Goal: Task Accomplishment & Management: Use online tool/utility

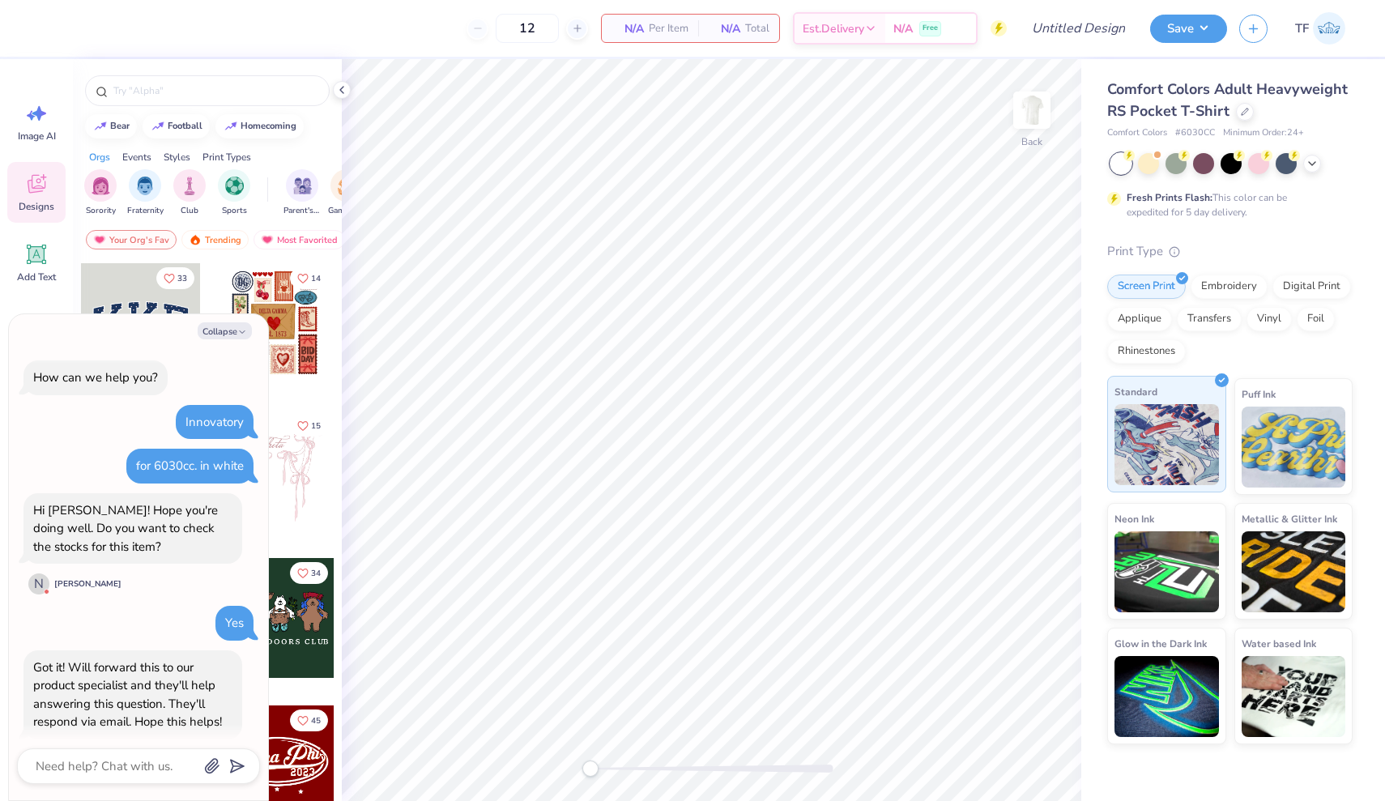
scroll to position [177, 0]
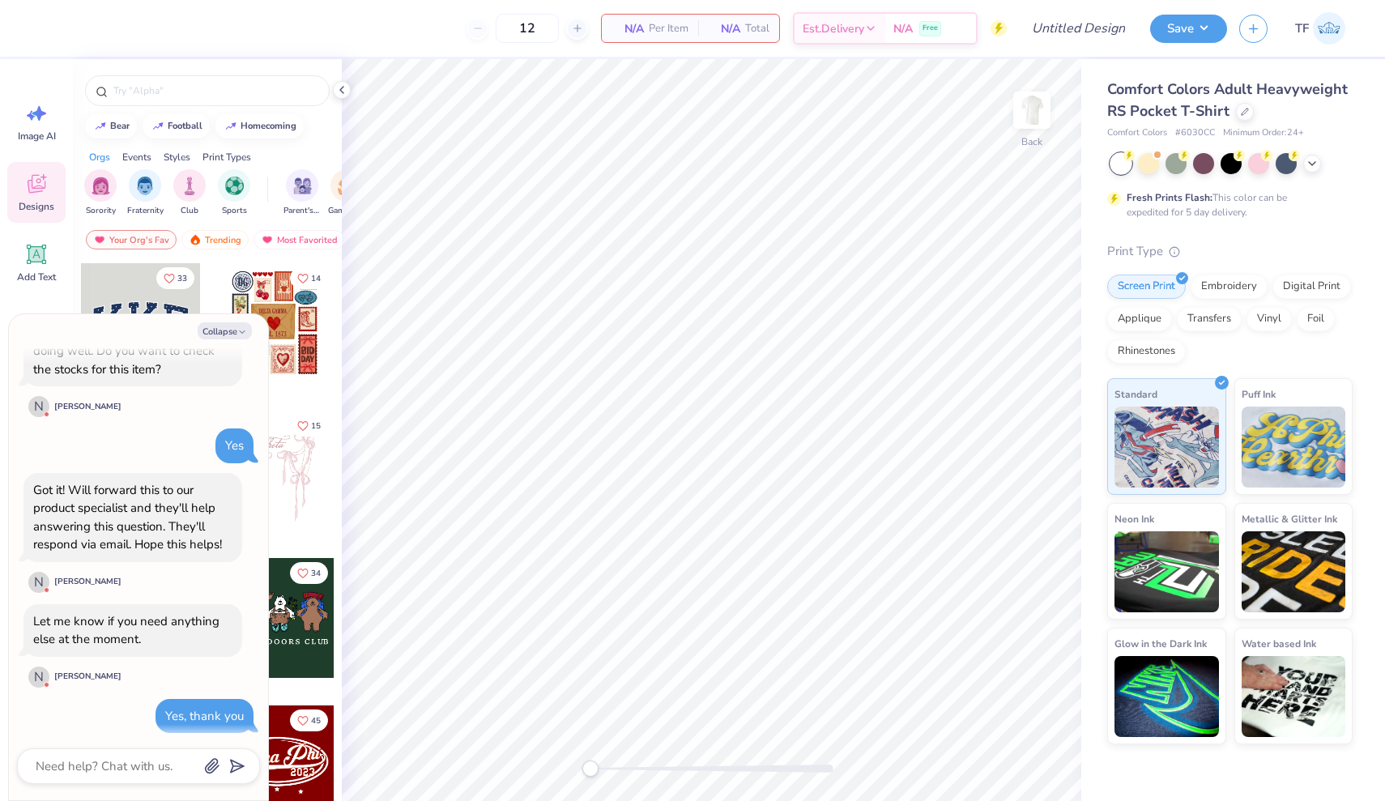
click at [210, 57] on div "12 N/A Per Item N/A Total Est. Delivery N/A Free Design Title Save TF Image AI …" at bounding box center [692, 400] width 1385 height 801
click at [145, 53] on div "12 N/A Per Item N/A Total Est. Delivery N/A Free" at bounding box center [526, 28] width 962 height 57
click at [1319, 26] on img at bounding box center [1329, 28] width 32 height 32
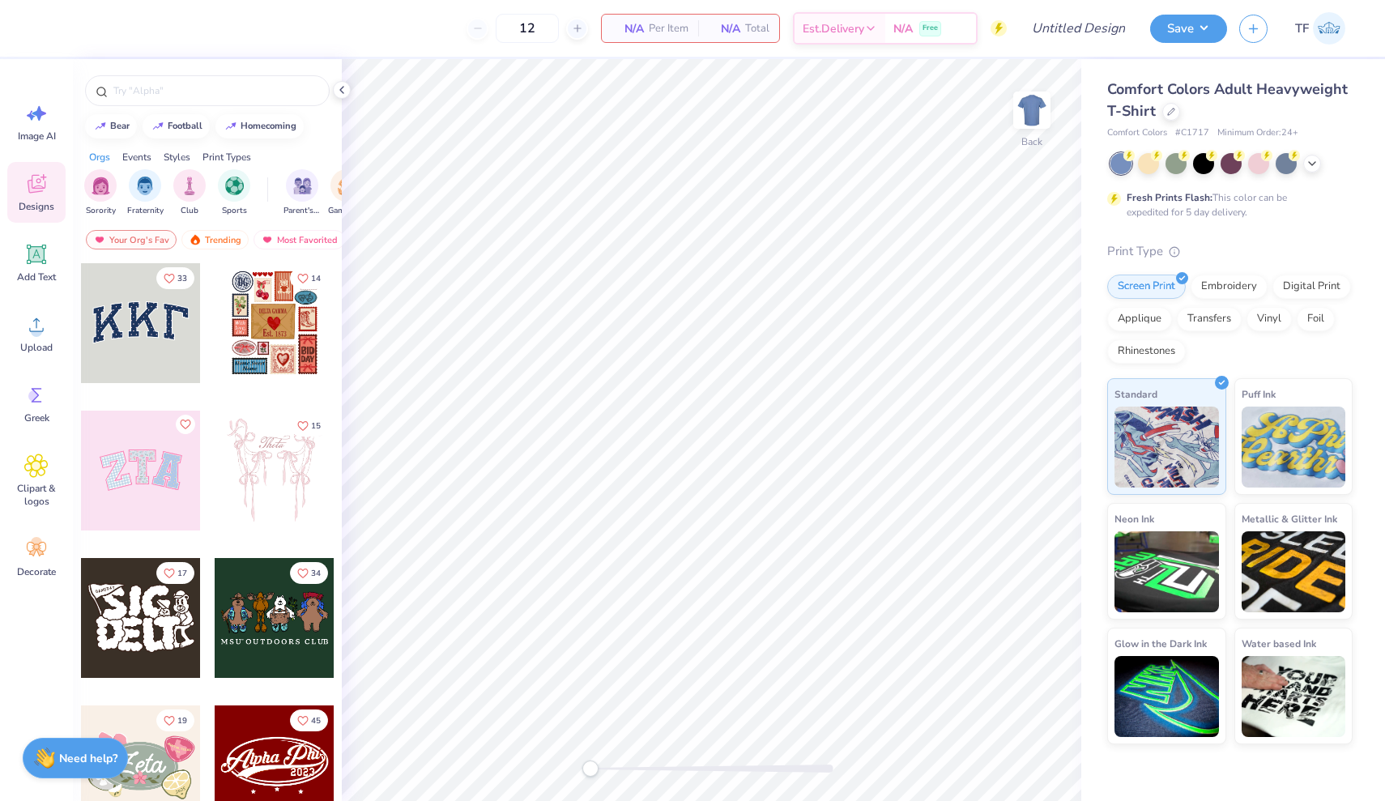
click at [147, 470] on div at bounding box center [141, 471] width 120 height 120
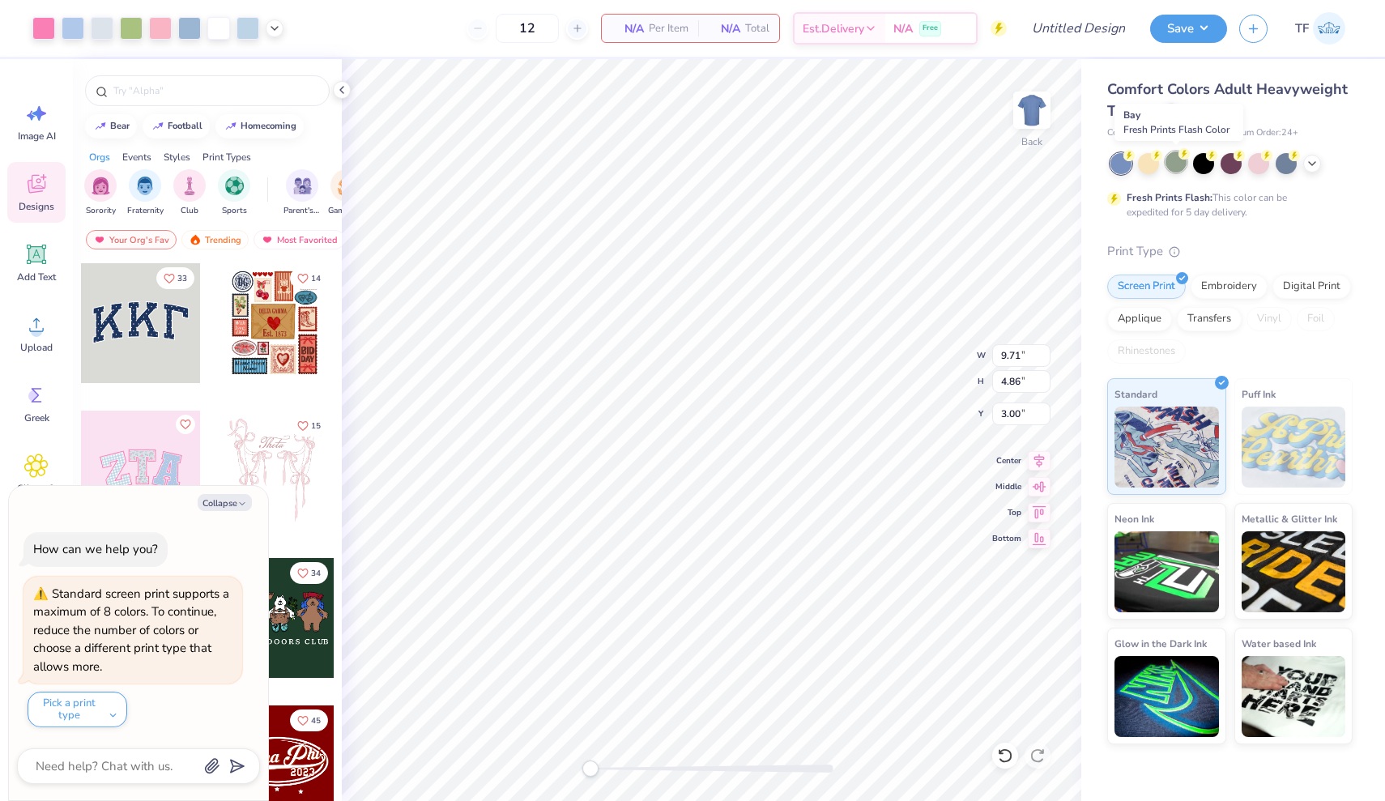
click at [1167, 169] on div at bounding box center [1175, 161] width 21 height 21
click at [1147, 165] on div at bounding box center [1148, 161] width 21 height 21
click at [1150, 165] on div at bounding box center [1148, 161] width 21 height 21
click at [214, 504] on button "Collapse" at bounding box center [225, 502] width 54 height 17
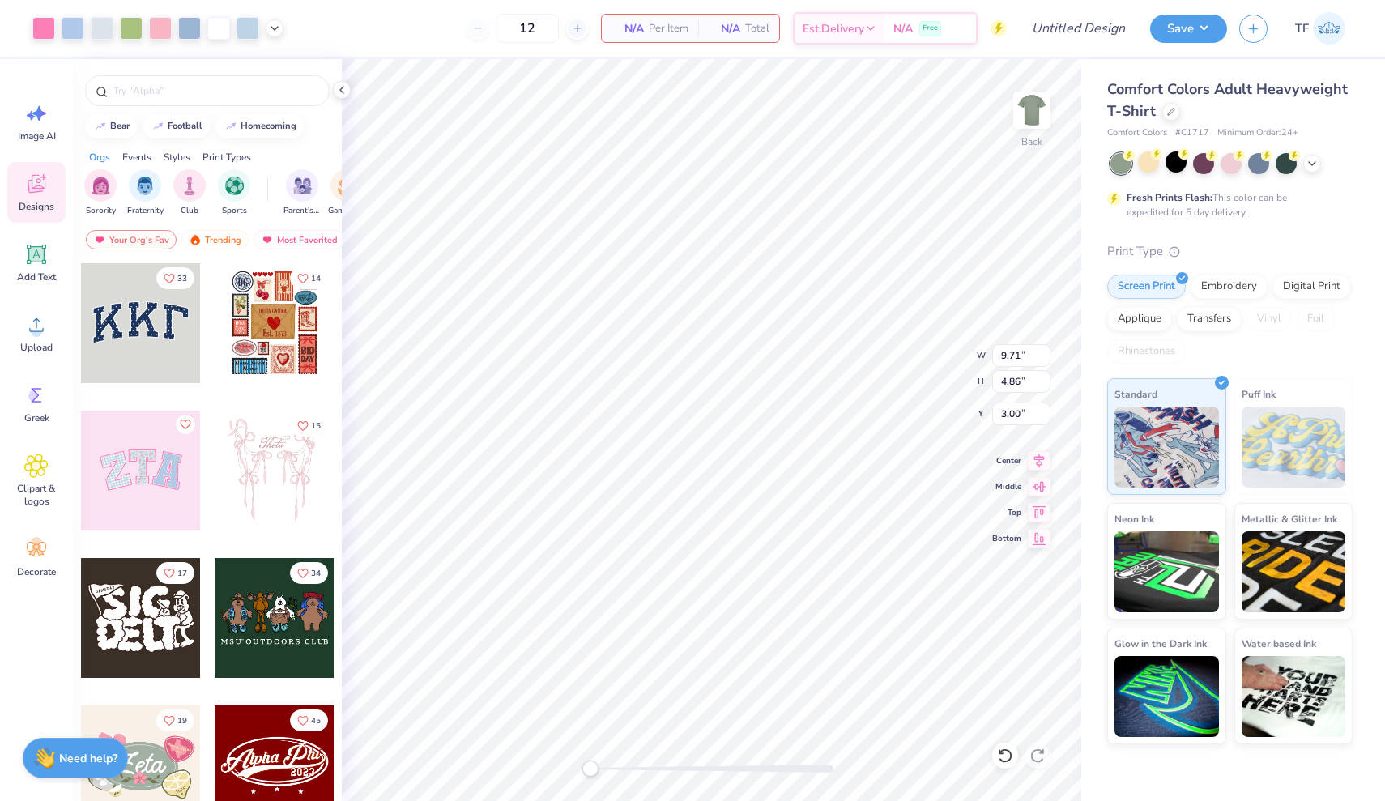
click at [39, 191] on icon at bounding box center [37, 184] width 18 height 19
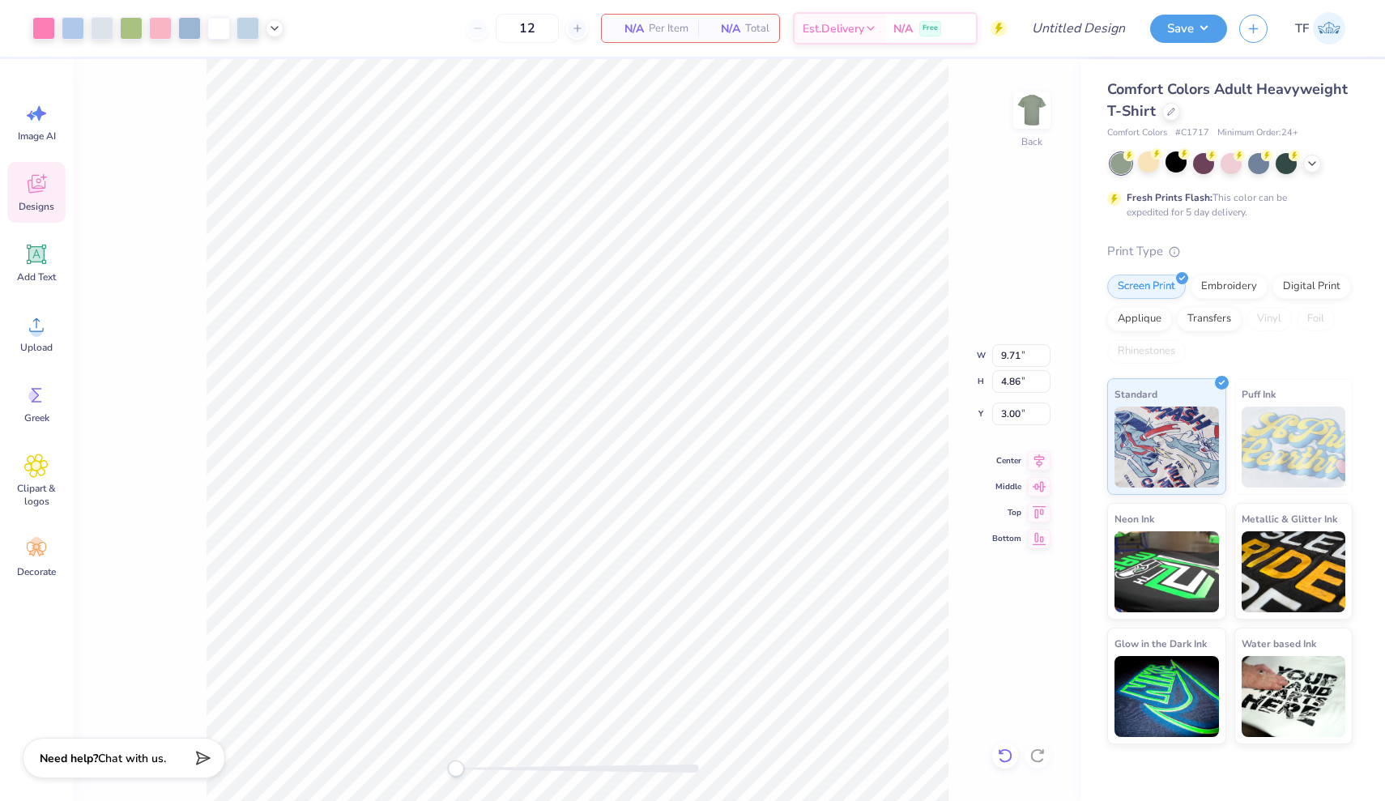
click at [993, 758] on div at bounding box center [1005, 756] width 26 height 26
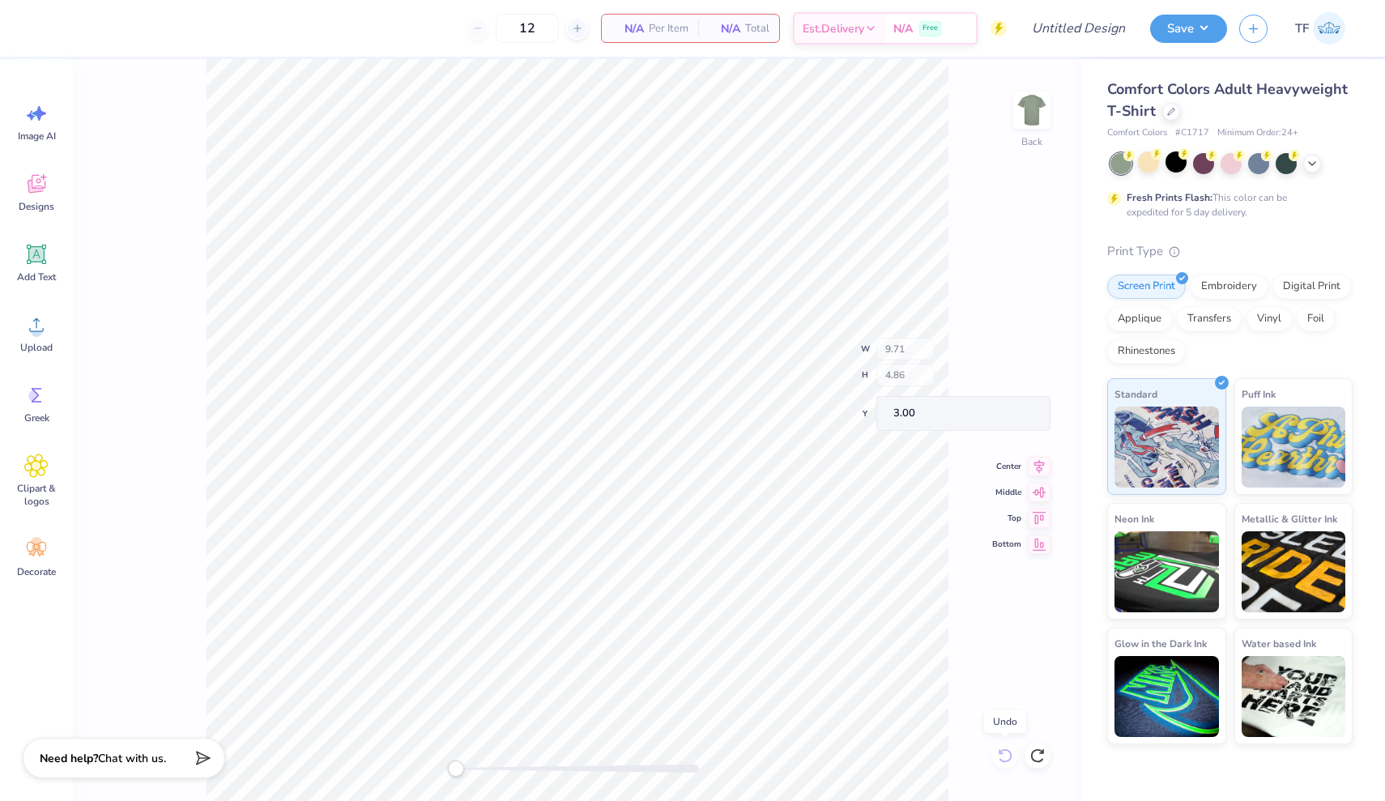
click at [993, 758] on div "Back W 9.71 H 4.86 Y 3.00 Center Middle Top Bottom" at bounding box center [577, 430] width 1008 height 742
click at [993, 758] on div "Back" at bounding box center [577, 430] width 1008 height 742
click at [1250, 34] on button "button" at bounding box center [1253, 26] width 28 height 28
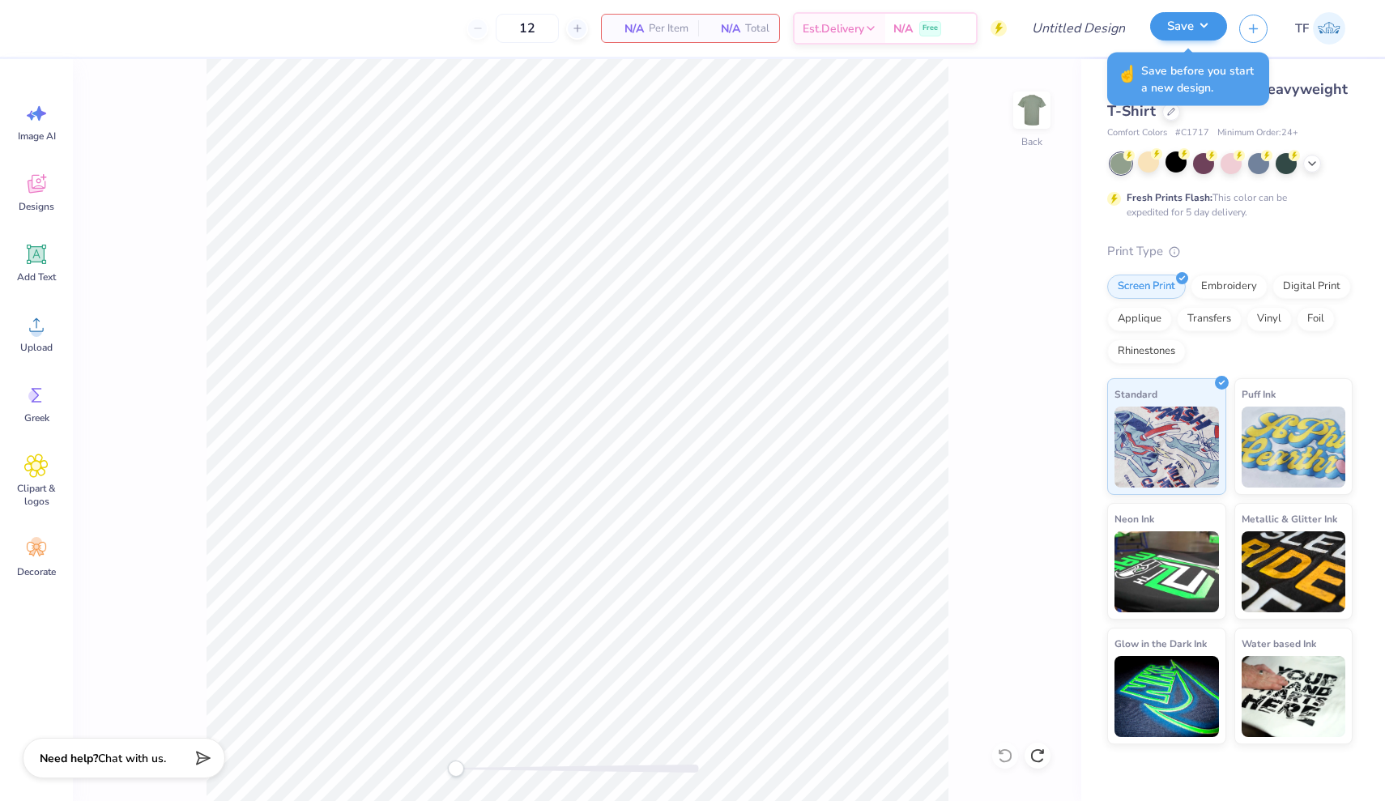
click at [1177, 32] on button "Save" at bounding box center [1188, 26] width 77 height 28
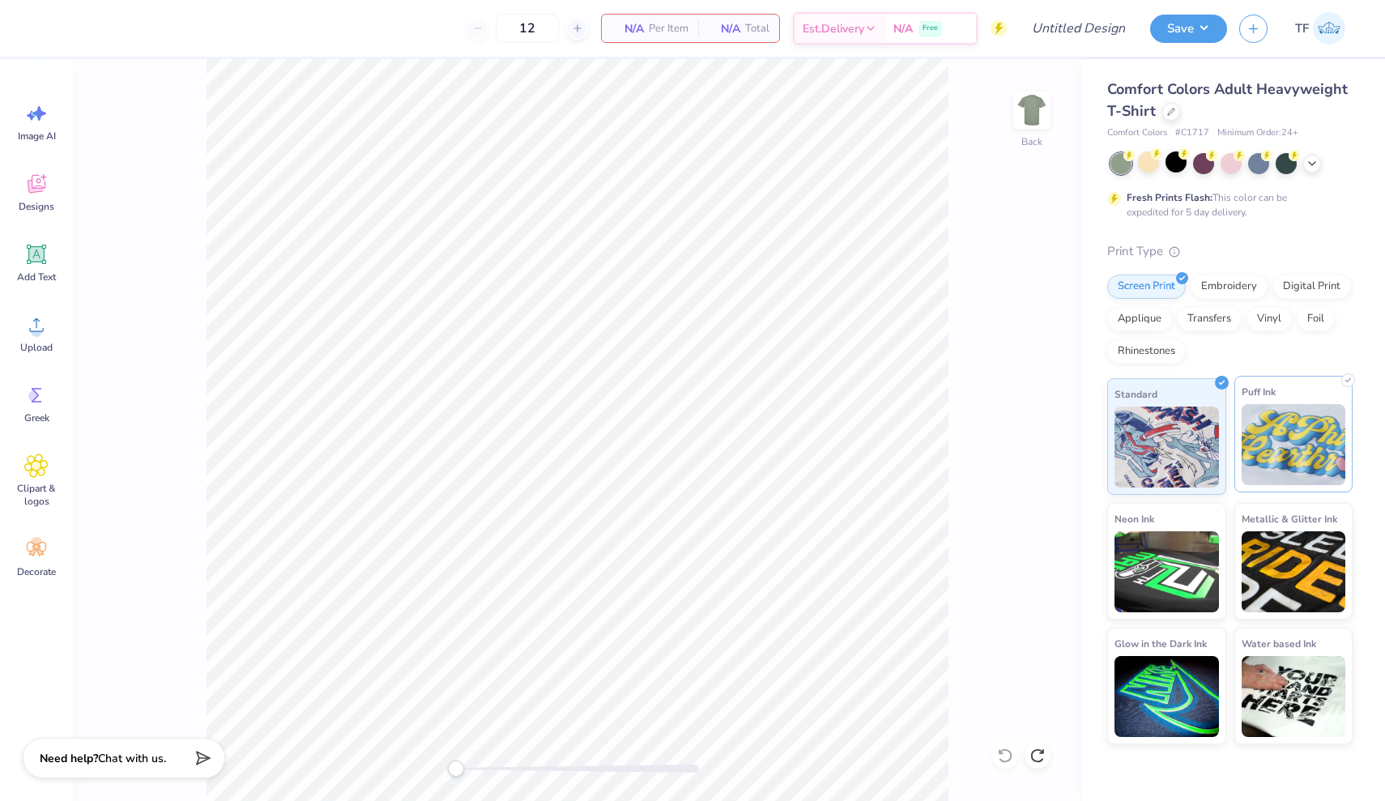
click at [1274, 437] on img at bounding box center [1294, 444] width 104 height 81
click at [1189, 439] on img at bounding box center [1166, 444] width 104 height 81
click at [1310, 162] on icon at bounding box center [1312, 162] width 13 height 13
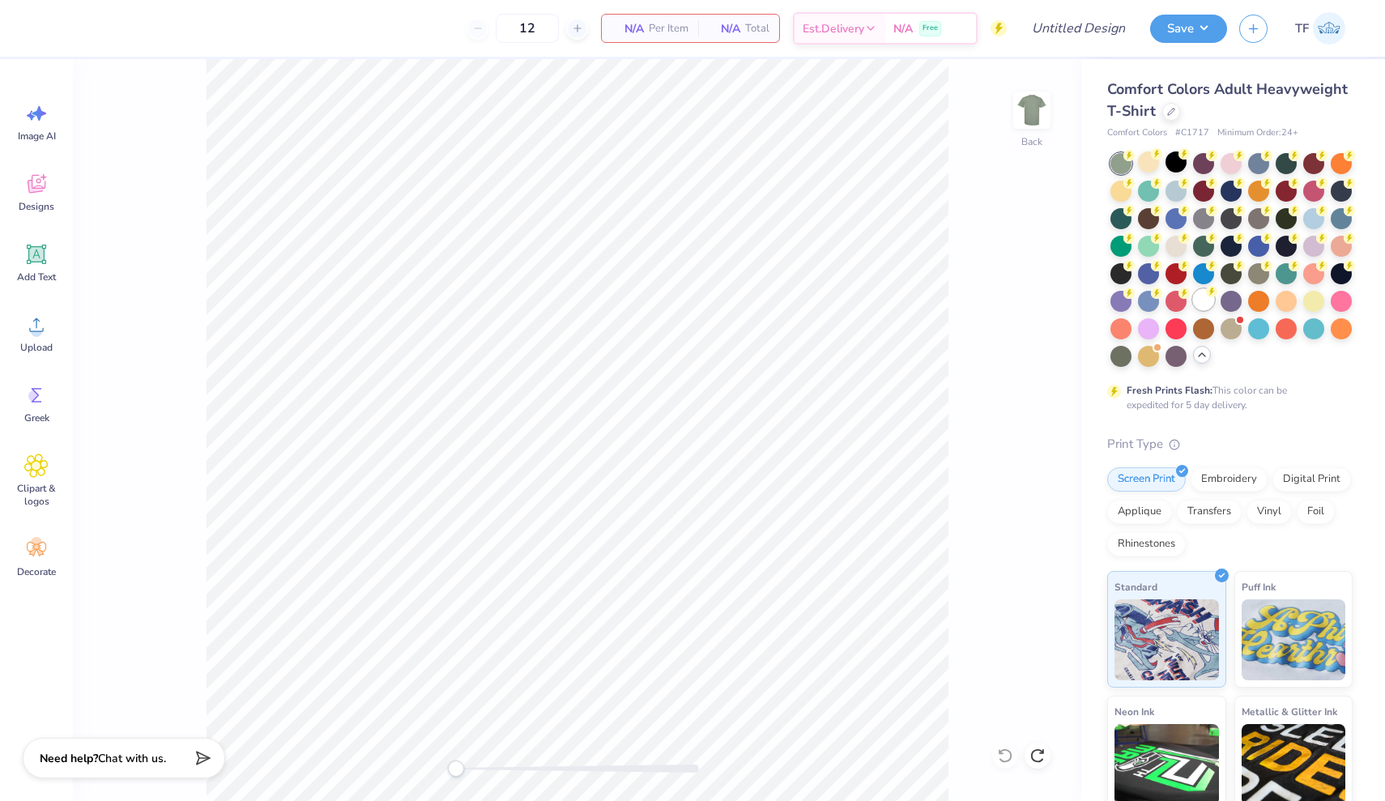
click at [1196, 296] on div at bounding box center [1203, 299] width 21 height 21
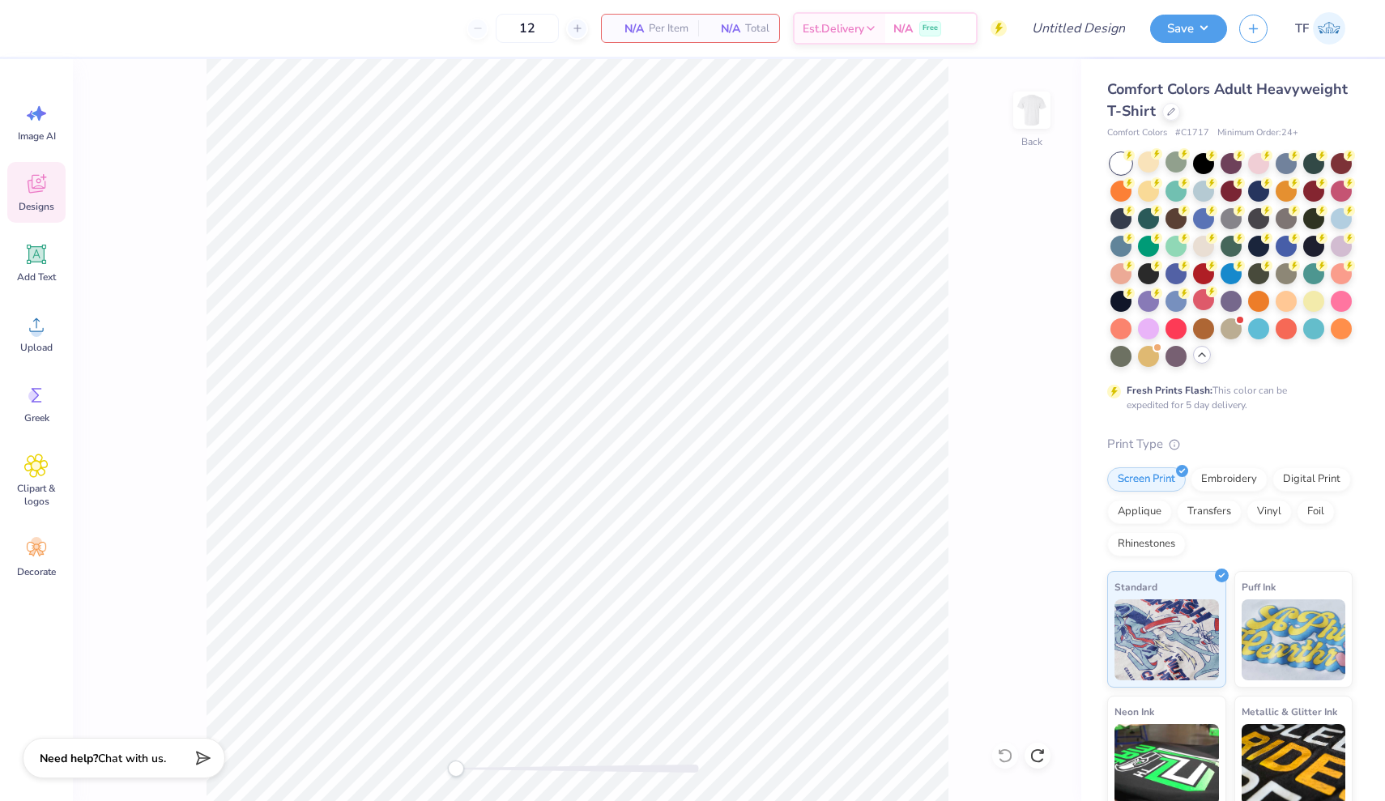
click at [44, 193] on icon at bounding box center [36, 184] width 24 height 24
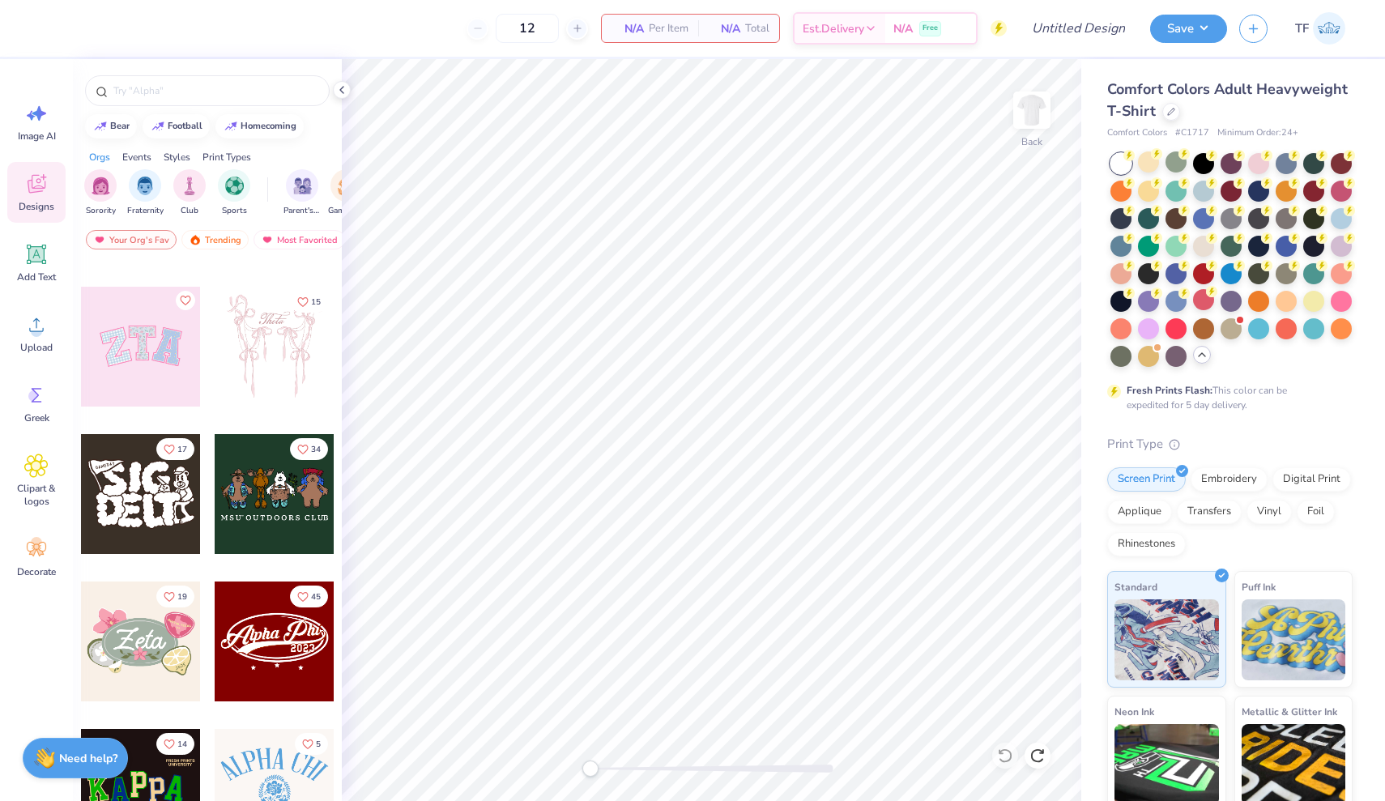
scroll to position [146, 0]
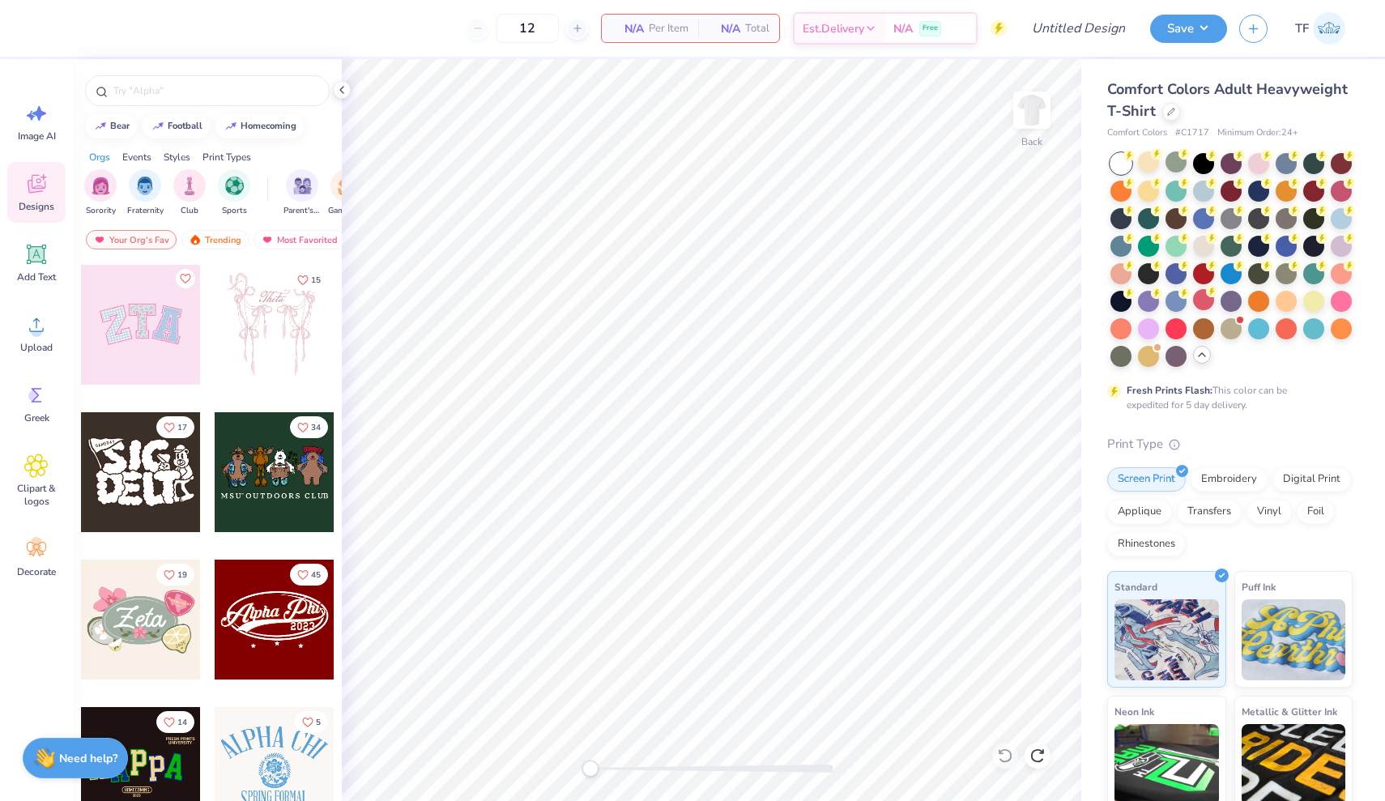
click at [152, 343] on div at bounding box center [141, 325] width 120 height 120
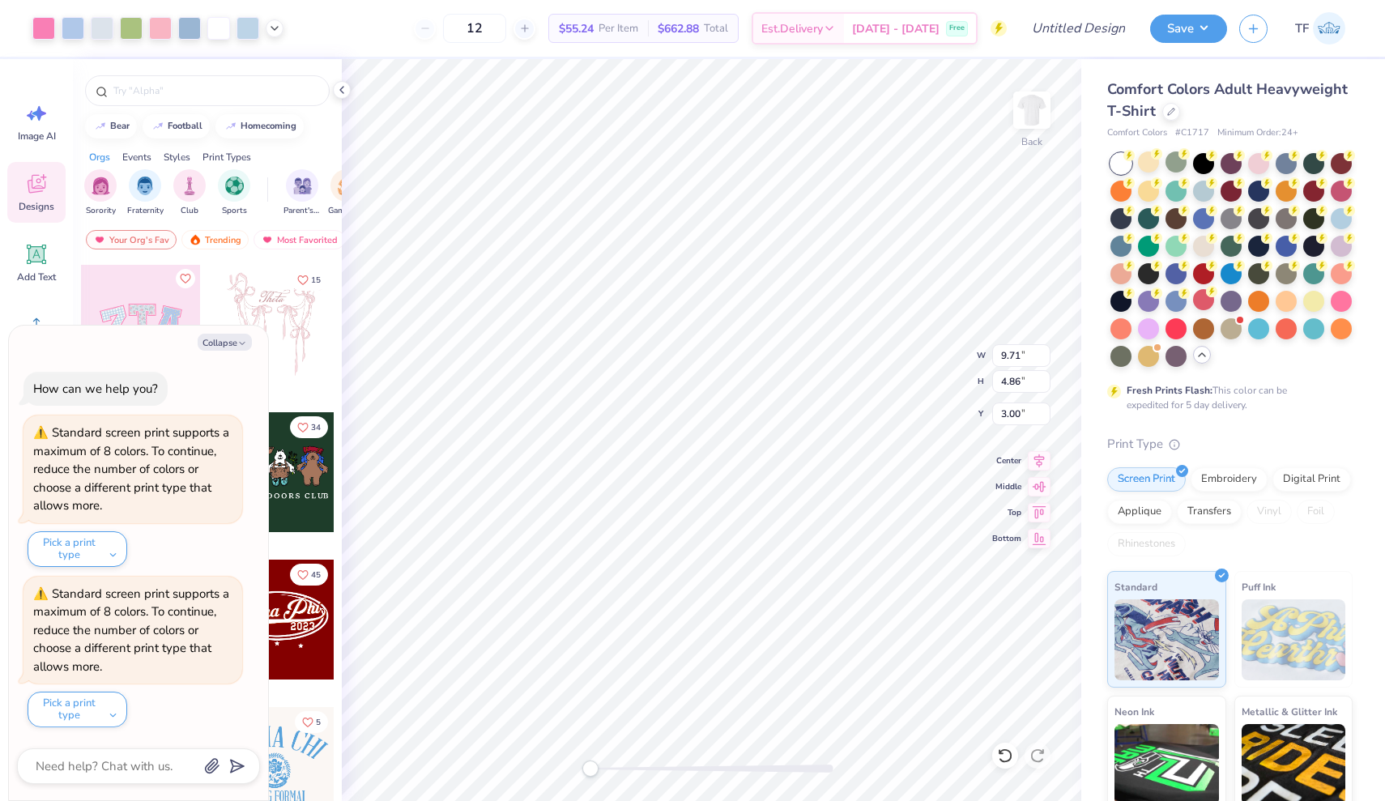
type input "5.61"
type input "2.81"
type input "5.05"
click at [1026, 117] on img at bounding box center [1031, 110] width 65 height 65
click at [229, 343] on button "Collapse" at bounding box center [225, 342] width 54 height 17
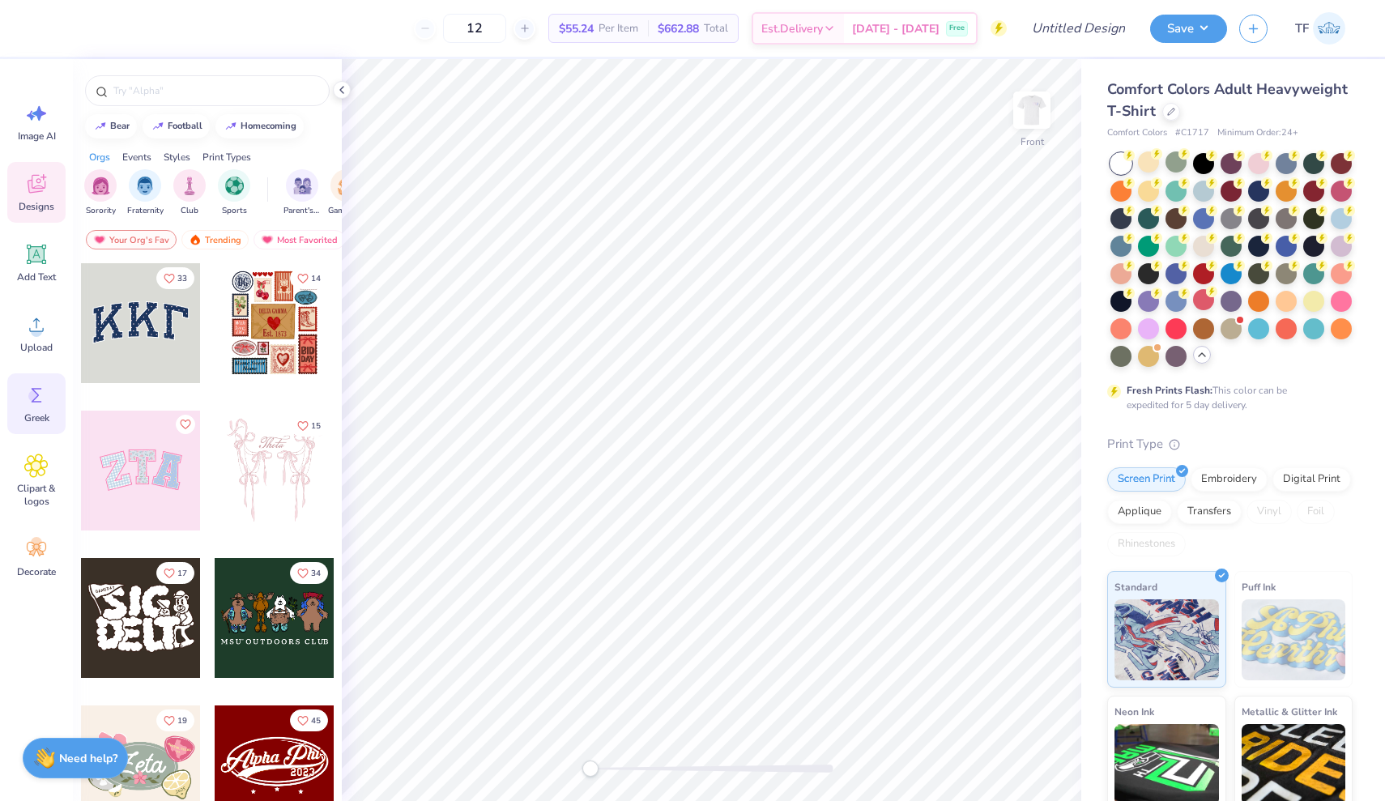
scroll to position [0, 0]
click at [47, 402] on icon at bounding box center [36, 395] width 24 height 24
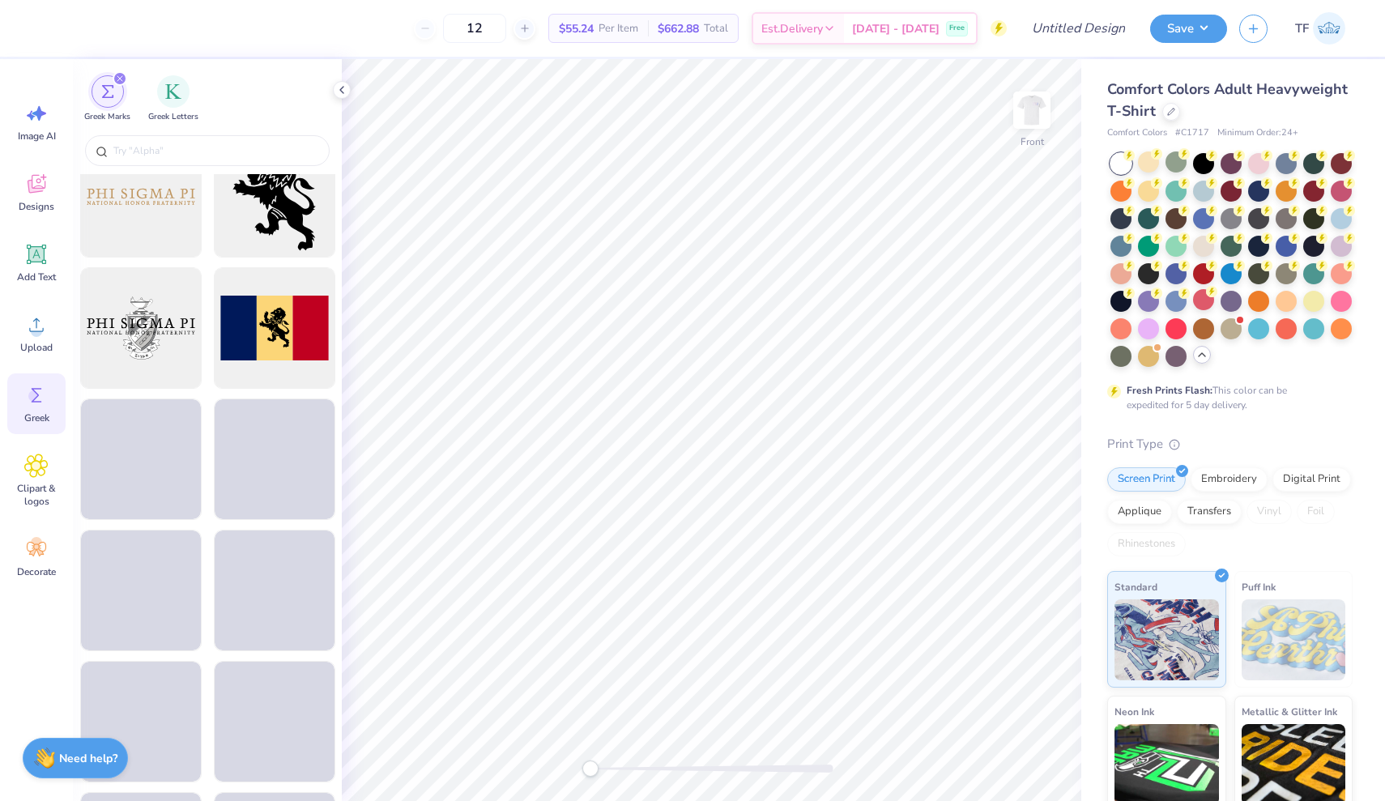
scroll to position [1089, 0]
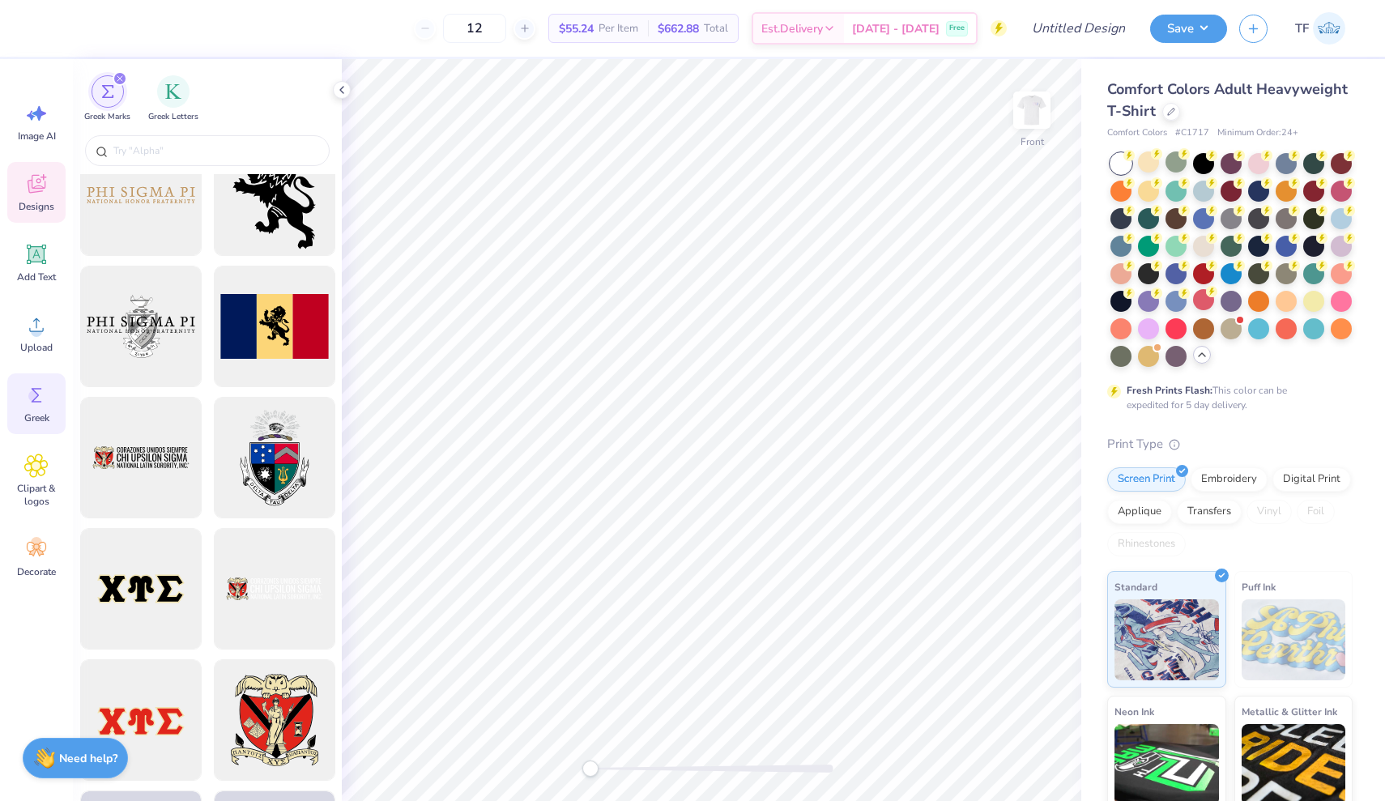
click at [39, 209] on span "Designs" at bounding box center [37, 206] width 36 height 13
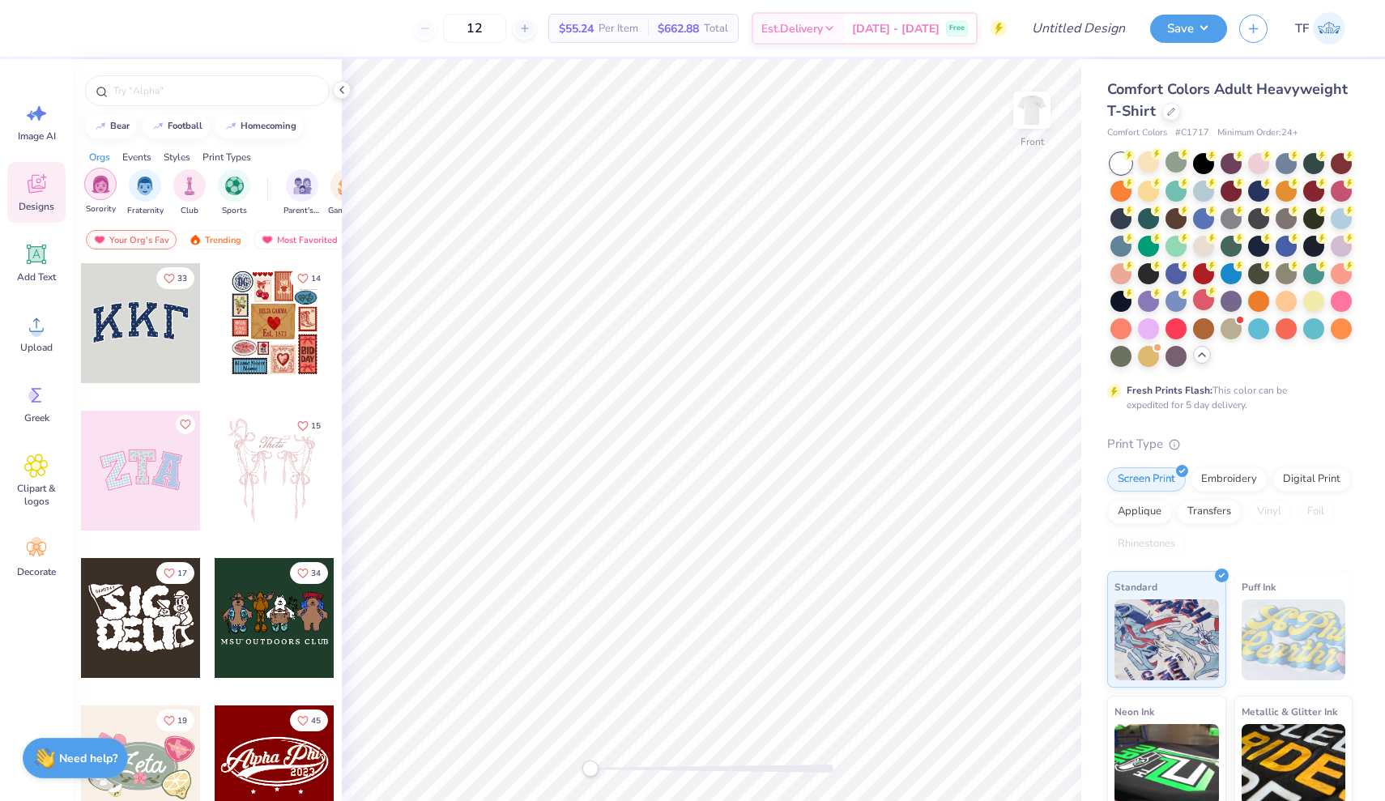
click at [100, 195] on div "filter for Sorority" at bounding box center [100, 184] width 32 height 32
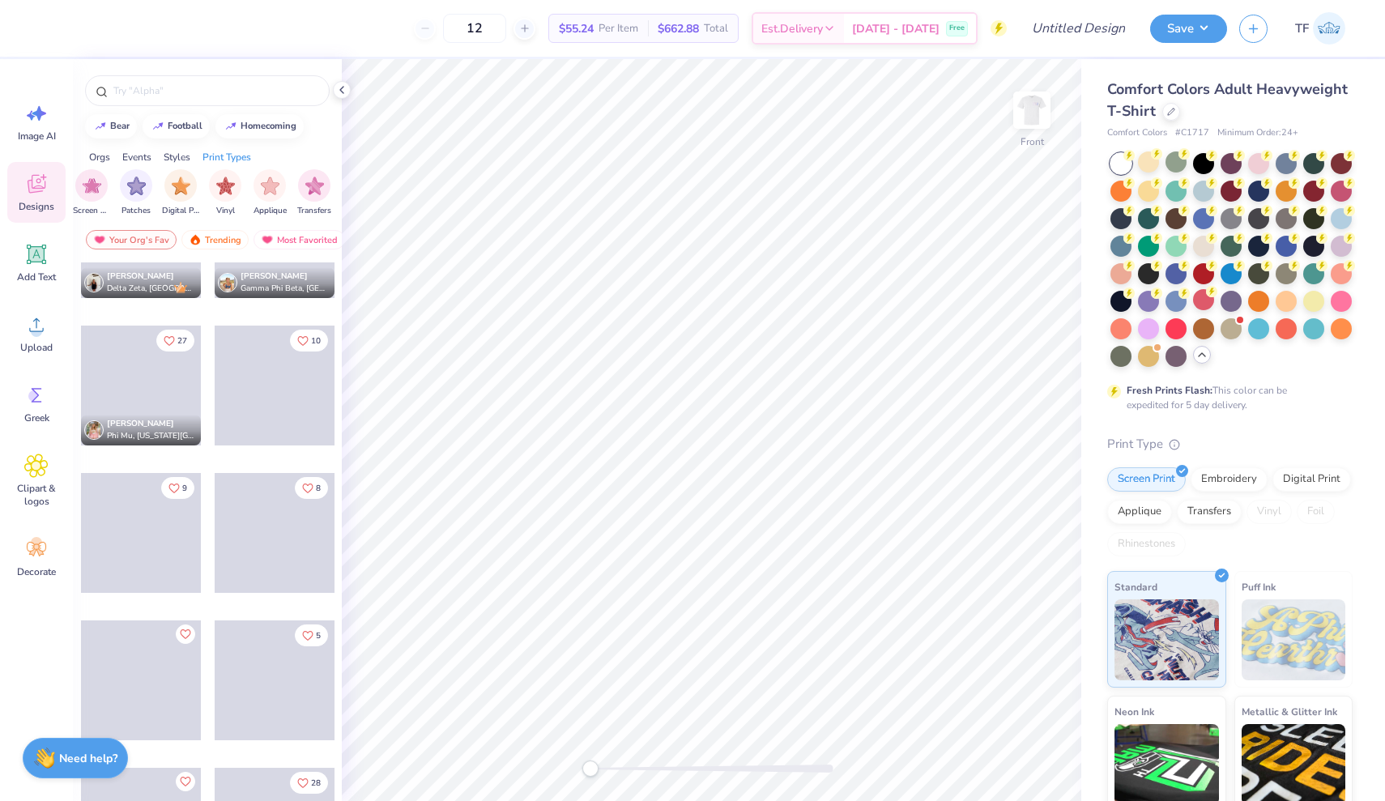
scroll to position [14972, 0]
click at [194, 85] on input "text" at bounding box center [215, 91] width 207 height 16
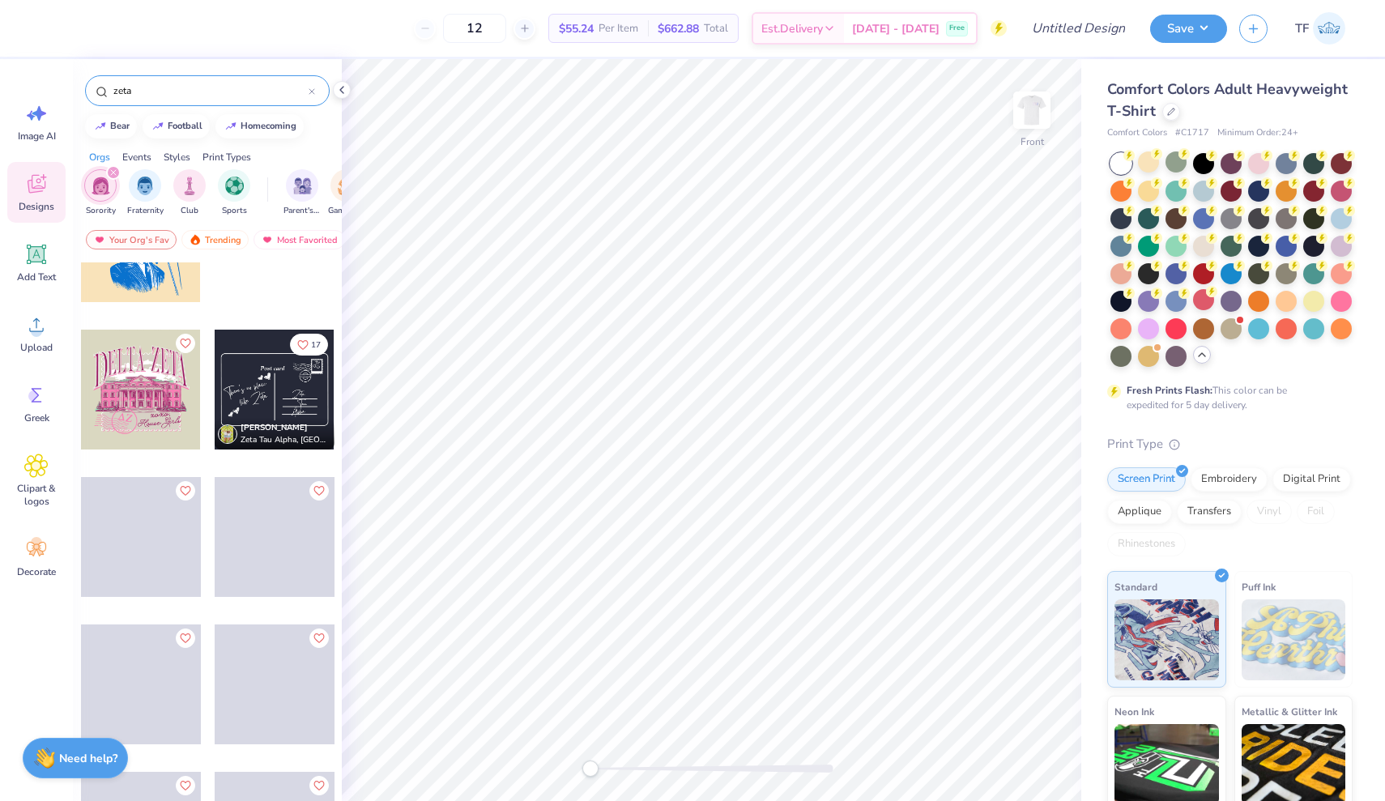
scroll to position [1410, 0]
type input "zeta"
click at [272, 385] on div at bounding box center [275, 387] width 120 height 120
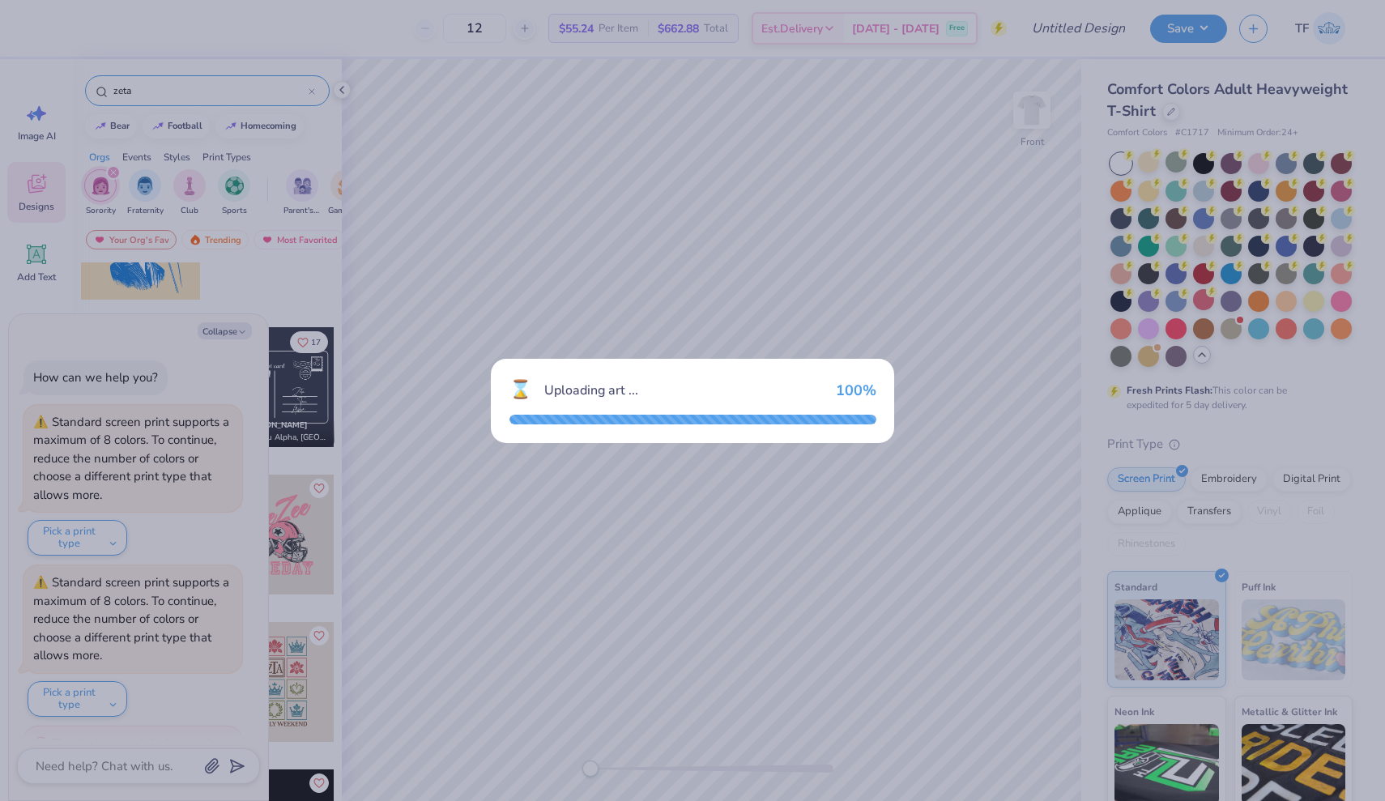
scroll to position [64, 0]
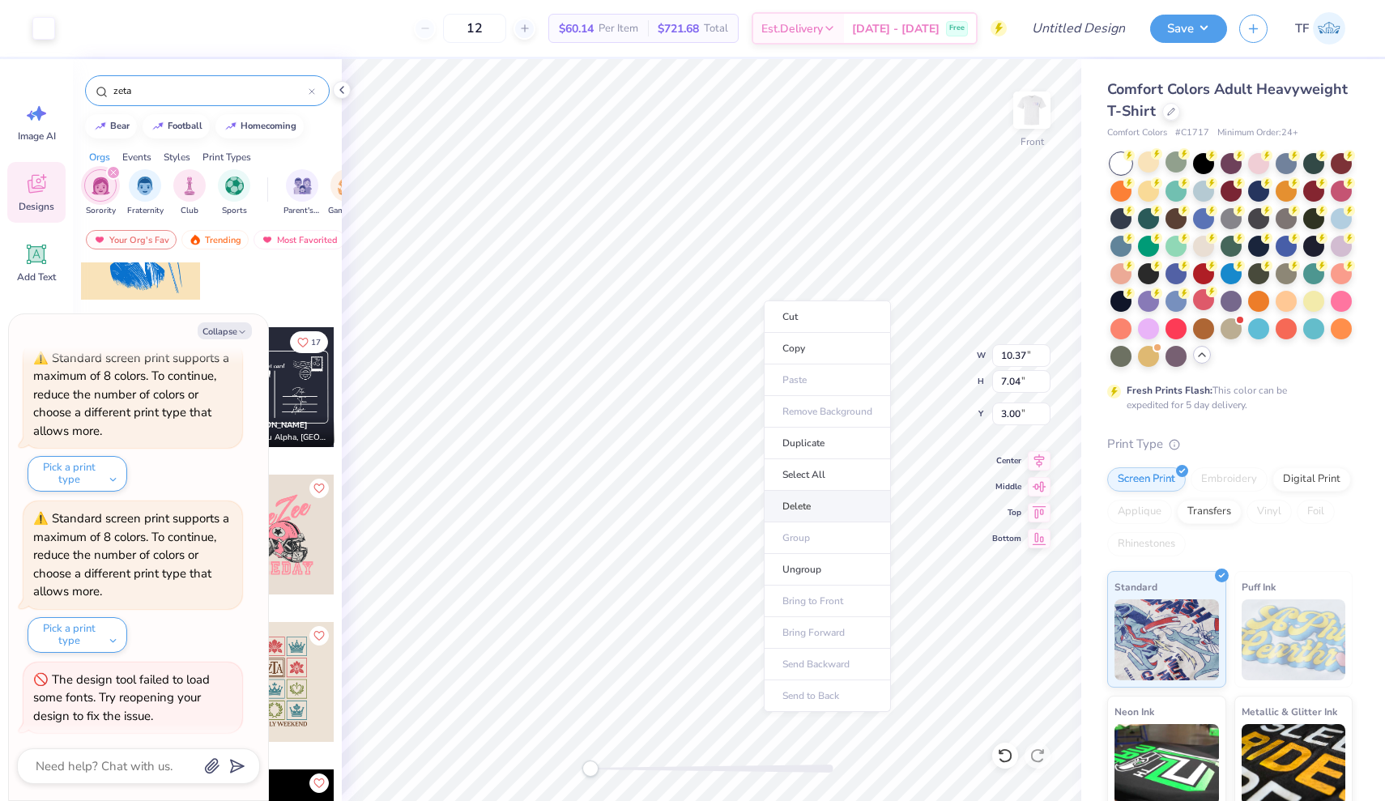
click at [799, 508] on li "Delete" at bounding box center [827, 507] width 127 height 32
click at [224, 327] on button "Collapse" at bounding box center [225, 330] width 54 height 17
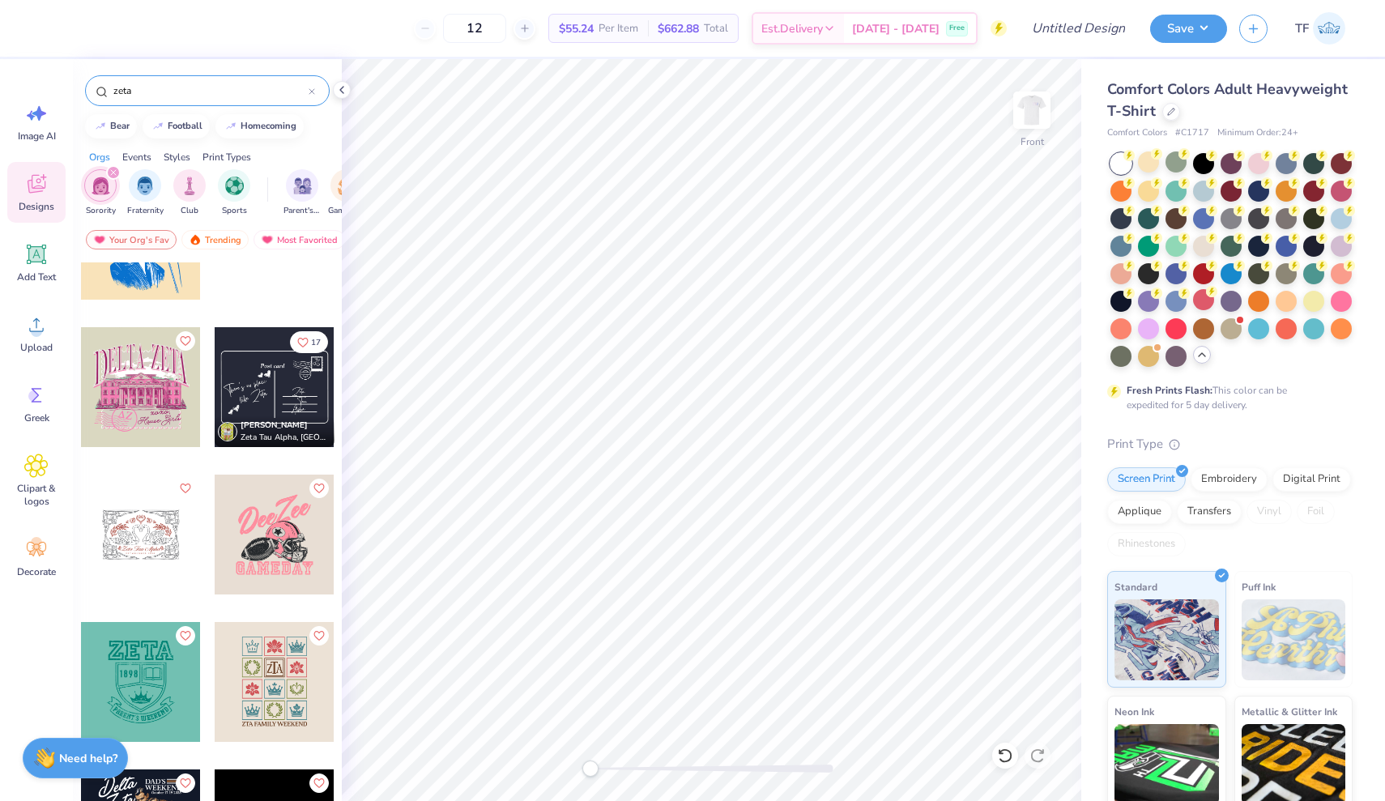
click at [148, 646] on div at bounding box center [141, 682] width 120 height 120
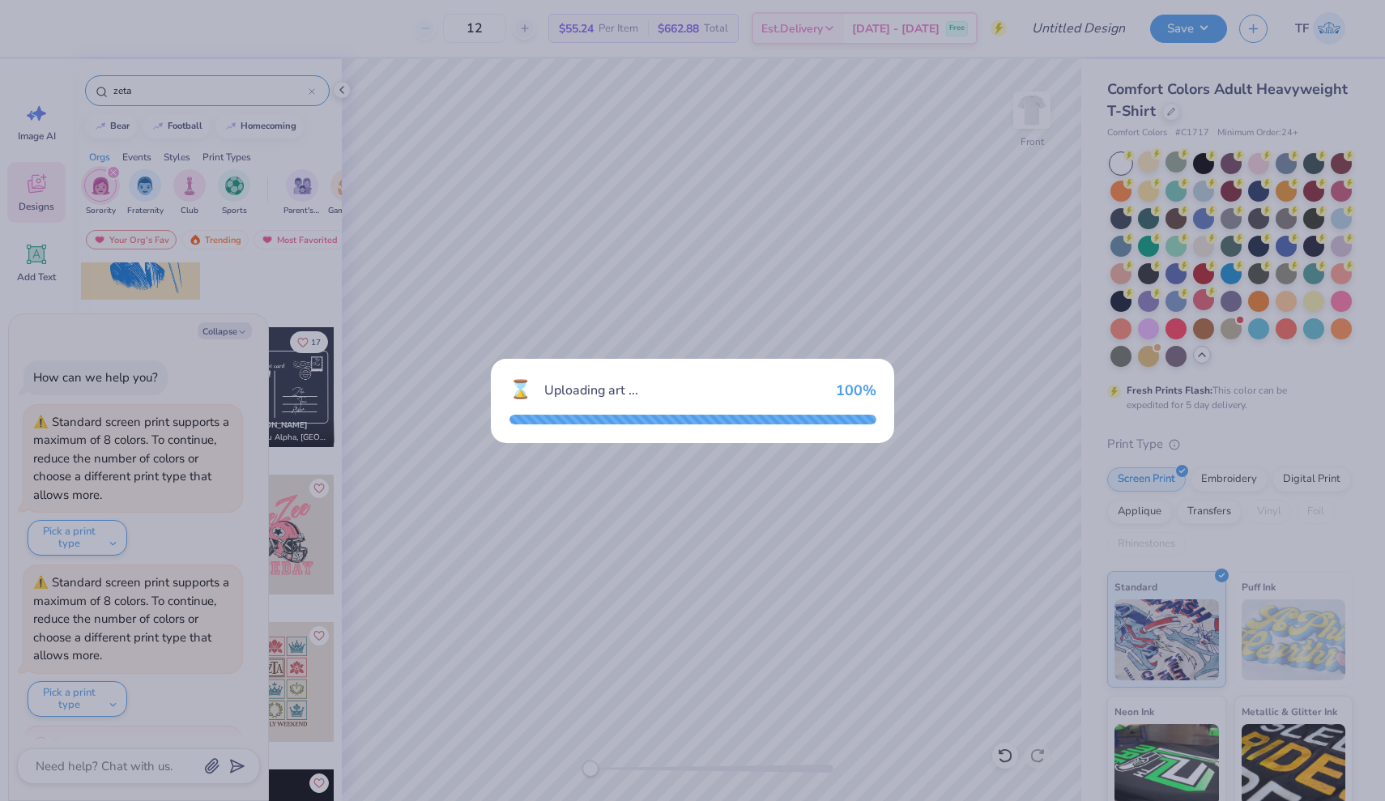
scroll to position [143, 0]
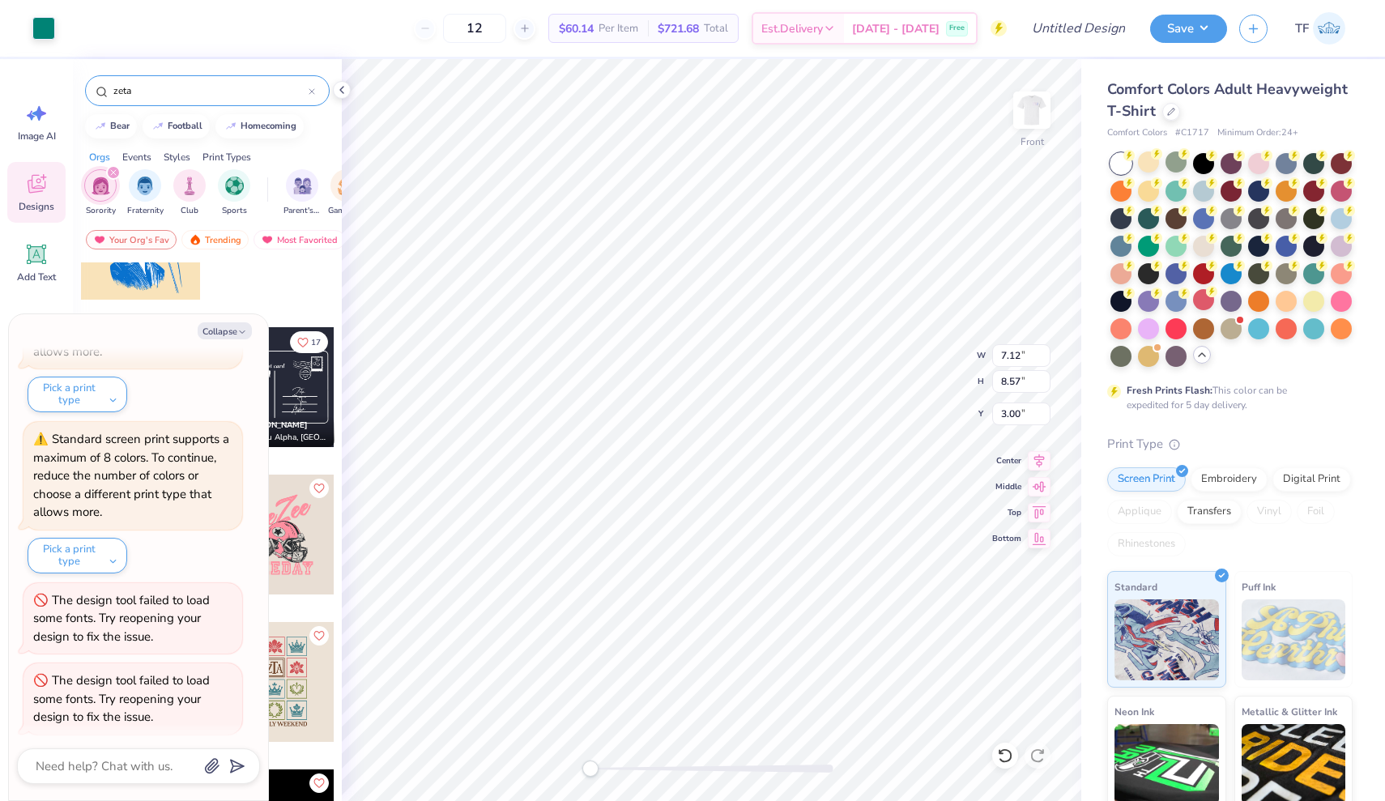
type input "9.02"
type input "10.86"
type input "6.17"
click at [1037, 113] on img at bounding box center [1031, 110] width 65 height 65
type input "8.88"
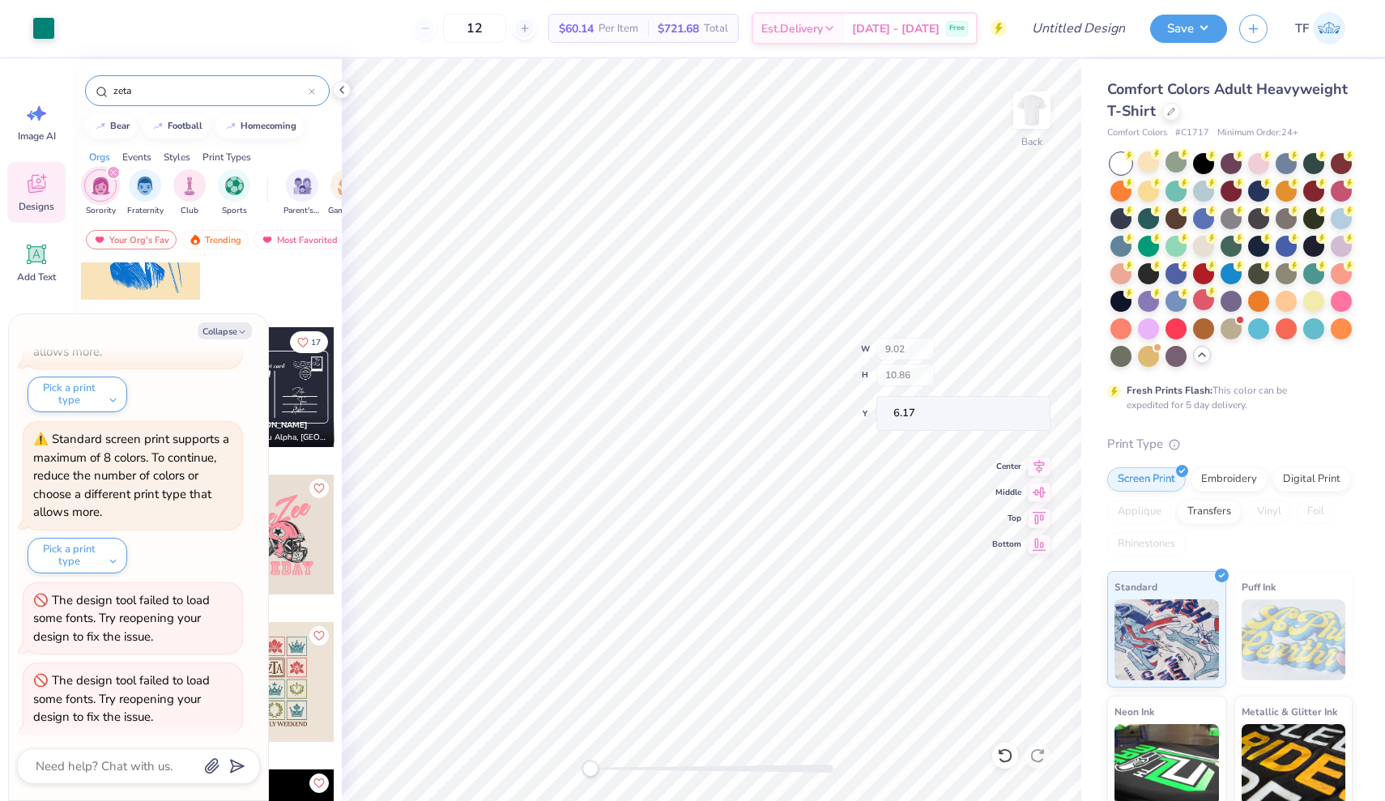
type input "10.68"
type input "2.87"
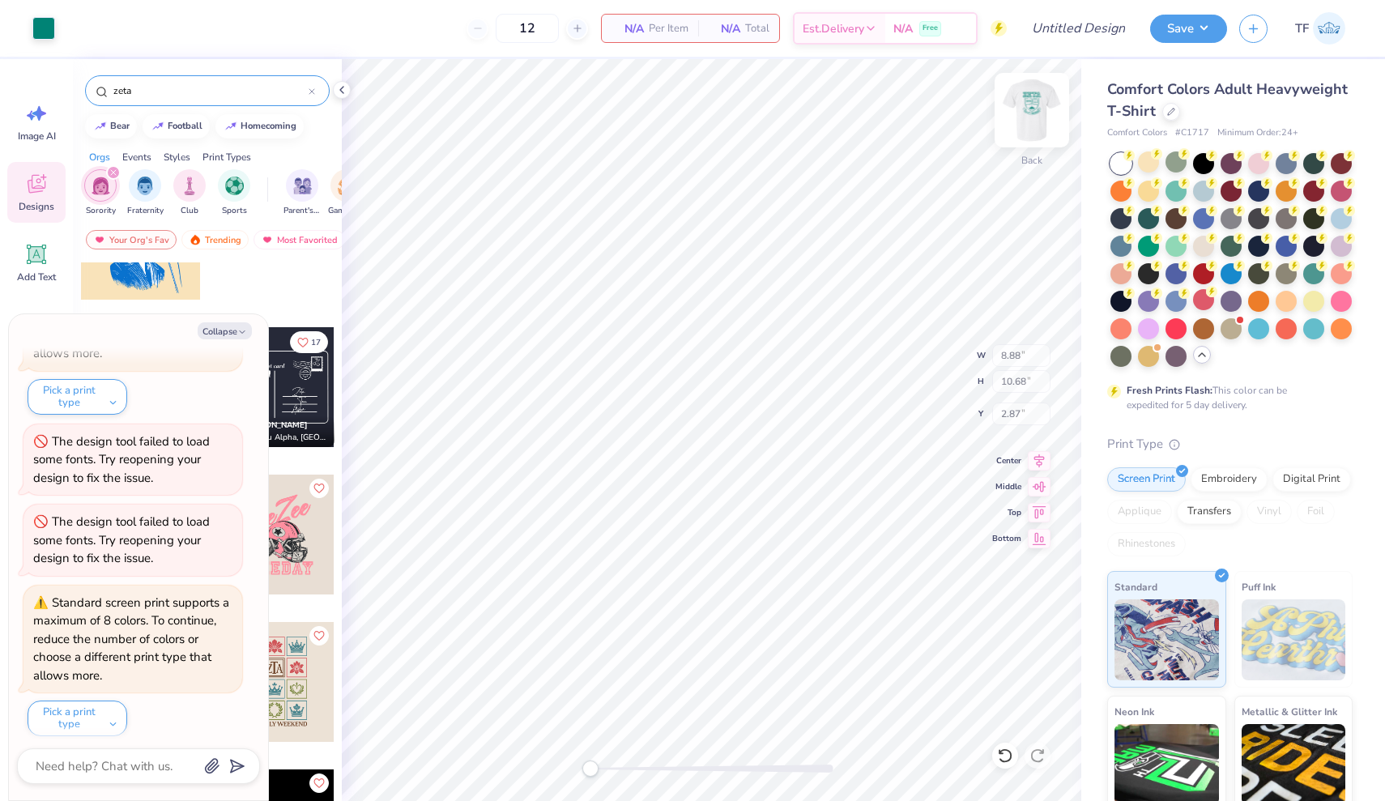
click at [1037, 113] on img at bounding box center [1031, 110] width 65 height 65
type input "9.02"
type input "10.86"
type input "5.26"
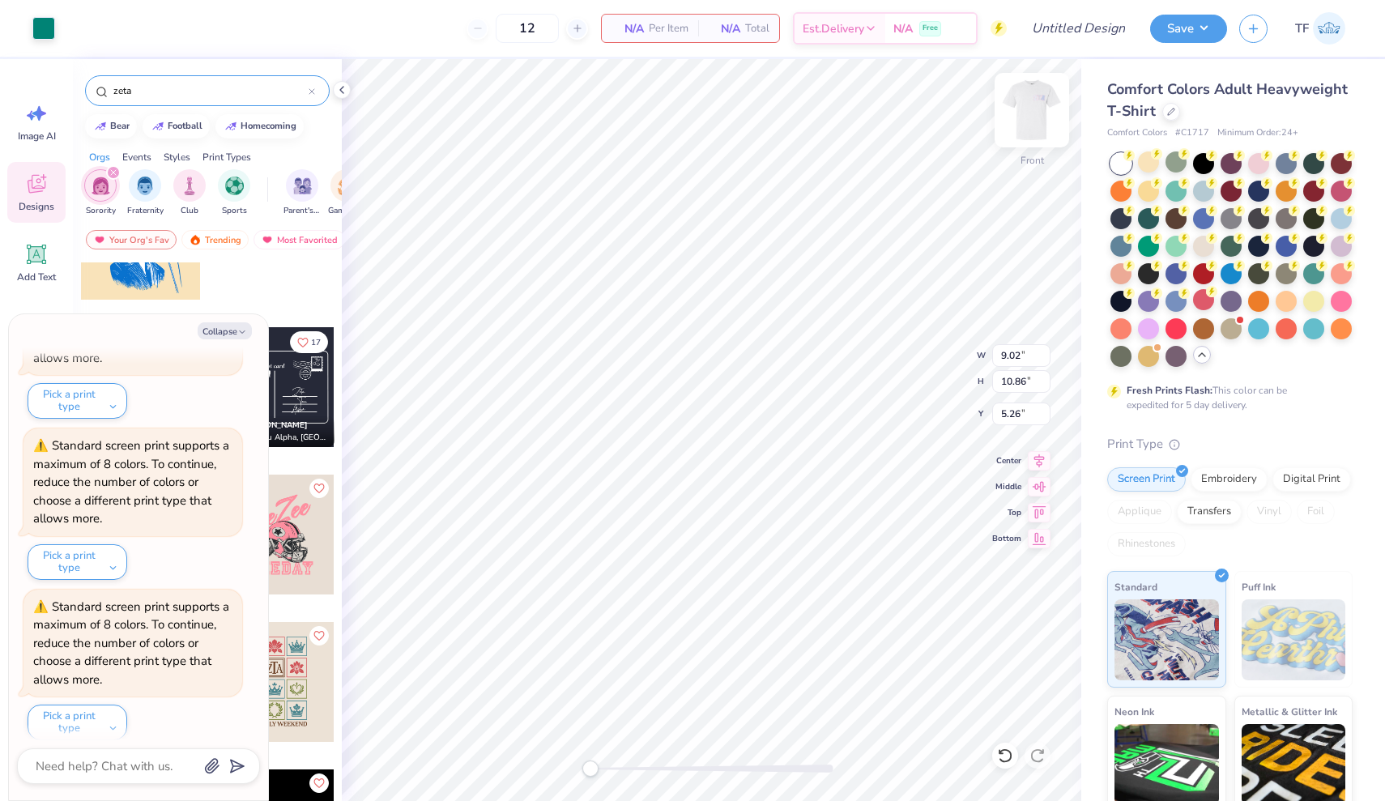
click at [1037, 114] on img at bounding box center [1031, 110] width 65 height 65
type input "8.88"
type input "10.68"
type input "2.87"
click at [230, 334] on button "Collapse" at bounding box center [225, 330] width 54 height 17
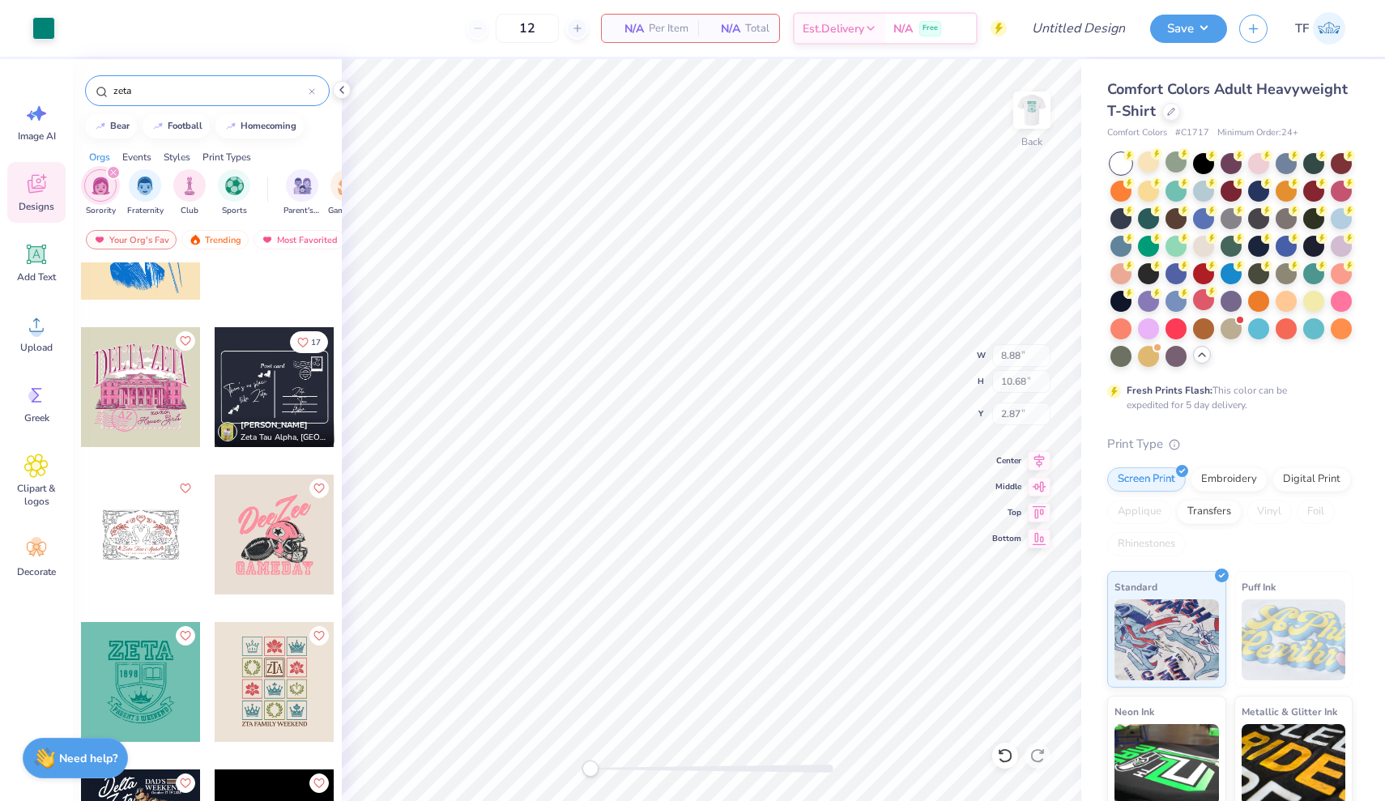
type input "5.61"
type input "2.81"
type input "4.15"
click at [818, 495] on li "Delete" at bounding box center [855, 499] width 127 height 32
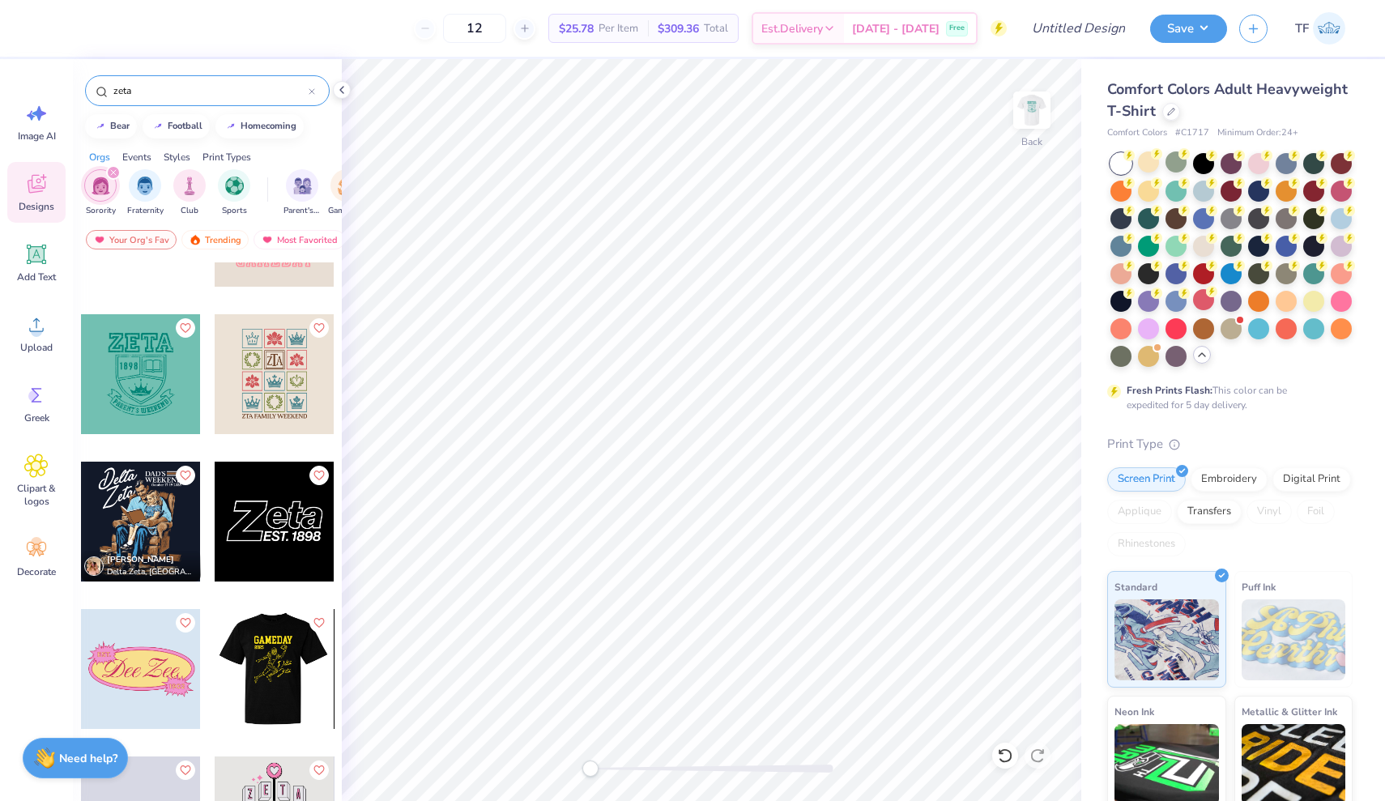
scroll to position [1699, 0]
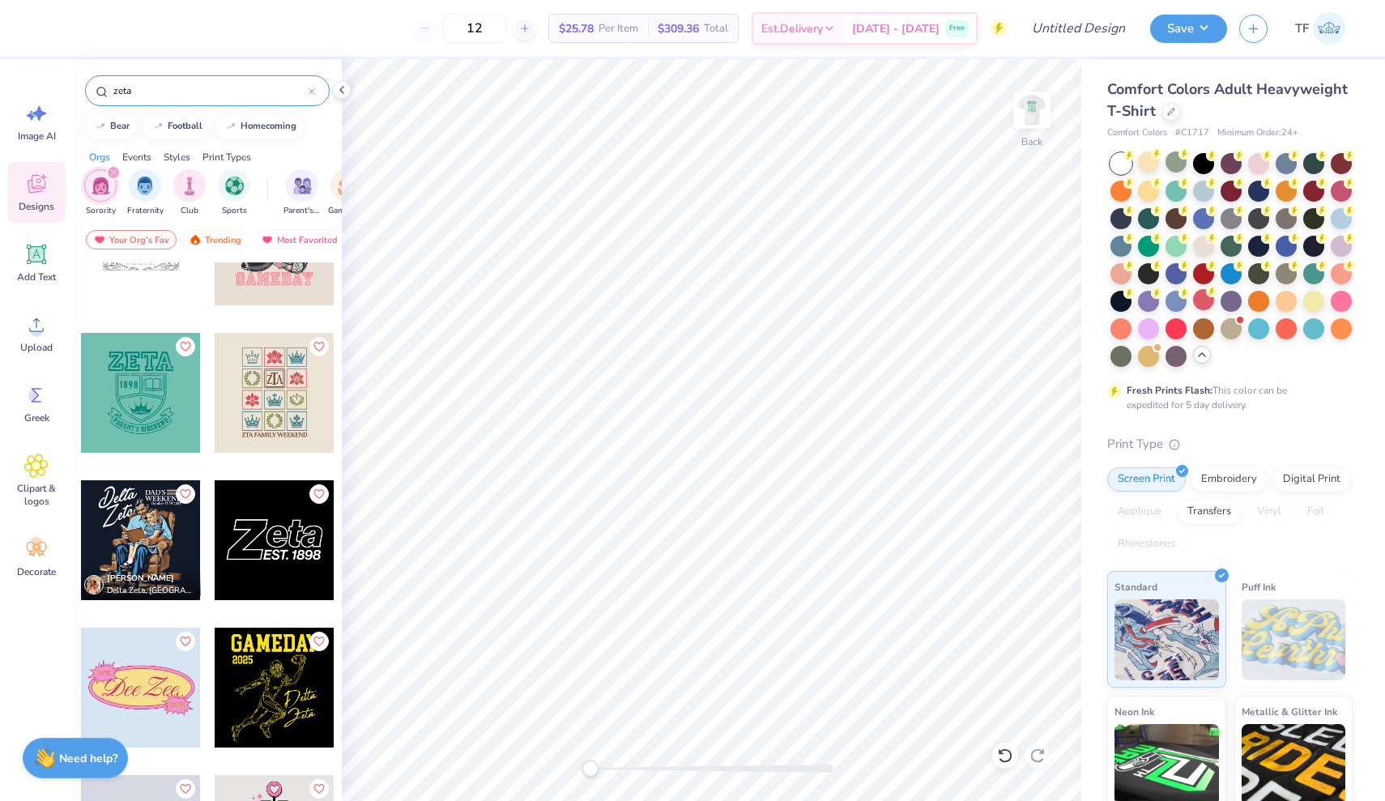
click at [136, 423] on div at bounding box center [141, 393] width 120 height 120
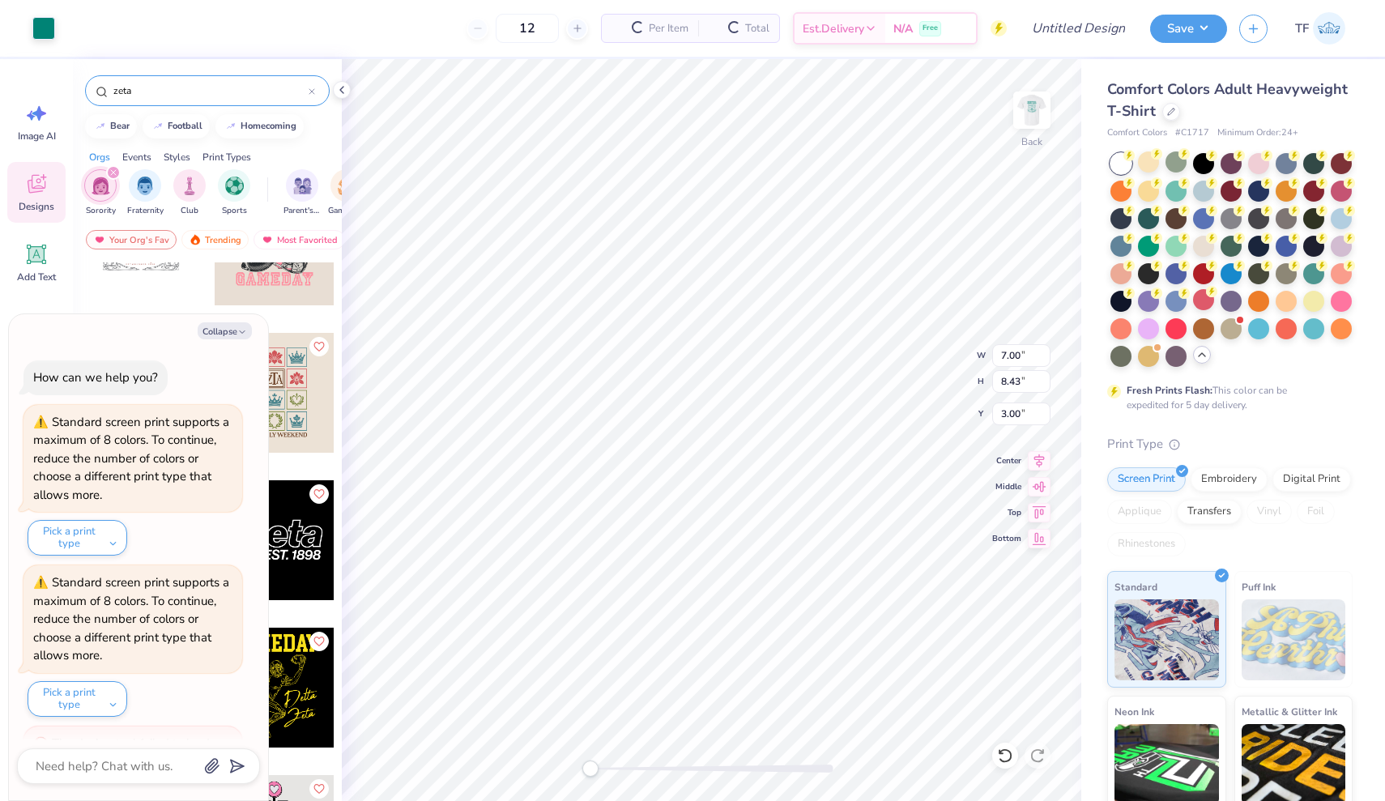
scroll to position [699, 0]
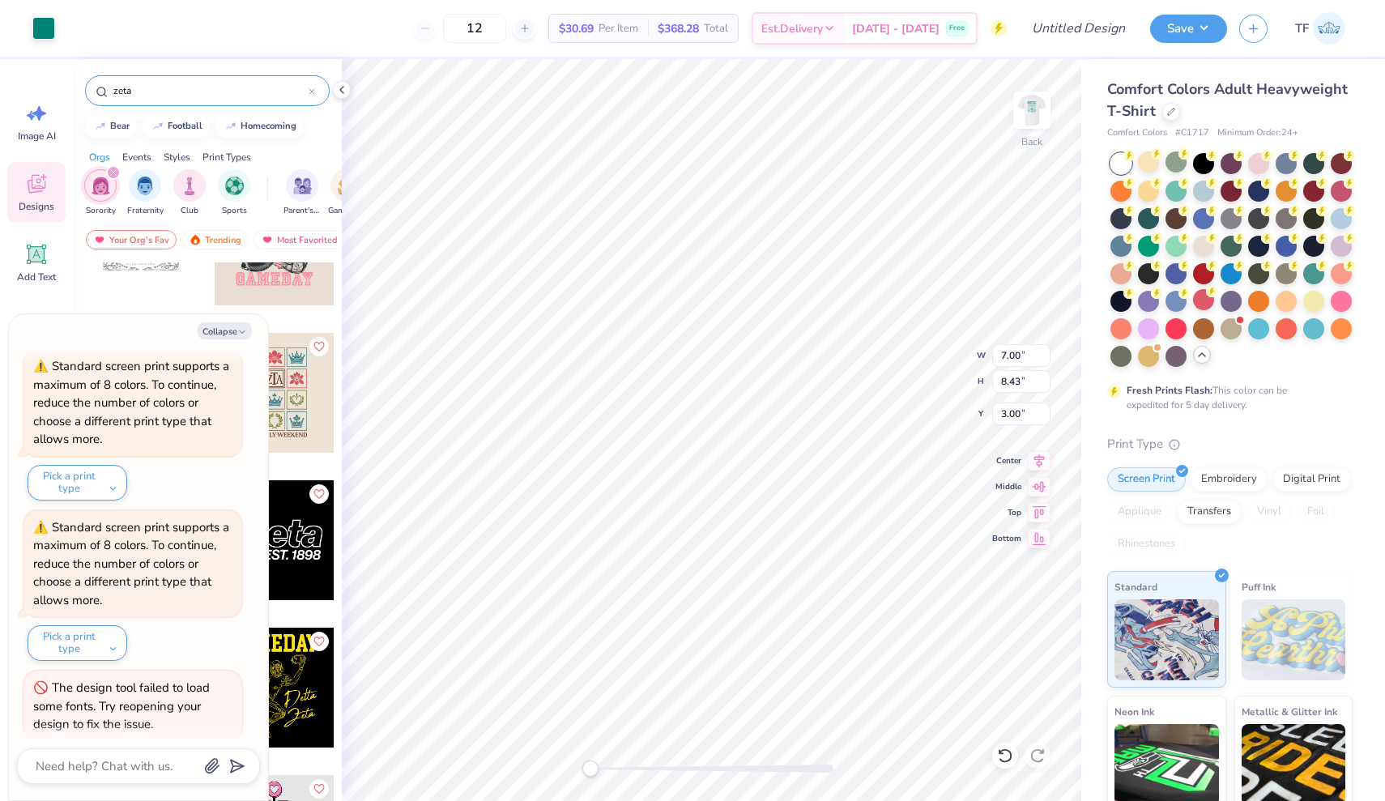
type input "4.07"
type input "4.90"
click at [1034, 109] on img at bounding box center [1031, 110] width 65 height 65
click at [1034, 109] on img at bounding box center [1032, 110] width 32 height 32
click at [1174, 42] on div "Save" at bounding box center [1188, 29] width 77 height 28
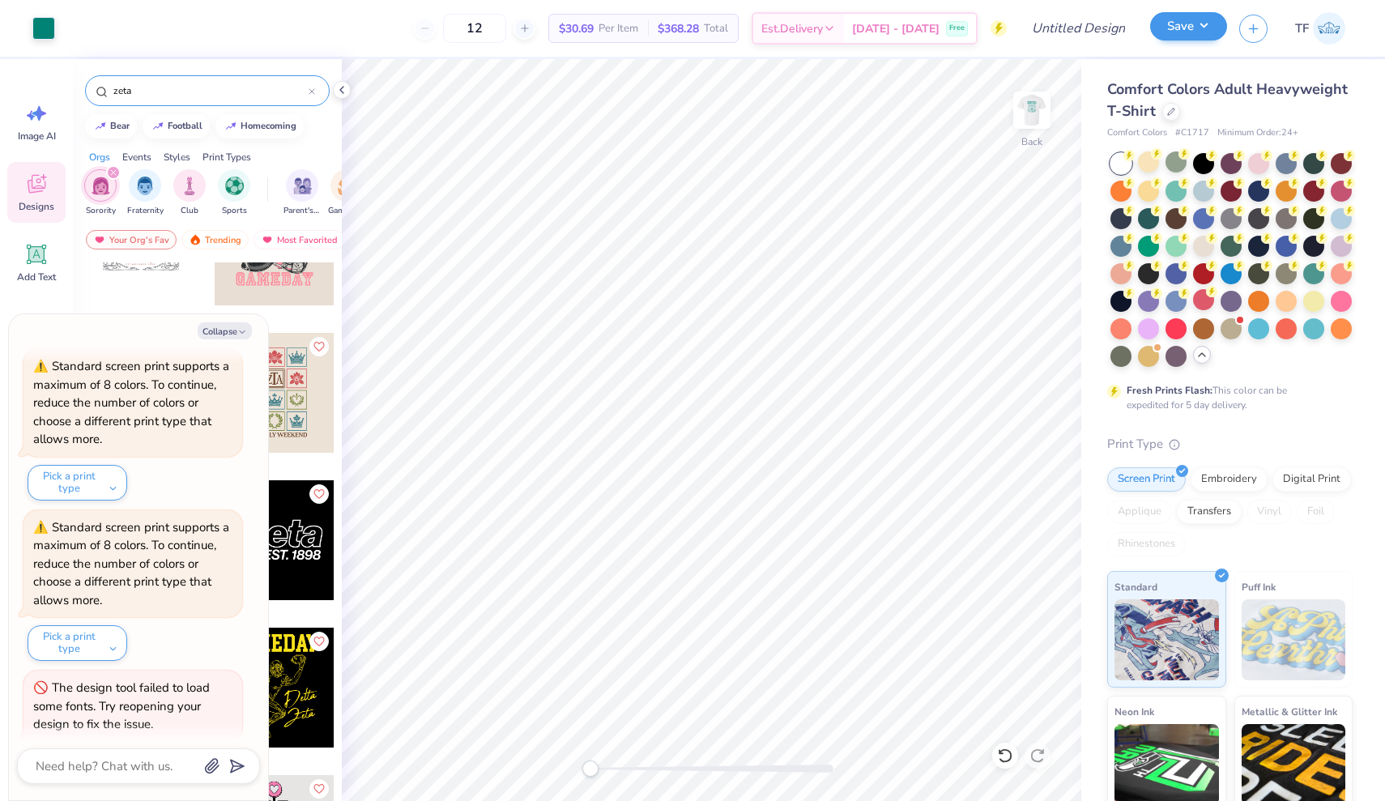
click at [1202, 23] on button "Save" at bounding box center [1188, 26] width 77 height 28
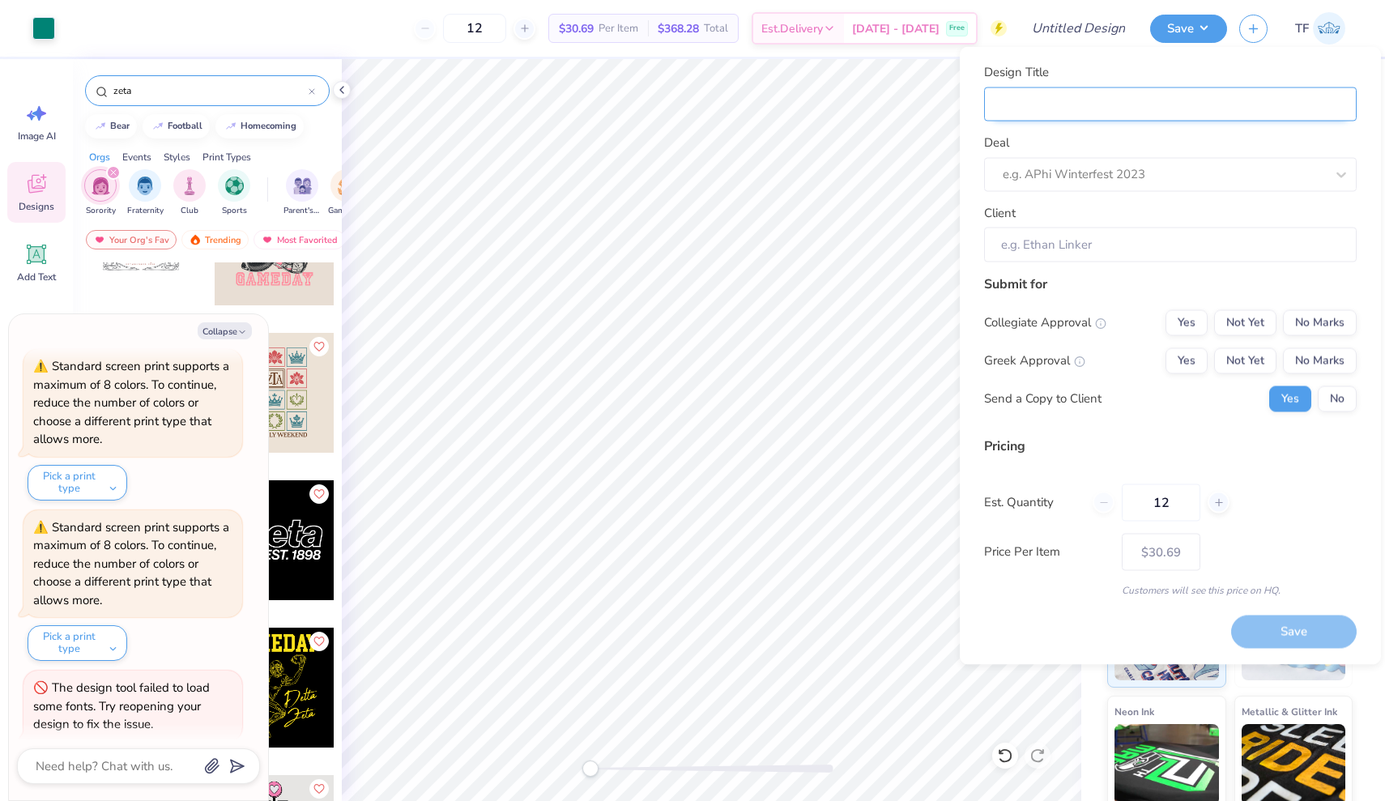
click at [1050, 110] on input "Design Title" at bounding box center [1170, 104] width 373 height 35
type input "Z"
type input "Ze"
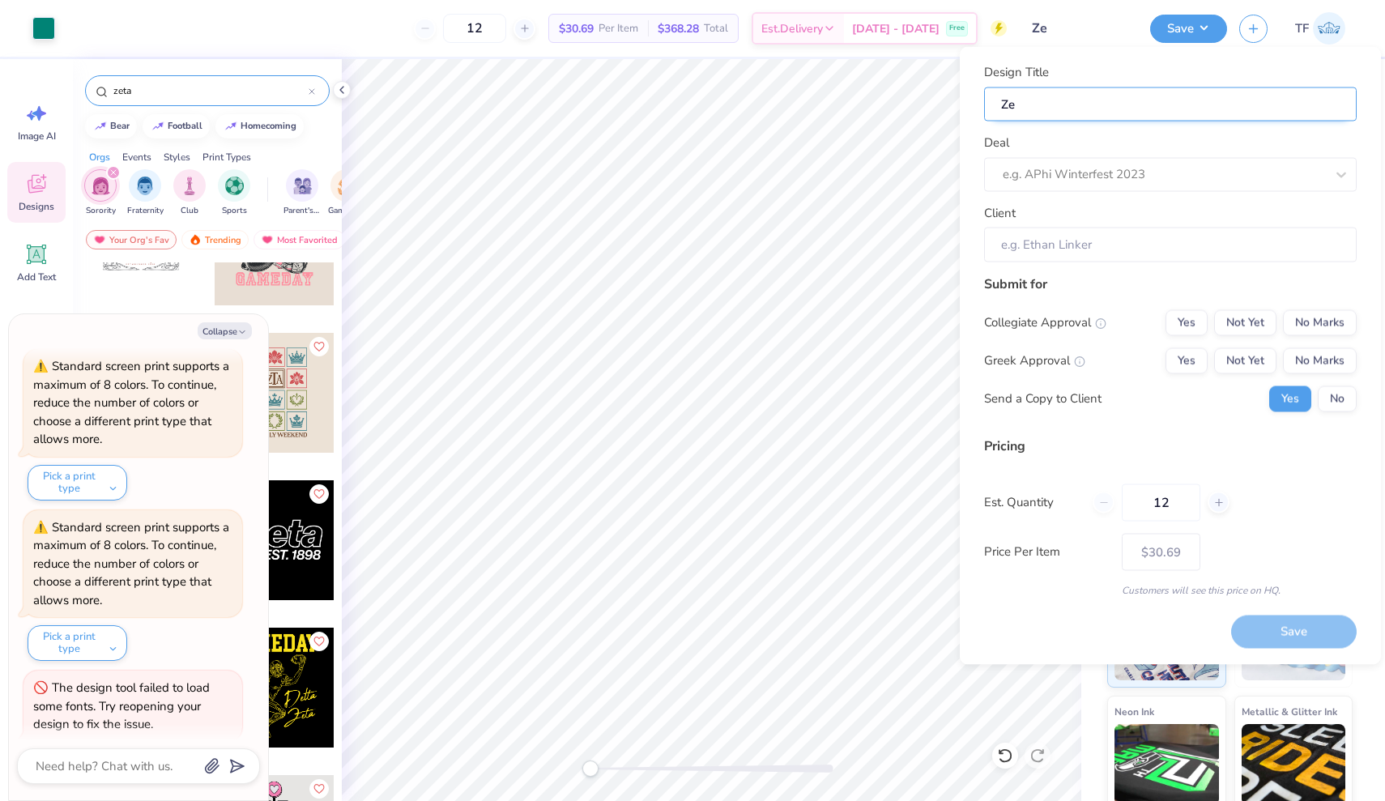
type input "Zet"
type input "Zeta"
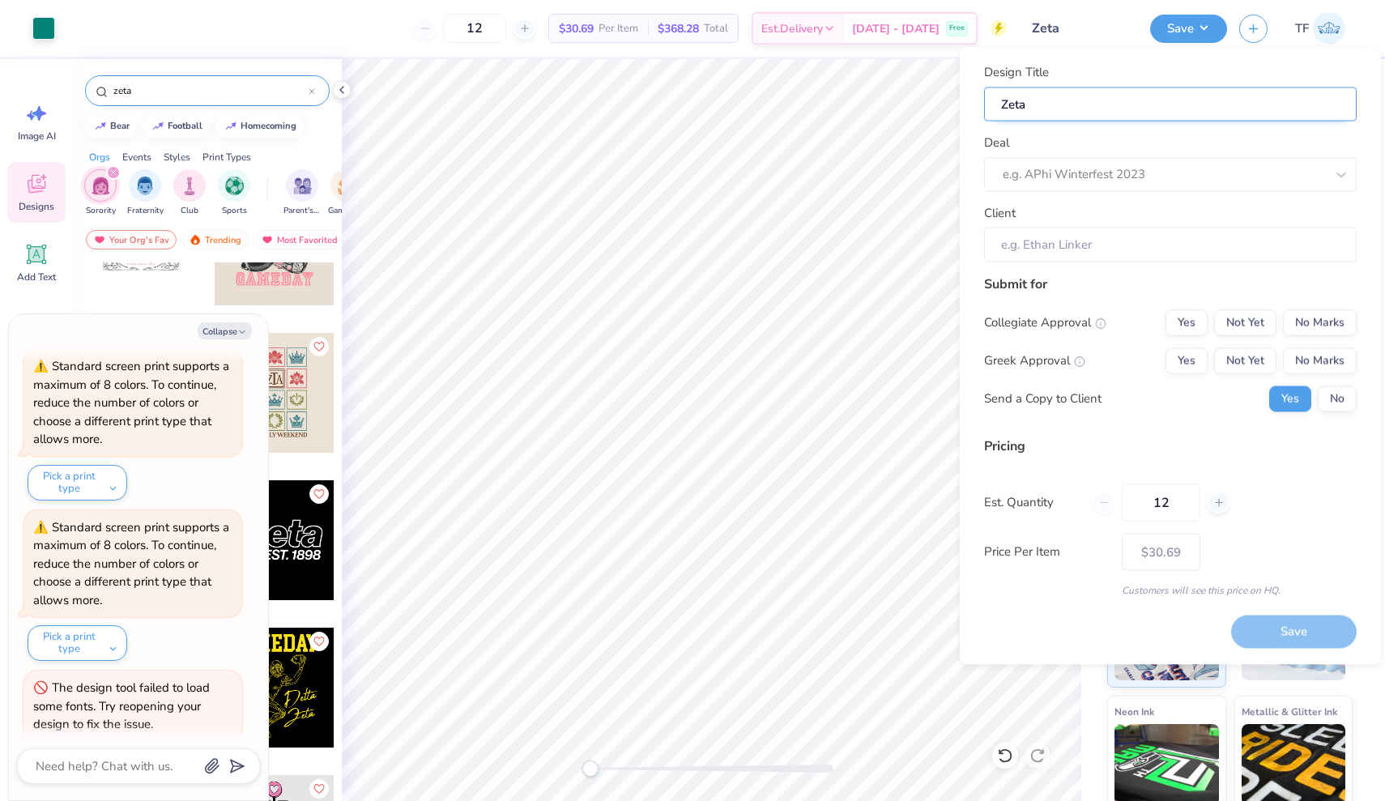
type input "Zeta"
type input "Zeta T"
type input "Zeta Ta"
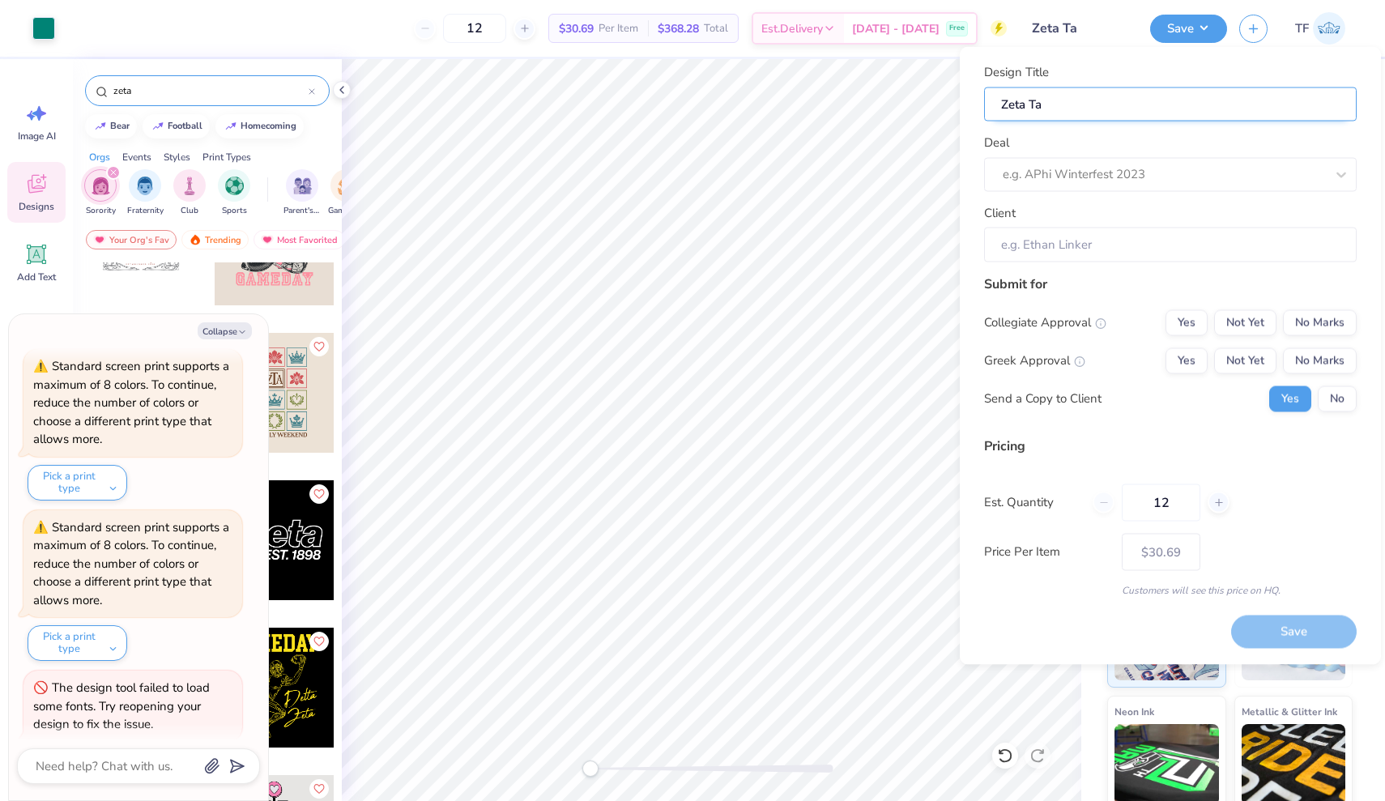
type input "Zeta Tau"
type input "Zeta Tau A"
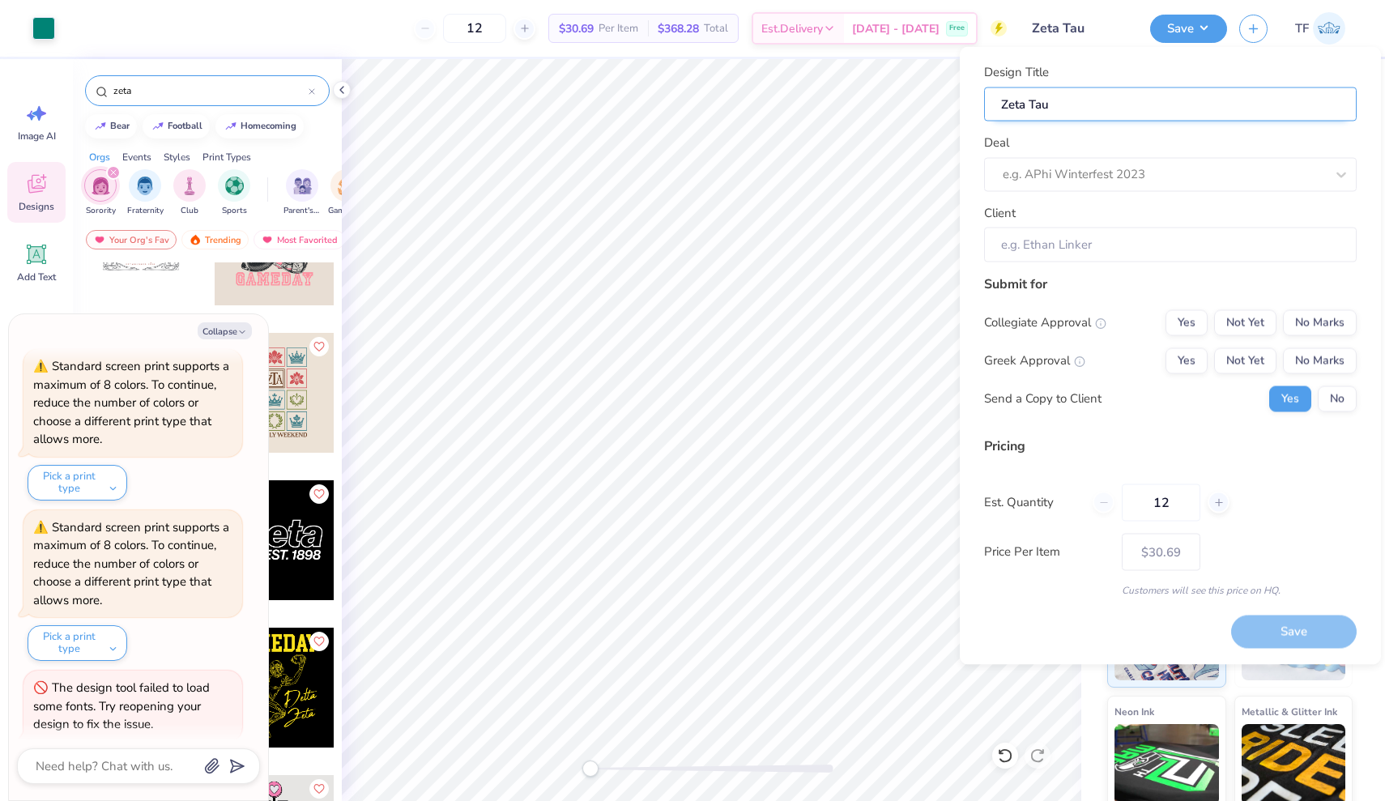
type input "Zeta Tau A"
type input "Zeta Tau AL"
type input "Zeta Tau A"
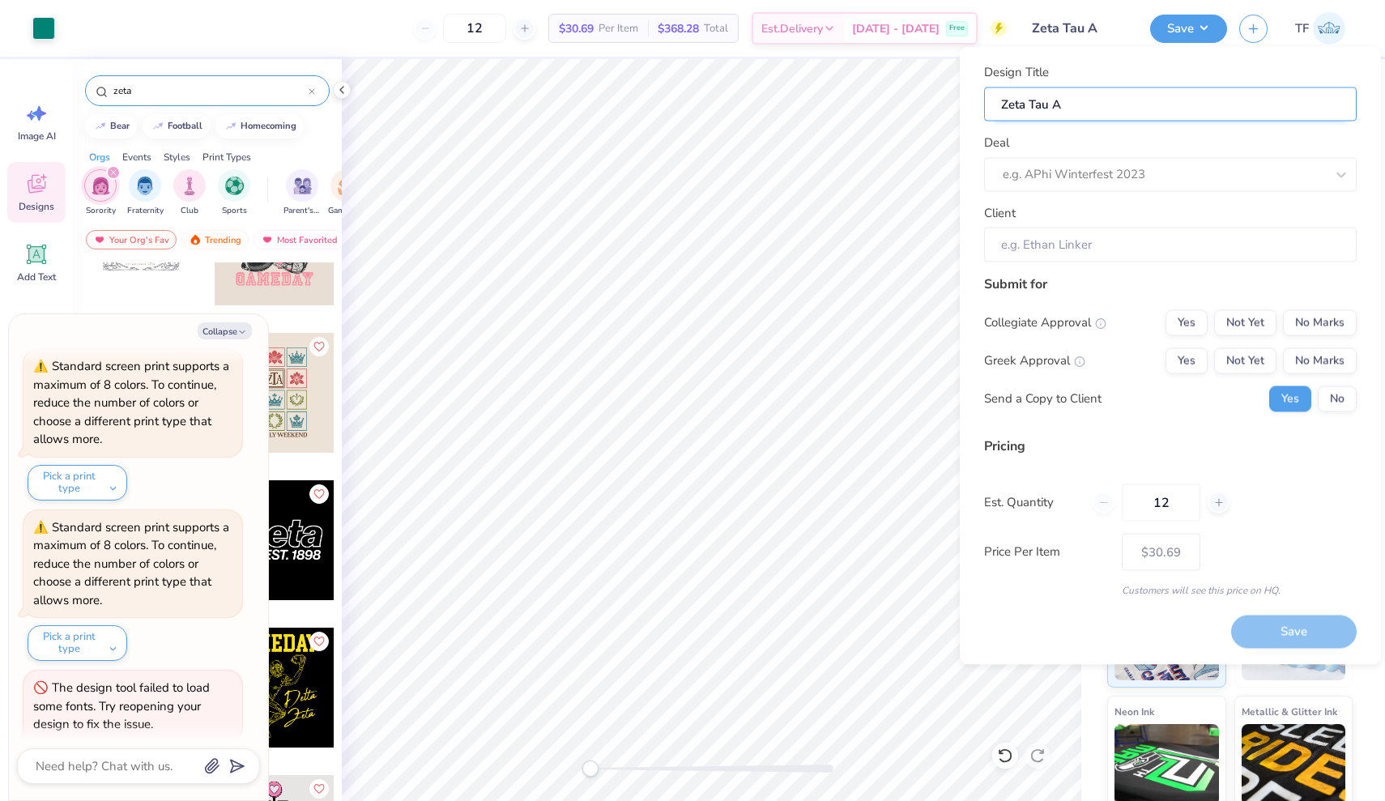
type input "Zeta Tau Al"
type input "Zeta Tau Alp"
type input "Zeta Tau Alph"
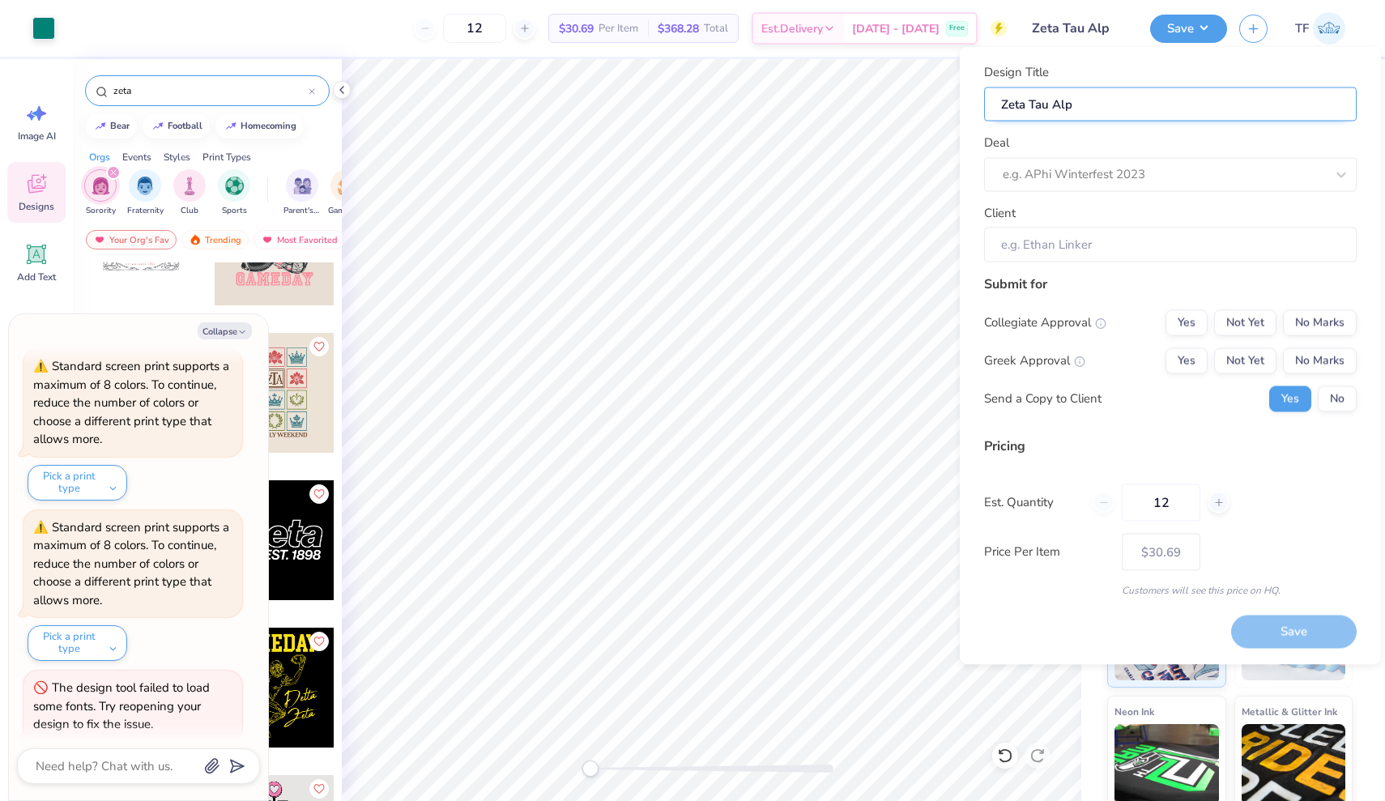
type input "Zeta Tau Alph"
type input "Zeta Tau Alpha"
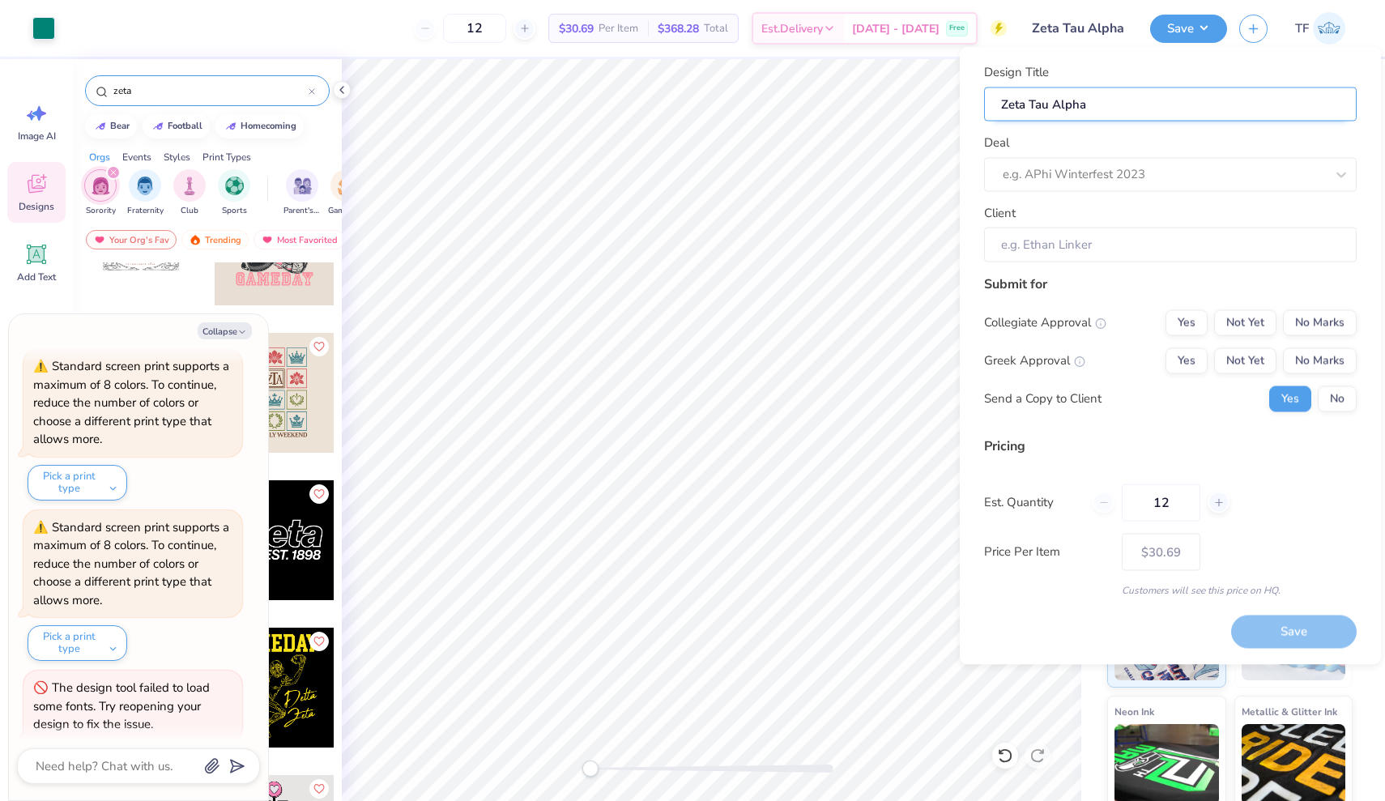
type input "Zeta Tau Alpha P"
type input "Zeta Tau Alpha Pa"
type input "Zeta Tau Alpha Par"
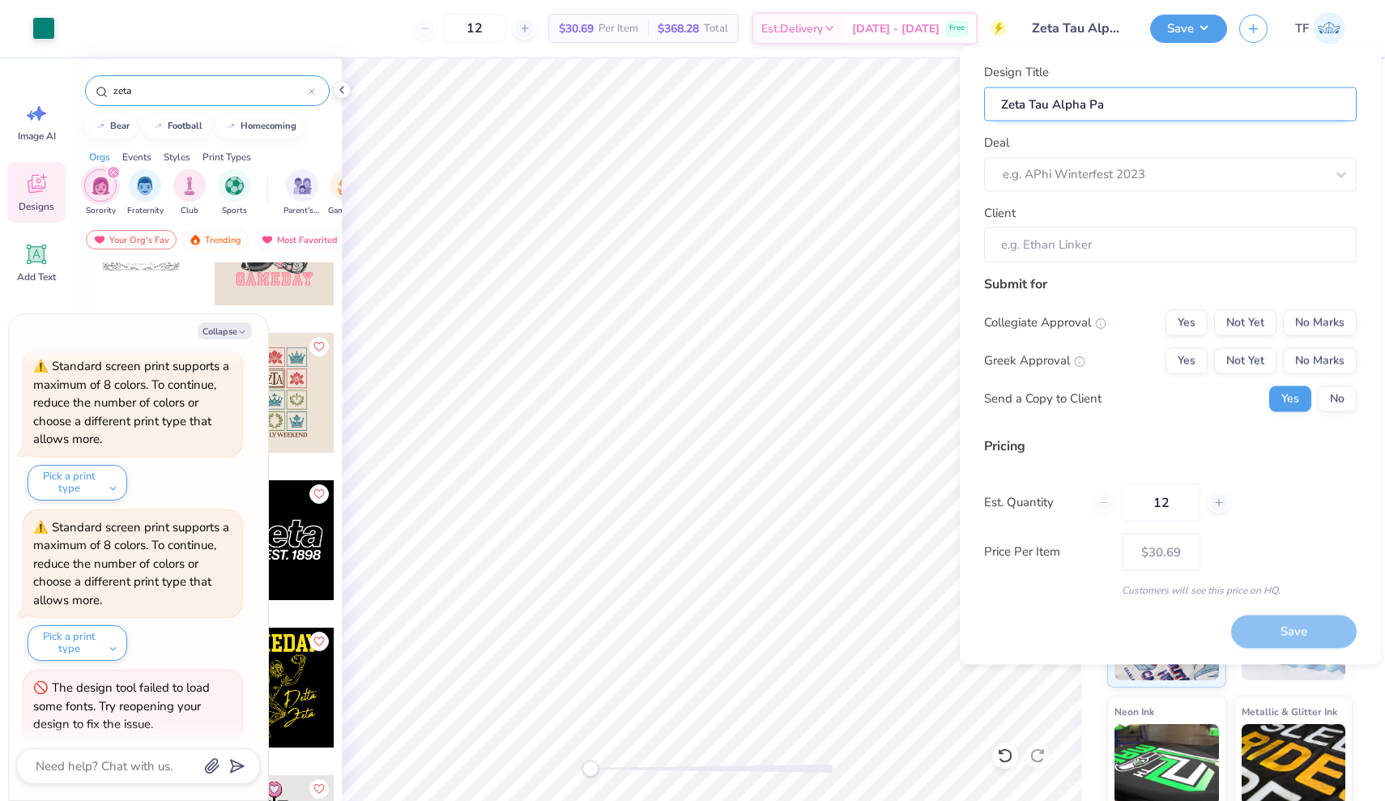
type input "Zeta Tau Alpha Par"
type input "Zeta Tau Alpha Pare"
type input "Zeta Tau Alpha Paren"
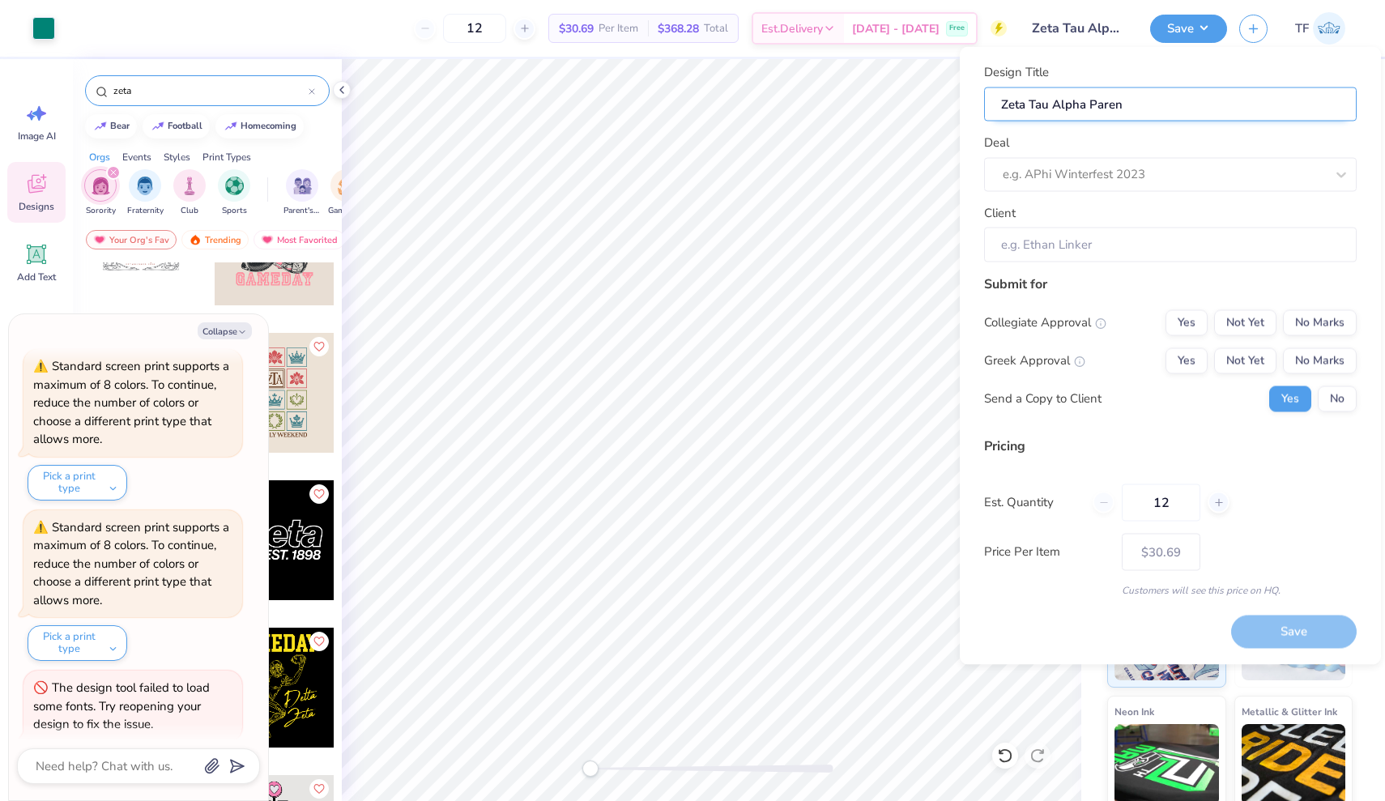
type input "Zeta Tau Alpha Parent"
type input "Zeta Tau Alpha Parents"
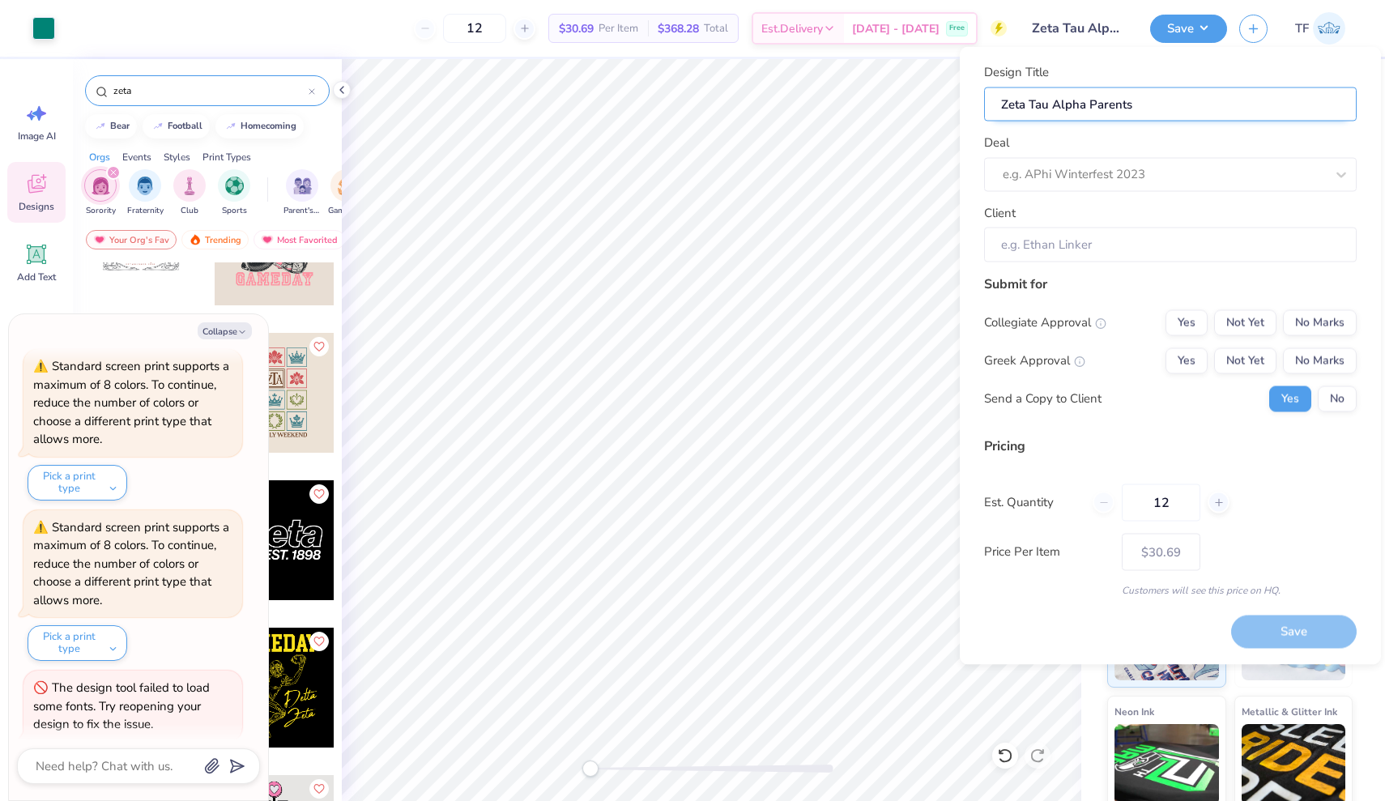
type input "Zeta Tau Alpha Parents"
type input "Zeta Tau Alpha Parents W"
type input "Zeta Tau Alpha Parents We"
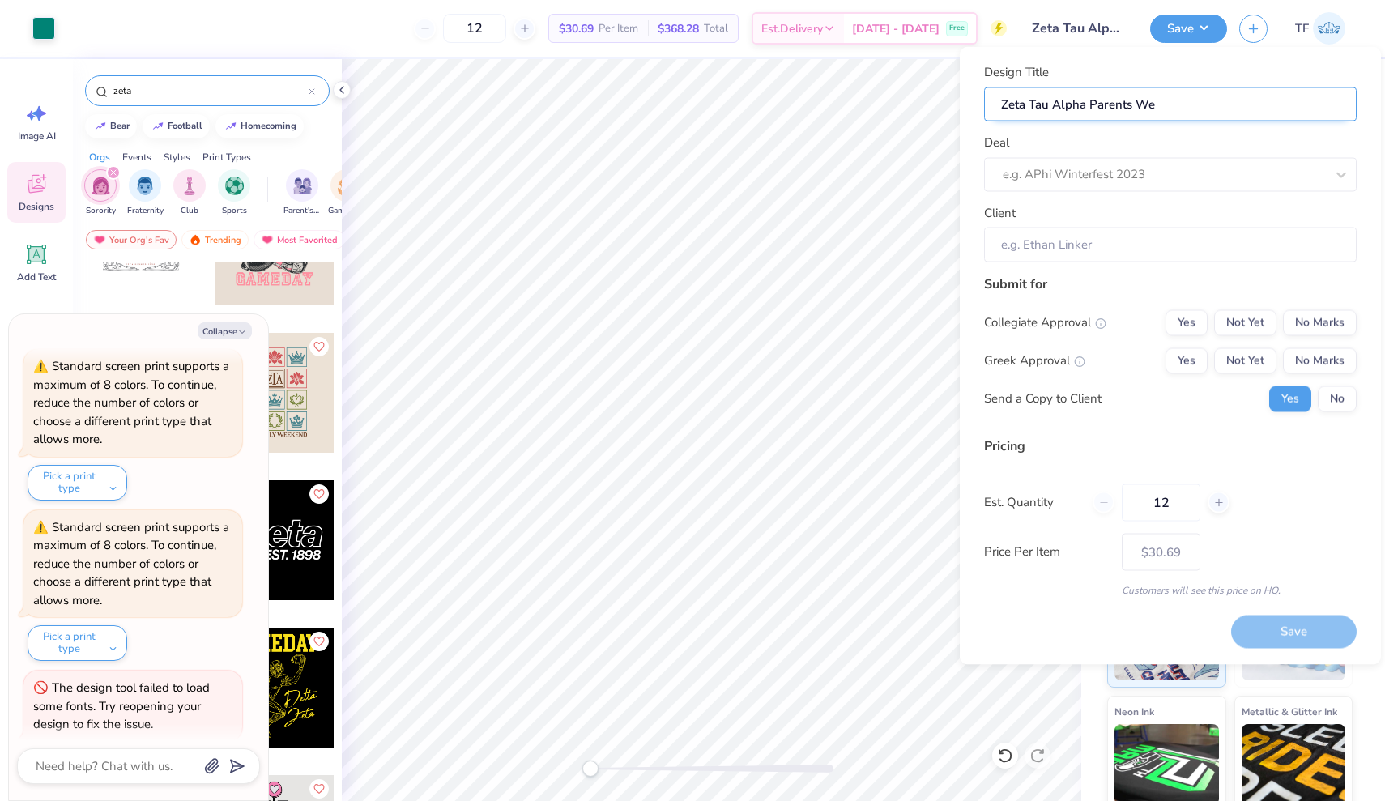
type input "Zeta Tau Alpha Parents Wee"
type input "Zeta Tau Alpha Parents Week"
type input "Zeta Tau Alpha Parents Weeke"
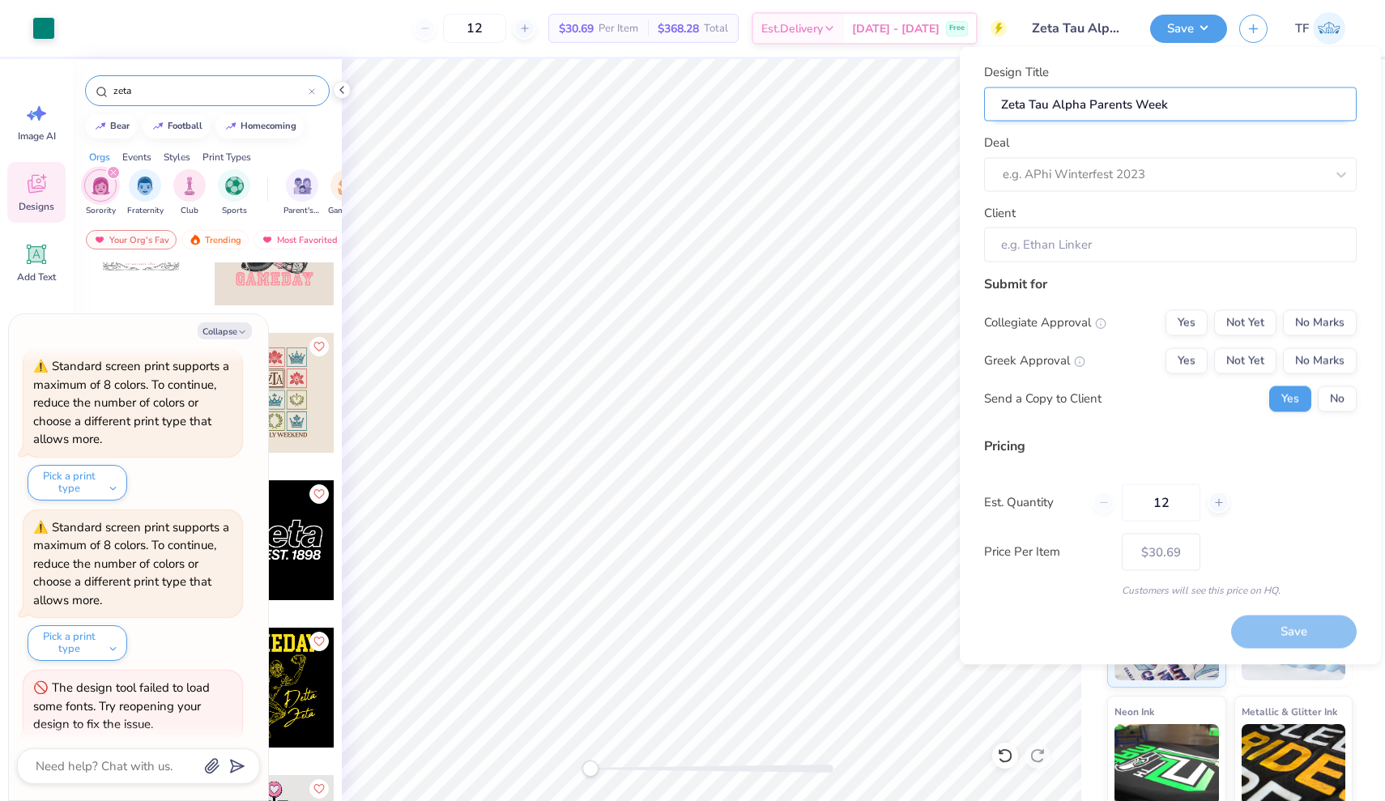
type input "Zeta Tau Alpha Parents Weeke"
type input "Zeta Tau Alpha Parents Weekeb"
type input "Zeta Tau Alpha Parents Weekebd"
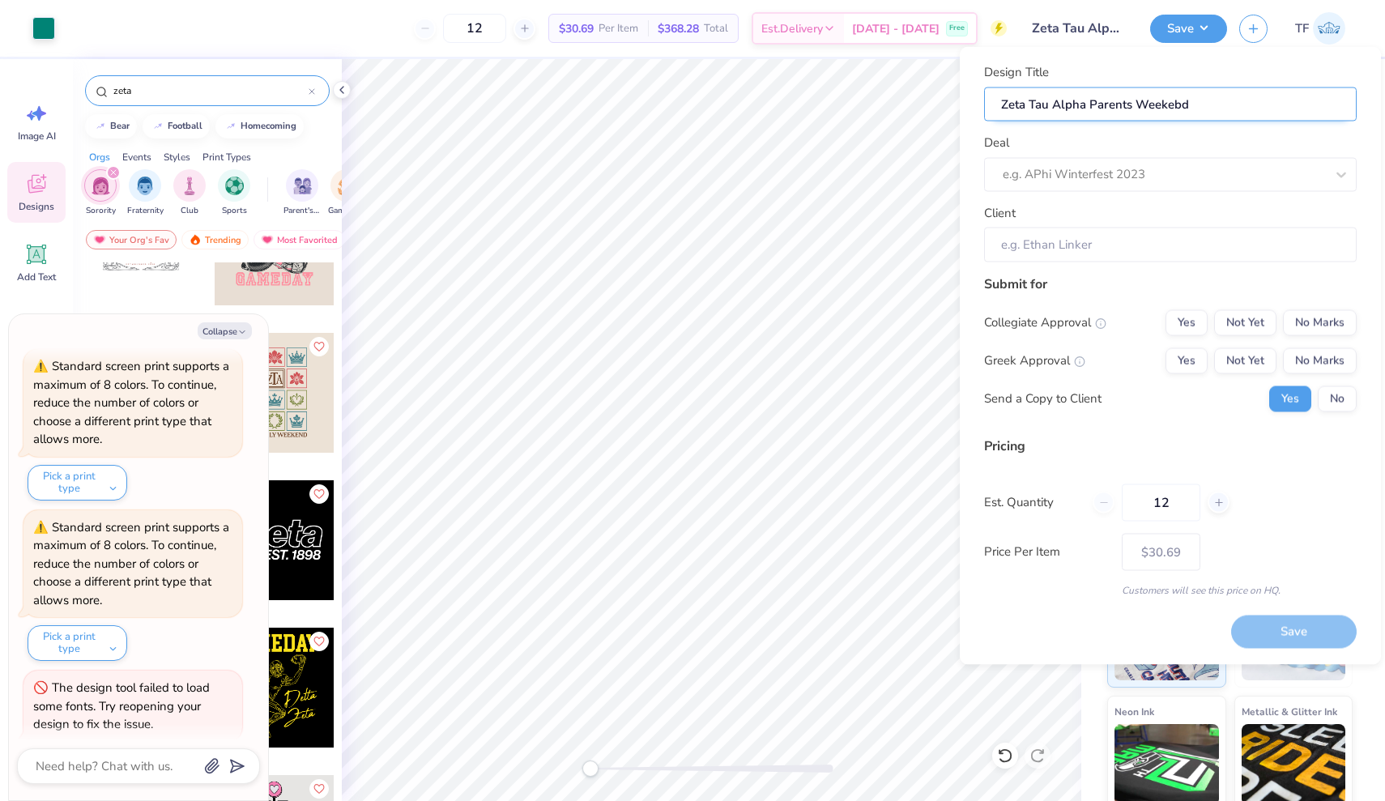
type input "Zeta Tau Alpha Parents Weekeb"
type input "Zeta Tau Alpha Parents Weeke"
type input "Zeta Tau Alpha Parents Weeken"
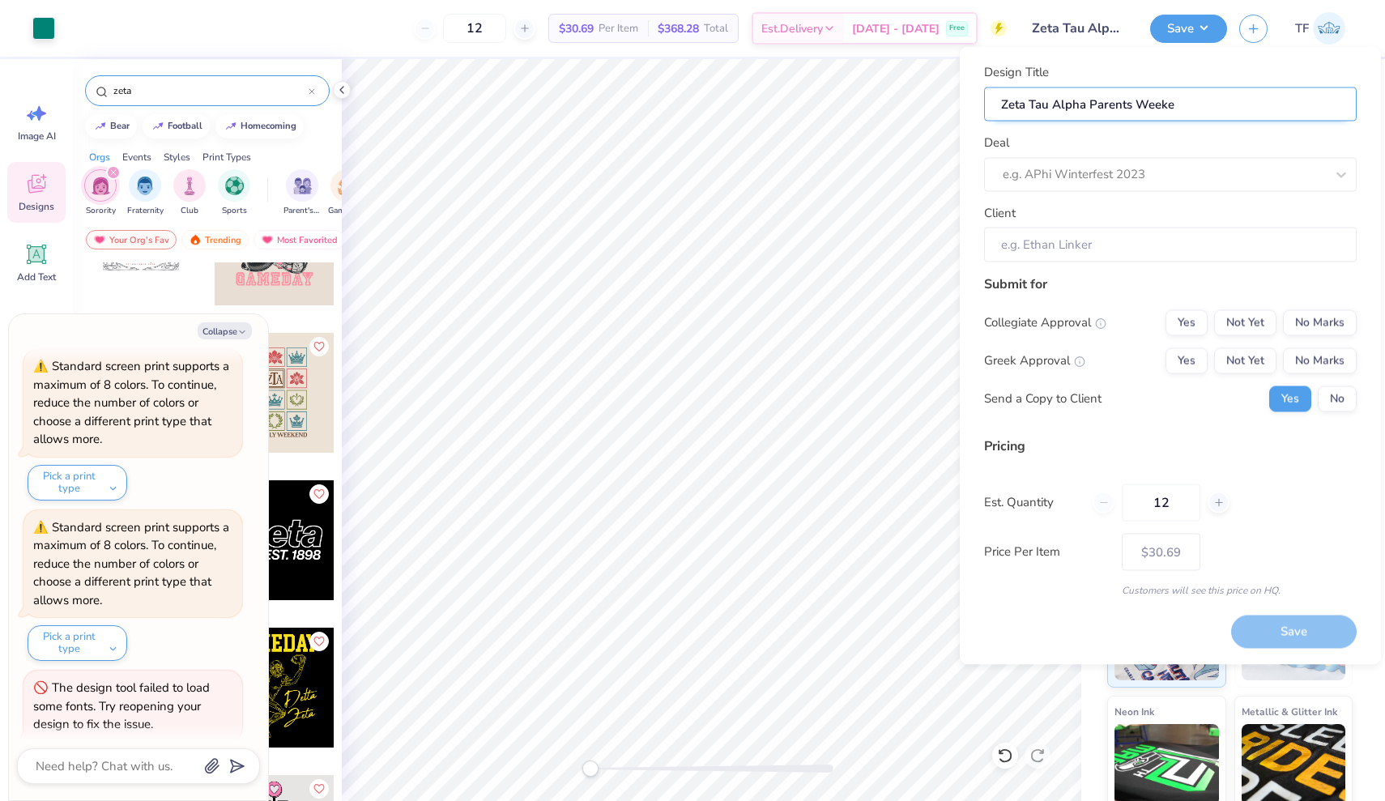
type input "Zeta Tau Alpha Parents Weeken"
type input "Zeta Tau Alpha Parents Weekend"
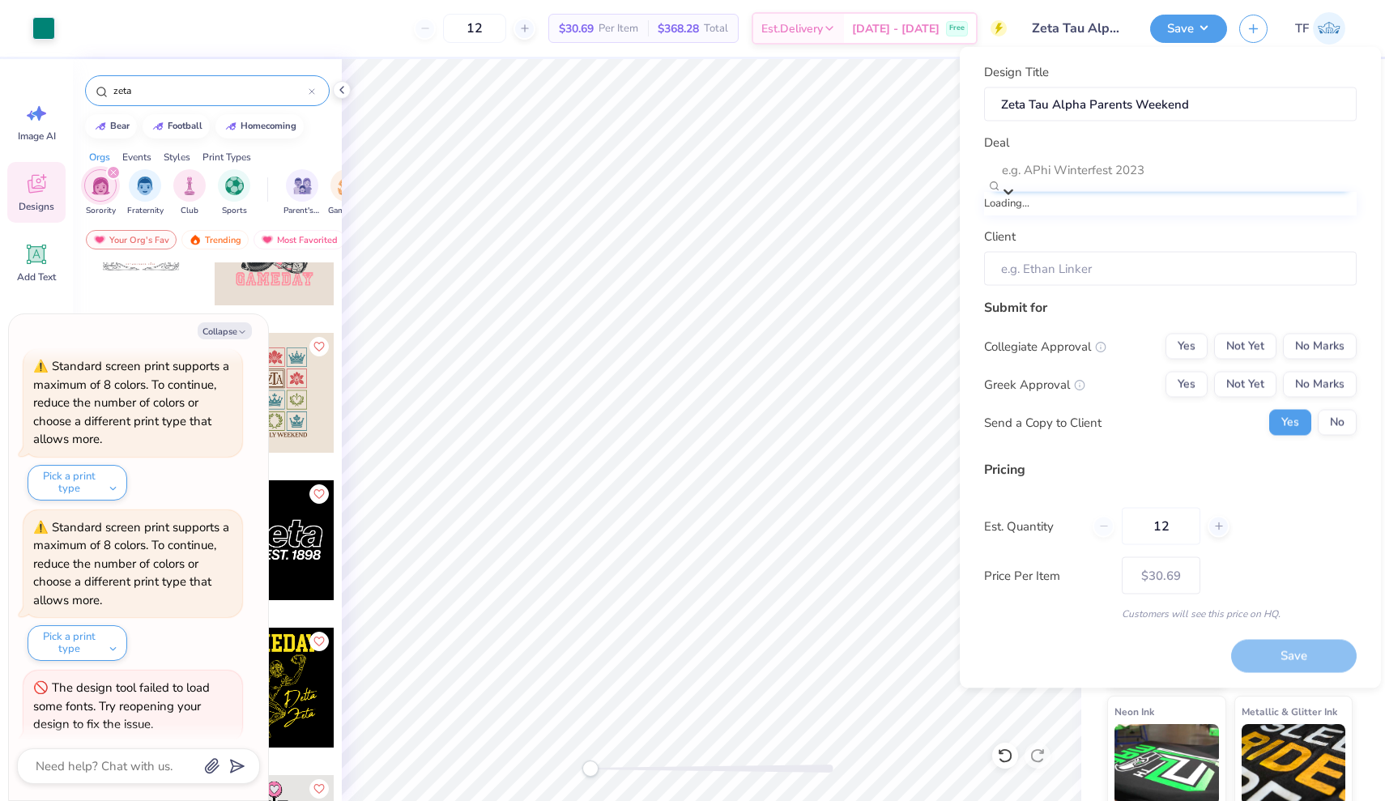
click at [1030, 169] on div "e.g. APhi Winterfest 2023" at bounding box center [1178, 169] width 353 height 19
click at [1060, 251] on input "Client" at bounding box center [1170, 268] width 373 height 35
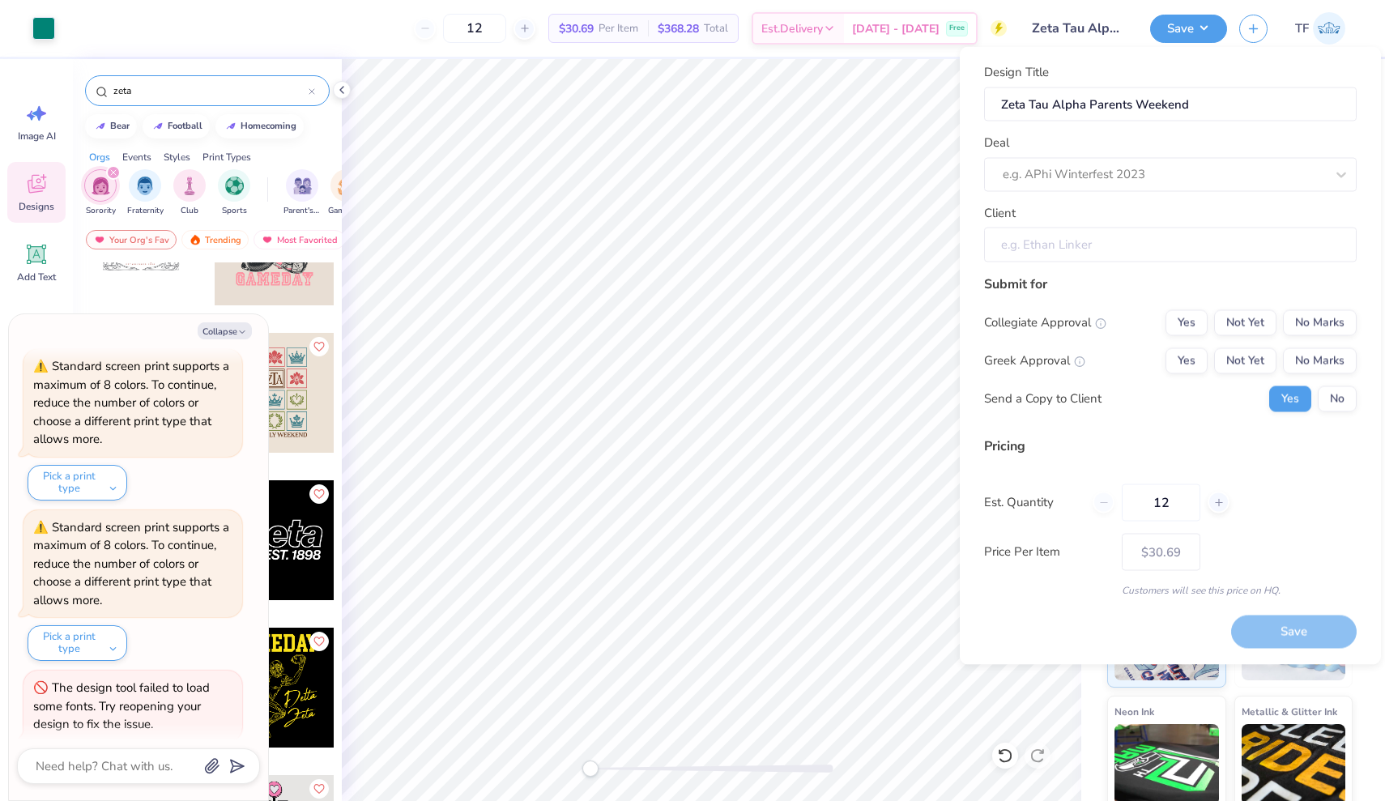
click at [1063, 241] on input "Client" at bounding box center [1170, 245] width 373 height 35
click at [1330, 402] on button "No" at bounding box center [1337, 399] width 39 height 26
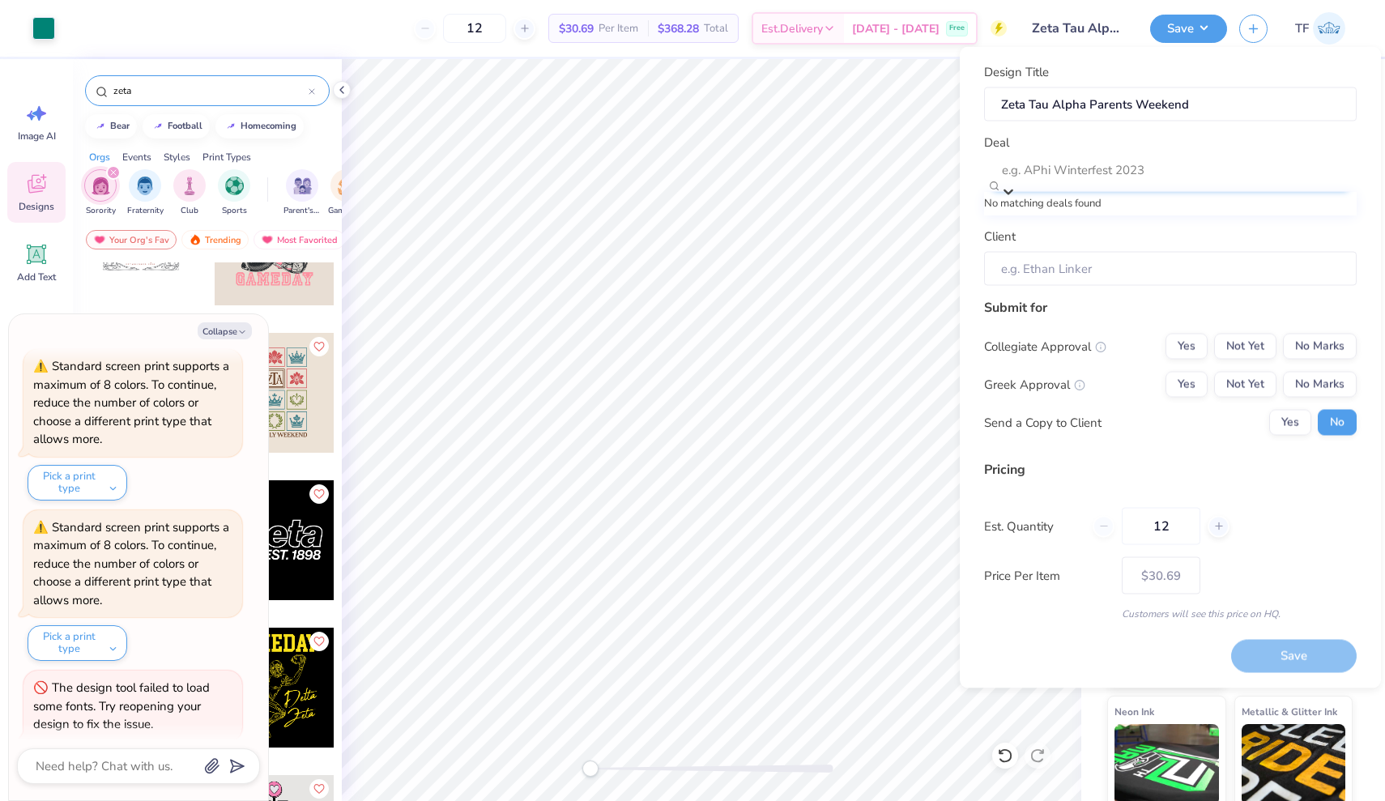
click at [1016, 184] on icon at bounding box center [1008, 192] width 16 height 16
type input "z"
type input "X"
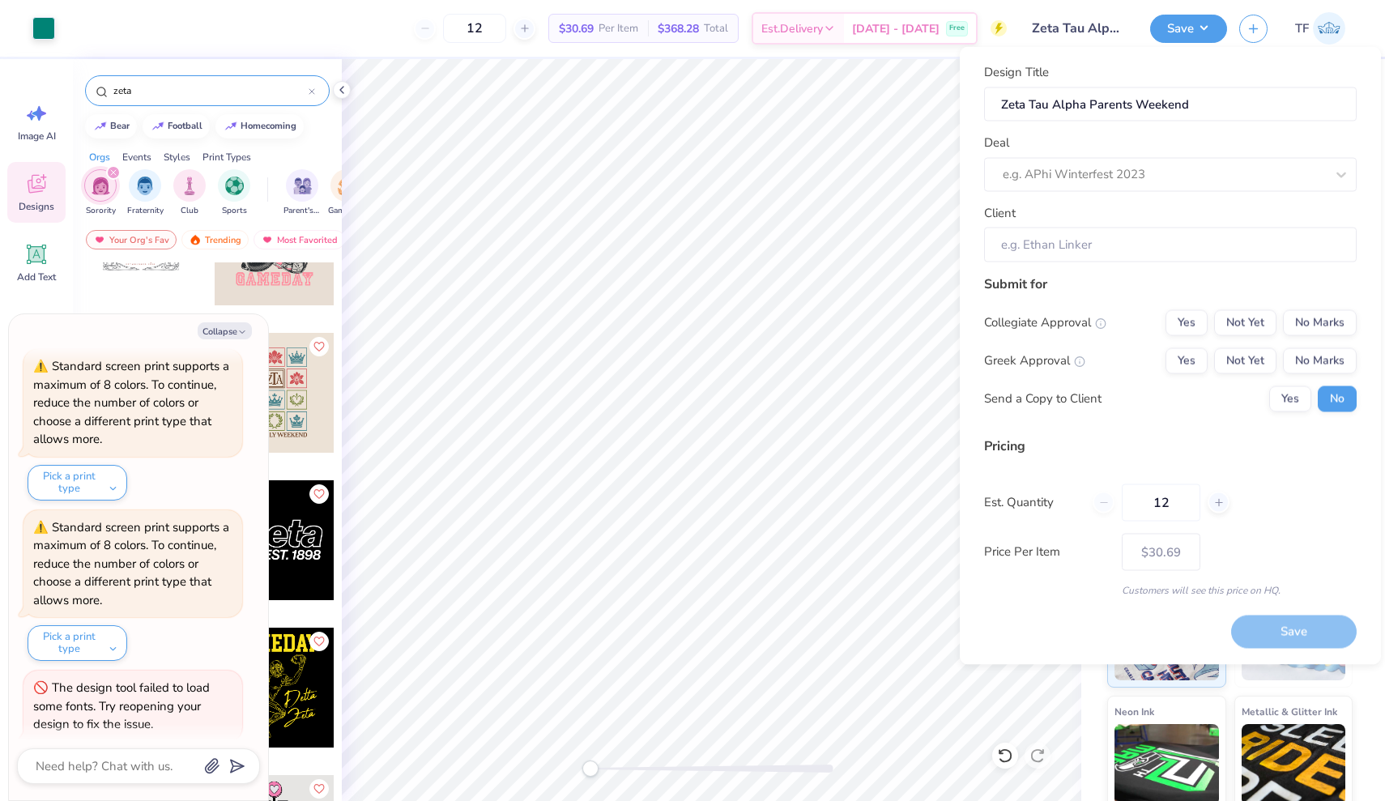
click at [1184, 283] on div "Submit for" at bounding box center [1170, 283] width 373 height 19
click at [1182, 326] on button "Yes" at bounding box center [1186, 322] width 42 height 26
click at [1186, 354] on button "Yes" at bounding box center [1186, 360] width 42 height 26
click at [1296, 504] on div "Est. Quantity 12" at bounding box center [1170, 502] width 373 height 37
click at [1197, 246] on input "Client" at bounding box center [1170, 245] width 373 height 35
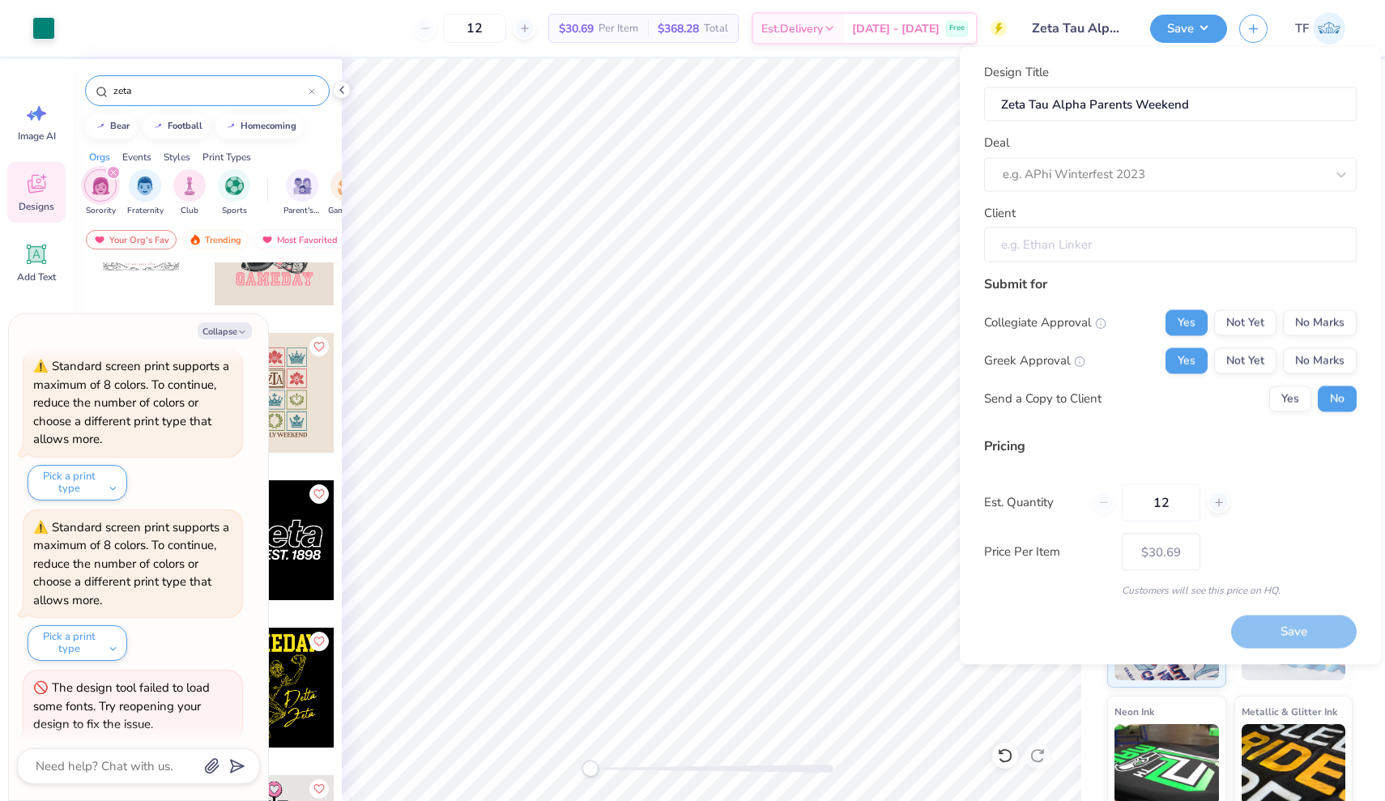
click at [1140, 239] on input "Client" at bounding box center [1170, 245] width 373 height 35
click at [1172, 177] on div at bounding box center [1164, 175] width 322 height 22
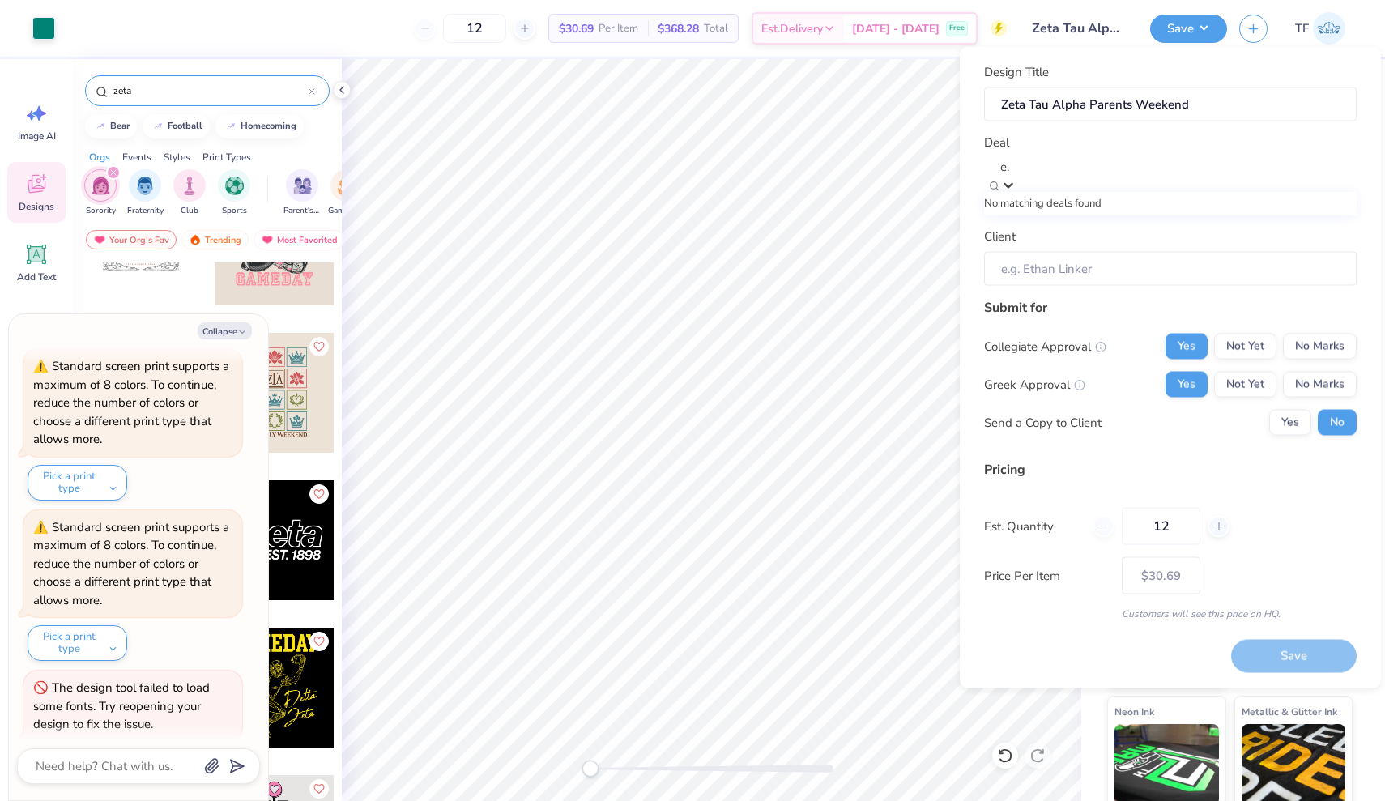
type input "e"
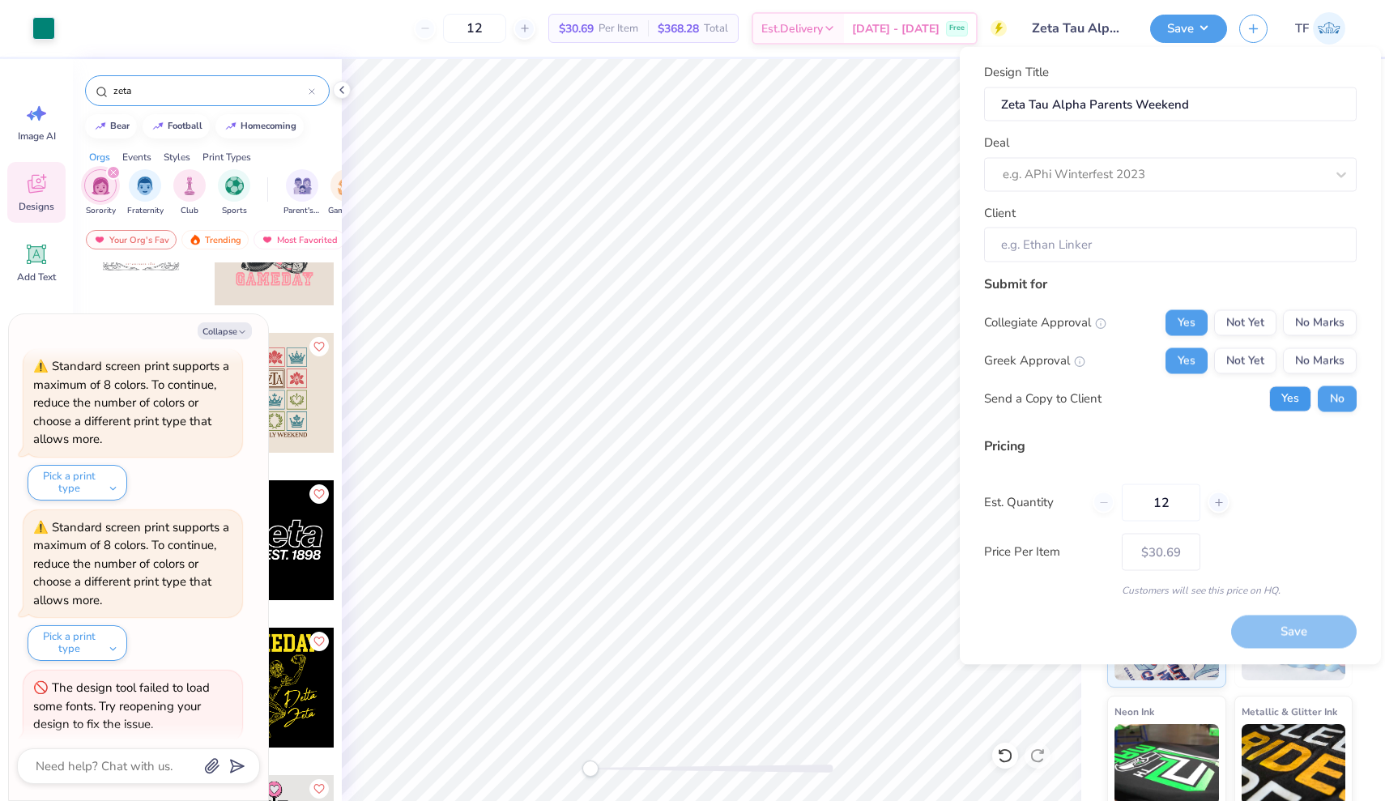
click at [1301, 394] on button "Yes" at bounding box center [1290, 399] width 42 height 26
click at [1329, 393] on button "No" at bounding box center [1337, 399] width 39 height 26
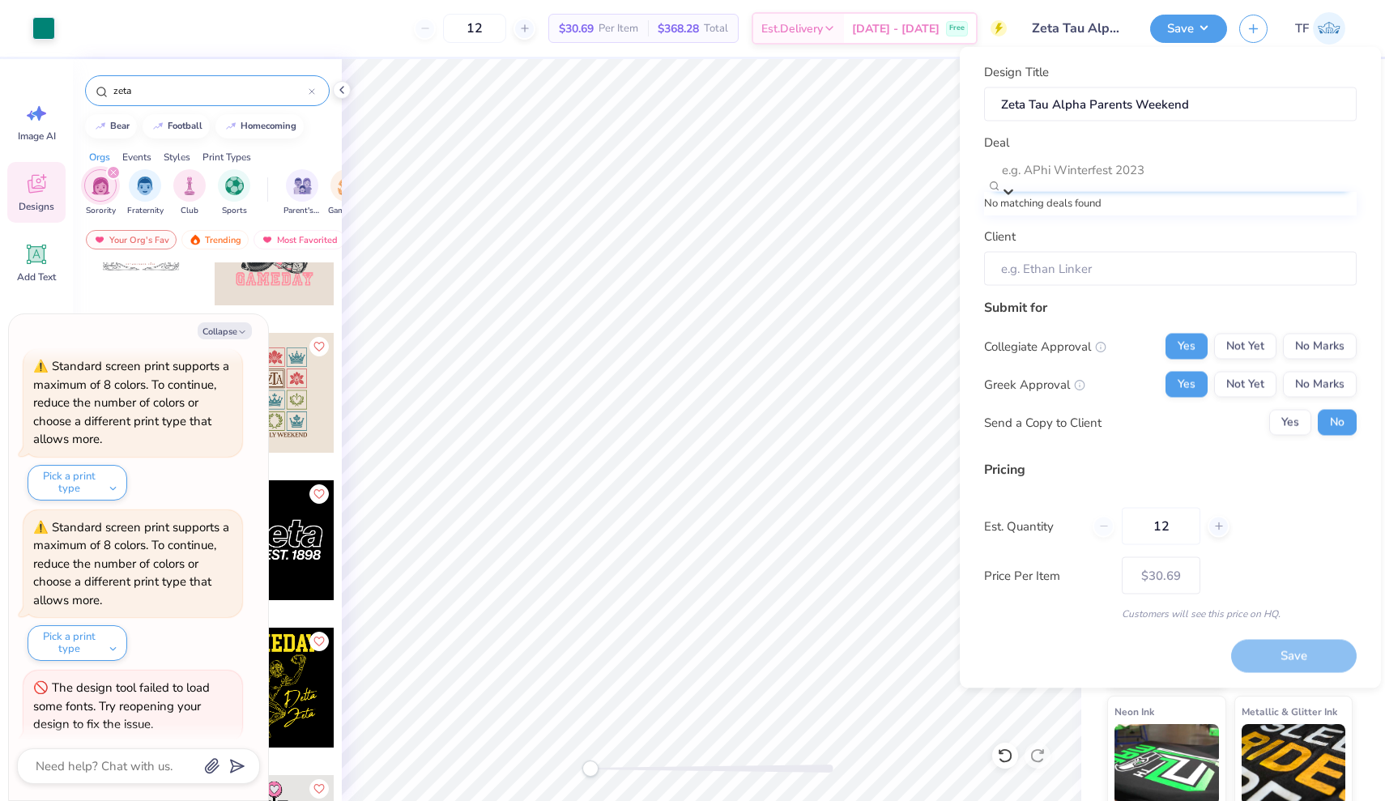
click at [1137, 179] on div "e.g. APhi Winterfest 2023" at bounding box center [1178, 169] width 353 height 19
type input "Parents Weekend"
click at [1207, 211] on div "No matching deals found" at bounding box center [1170, 203] width 373 height 16
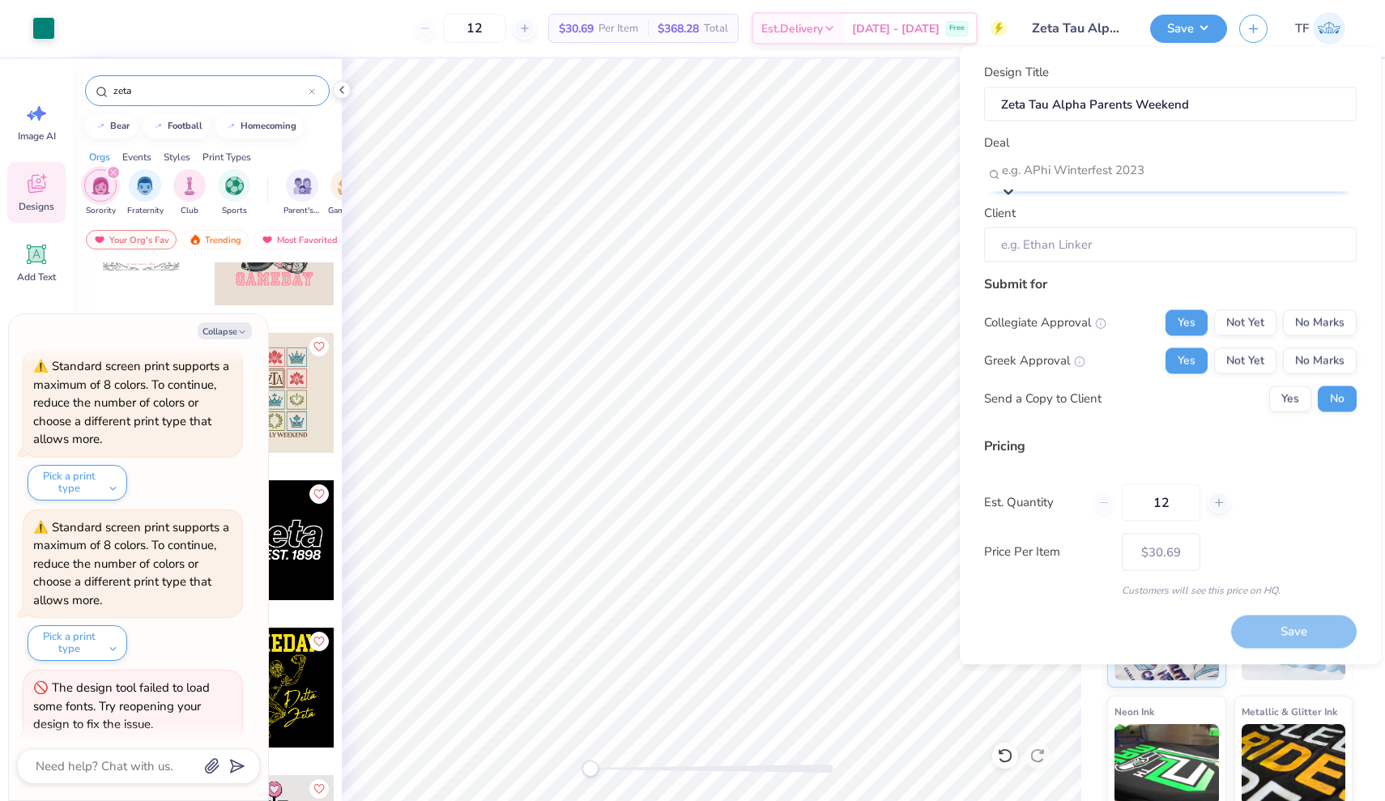
click at [1271, 168] on div at bounding box center [1178, 170] width 353 height 22
click at [1055, 130] on div "Design Title Zeta Tau Alpha Parents Weekend Deal e.g. APhi Winterfest 2023 Clie…" at bounding box center [1170, 162] width 373 height 199
click at [1213, 503] on icon at bounding box center [1218, 501] width 11 height 11
type input "13"
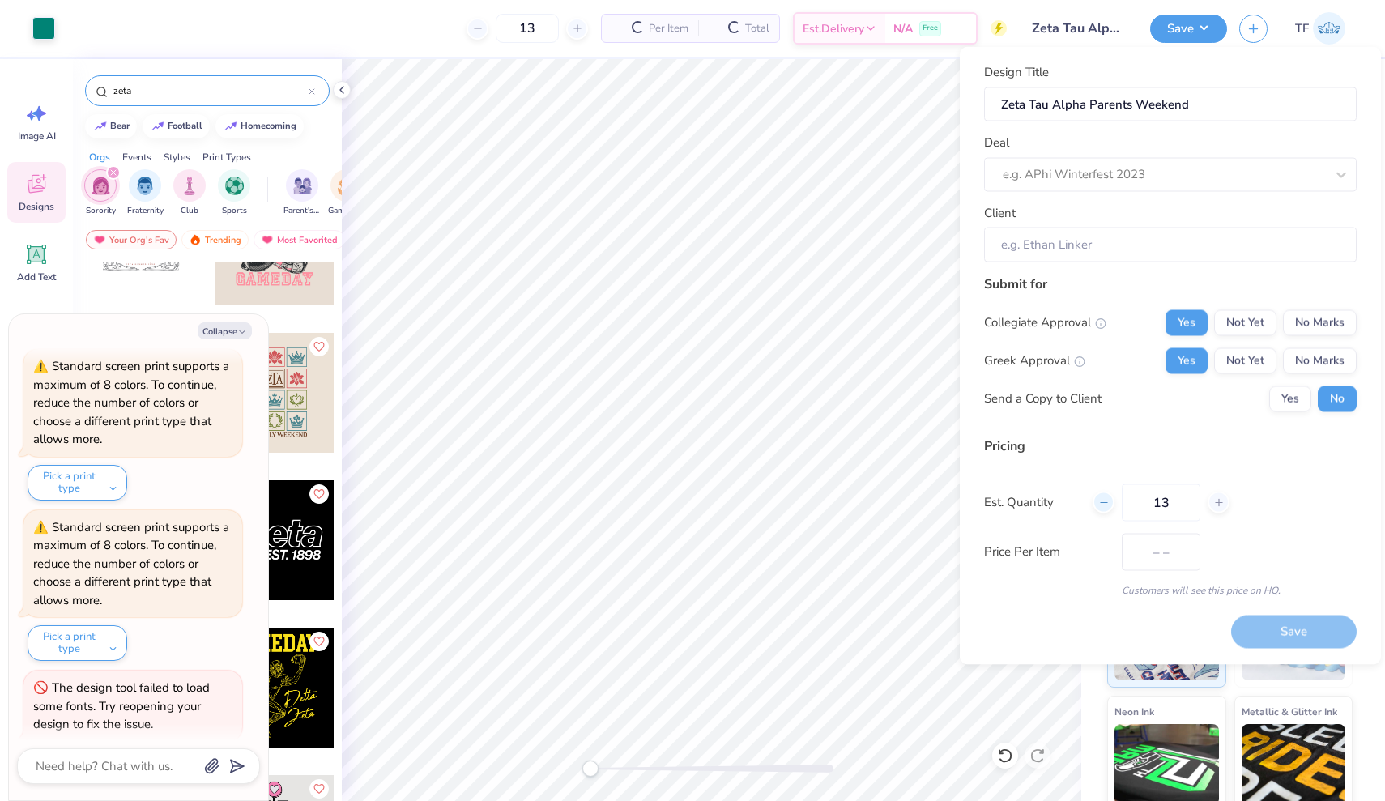
type input "$29.84"
click at [1106, 505] on icon at bounding box center [1103, 501] width 11 height 11
type input "12"
type input "$30.69"
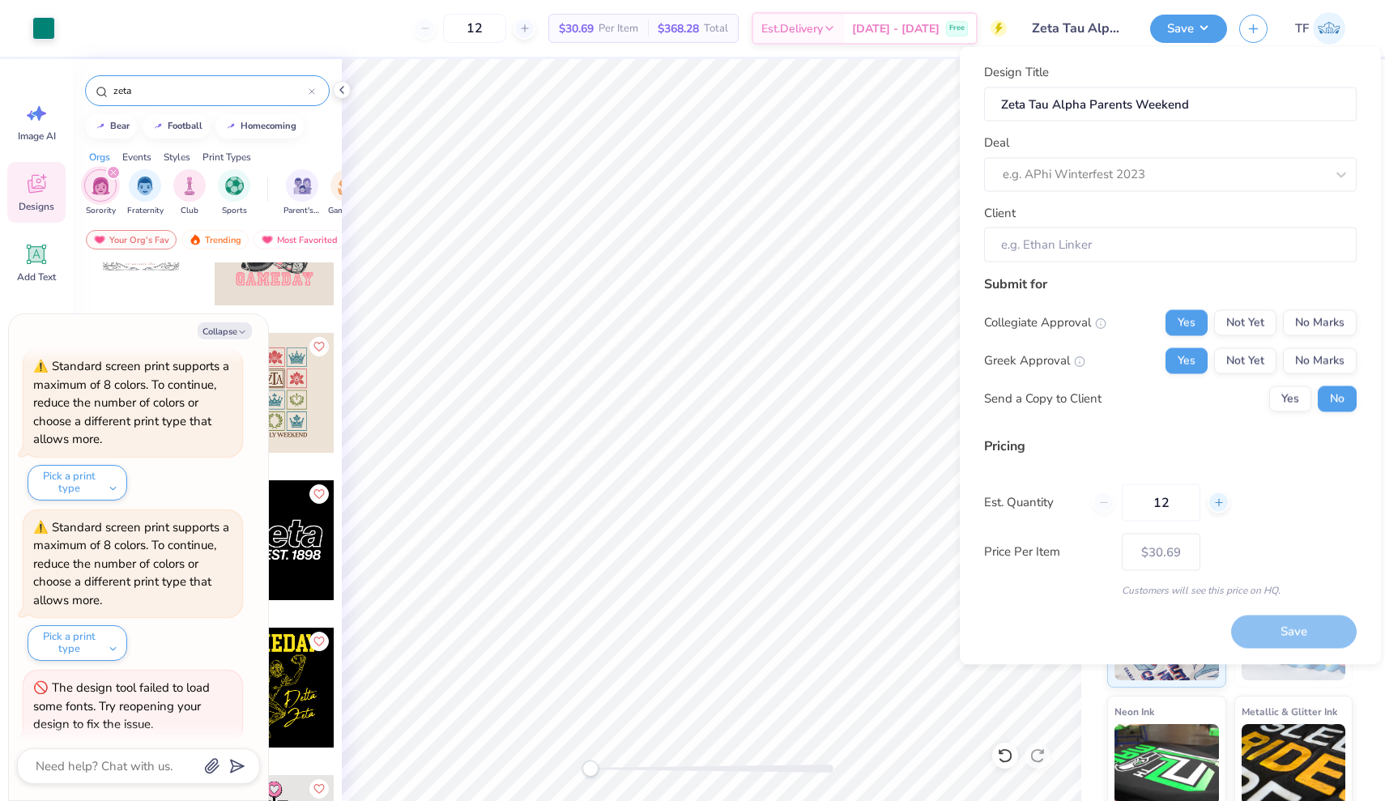
click at [1213, 505] on icon at bounding box center [1218, 501] width 11 height 11
type input "13"
type input "– –"
click at [1213, 505] on icon at bounding box center [1218, 501] width 11 height 11
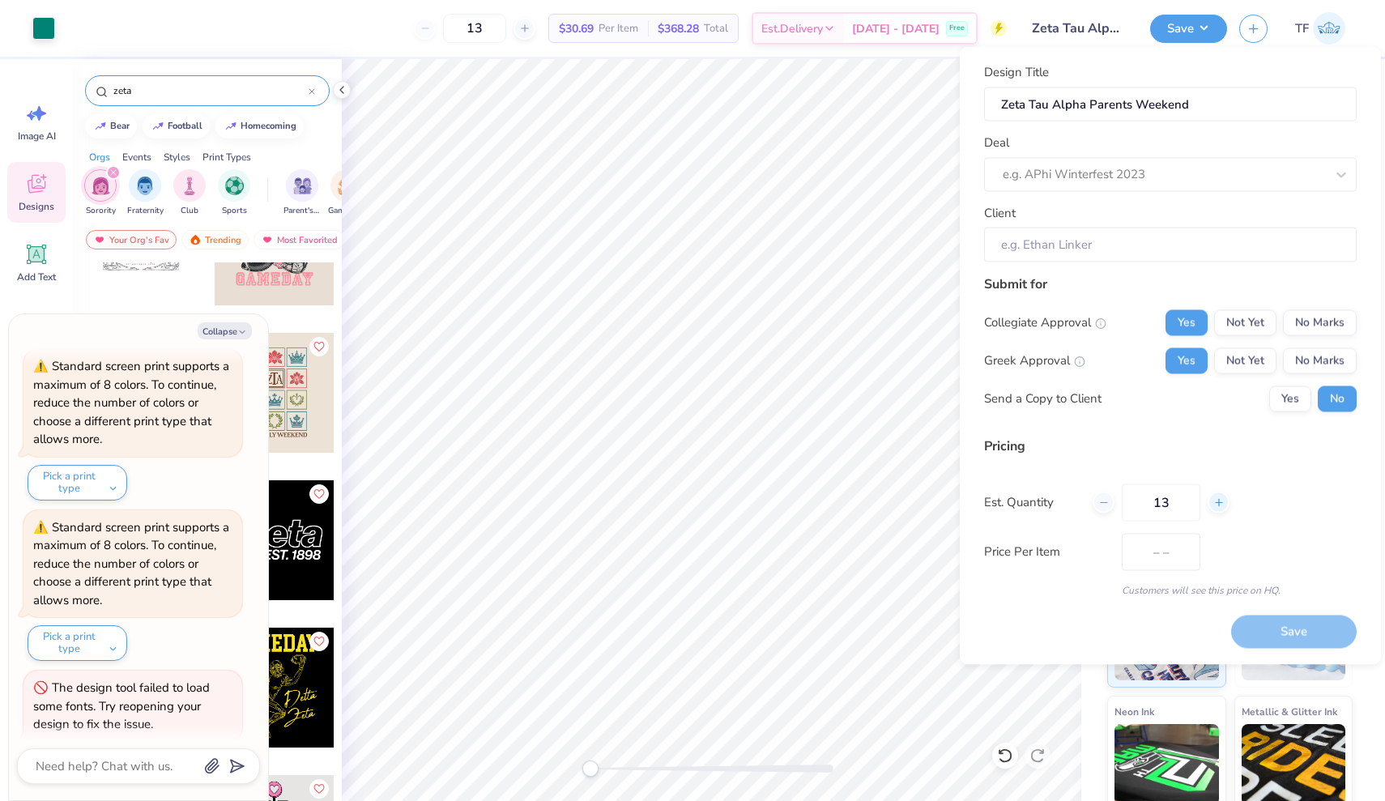
type input "14"
type input "$29.84"
type input "14"
type input "$29.15"
click at [1213, 505] on icon at bounding box center [1218, 501] width 11 height 11
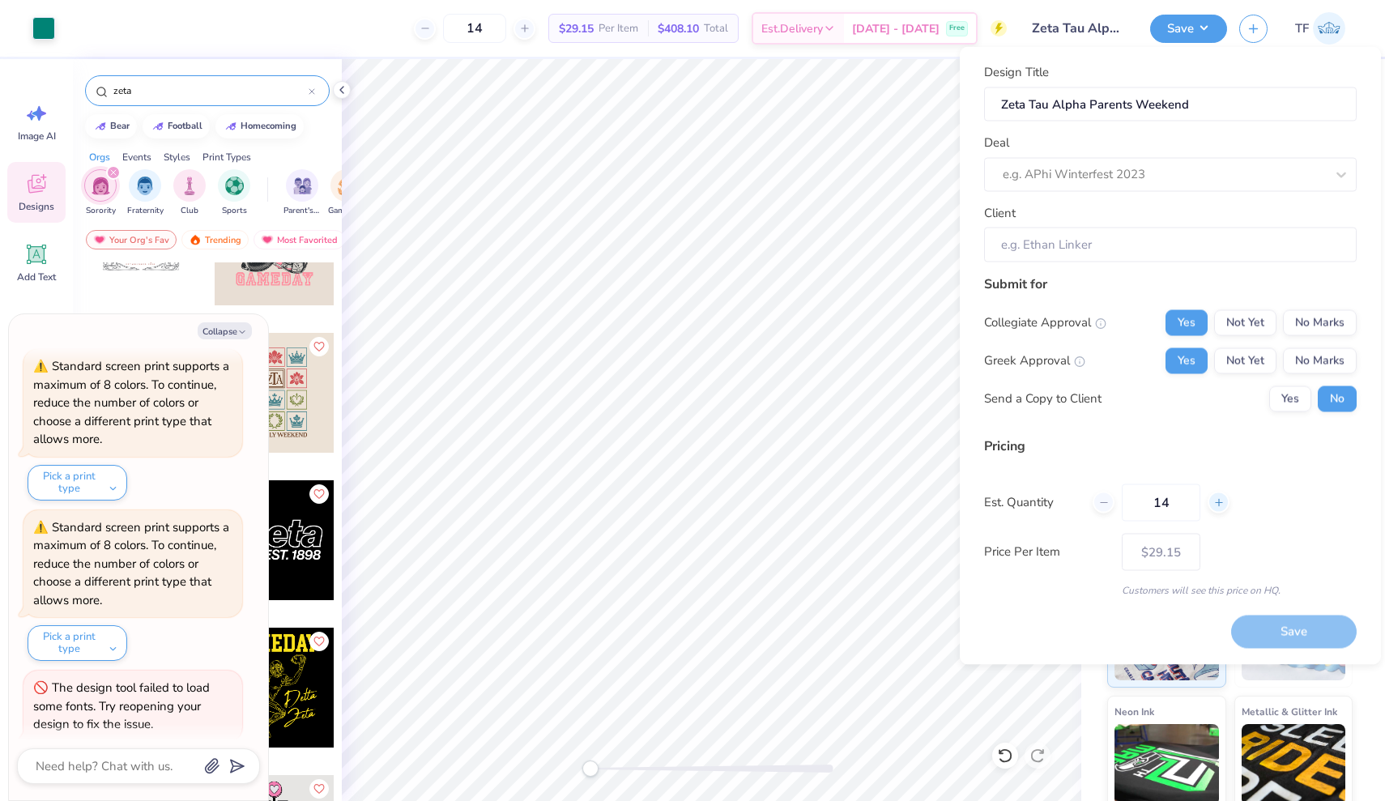
type input "15"
type input "$28.57"
click at [1252, 632] on div "Save" at bounding box center [1294, 632] width 126 height 33
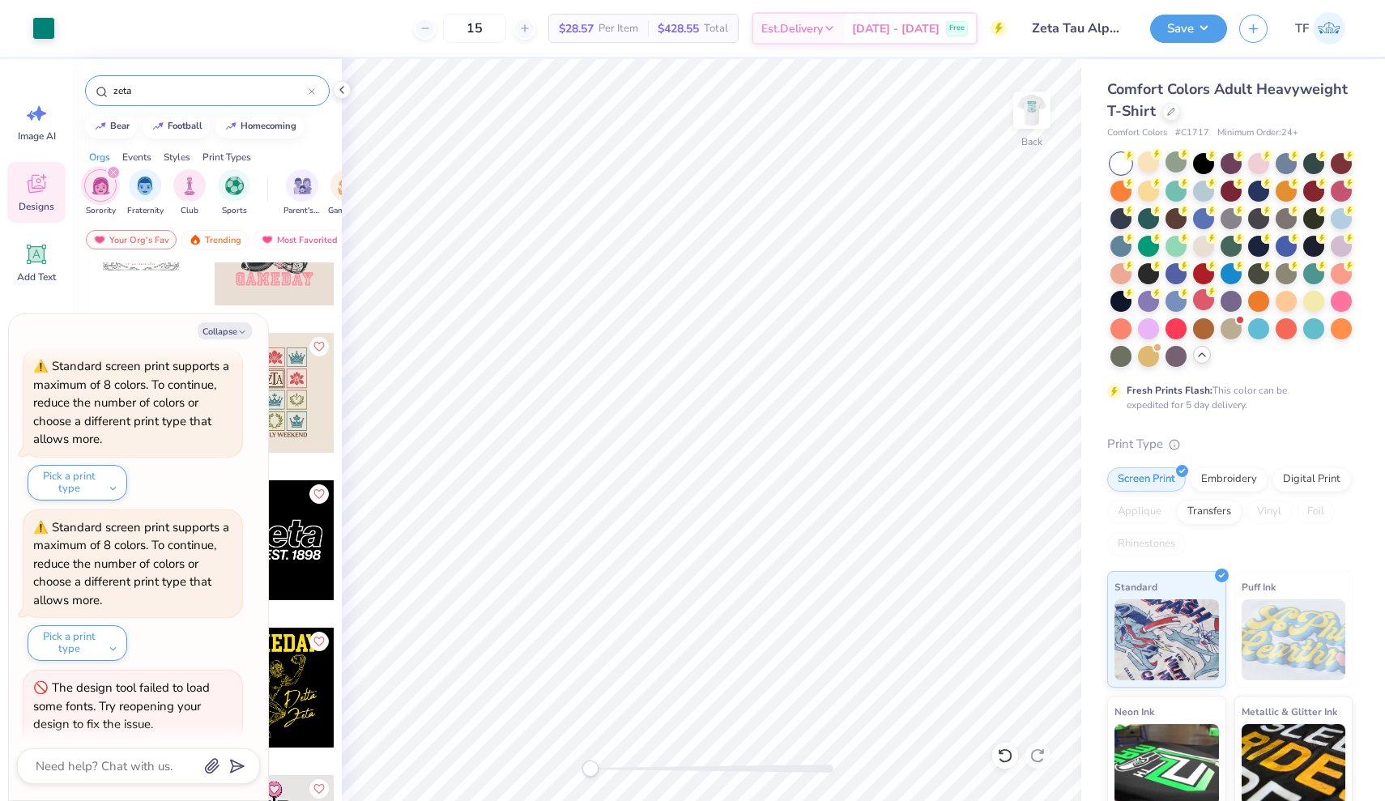
click at [1164, 48] on div "Save TF" at bounding box center [1267, 28] width 235 height 57
click at [1165, 33] on button "Save" at bounding box center [1188, 26] width 77 height 28
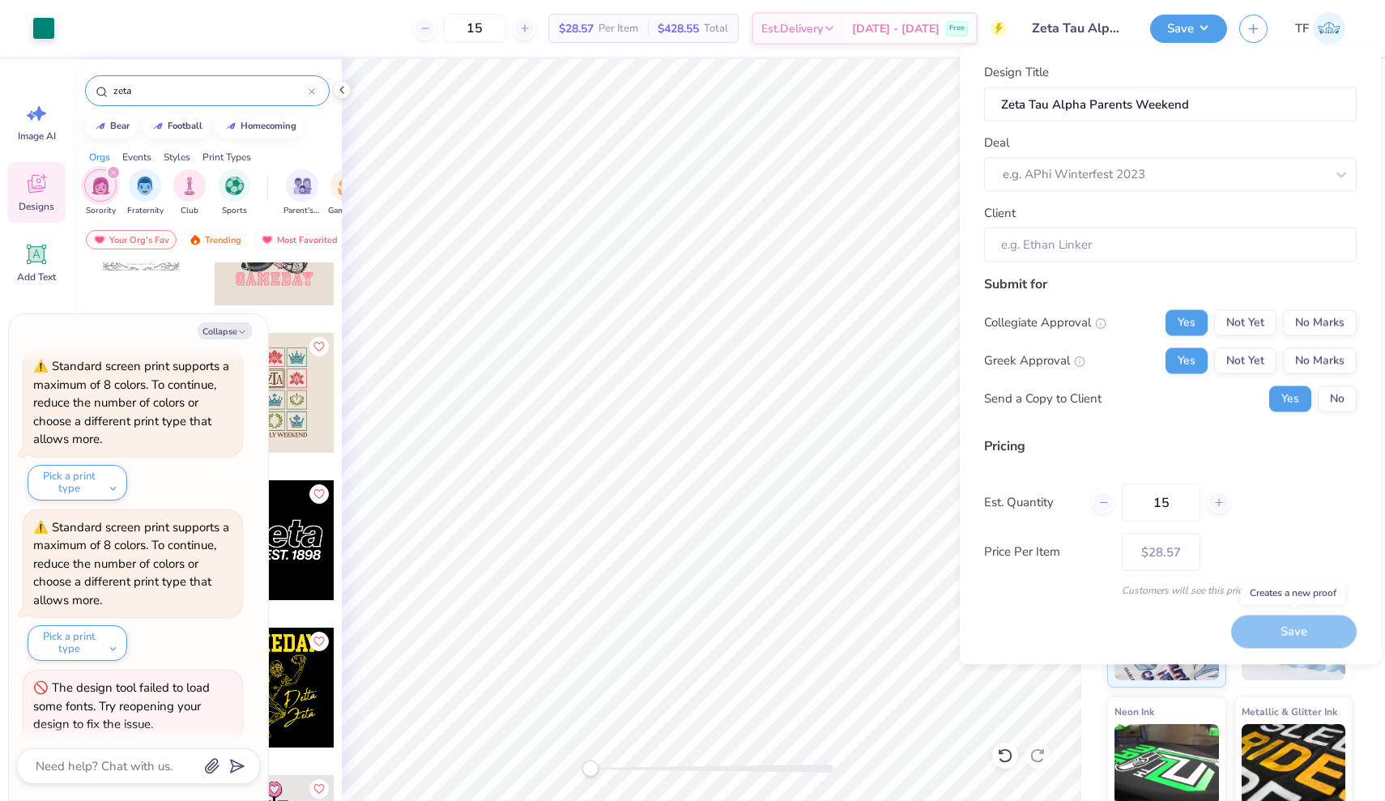
click at [1300, 628] on div "Save" at bounding box center [1294, 632] width 126 height 33
click at [1334, 393] on button "No" at bounding box center [1337, 399] width 39 height 26
click at [1276, 628] on div "Save" at bounding box center [1294, 632] width 126 height 33
click at [972, 469] on div "Design Title Zeta Tau Alpha Parents Weekend Deal e.g. APhi Winterfest 2023 Clie…" at bounding box center [1170, 356] width 421 height 618
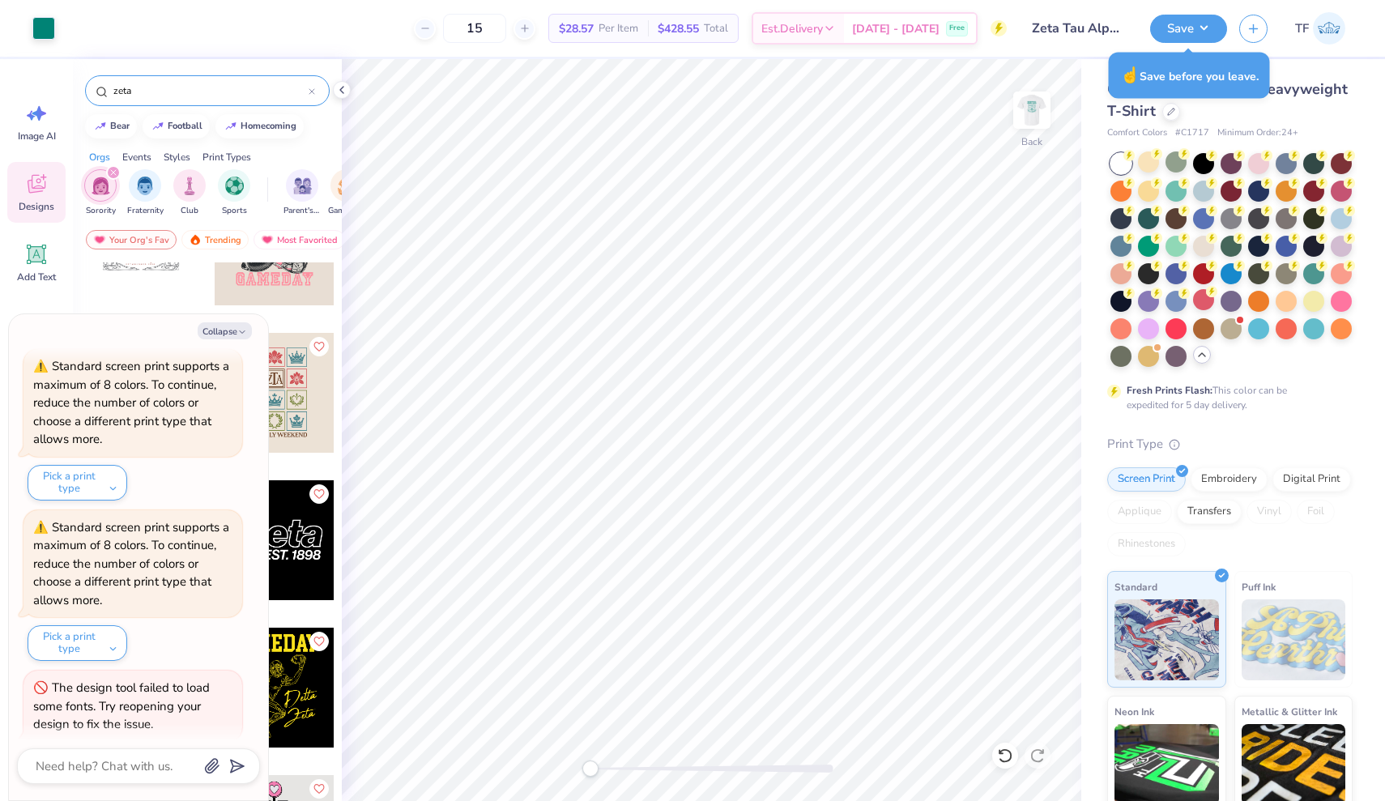
click at [1184, 43] on div "Save TF" at bounding box center [1267, 28] width 235 height 57
click at [1183, 36] on button "Save" at bounding box center [1188, 26] width 77 height 28
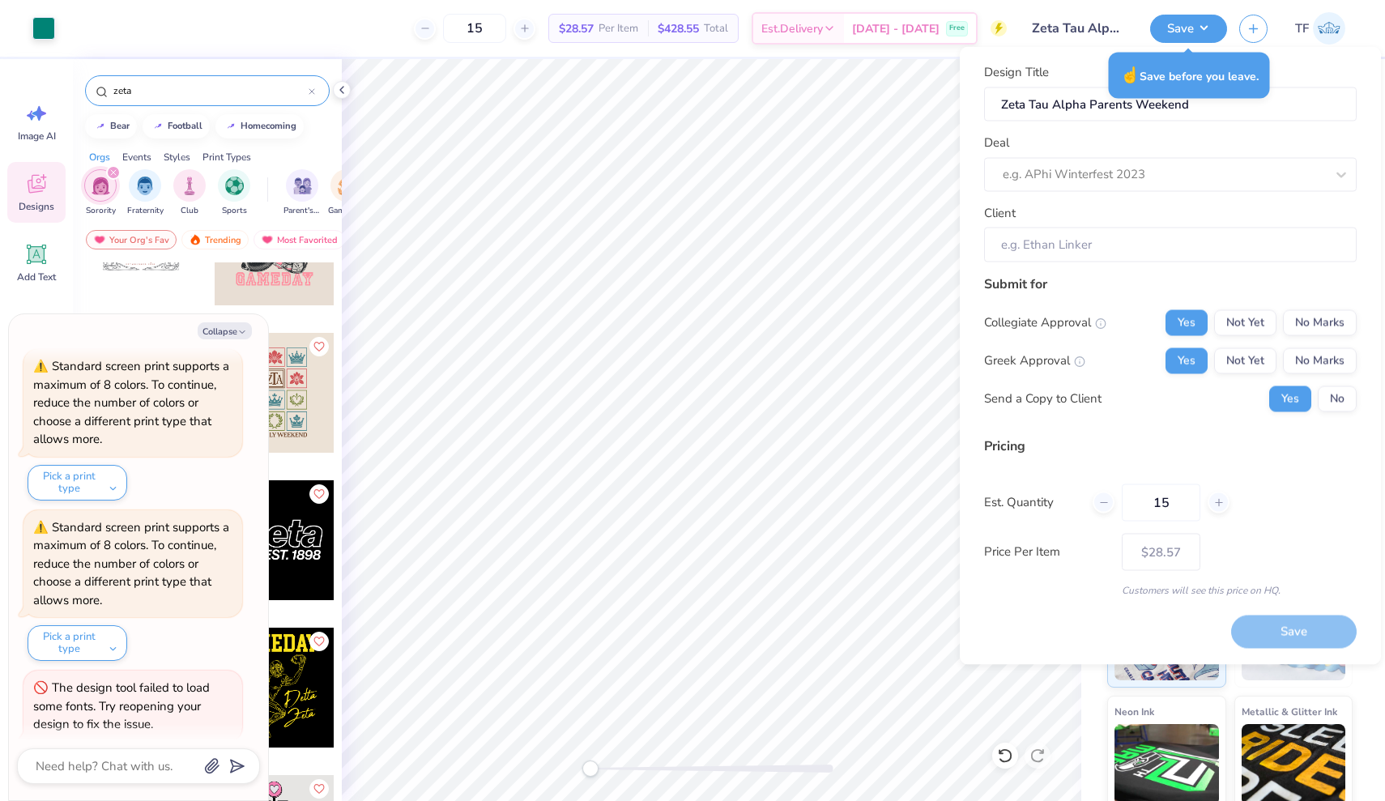
click at [1314, 639] on div "Save" at bounding box center [1294, 632] width 126 height 33
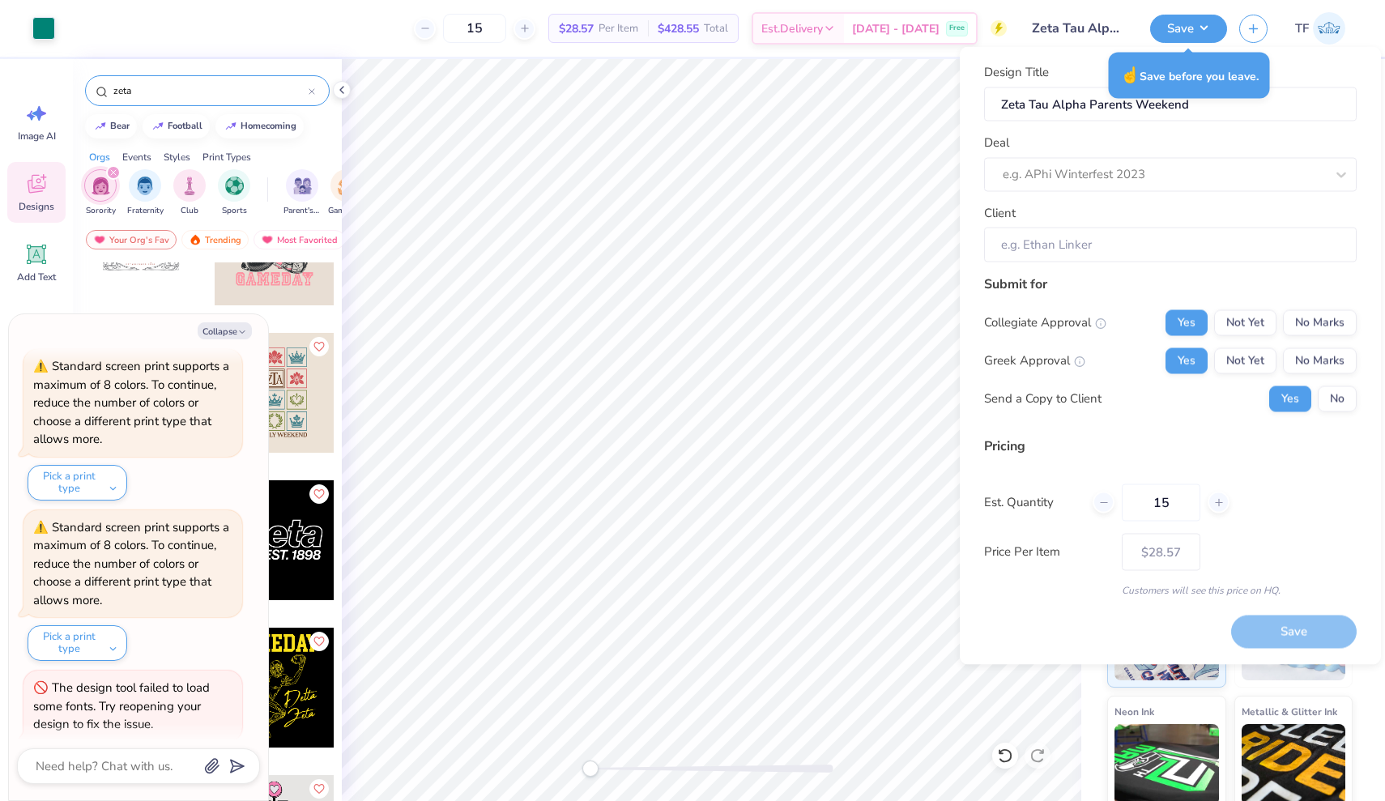
click at [1229, 479] on div "Pricing Est. Quantity 15 Price Per Item $28.57 Customers will see this price on…" at bounding box center [1170, 516] width 373 height 161
click at [1096, 110] on input "Zeta Tau Alpha Parents Weekend" at bounding box center [1170, 104] width 373 height 35
click at [1333, 403] on button "No" at bounding box center [1337, 399] width 39 height 26
click at [1130, 239] on input "Client" at bounding box center [1170, 245] width 373 height 35
click at [1306, 396] on button "Yes" at bounding box center [1290, 399] width 42 height 26
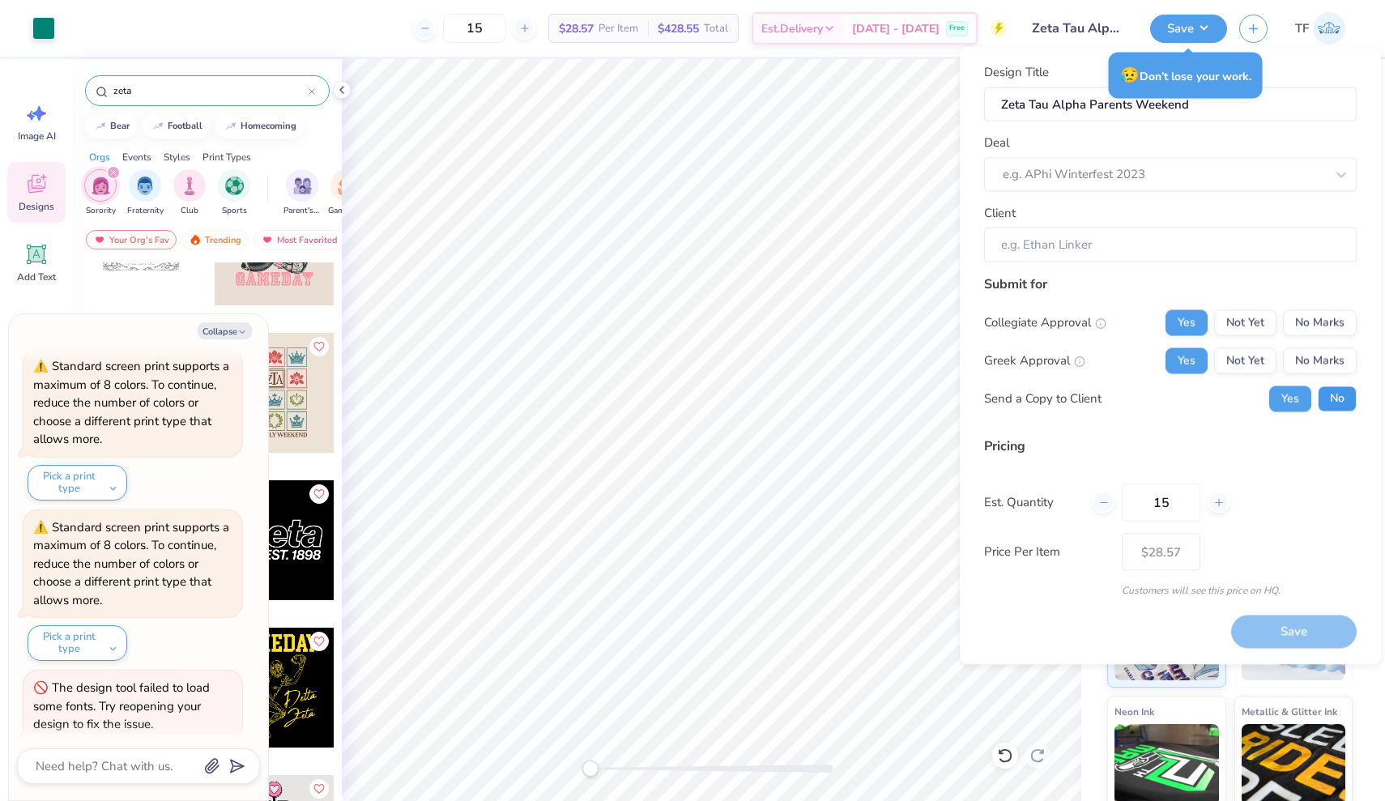
click at [1340, 394] on button "No" at bounding box center [1337, 399] width 39 height 26
click at [1080, 360] on line at bounding box center [1080, 360] width 0 height 0
click at [1257, 326] on button "Not Yet" at bounding box center [1245, 322] width 62 height 26
click at [1332, 316] on button "No Marks" at bounding box center [1320, 322] width 74 height 26
type input "$28.57"
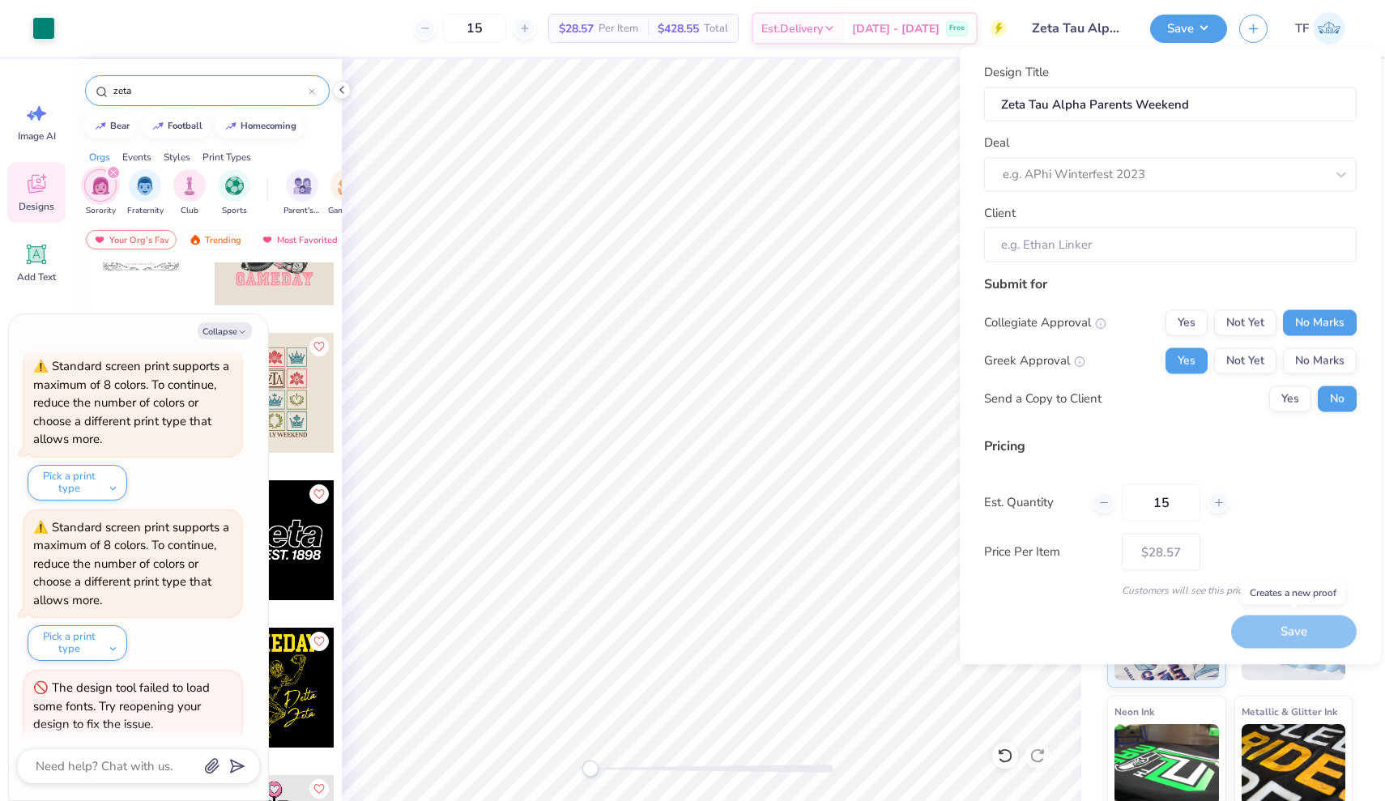
click at [1248, 628] on div "Save" at bounding box center [1294, 632] width 126 height 33
click at [1154, 518] on input "15" at bounding box center [1161, 502] width 79 height 37
click at [1212, 506] on div at bounding box center [1219, 503] width 22 height 22
type input "17"
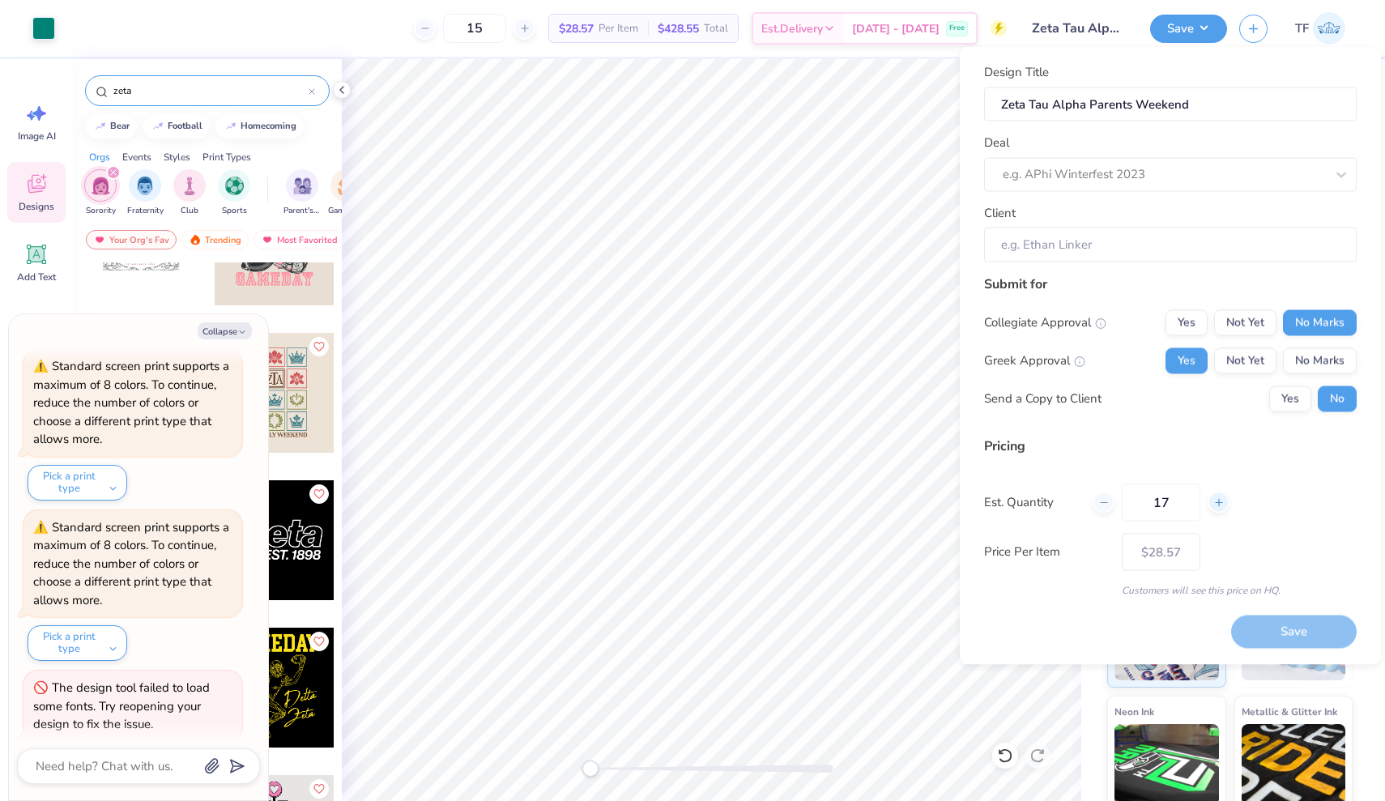
type input "17"
type input "– –"
click at [1212, 506] on div at bounding box center [1219, 503] width 22 height 22
type input "18"
type input "$27.65"
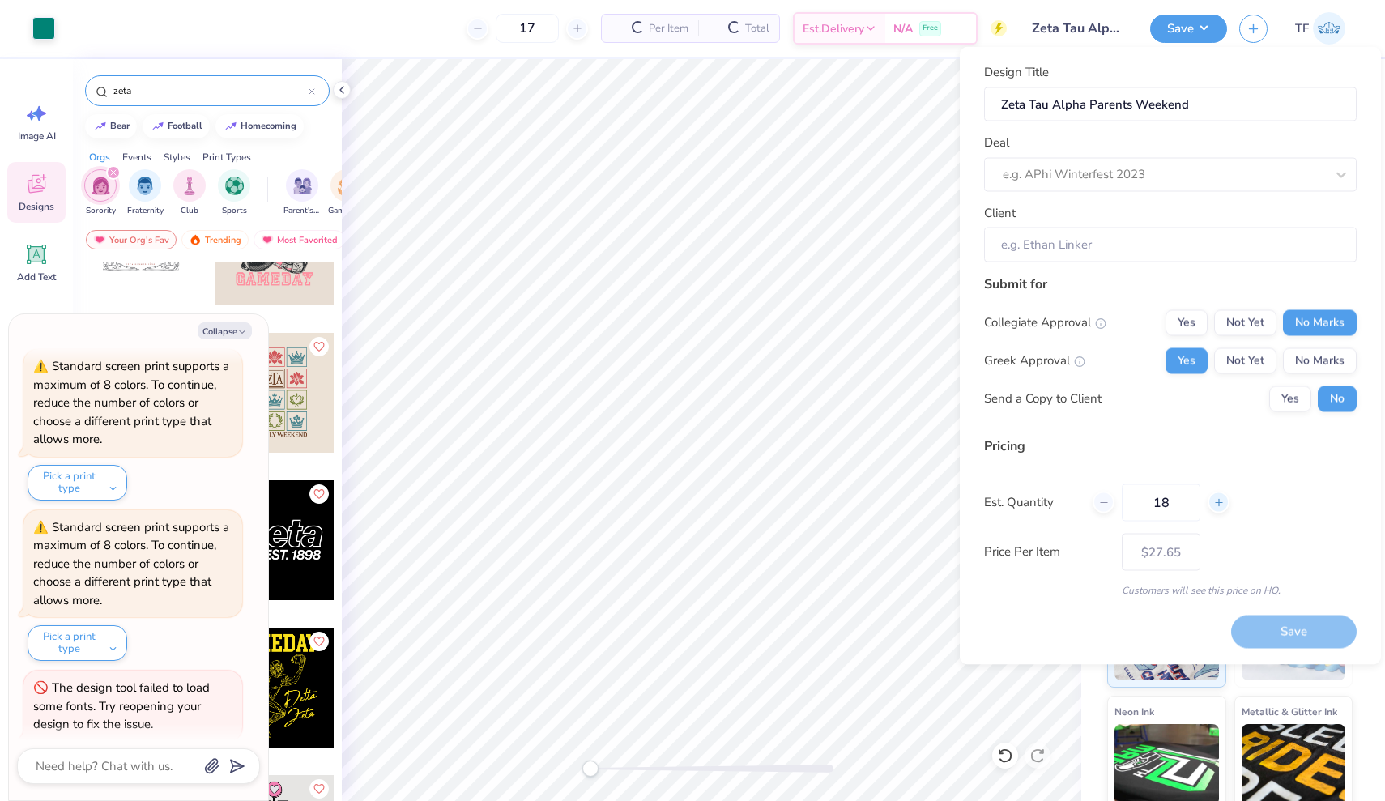
type input "18"
type input "– –"
click at [1212, 506] on div at bounding box center [1219, 503] width 22 height 22
type input "19"
type input "$27.29"
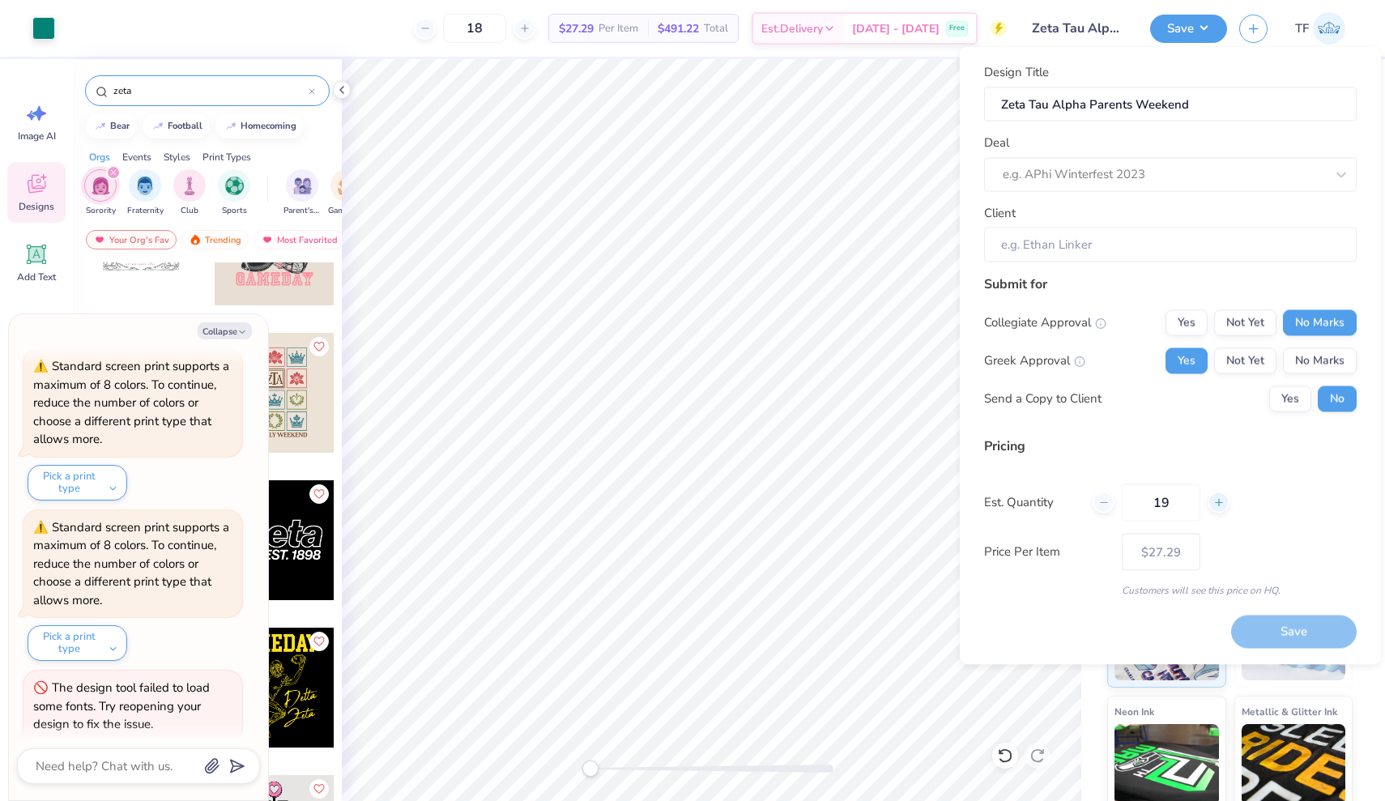
type input "19"
type input "– –"
click at [1212, 506] on div at bounding box center [1219, 503] width 22 height 22
type input "20"
type input "$26.96"
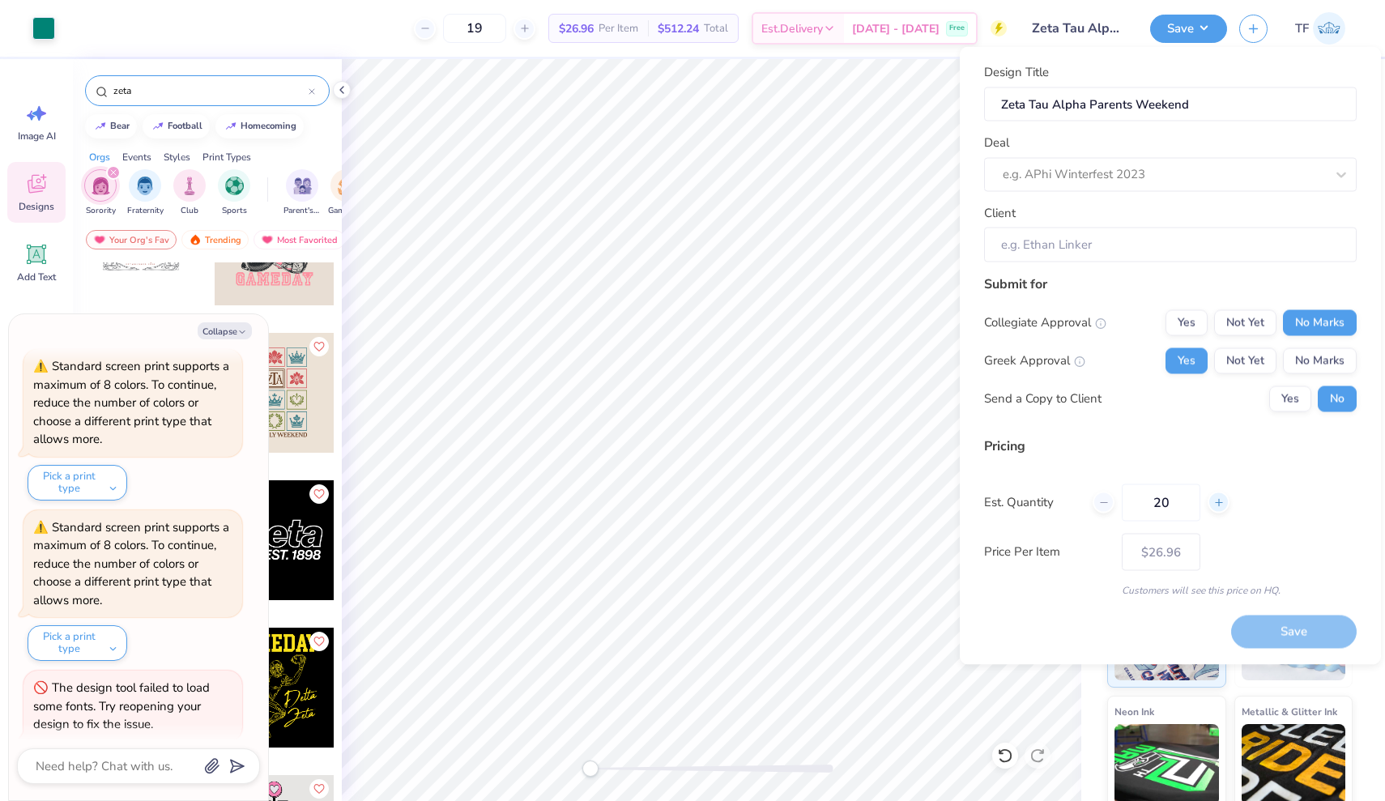
type input "20"
type input "$26.68"
click at [1109, 505] on icon at bounding box center [1103, 501] width 11 height 11
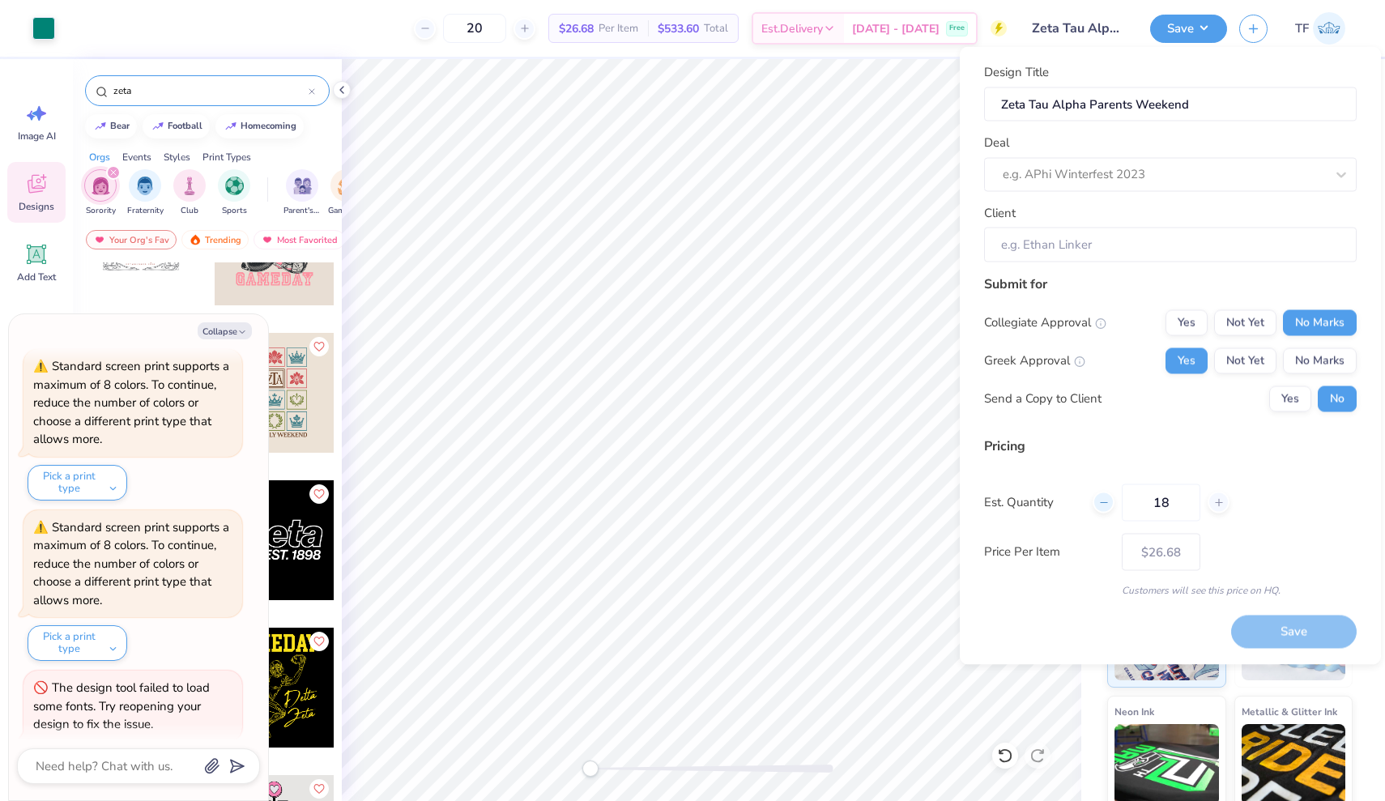
type input "17"
type input "$27.65"
click at [1109, 505] on icon at bounding box center [1103, 501] width 11 height 11
type input "16"
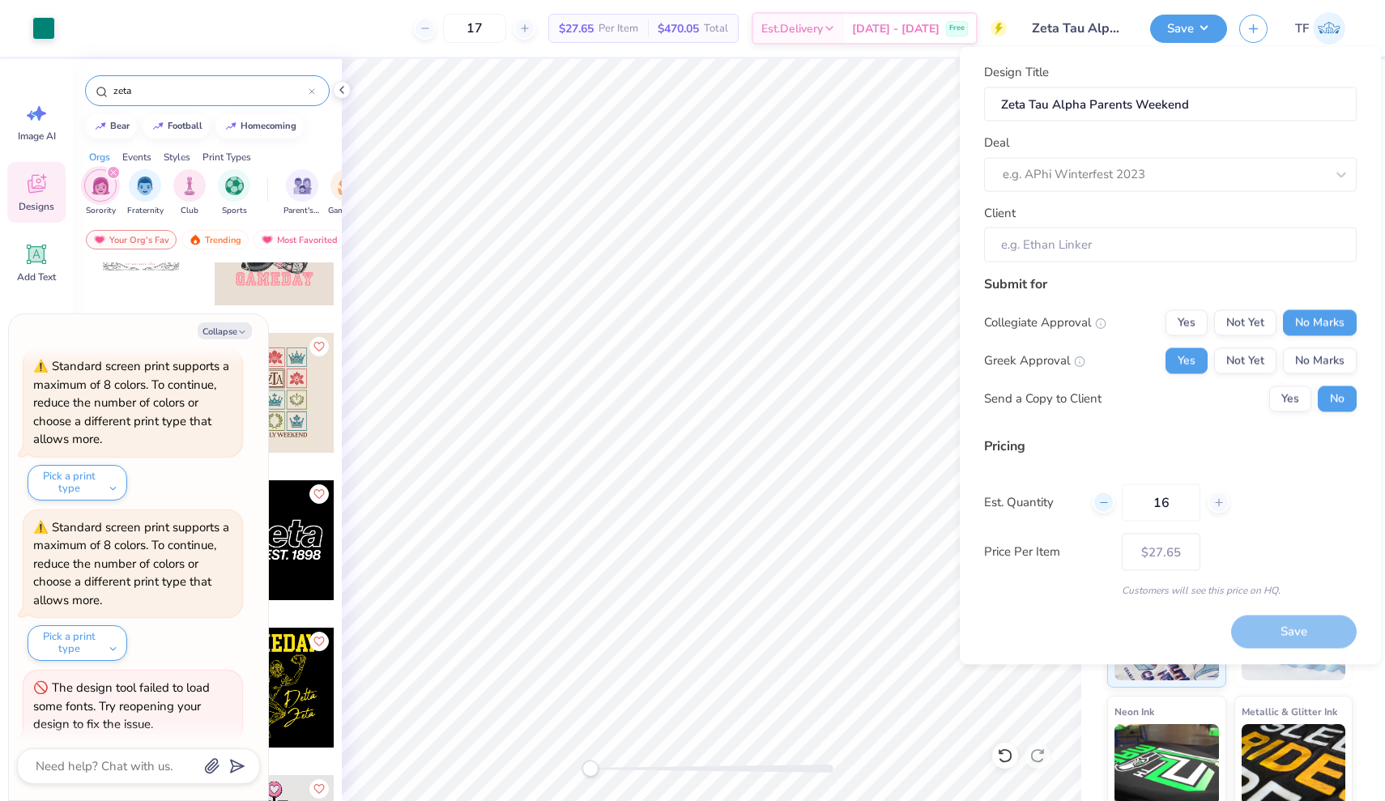
type input "16"
type input "$28.08"
click at [1109, 505] on icon at bounding box center [1103, 501] width 11 height 11
type input "15"
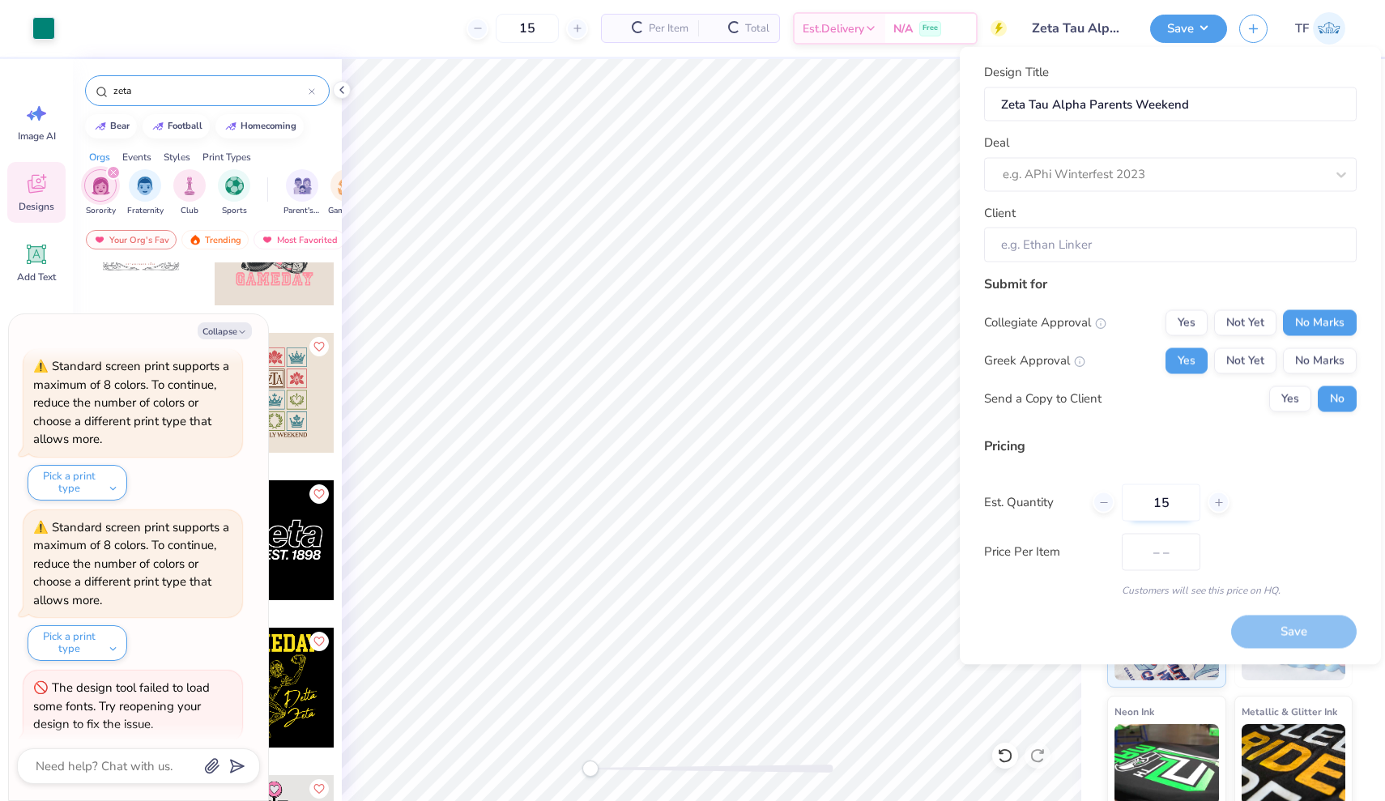
type input "$28.57"
click at [1212, 509] on div at bounding box center [1219, 503] width 22 height 22
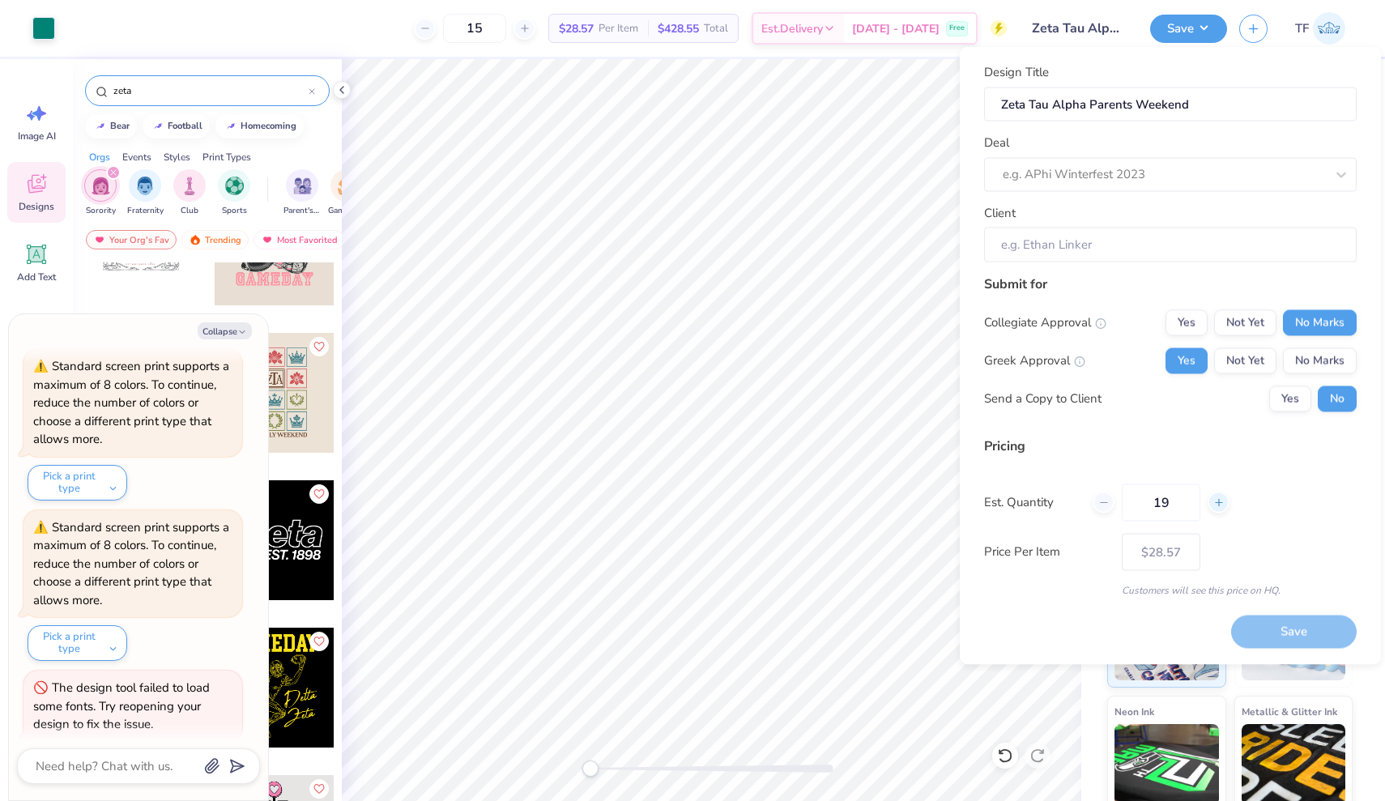
click at [1212, 509] on div at bounding box center [1219, 503] width 22 height 22
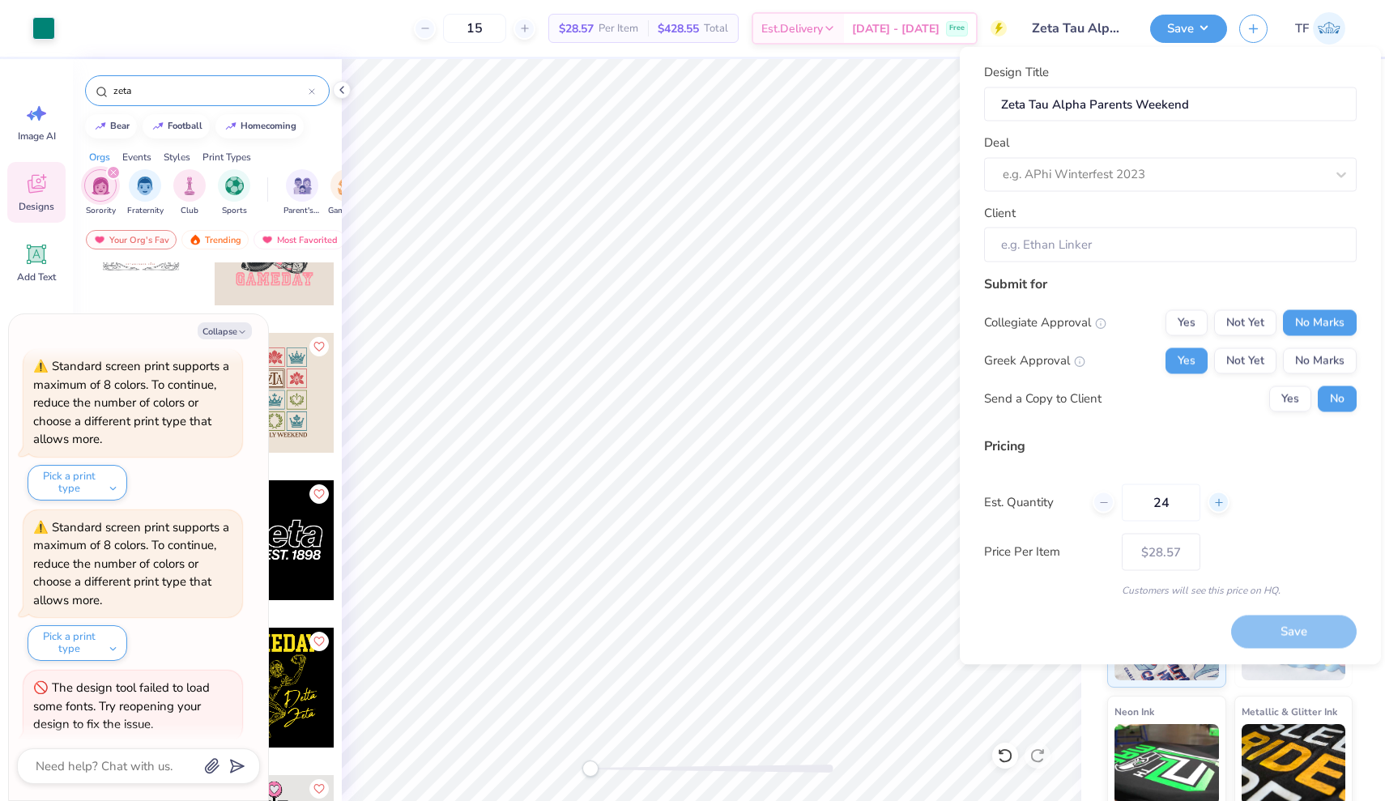
click at [1212, 509] on div at bounding box center [1219, 503] width 22 height 22
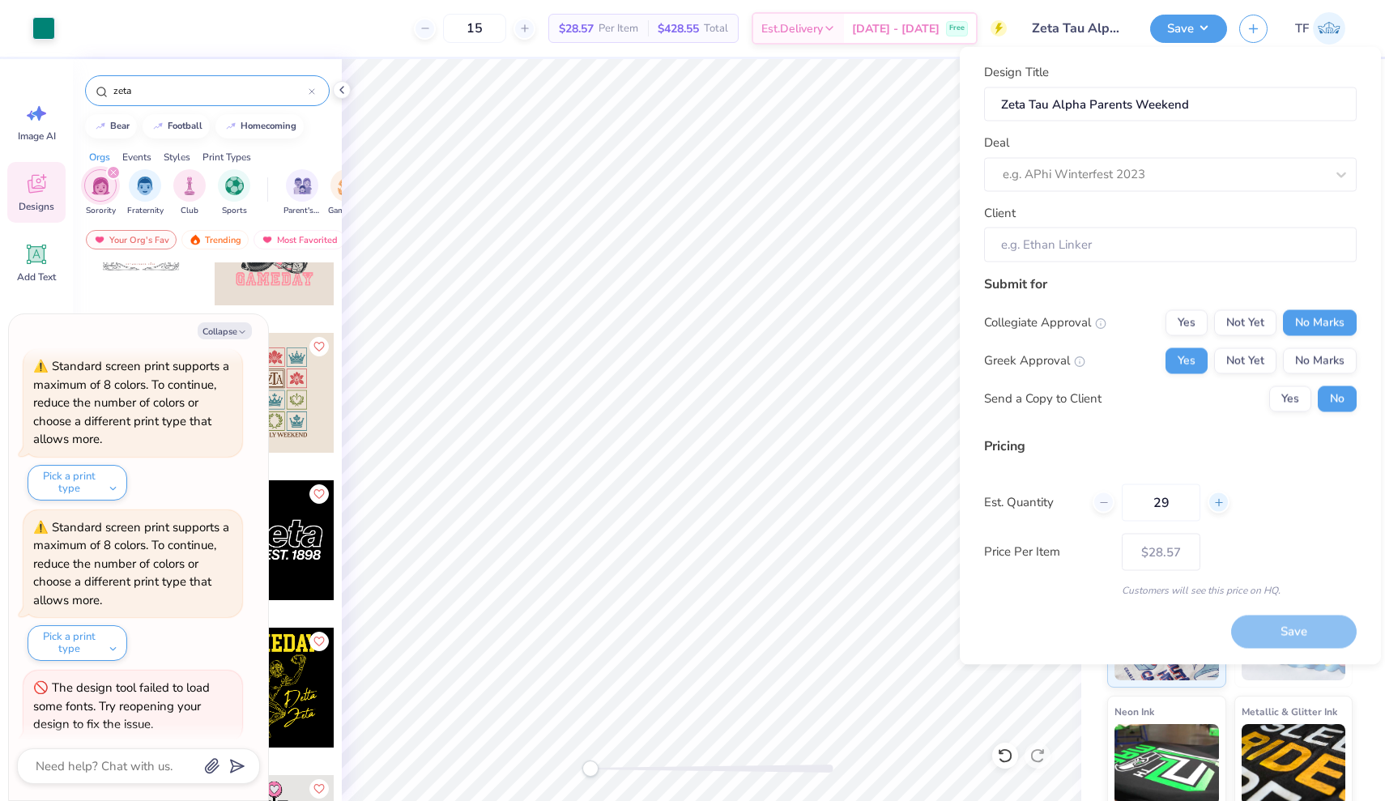
click at [1212, 509] on div at bounding box center [1219, 503] width 22 height 22
type input "30"
type input "$21.52"
click at [1212, 508] on div at bounding box center [1219, 503] width 22 height 22
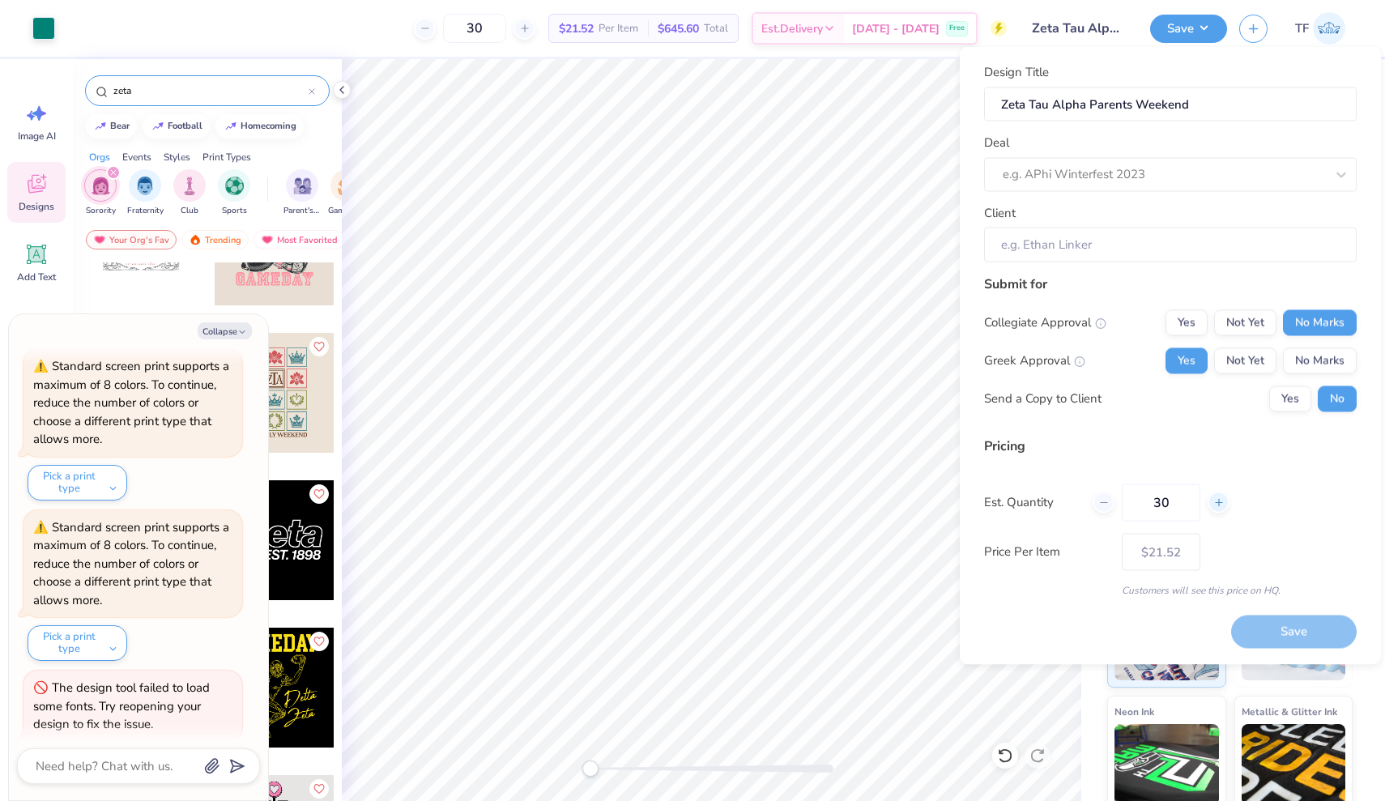
type input "31"
type input "$21.44"
click at [1212, 508] on div at bounding box center [1219, 503] width 22 height 22
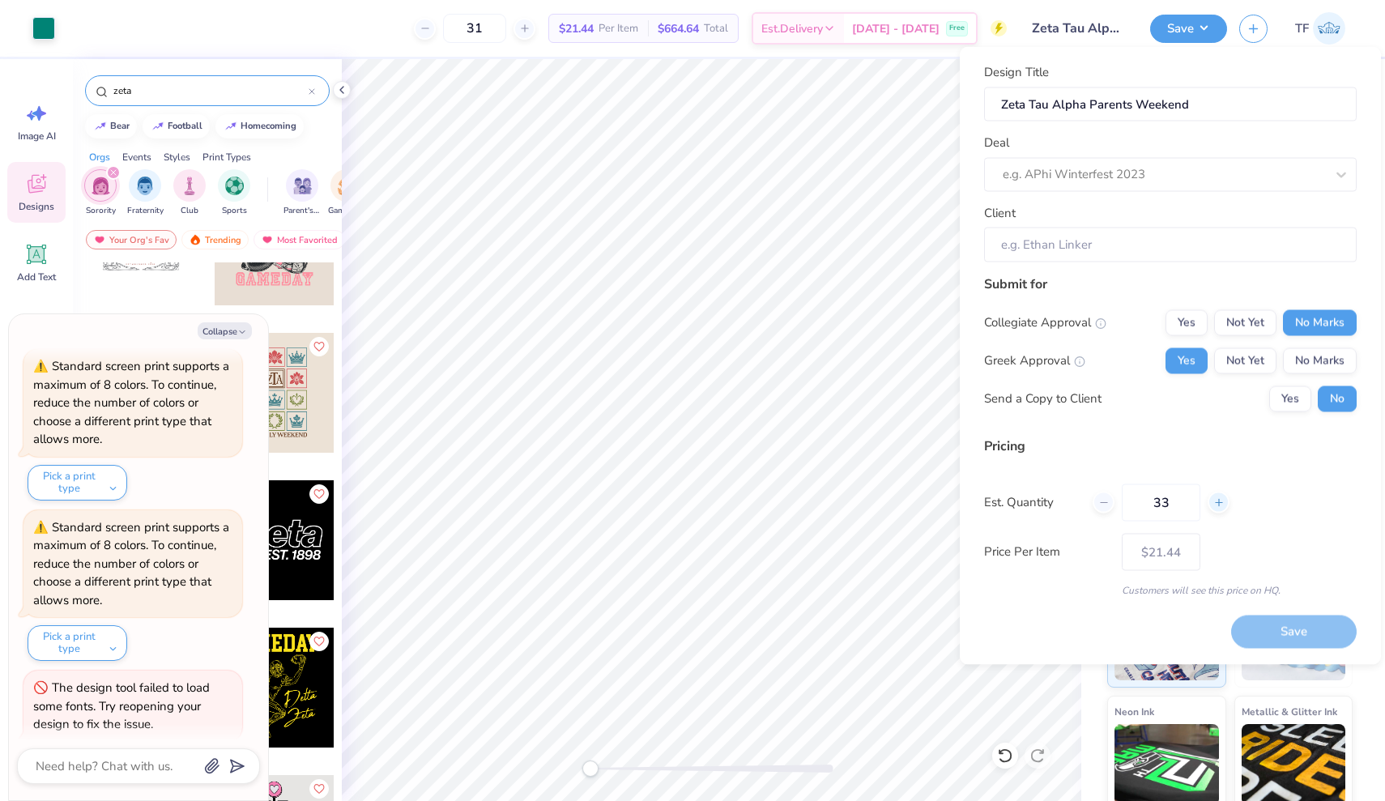
click at [1212, 508] on div at bounding box center [1219, 503] width 22 height 22
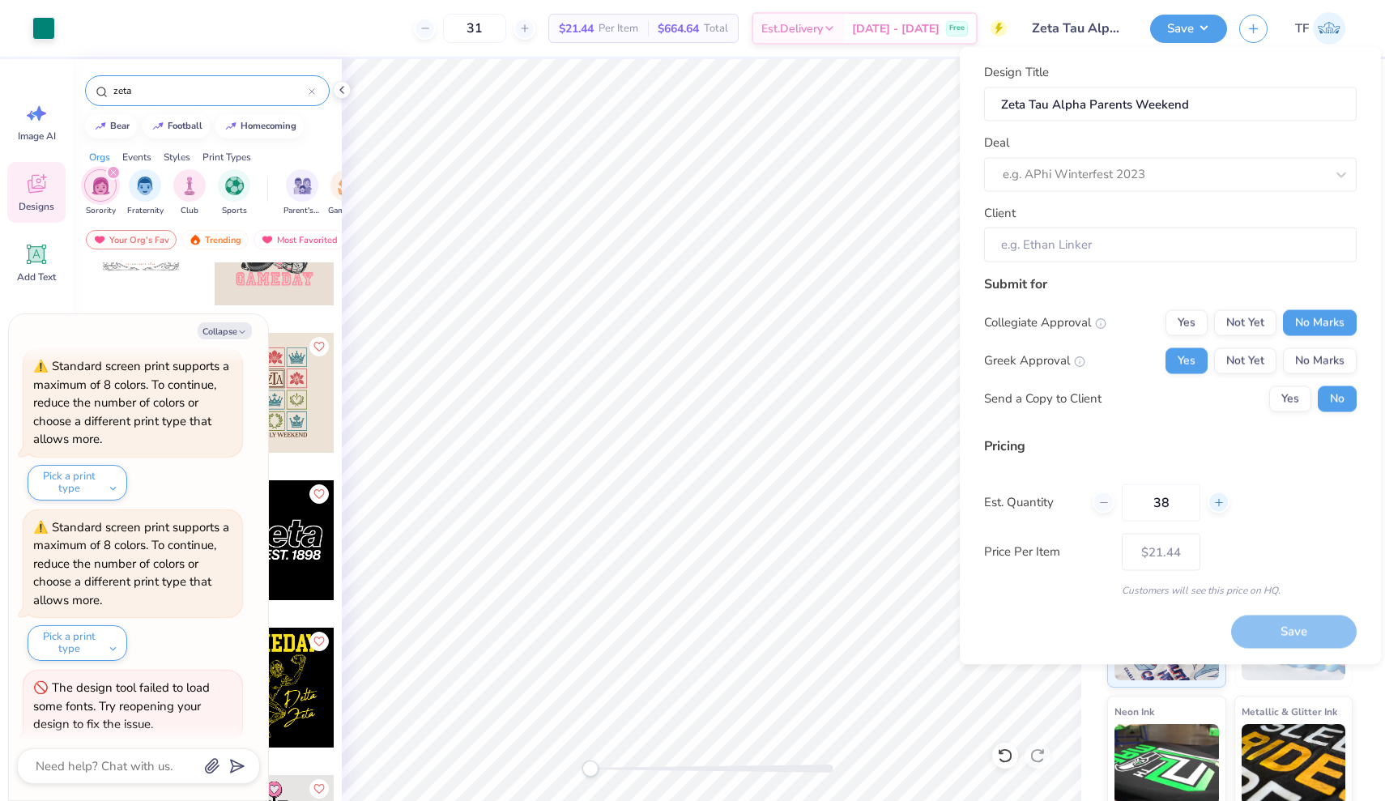
click at [1212, 508] on div at bounding box center [1219, 503] width 22 height 22
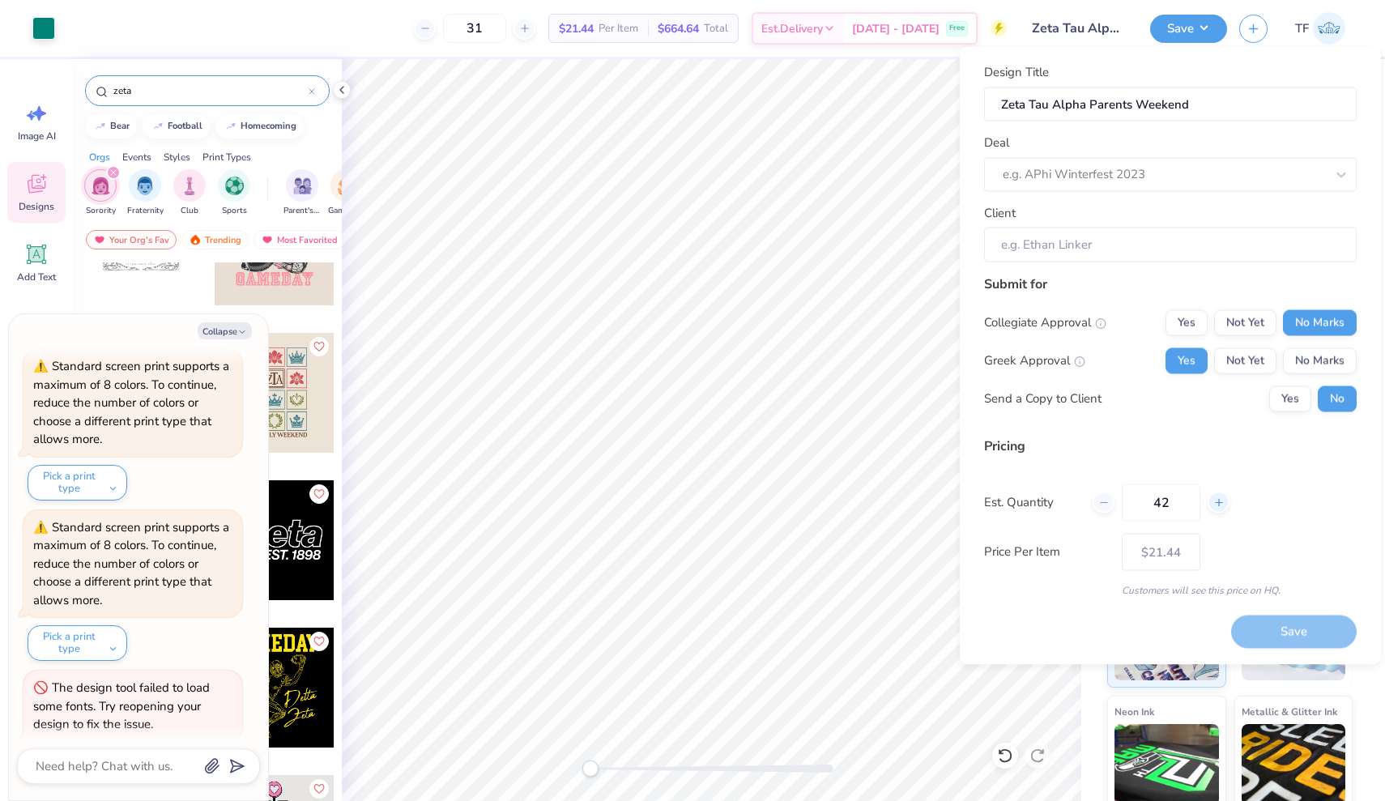
type input "43"
type input "– –"
click at [1212, 508] on div at bounding box center [1219, 503] width 22 height 22
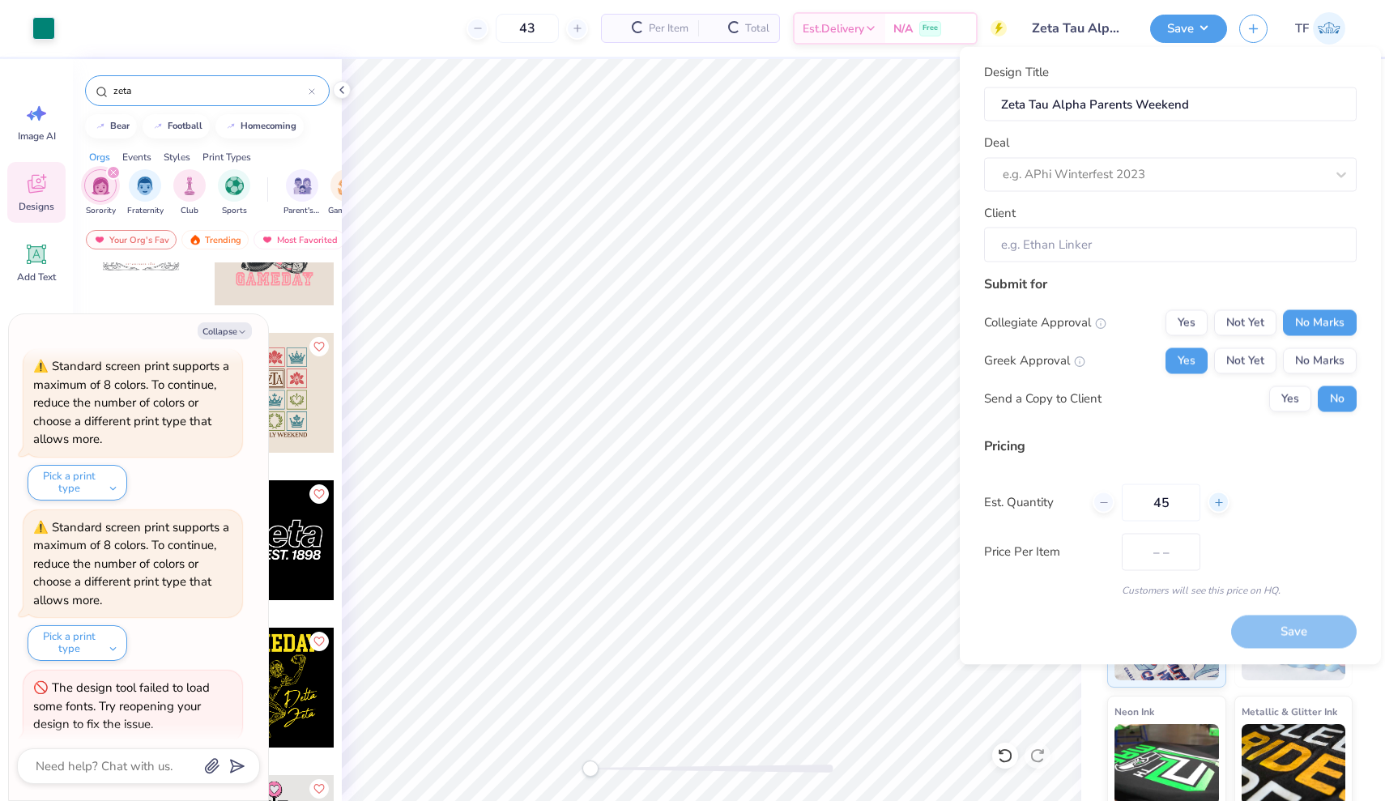
click at [1212, 508] on div at bounding box center [1219, 503] width 22 height 22
type input "47"
type input "$20.34"
click at [1212, 508] on div at bounding box center [1219, 503] width 22 height 22
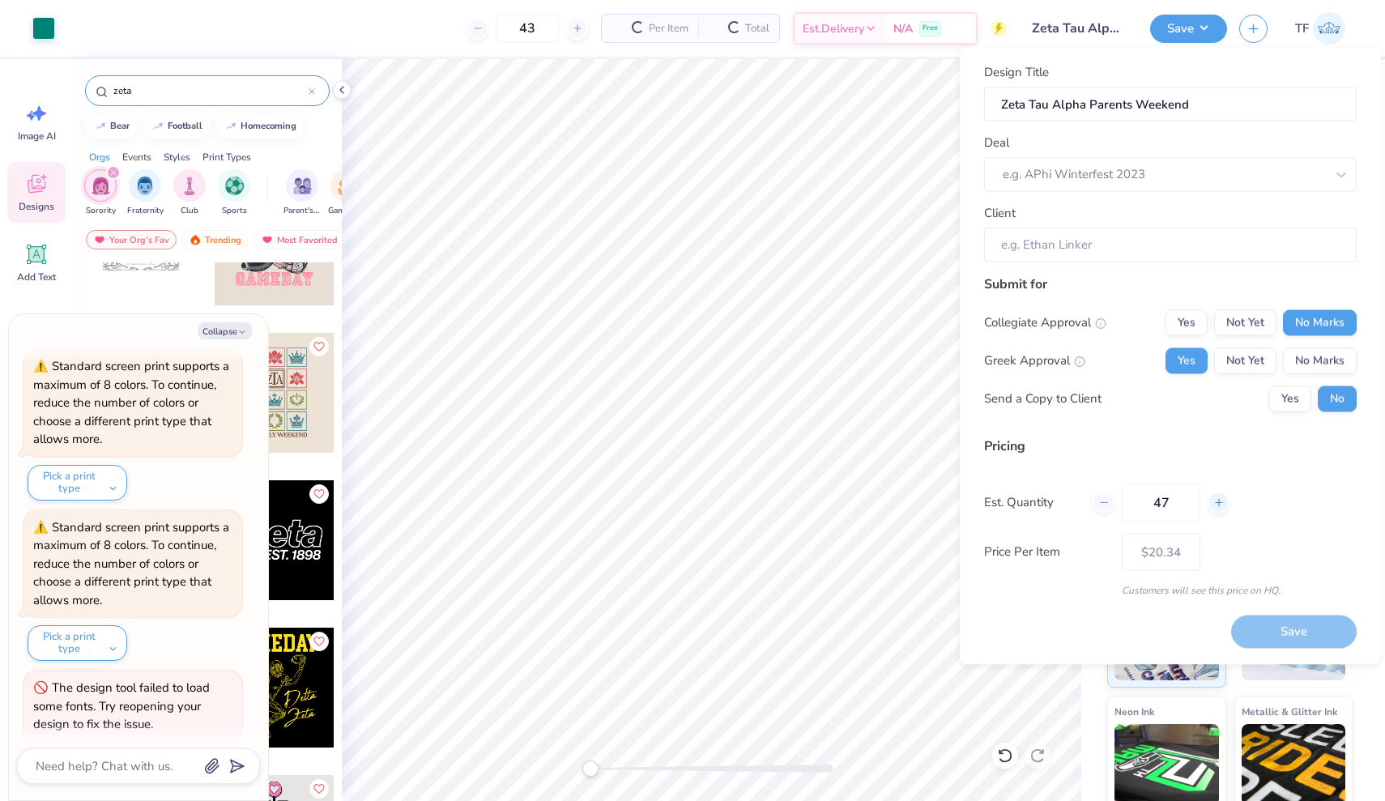
type input "48"
type input "– –"
click at [1212, 508] on div at bounding box center [1219, 503] width 22 height 22
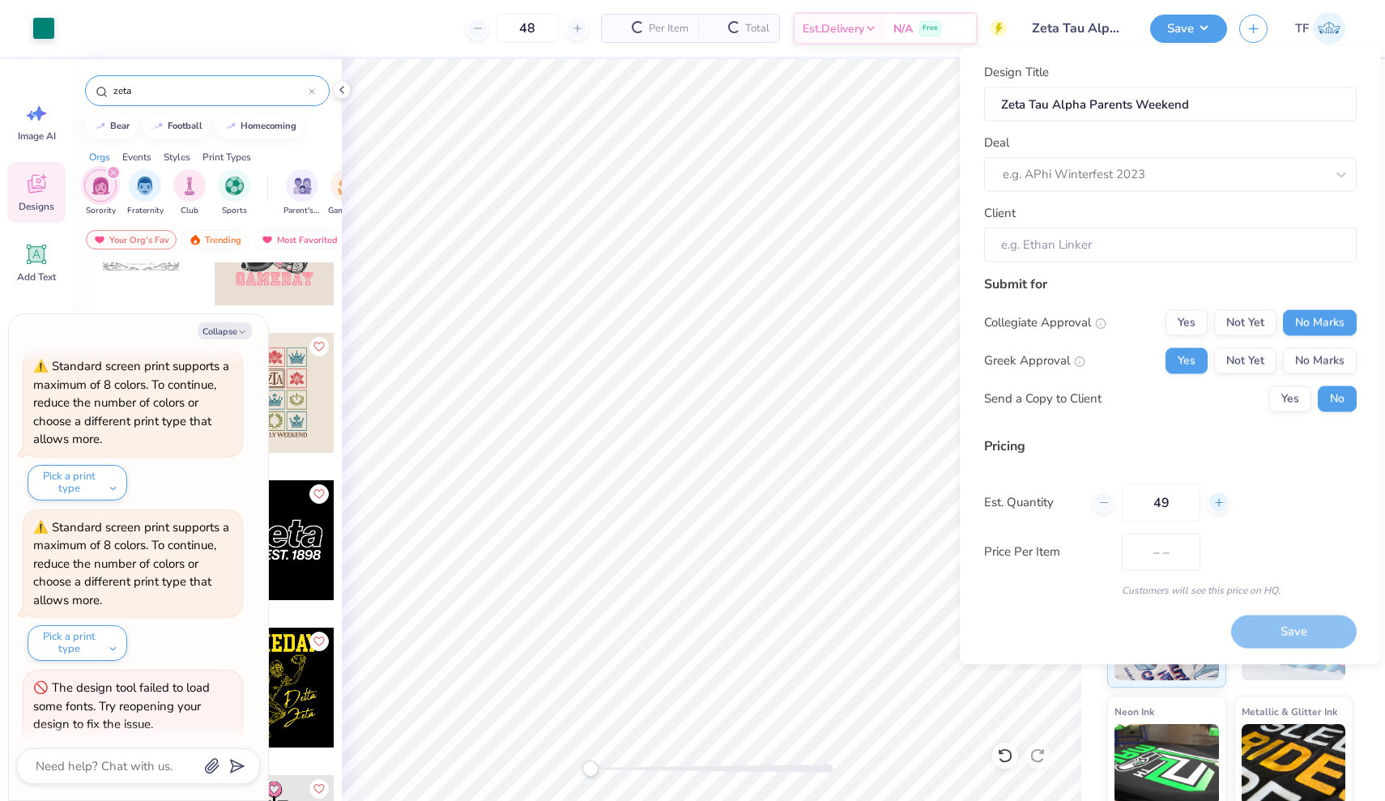
type input "50"
type input "$19.11"
type input "50"
type input "$19.05"
click at [1263, 629] on div "Save" at bounding box center [1294, 632] width 126 height 33
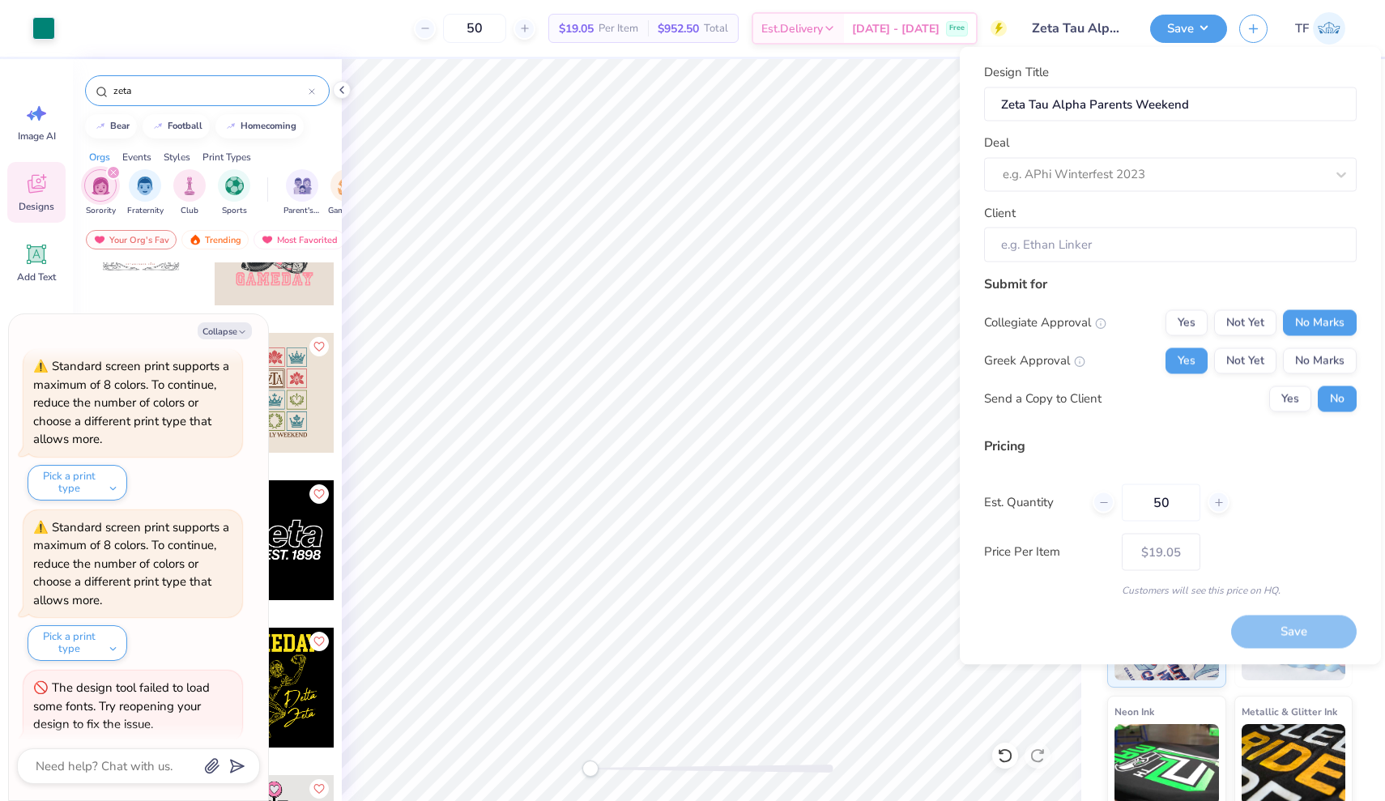
click at [1176, 585] on div "Customers will see this price on HQ." at bounding box center [1170, 589] width 373 height 15
click at [1168, 31] on button "Save" at bounding box center [1188, 26] width 77 height 28
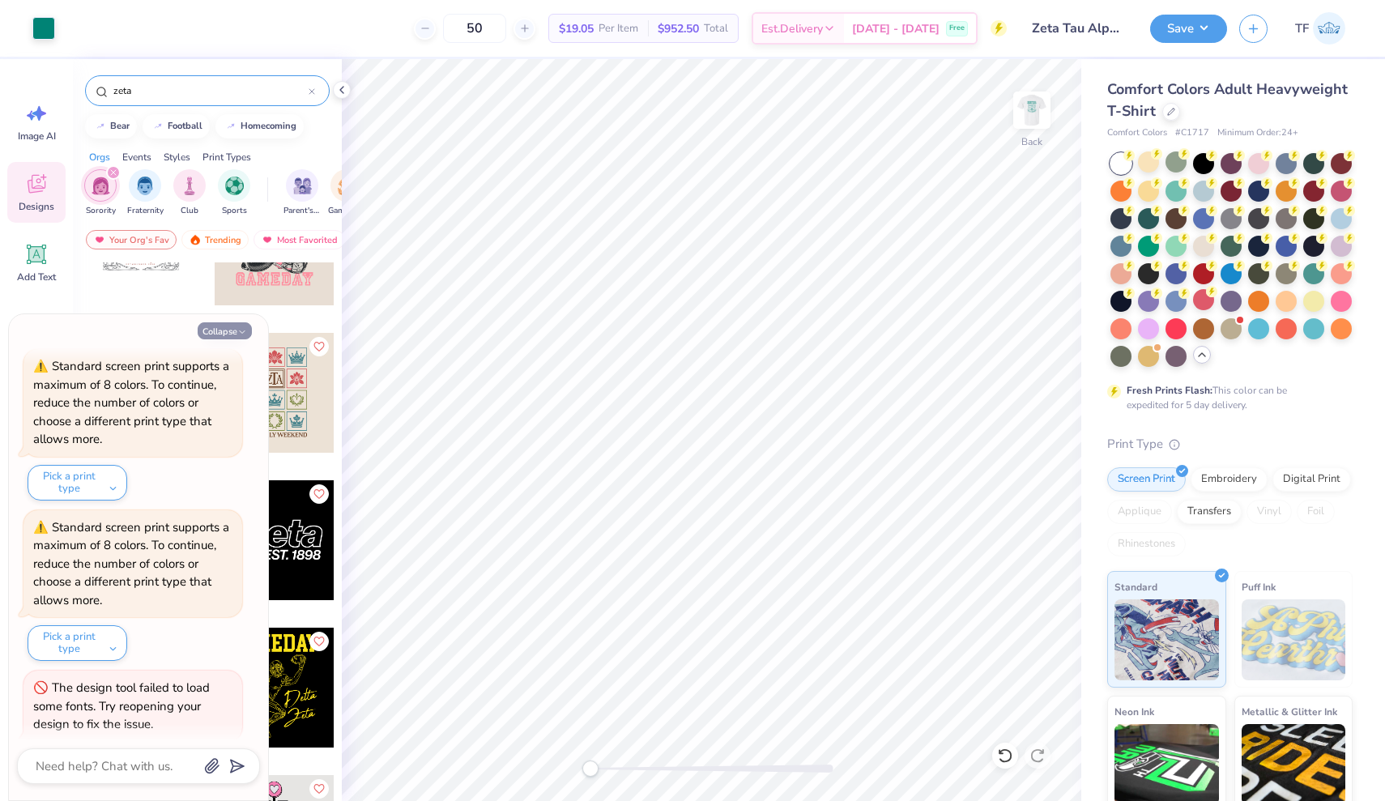
click at [219, 328] on button "Collapse" at bounding box center [225, 330] width 54 height 17
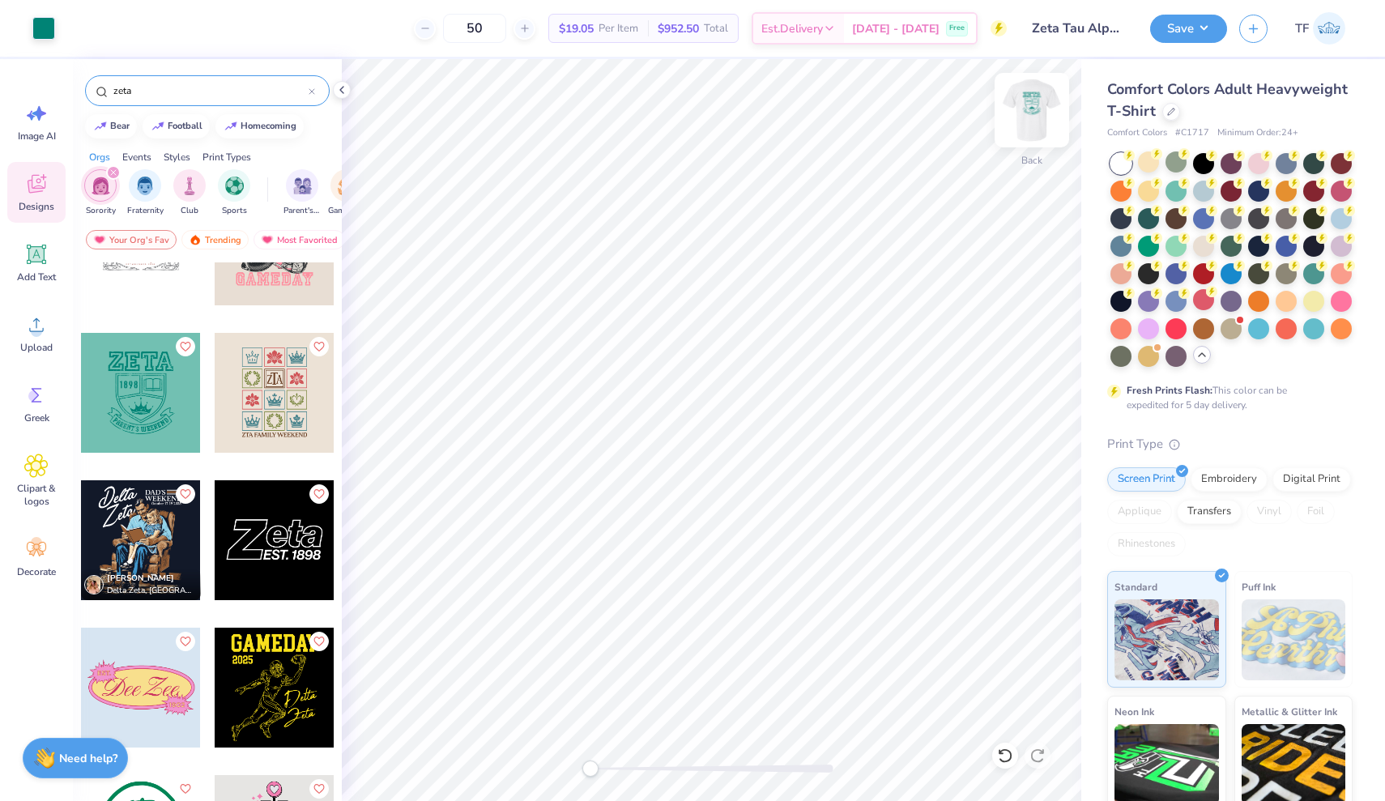
click at [1023, 118] on img at bounding box center [1031, 110] width 65 height 65
click at [1006, 753] on icon at bounding box center [1005, 756] width 16 height 16
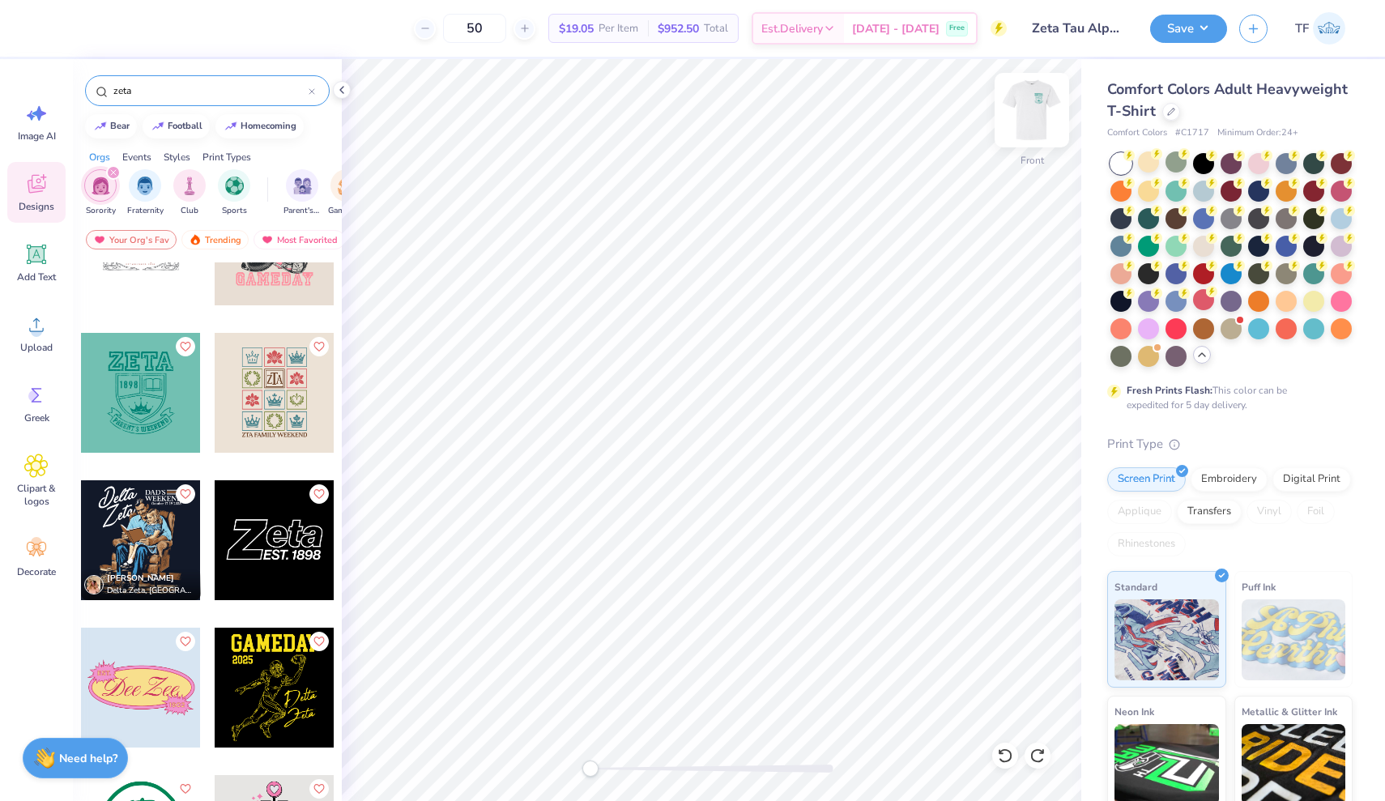
click at [1038, 99] on img at bounding box center [1031, 110] width 65 height 65
click at [1007, 758] on icon at bounding box center [1005, 756] width 16 height 16
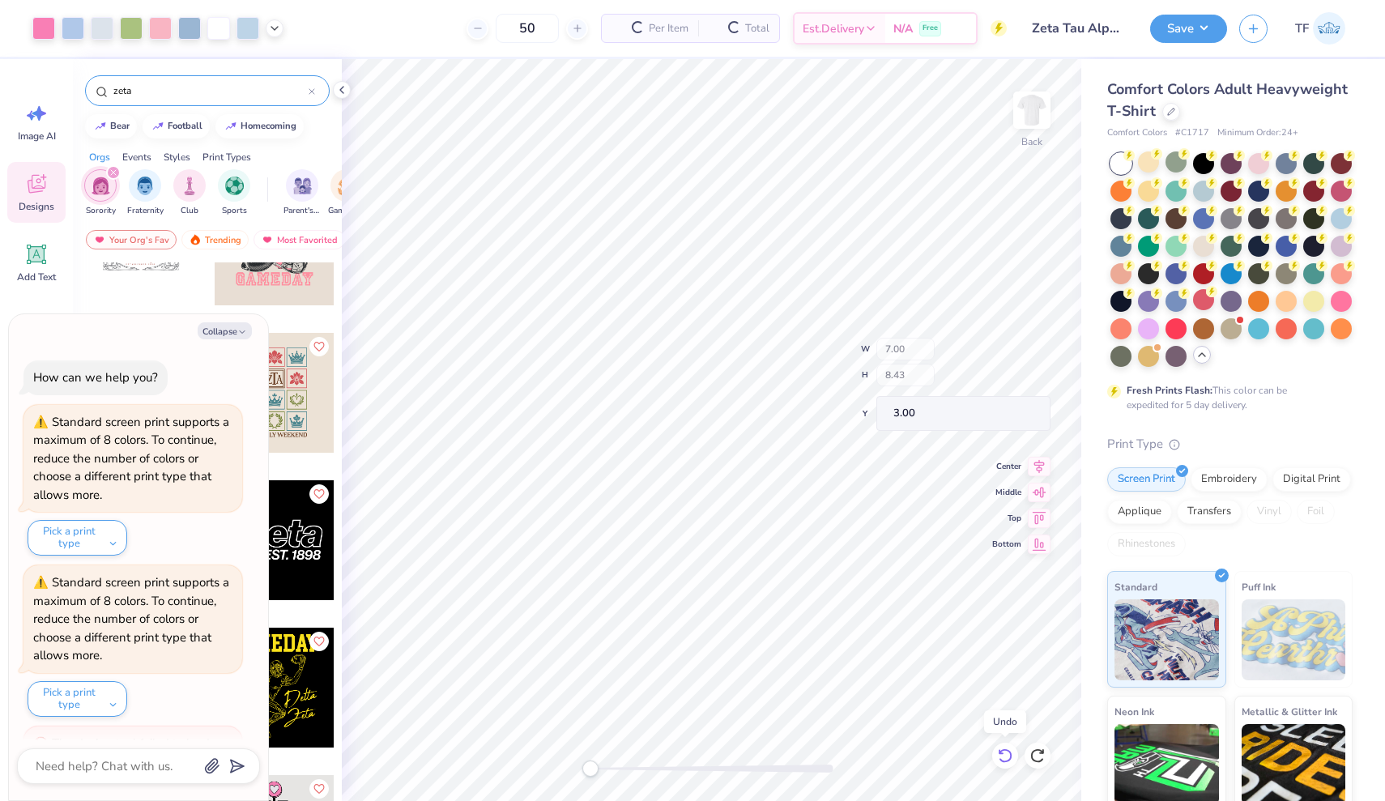
scroll to position [858, 0]
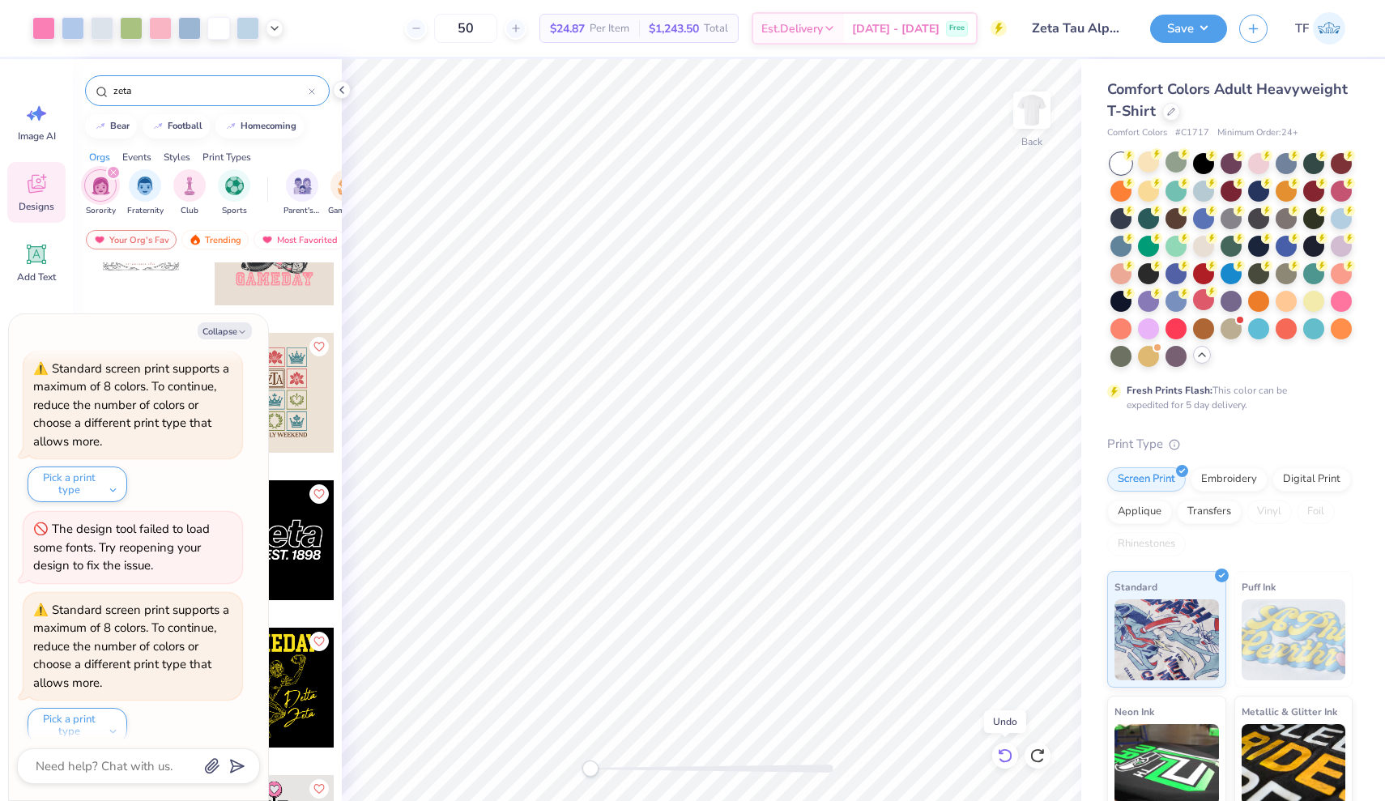
click at [1000, 757] on icon at bounding box center [1005, 756] width 16 height 16
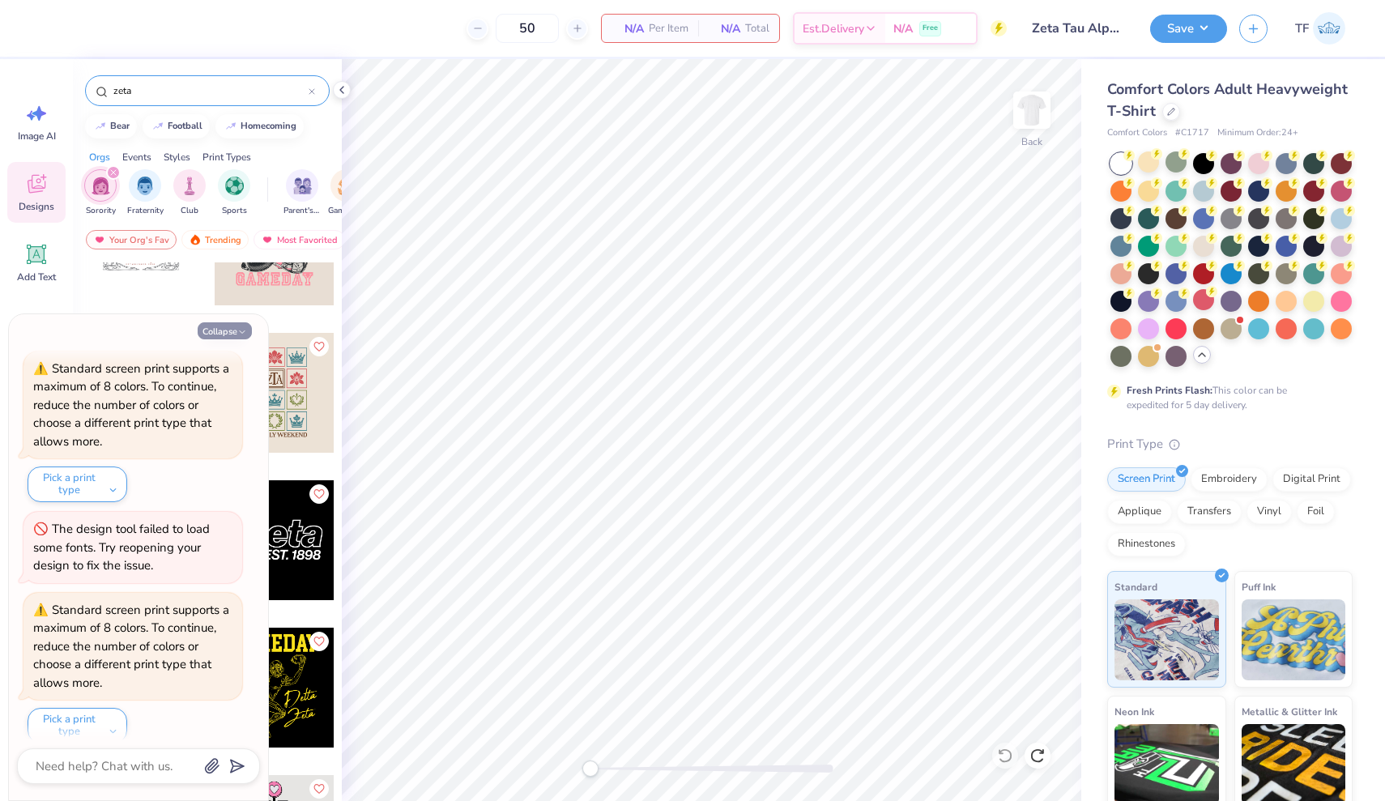
click at [214, 334] on button "Collapse" at bounding box center [225, 330] width 54 height 17
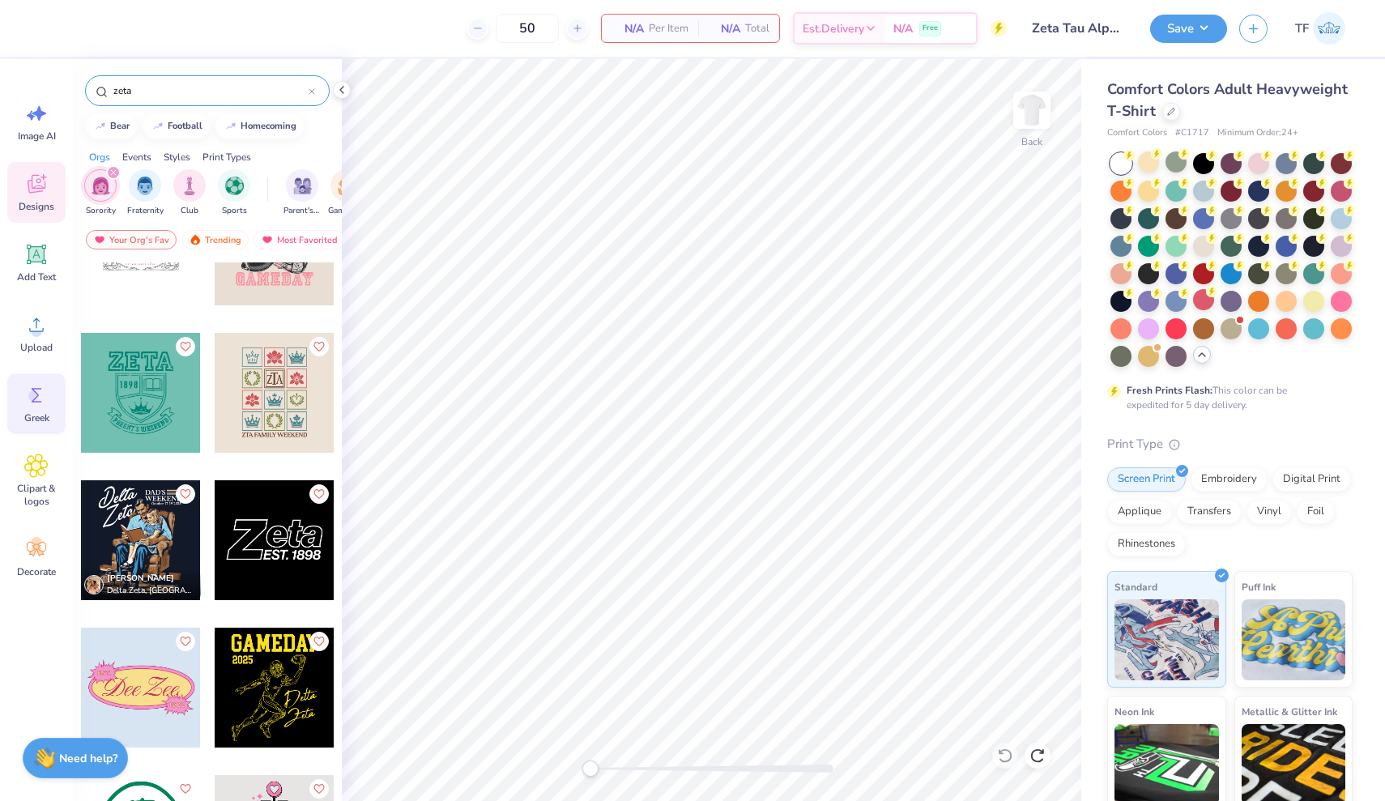
click at [35, 402] on icon at bounding box center [37, 395] width 11 height 15
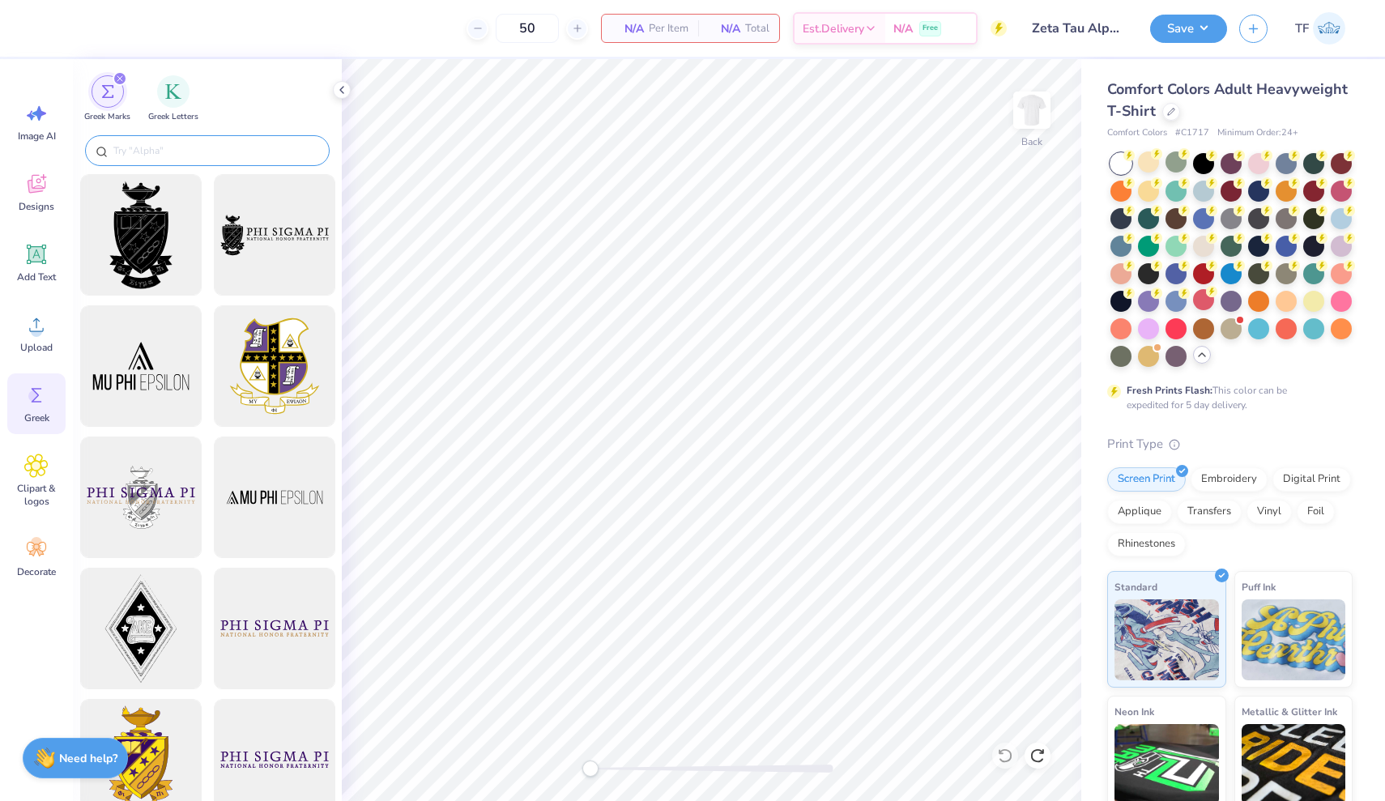
click at [161, 144] on input "text" at bounding box center [215, 151] width 207 height 16
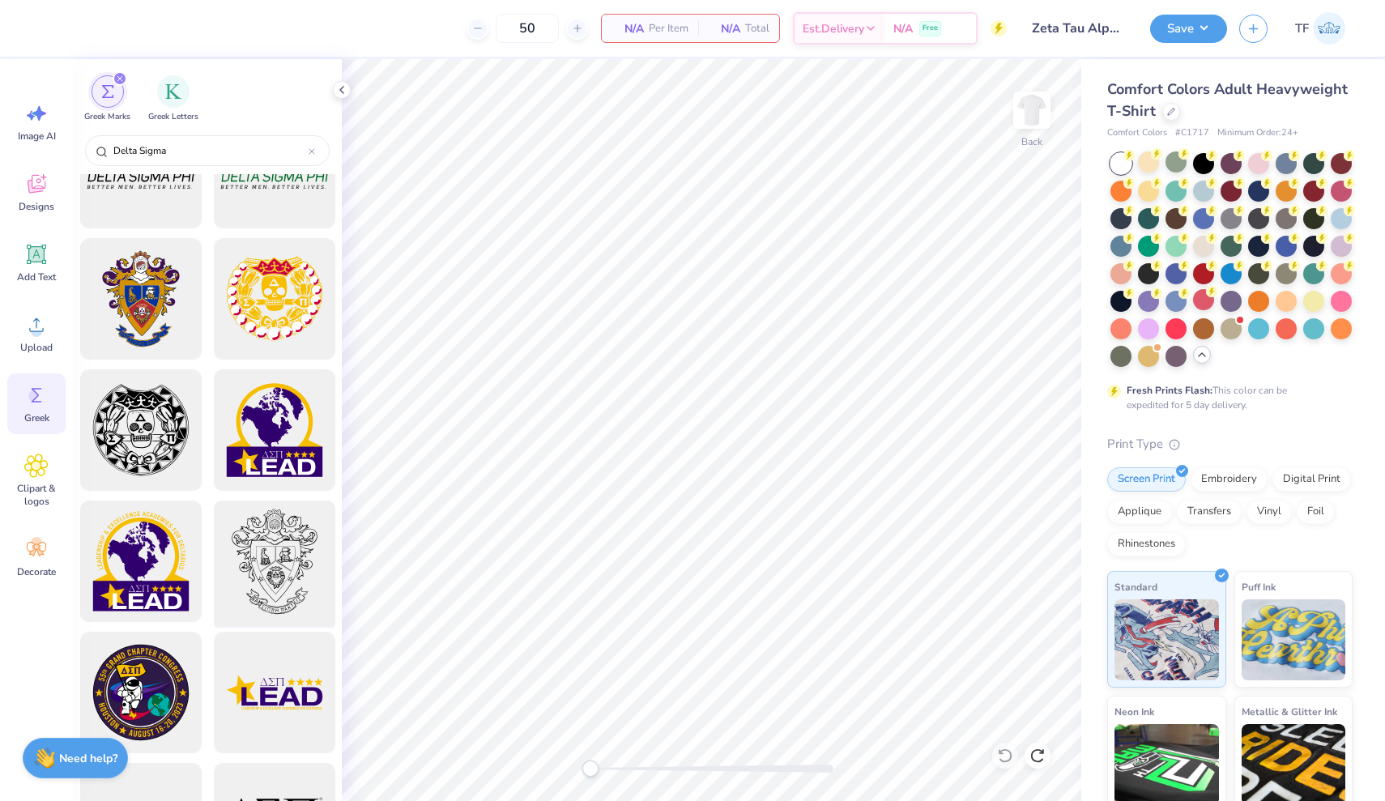
scroll to position [0, 0]
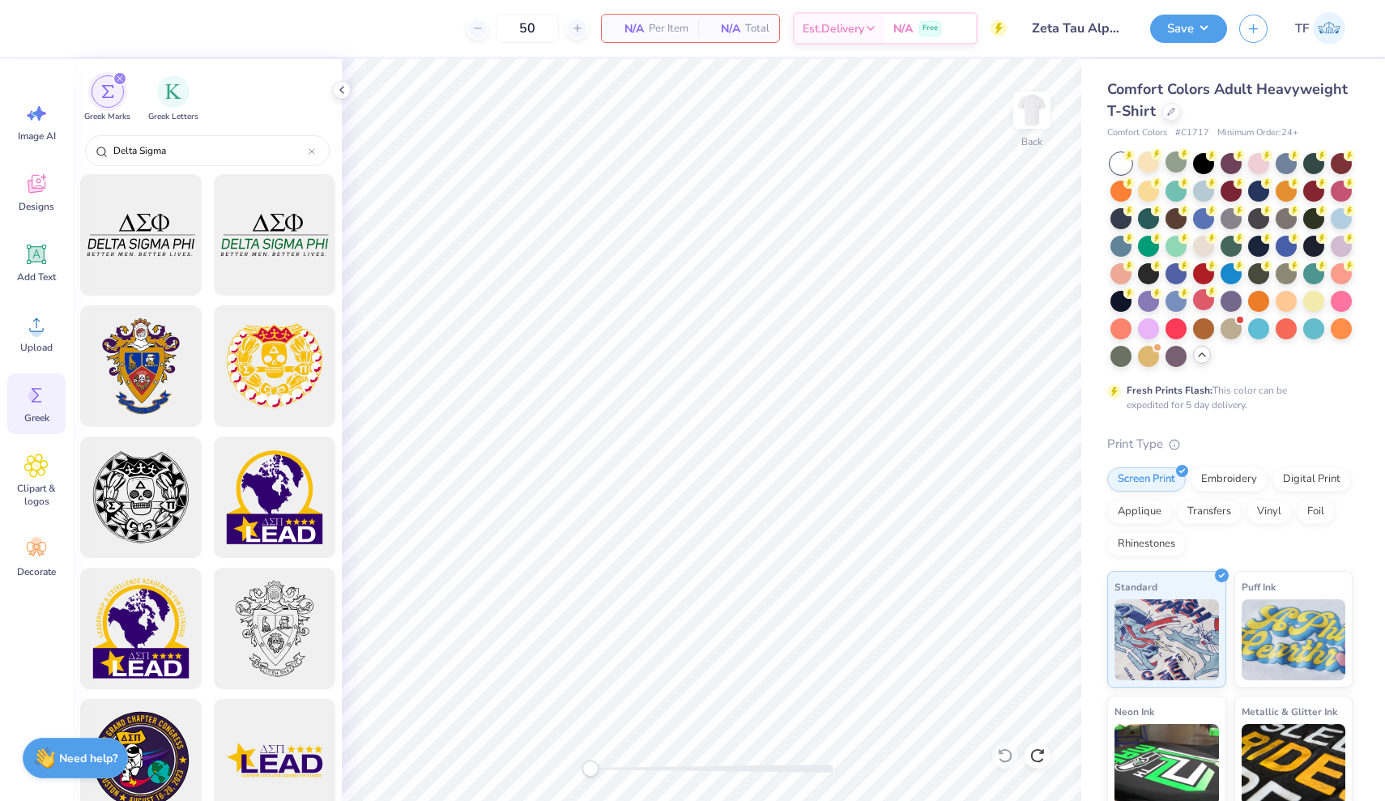
type input "Delta Sigma"
click at [35, 331] on icon at bounding box center [36, 325] width 15 height 14
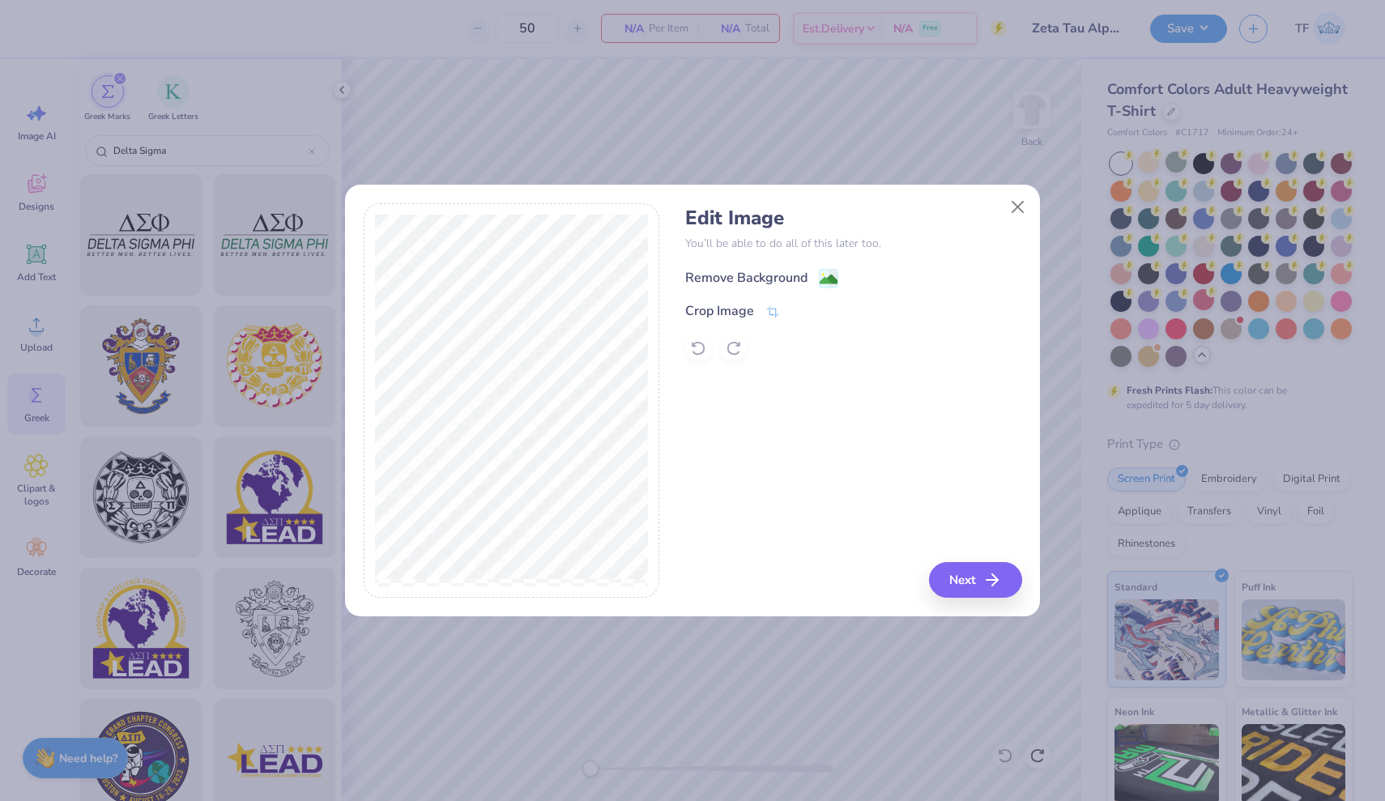
click at [773, 280] on div "Remove Background" at bounding box center [746, 277] width 122 height 19
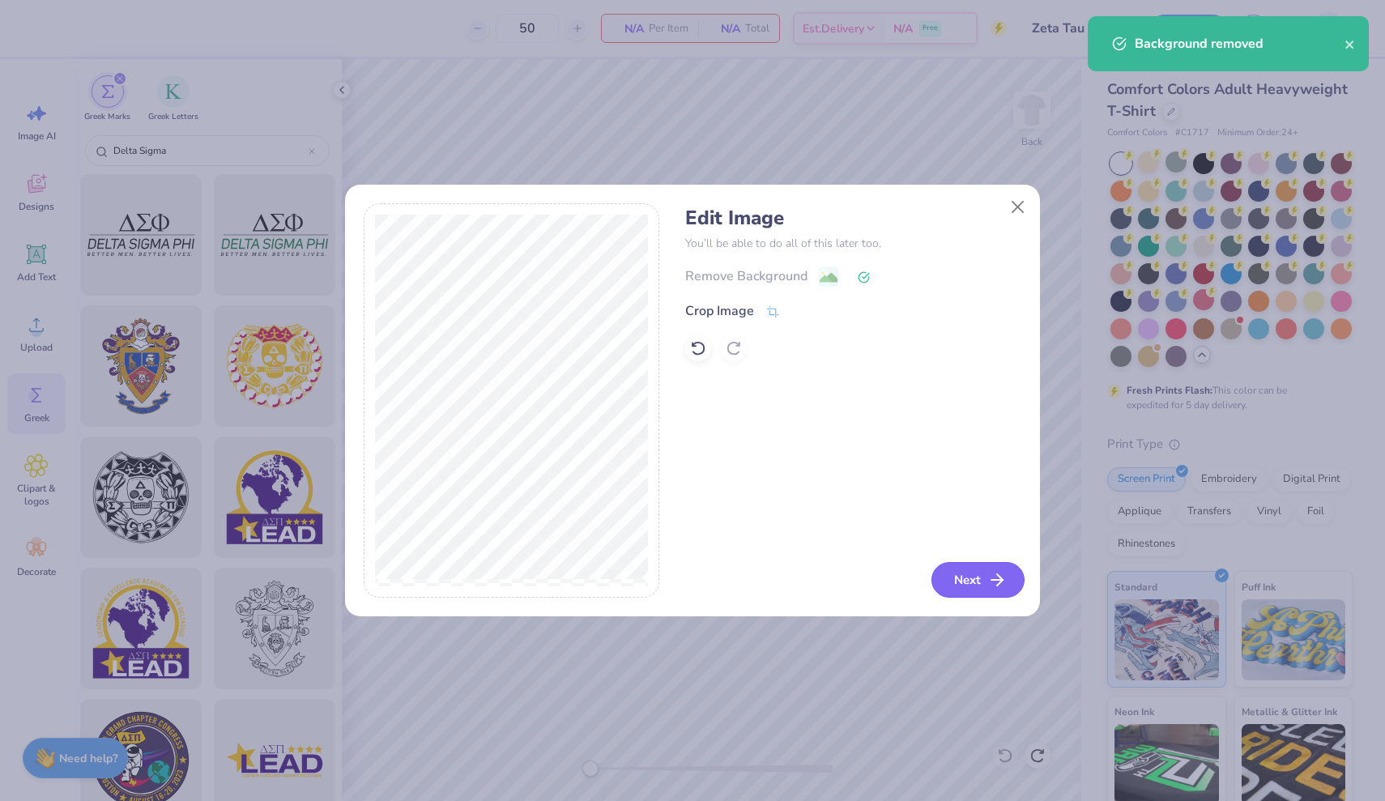
click at [967, 577] on button "Next" at bounding box center [977, 580] width 93 height 36
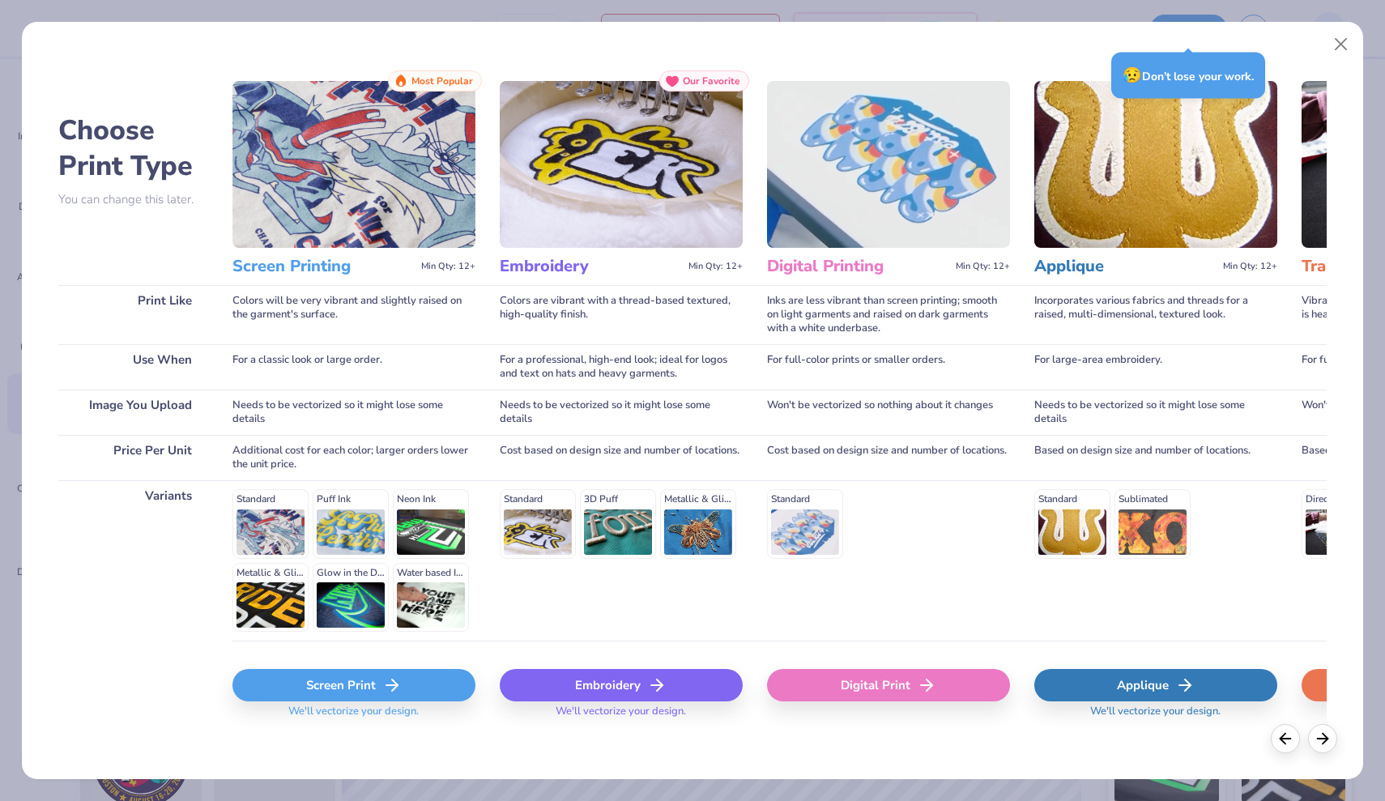
click at [343, 697] on div "Screen Print" at bounding box center [353, 685] width 243 height 32
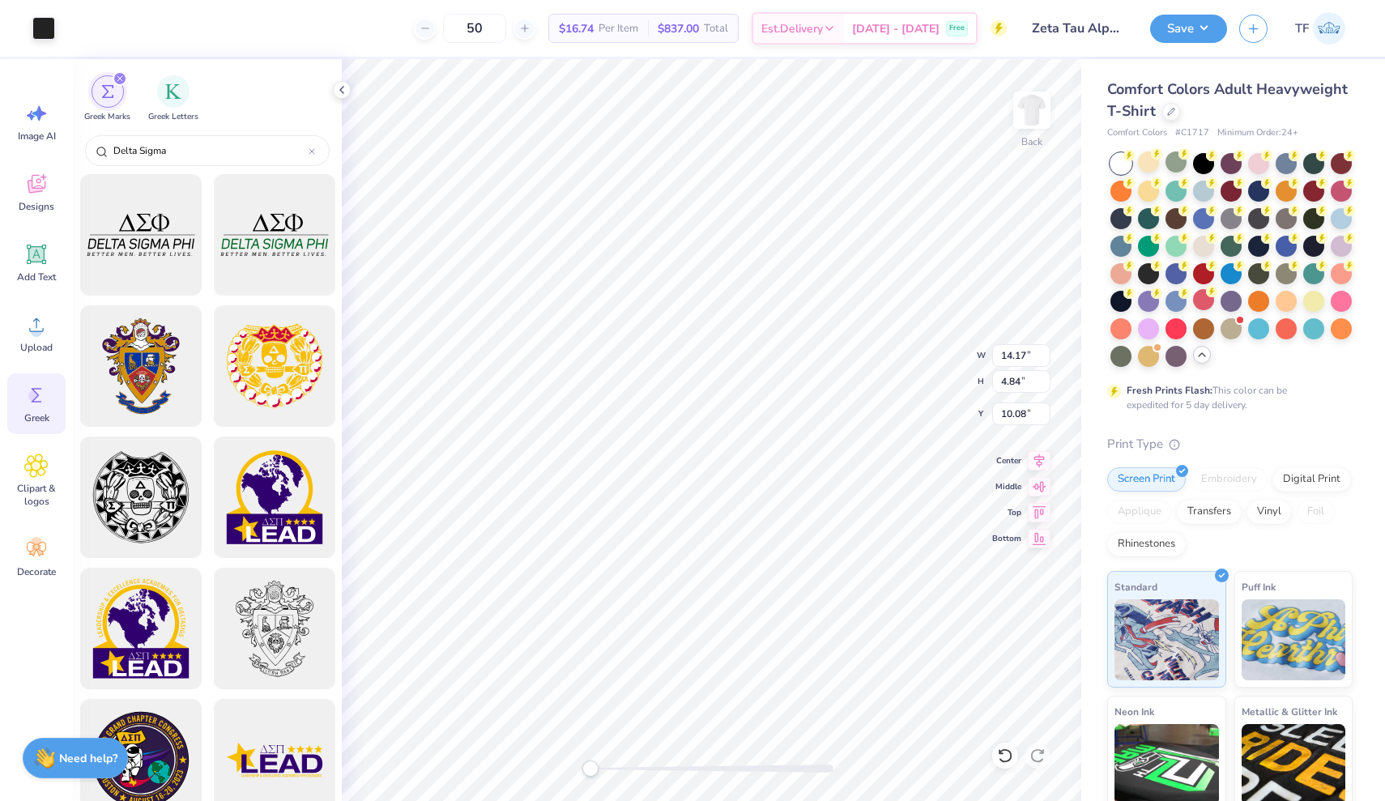
type input "5.92"
type input "2.02"
type input "12.90"
click at [43, 281] on span "Add Text" at bounding box center [36, 277] width 39 height 13
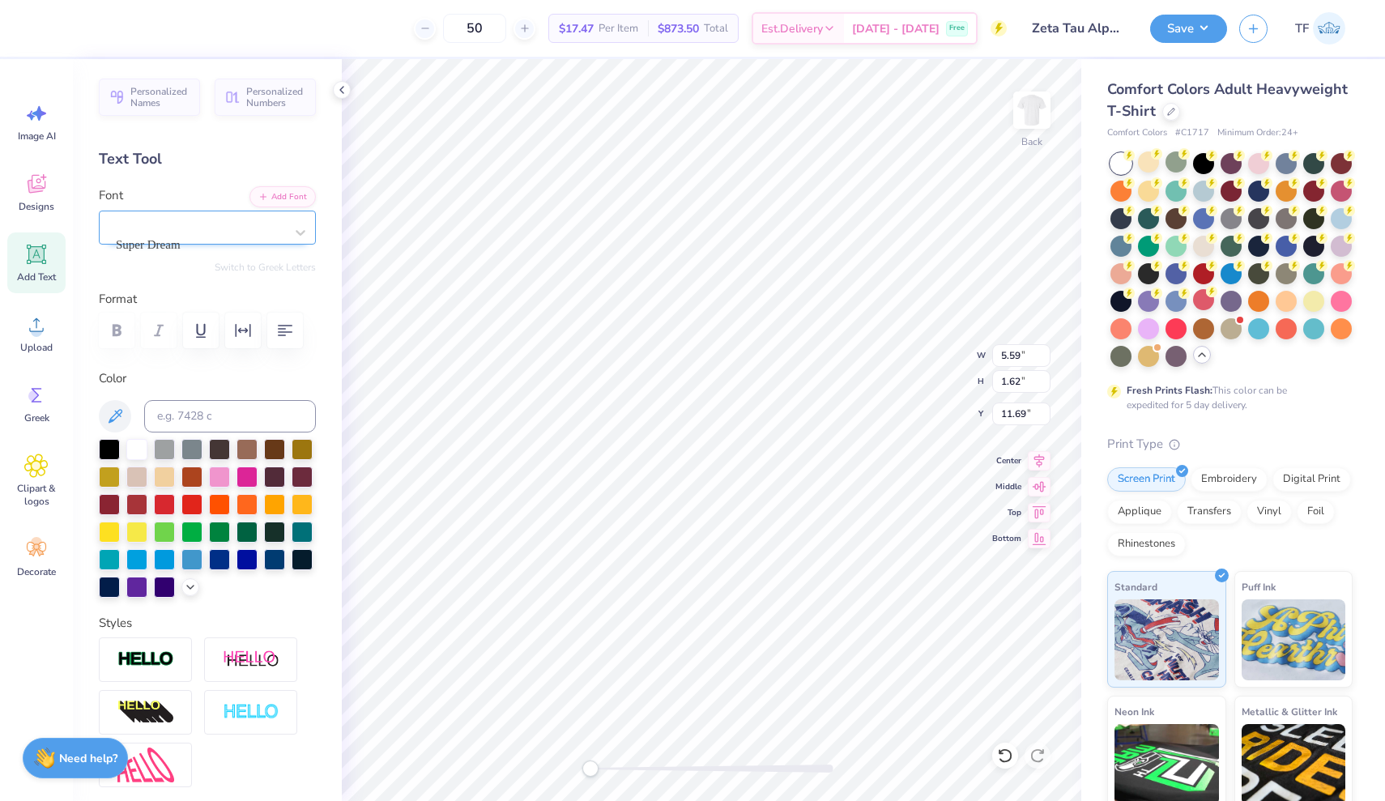
click at [194, 224] on div "Super Dream" at bounding box center [201, 232] width 170 height 43
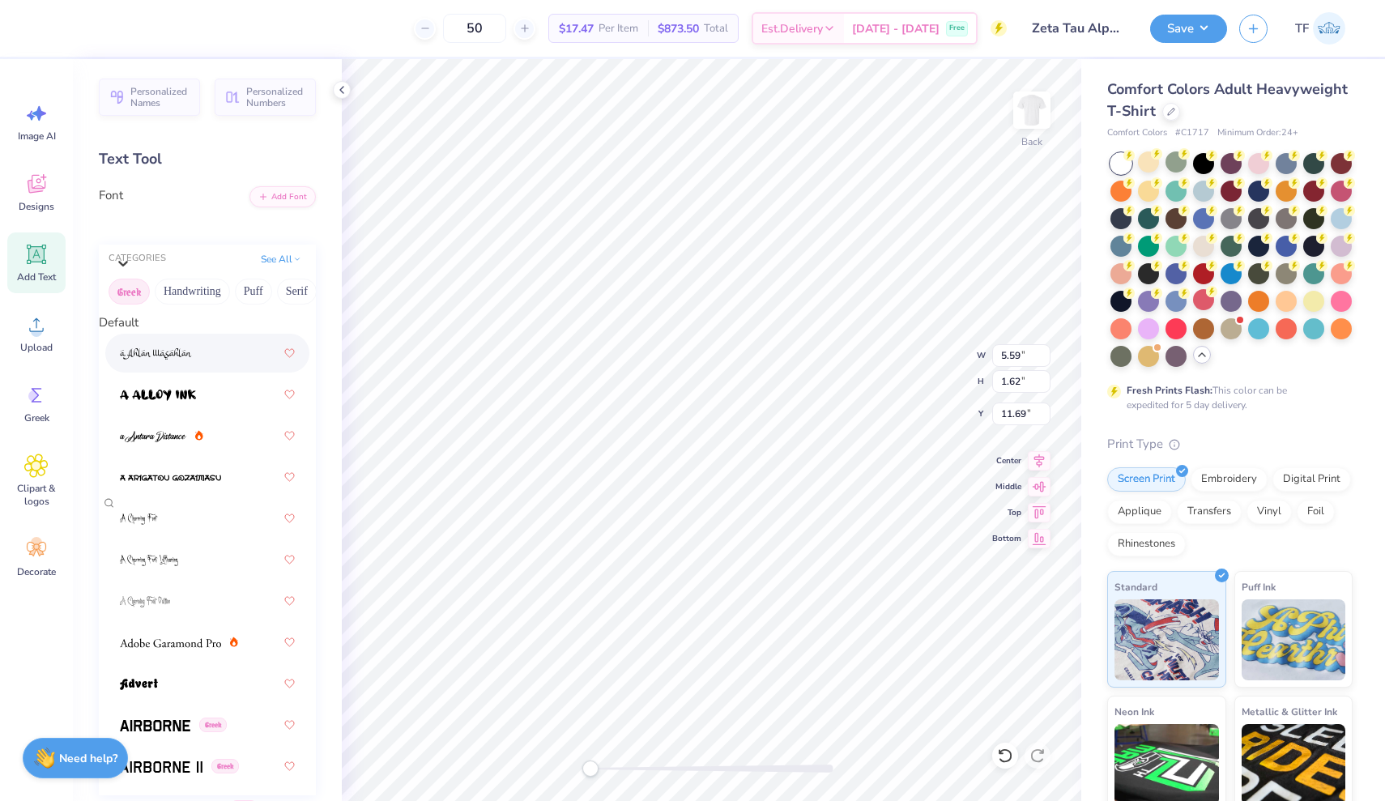
click at [129, 302] on button "Greek" at bounding box center [129, 292] width 41 height 26
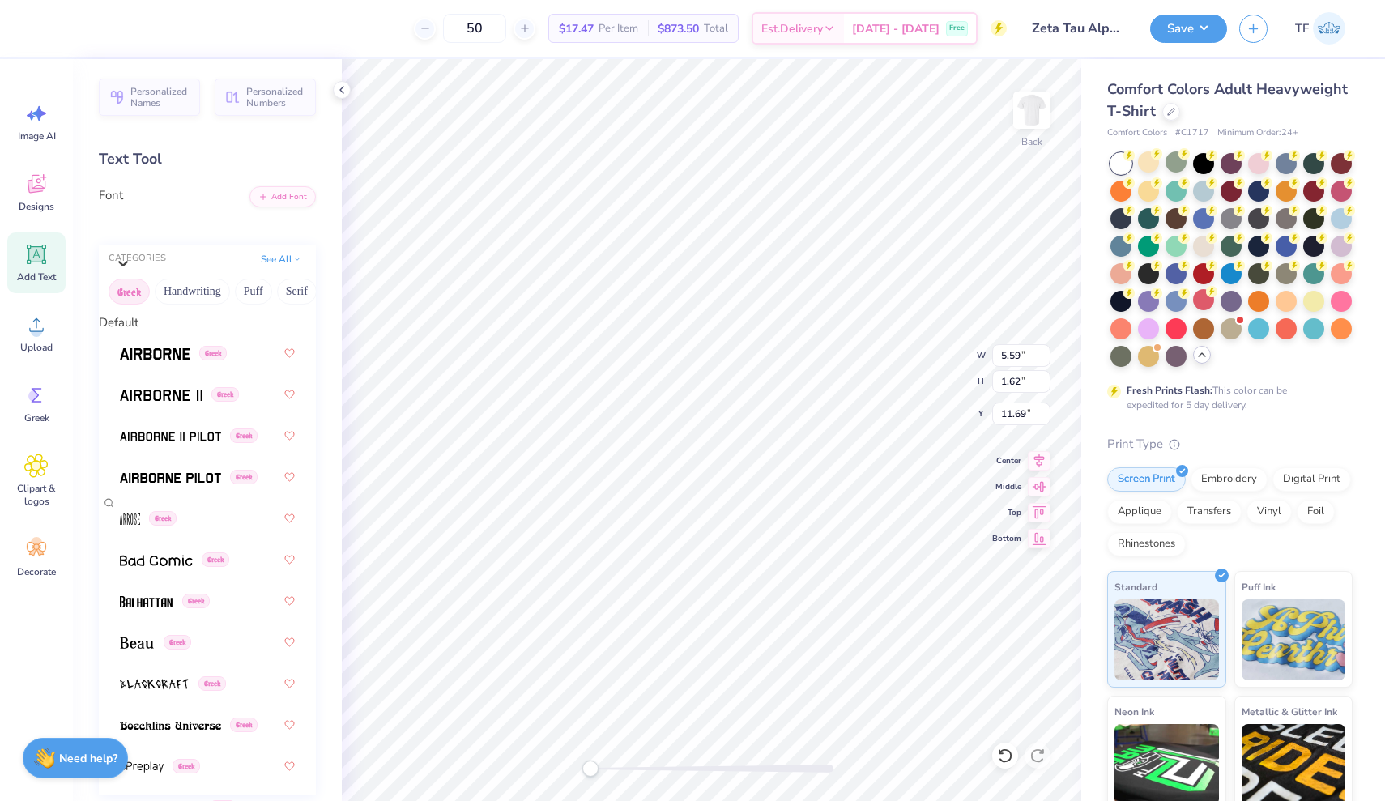
click at [129, 302] on button "Greek" at bounding box center [129, 292] width 41 height 26
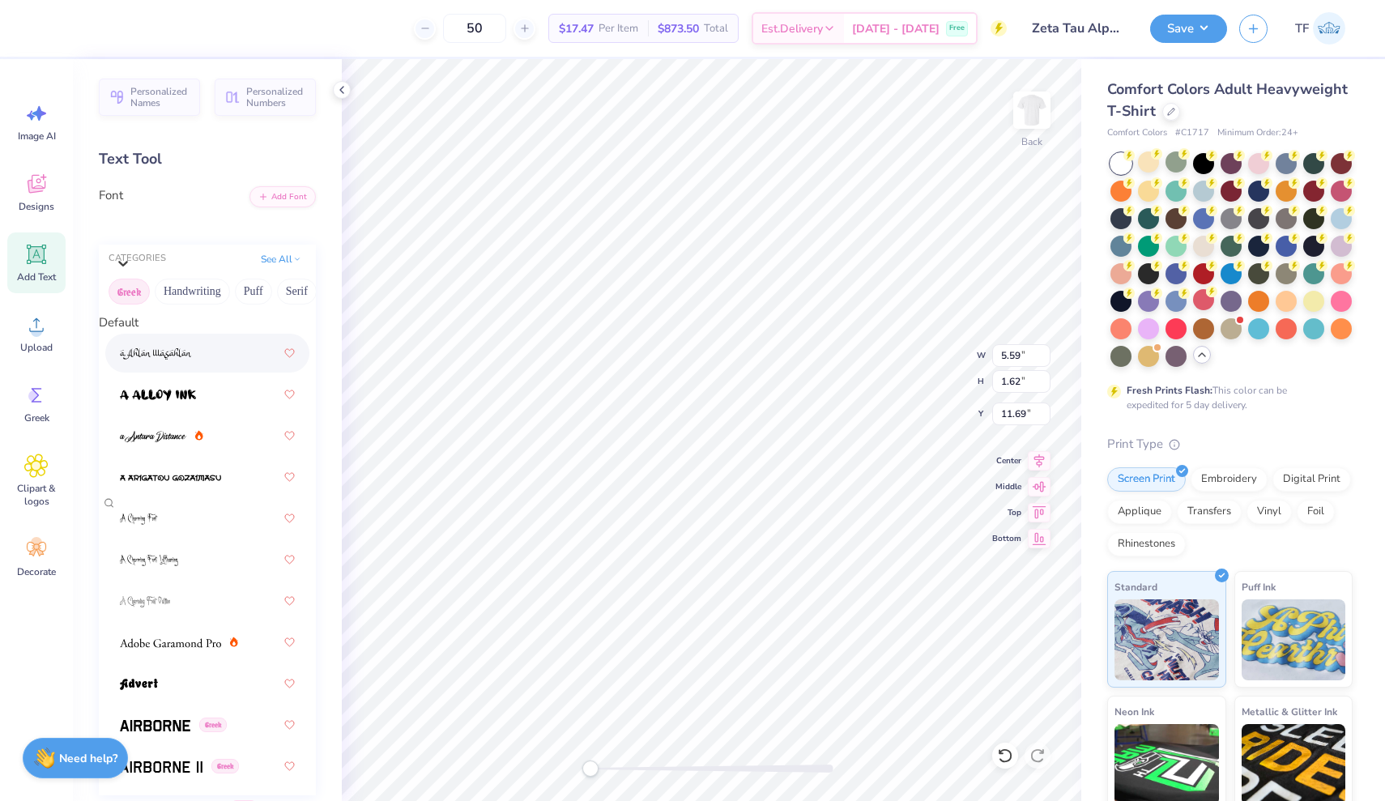
click at [125, 305] on button "Greek" at bounding box center [129, 292] width 41 height 26
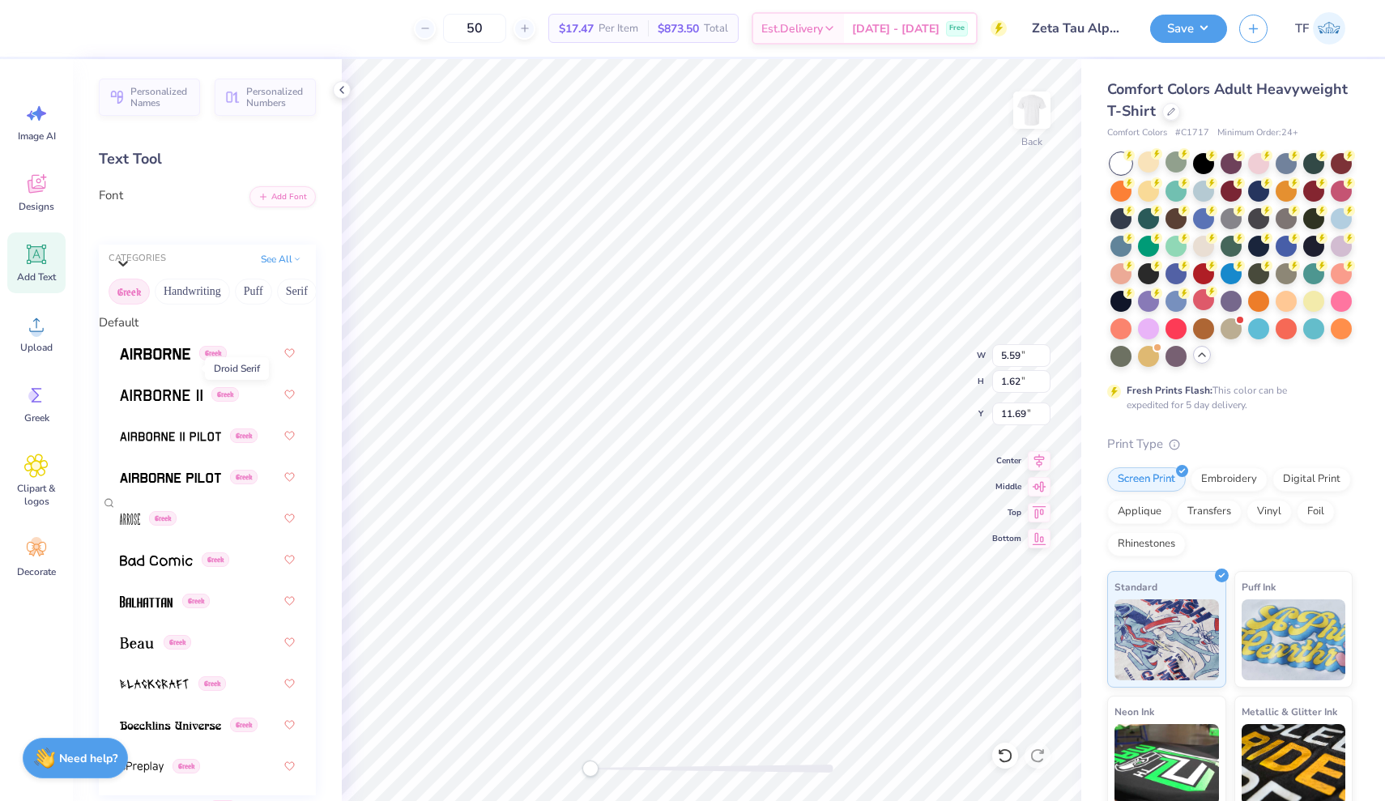
scroll to position [654, 0]
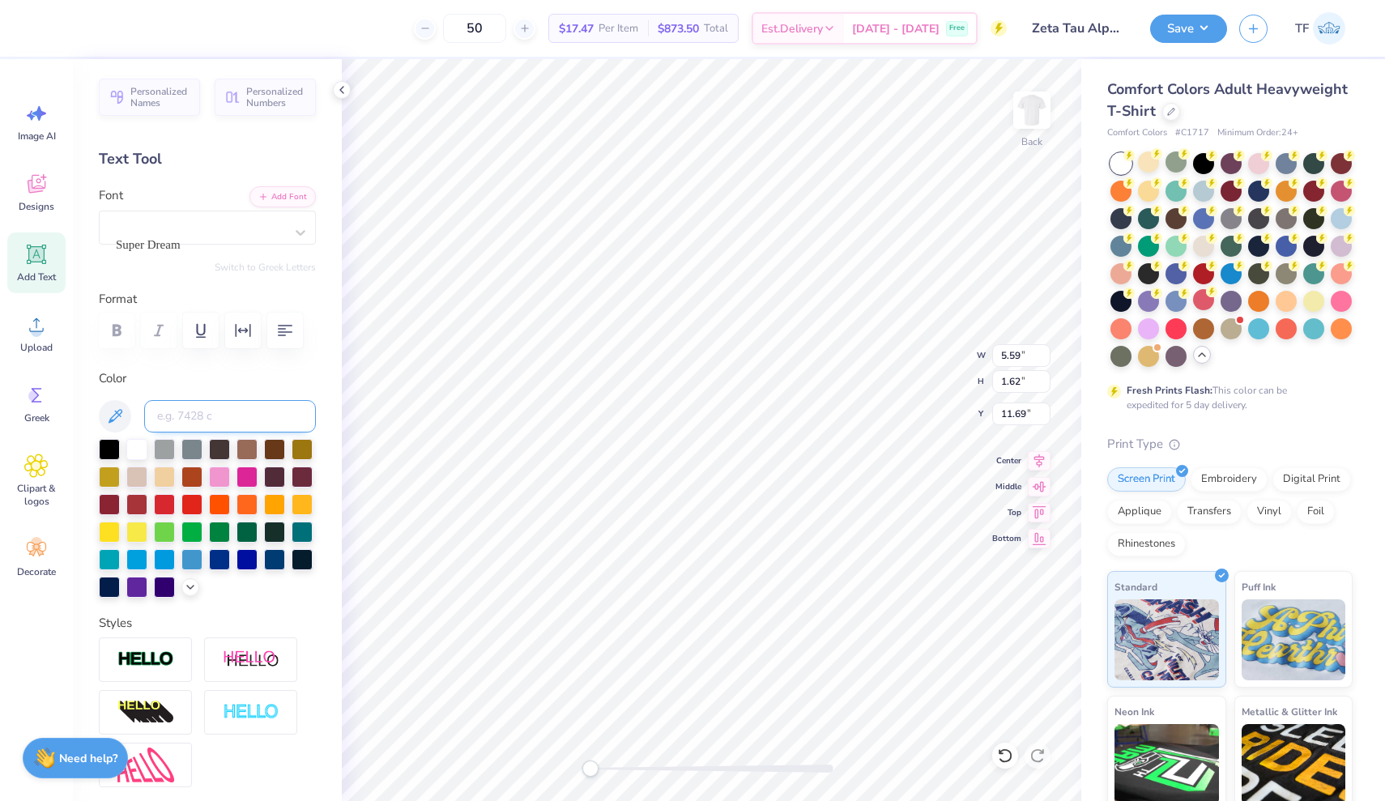
click at [209, 416] on input at bounding box center [230, 416] width 172 height 32
click at [113, 449] on div at bounding box center [109, 447] width 21 height 21
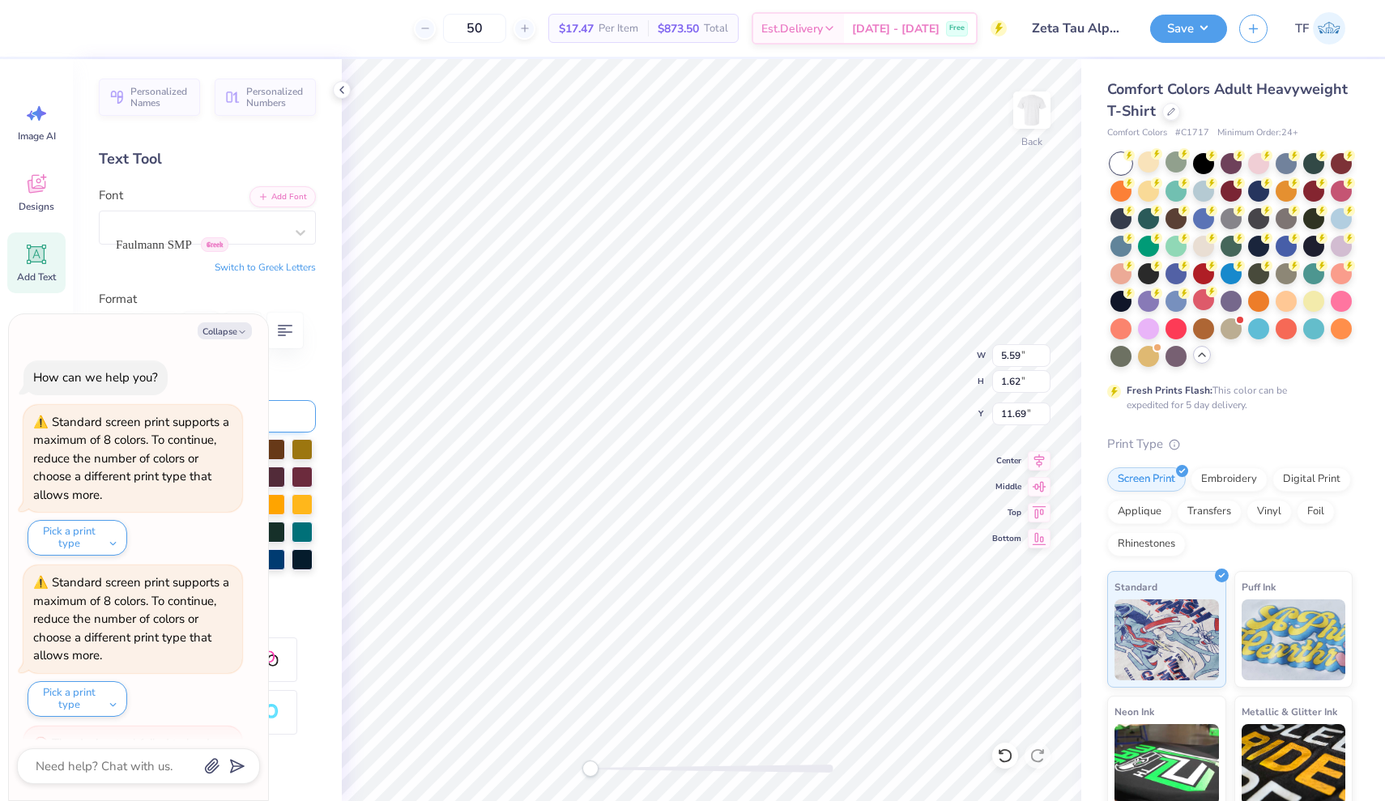
click at [212, 423] on body "50 $17.47 Per Item $873.50 Total Est. Delivery [DATE] - [DATE] Free Design Titl…" at bounding box center [692, 400] width 1385 height 801
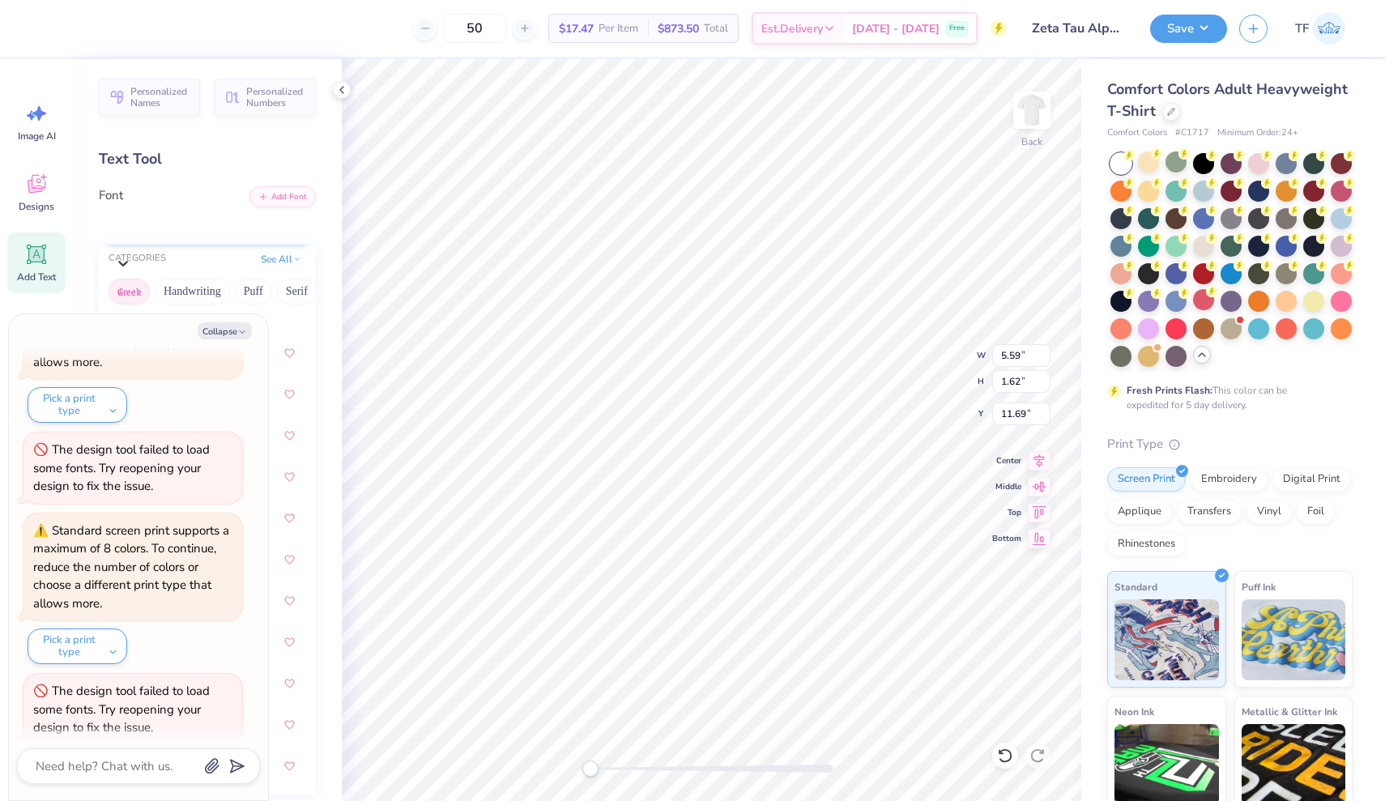
click at [158, 235] on span "Faulmann SMP" at bounding box center [153, 244] width 76 height 19
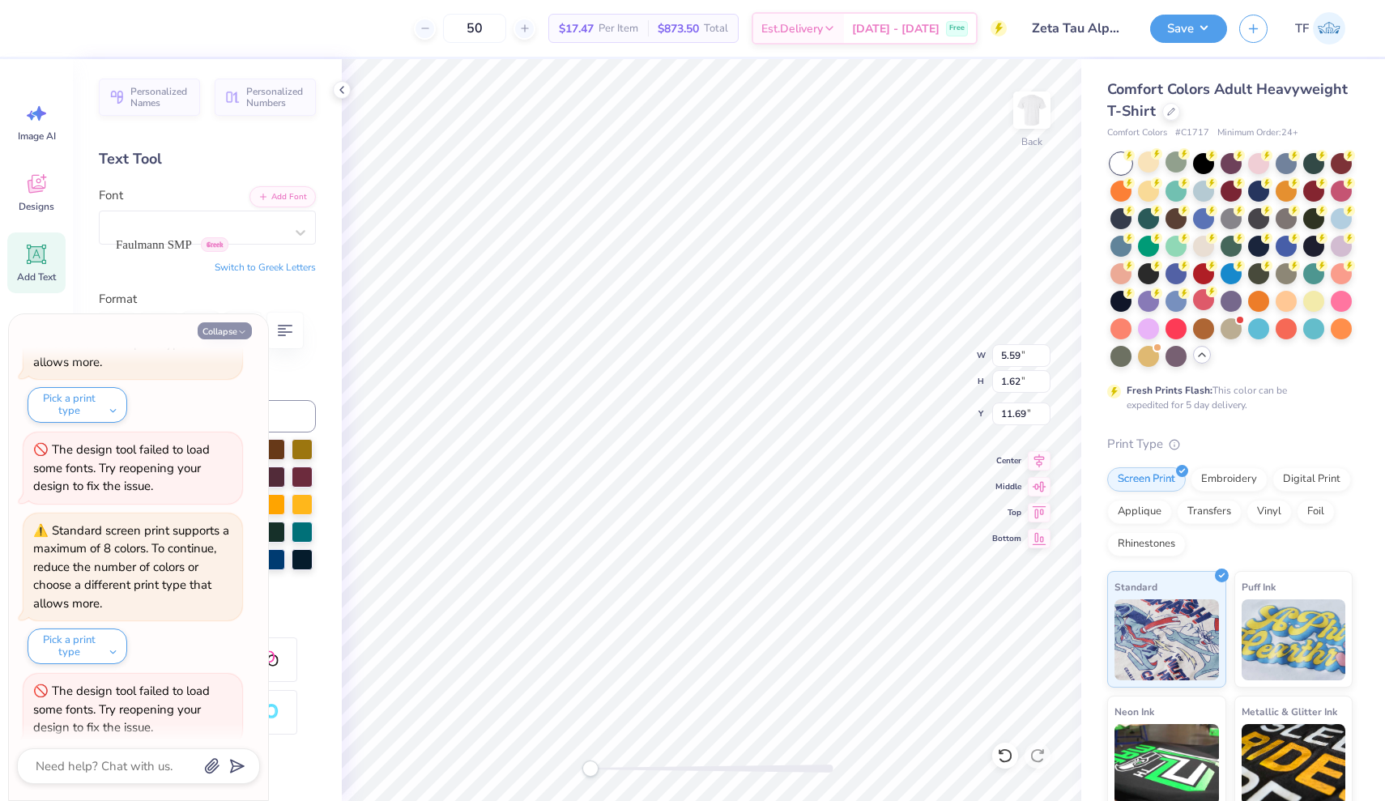
click at [221, 336] on button "Collapse" at bounding box center [225, 330] width 54 height 17
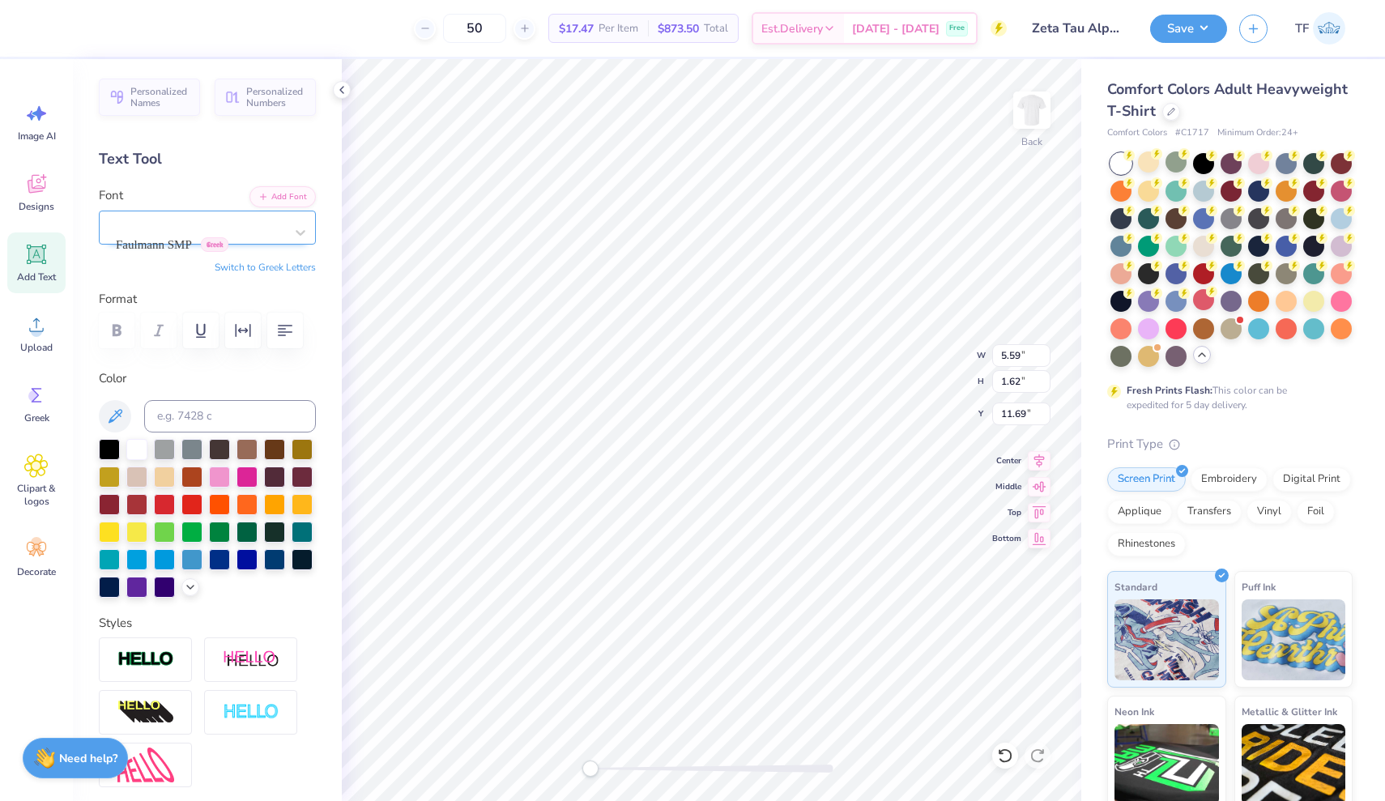
click at [211, 237] on span "Greek" at bounding box center [215, 244] width 28 height 15
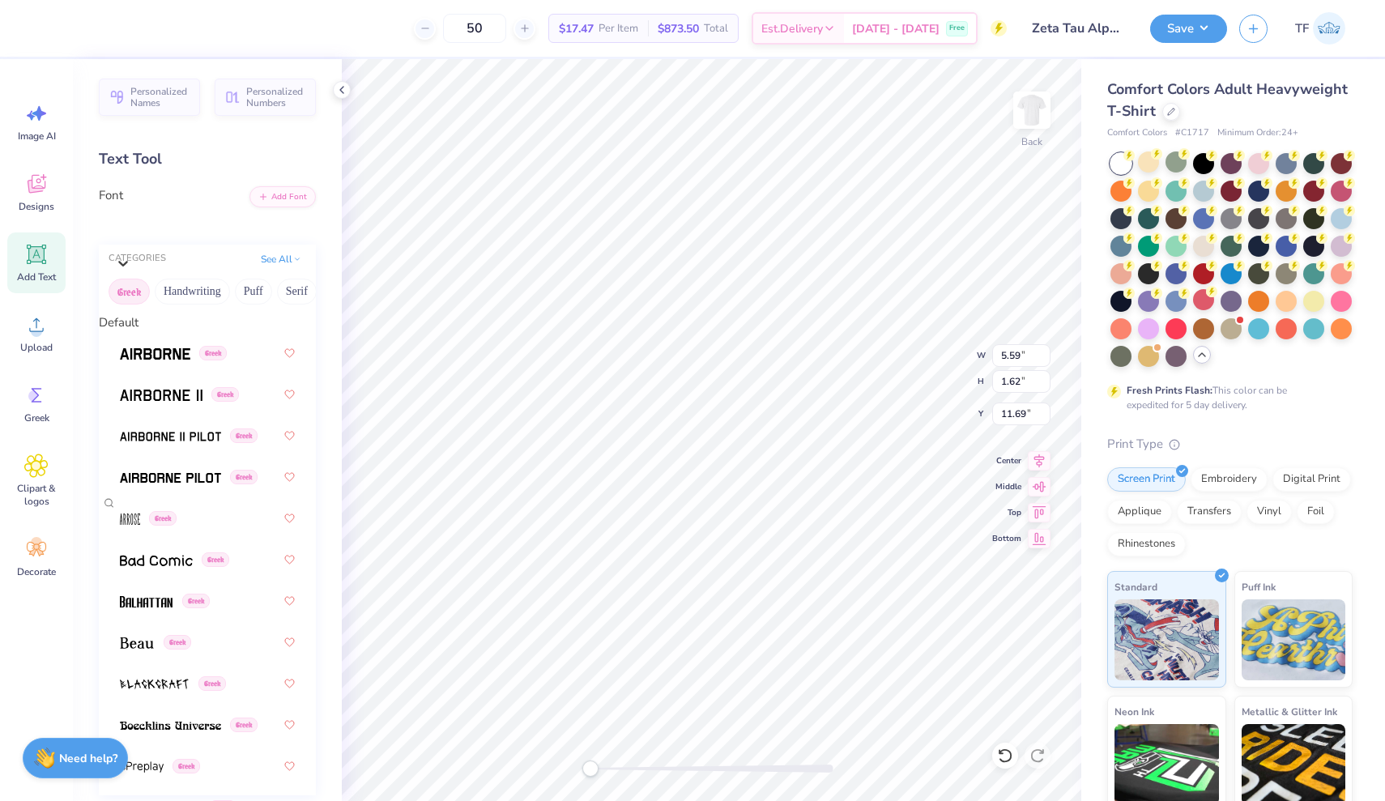
scroll to position [850, 0]
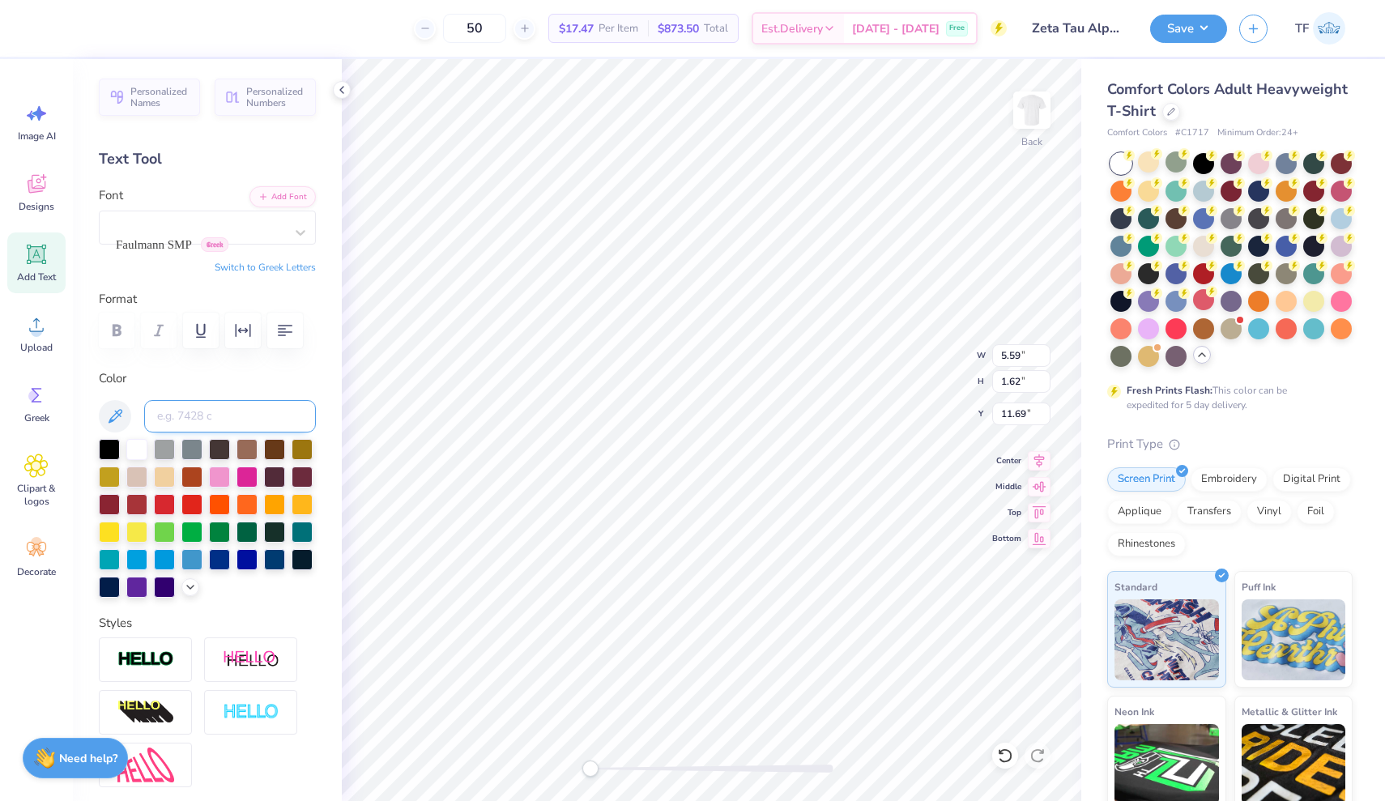
click at [213, 415] on input at bounding box center [230, 416] width 172 height 32
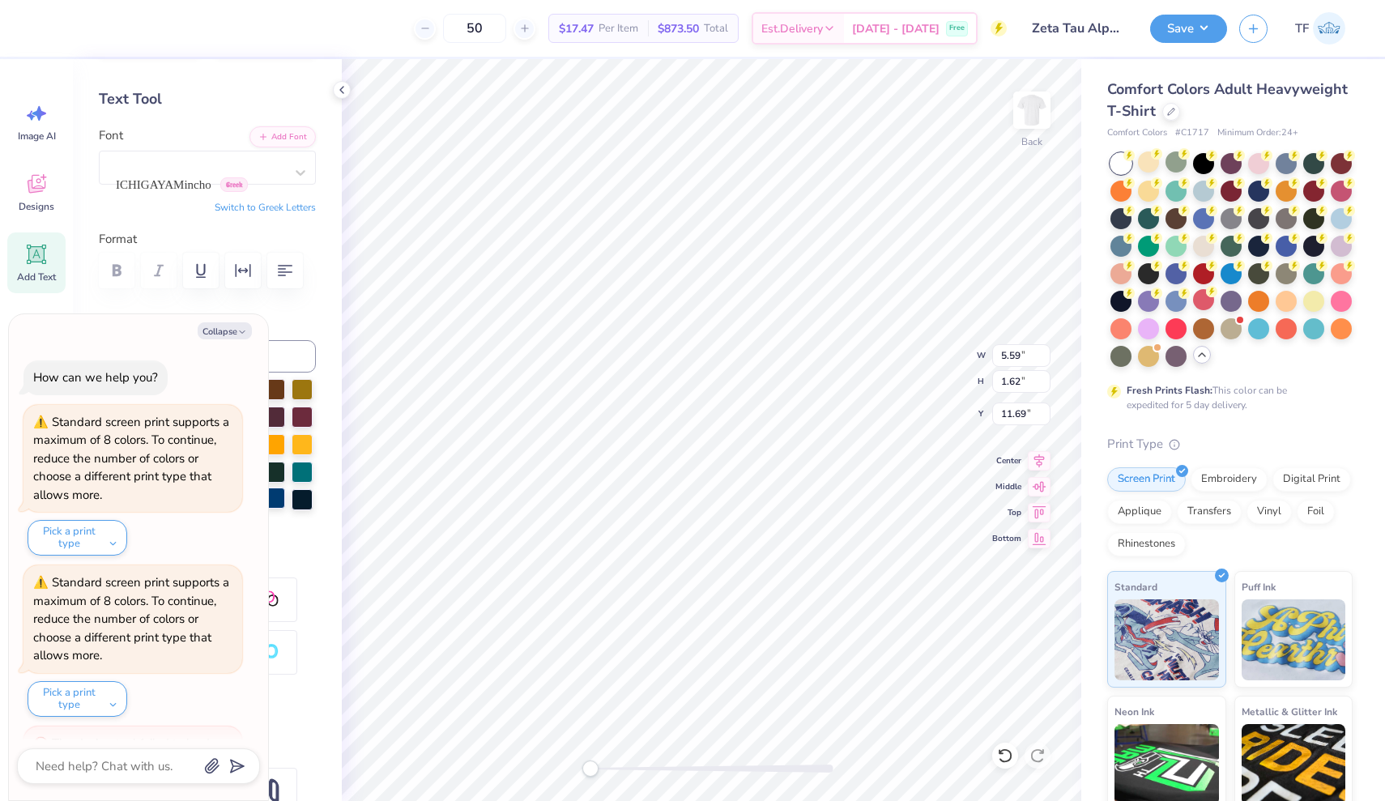
scroll to position [1016, 0]
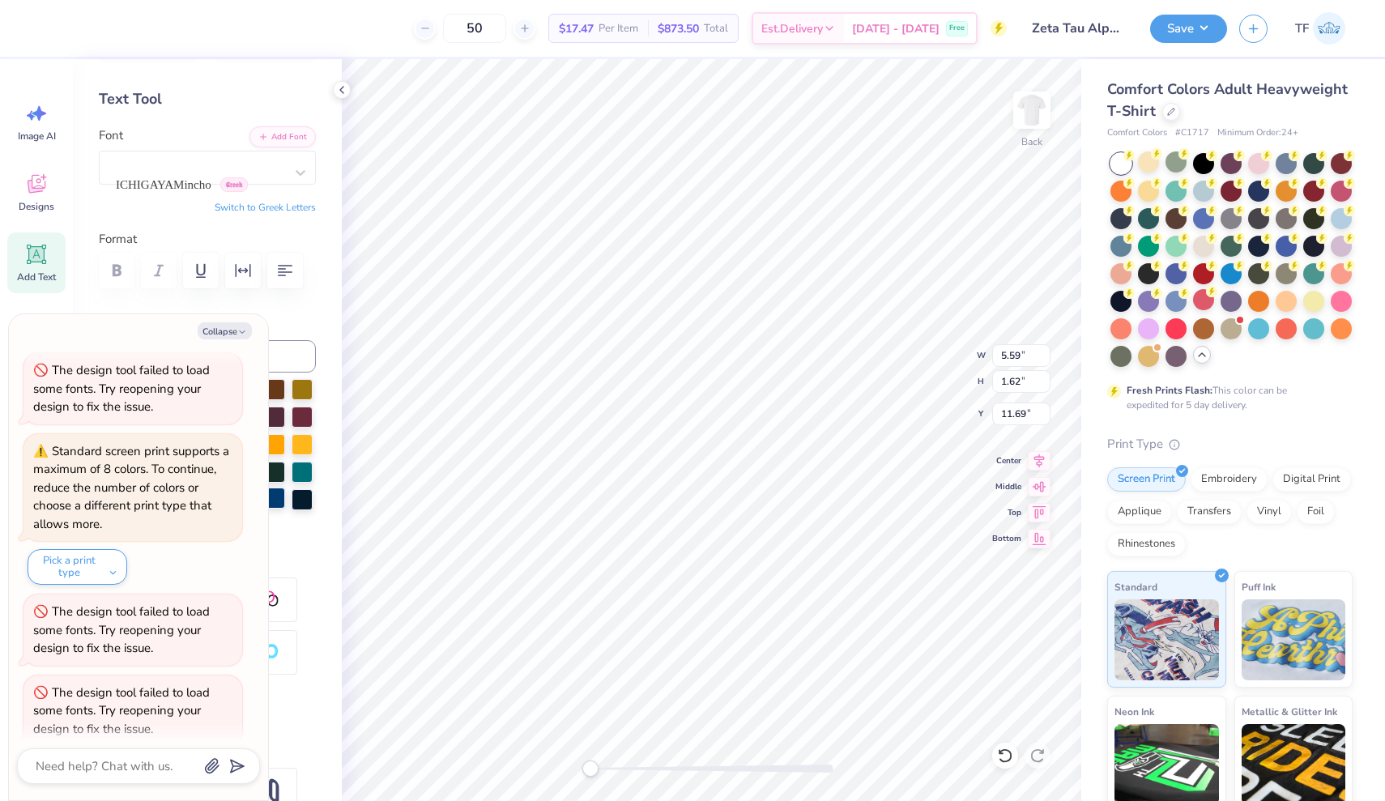
type textarea "X"
type textarea "Brothers"
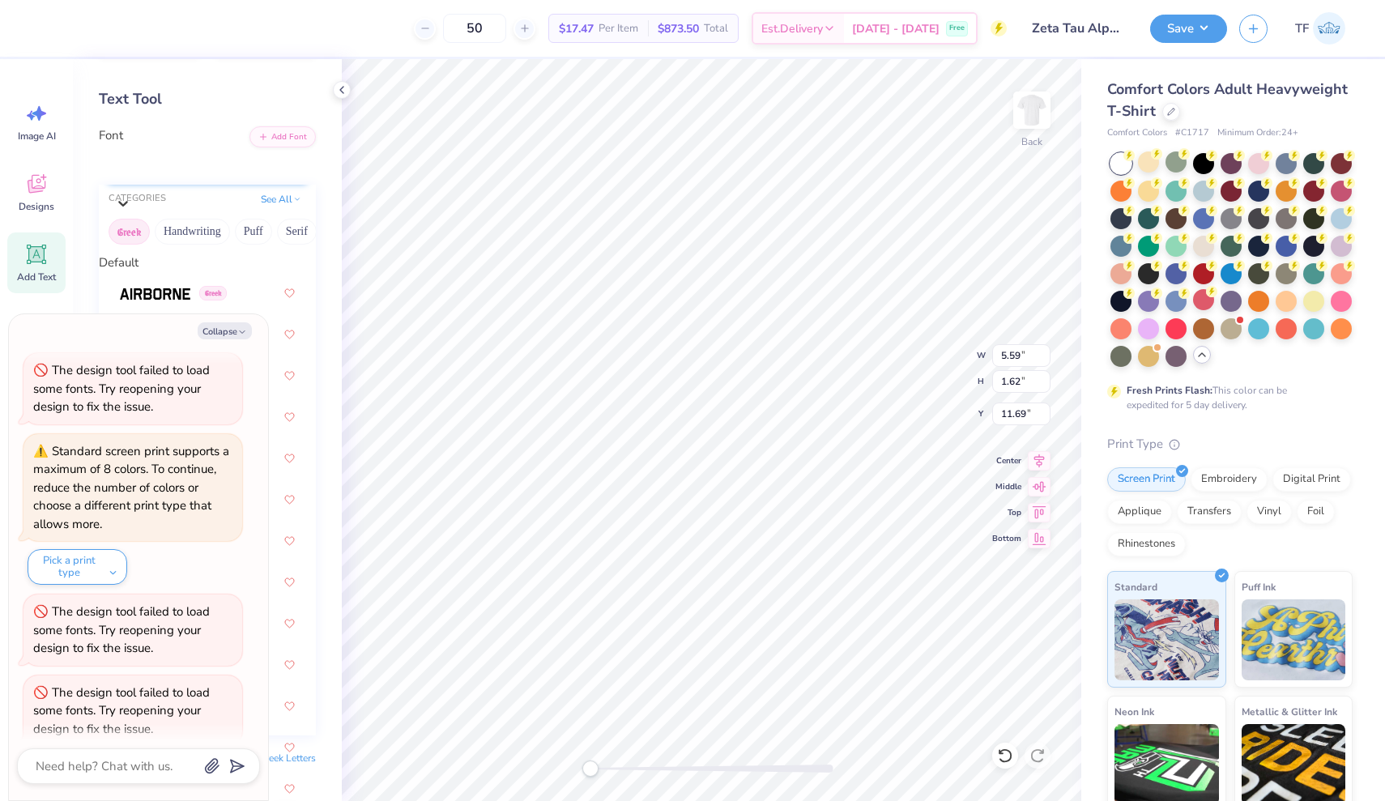
click at [131, 194] on div at bounding box center [123, 203] width 16 height 19
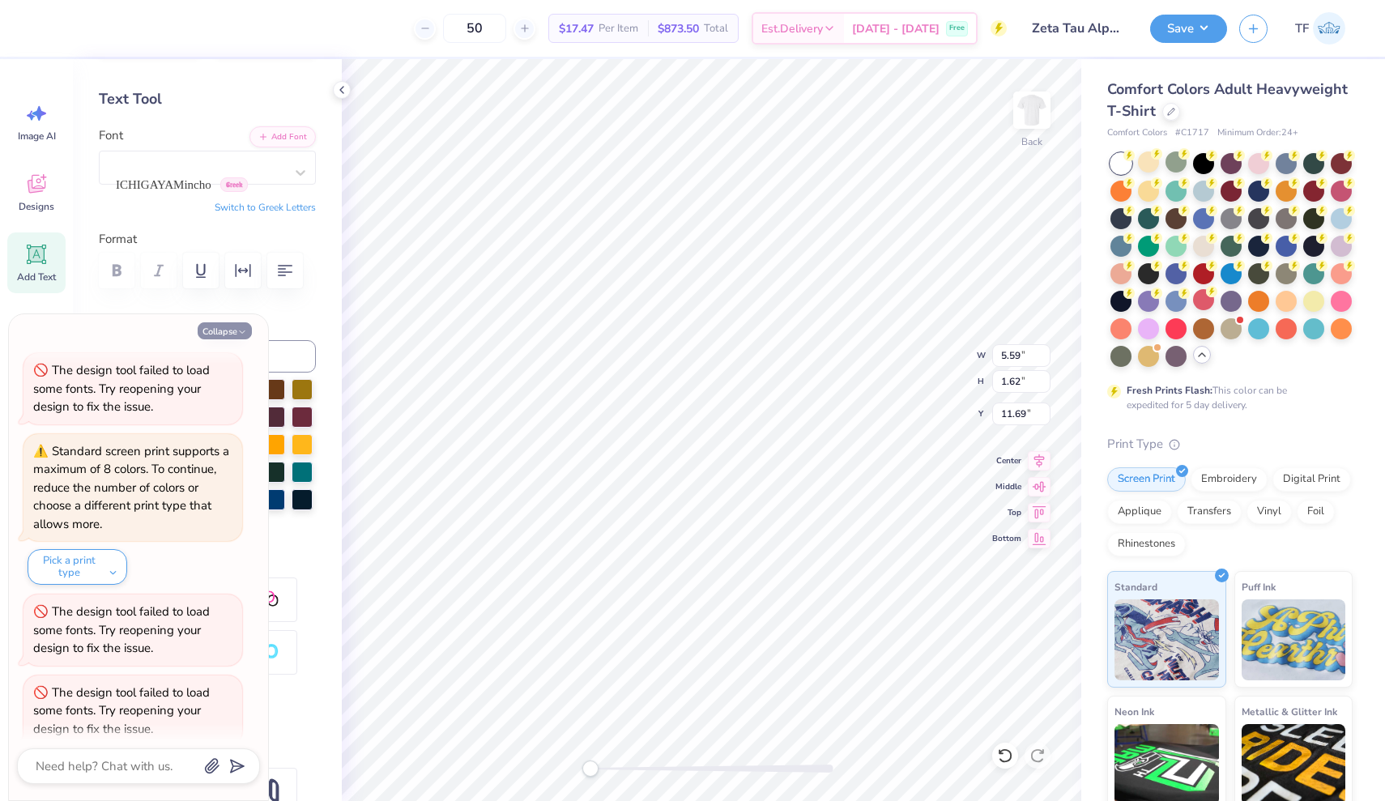
click at [226, 335] on button "Collapse" at bounding box center [225, 330] width 54 height 17
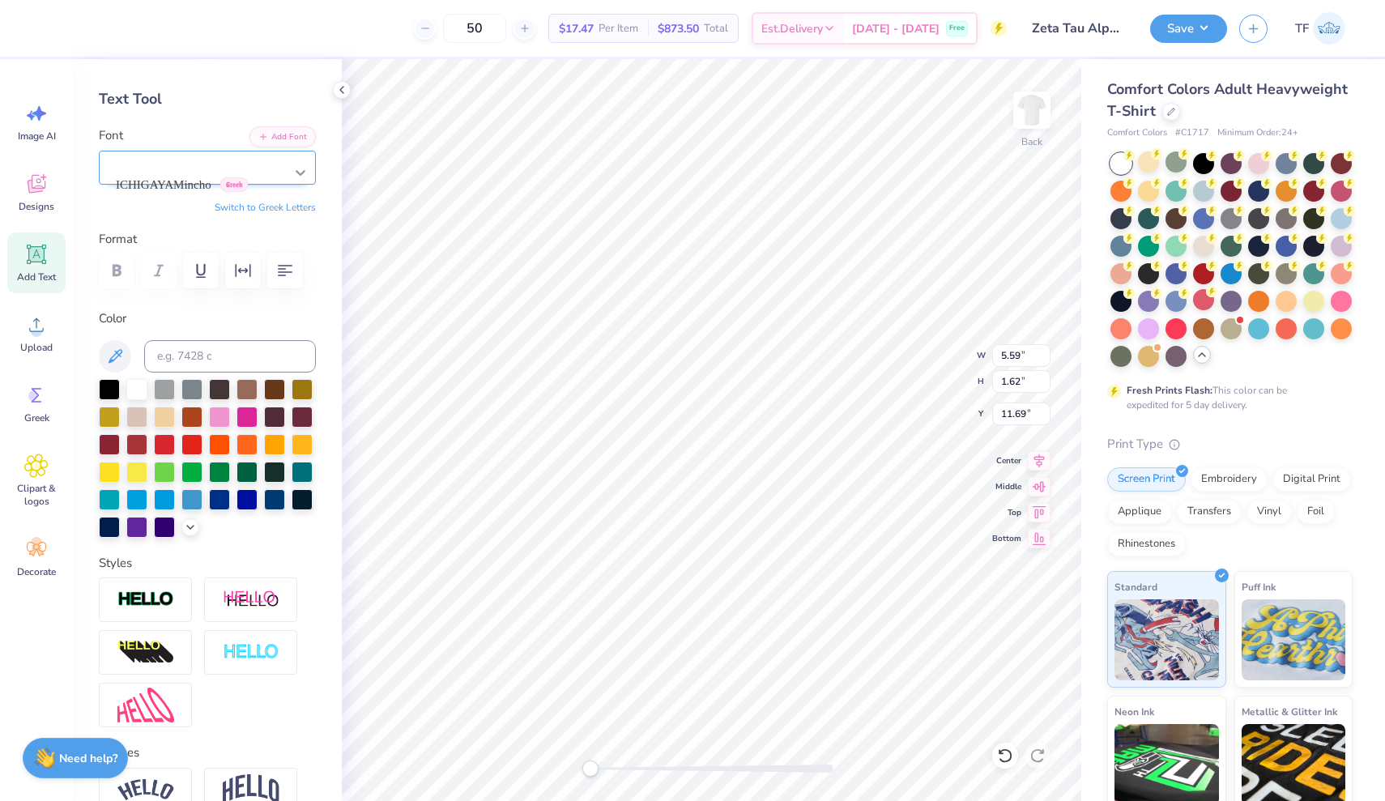
click at [302, 170] on icon at bounding box center [300, 172] width 16 height 16
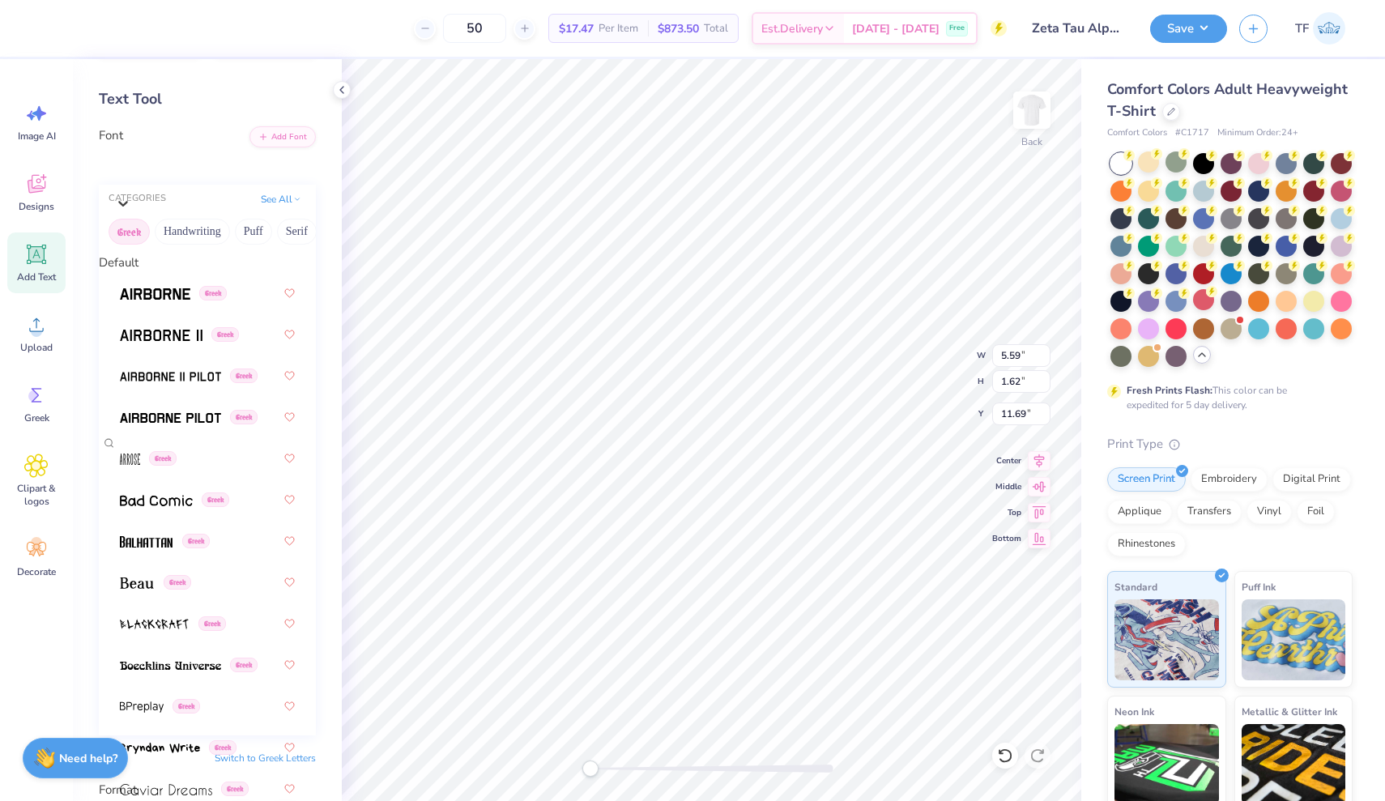
scroll to position [961, 0]
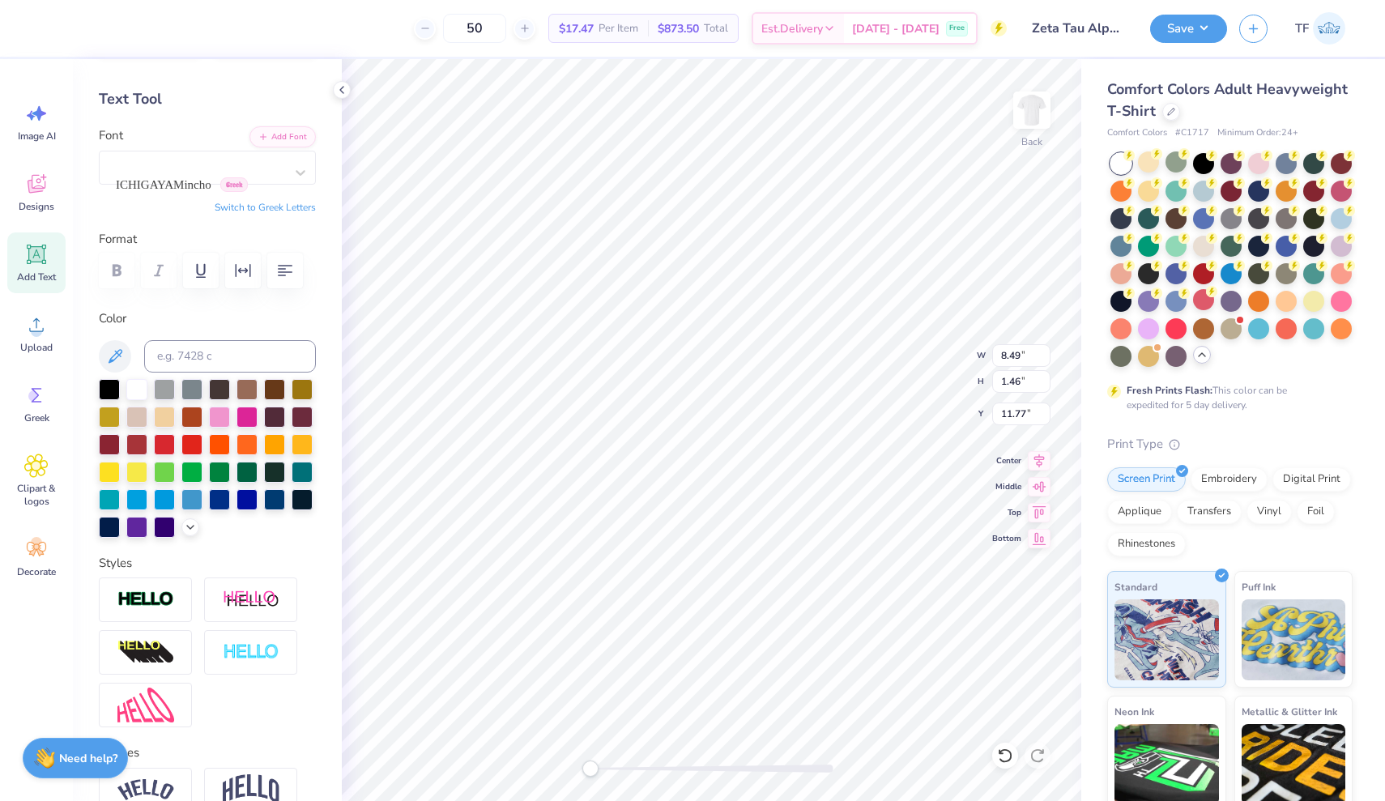
type input "5.30"
type input "0.91"
type input "12.32"
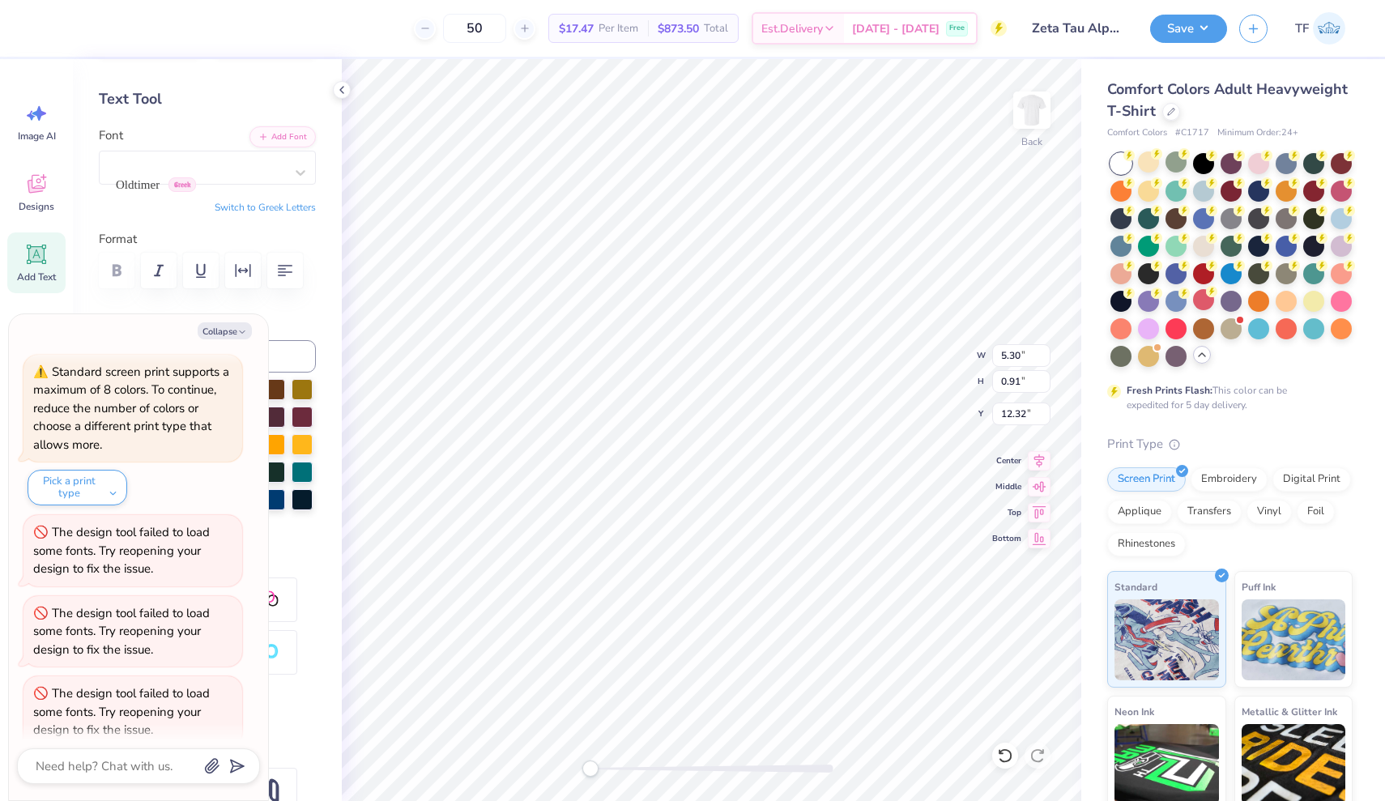
scroll to position [0, 2]
type input "5.66"
type input "0.97"
type input "12.98"
click at [240, 329] on icon "button" at bounding box center [242, 332] width 10 height 10
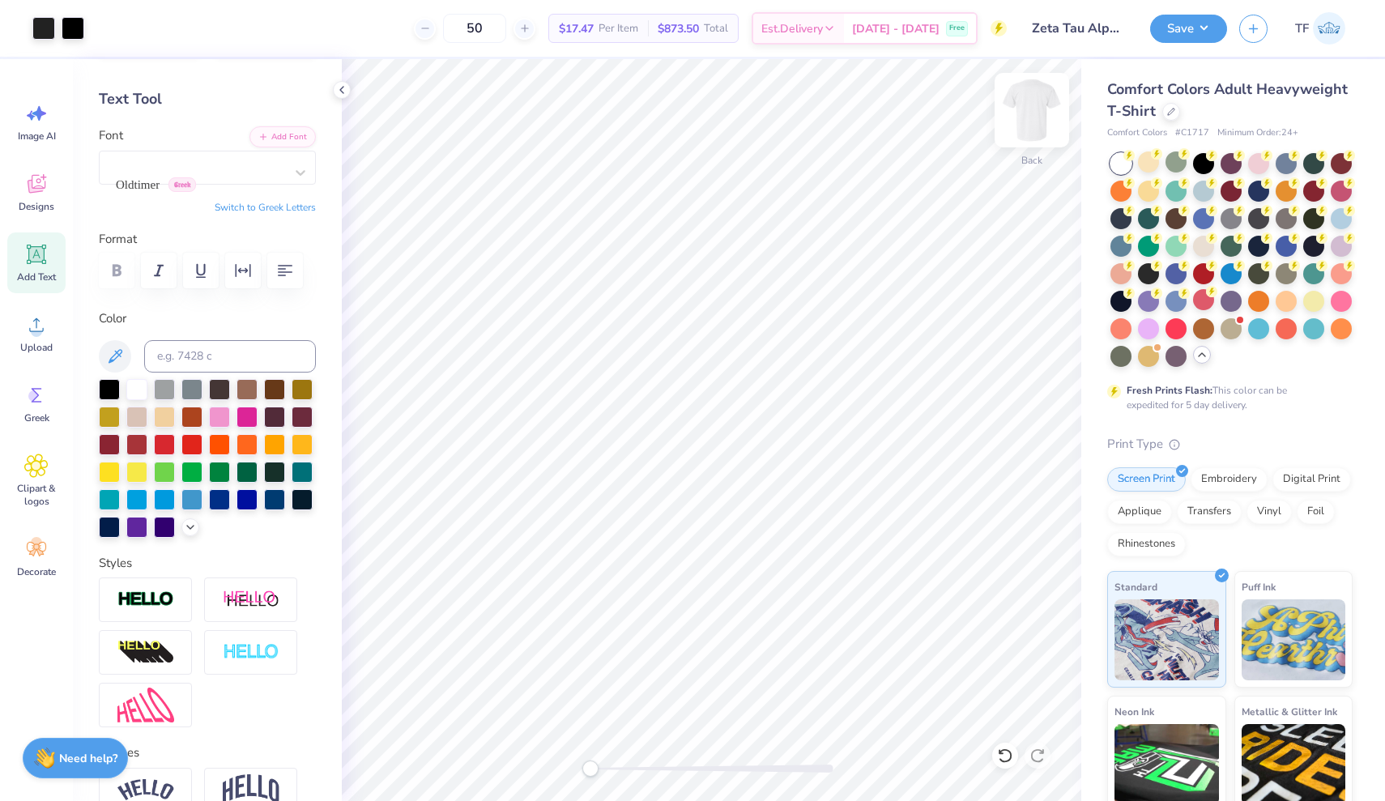
click at [1042, 121] on img at bounding box center [1031, 110] width 65 height 65
click at [39, 272] on span "Add Text" at bounding box center [36, 277] width 39 height 13
click at [165, 497] on div at bounding box center [164, 498] width 21 height 21
click at [197, 495] on div at bounding box center [191, 498] width 21 height 21
click at [204, 359] on input at bounding box center [230, 356] width 172 height 32
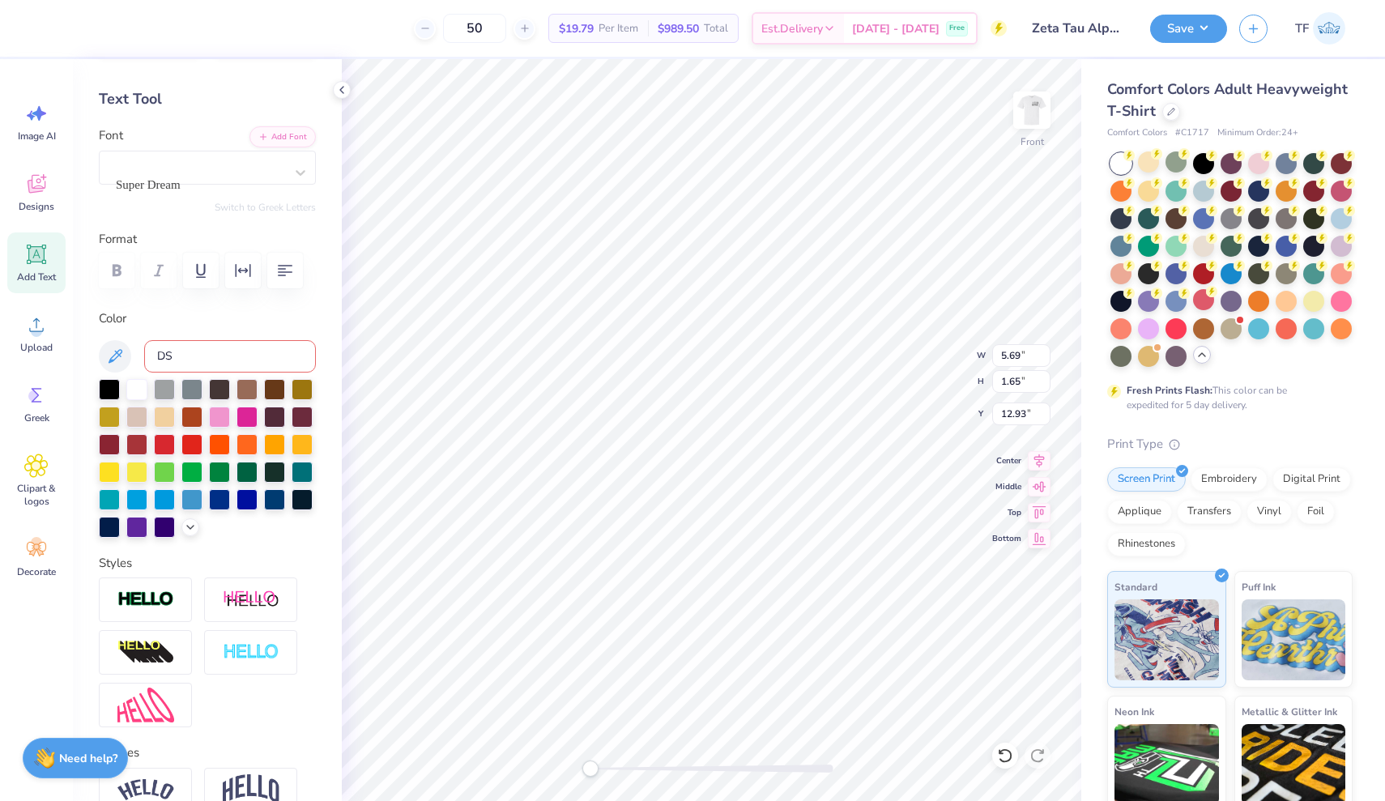
type input "D"
type textarea "T"
type textarea "DST Charity Bash"
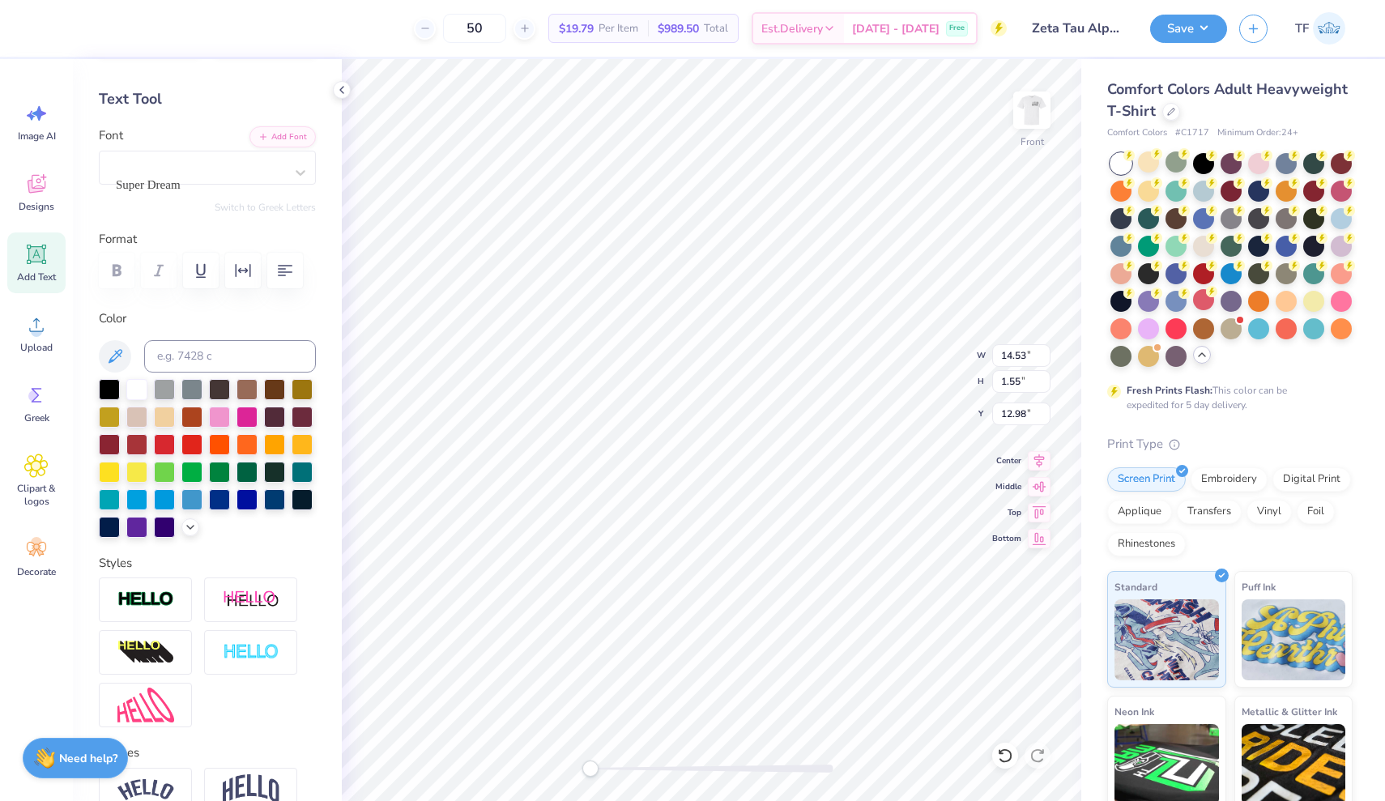
type input "10.47"
type input "1.12"
type input "13.41"
type input "12.37"
type input "1.32"
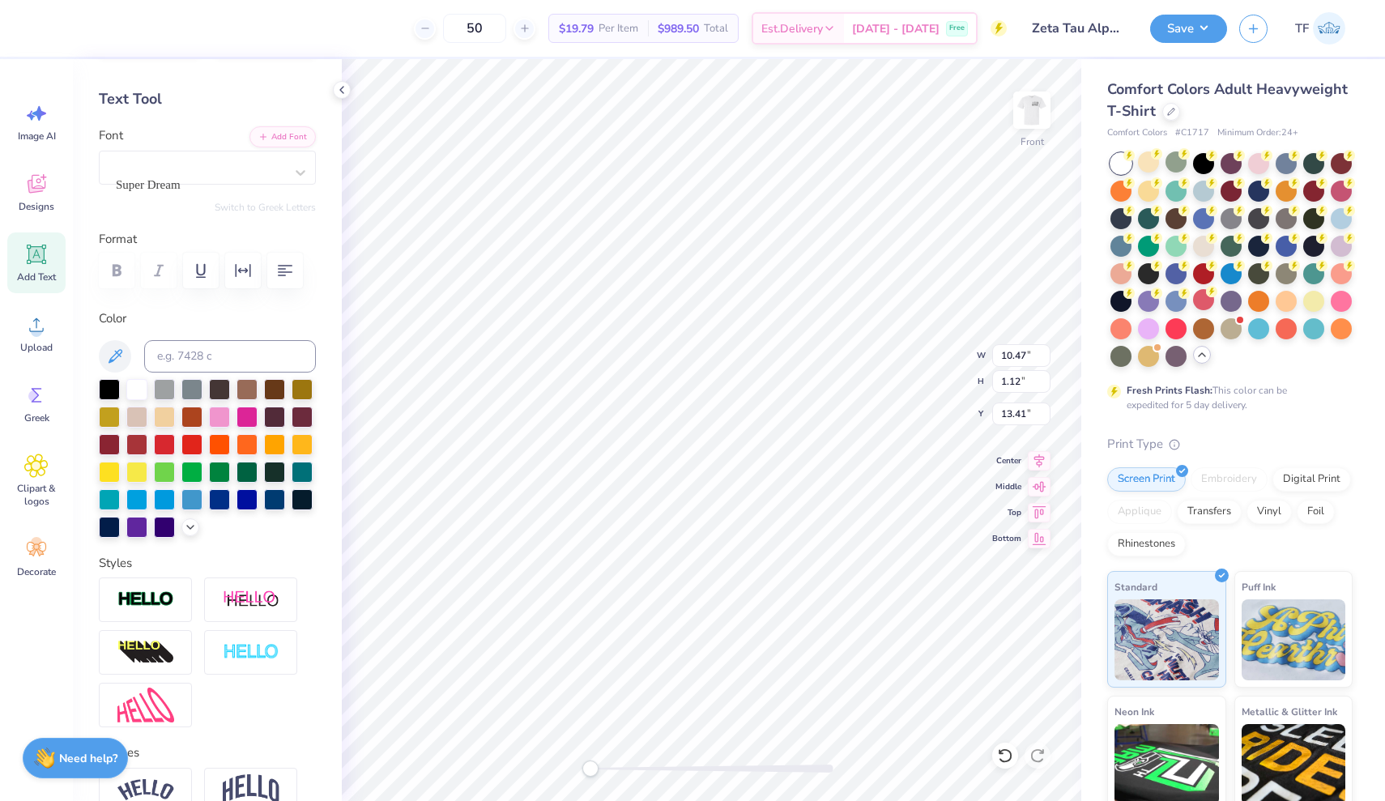
type input "6.45"
type textarea "DST Charity Bash [DATE]"
click at [181, 176] on span "Super Dream" at bounding box center [148, 185] width 65 height 19
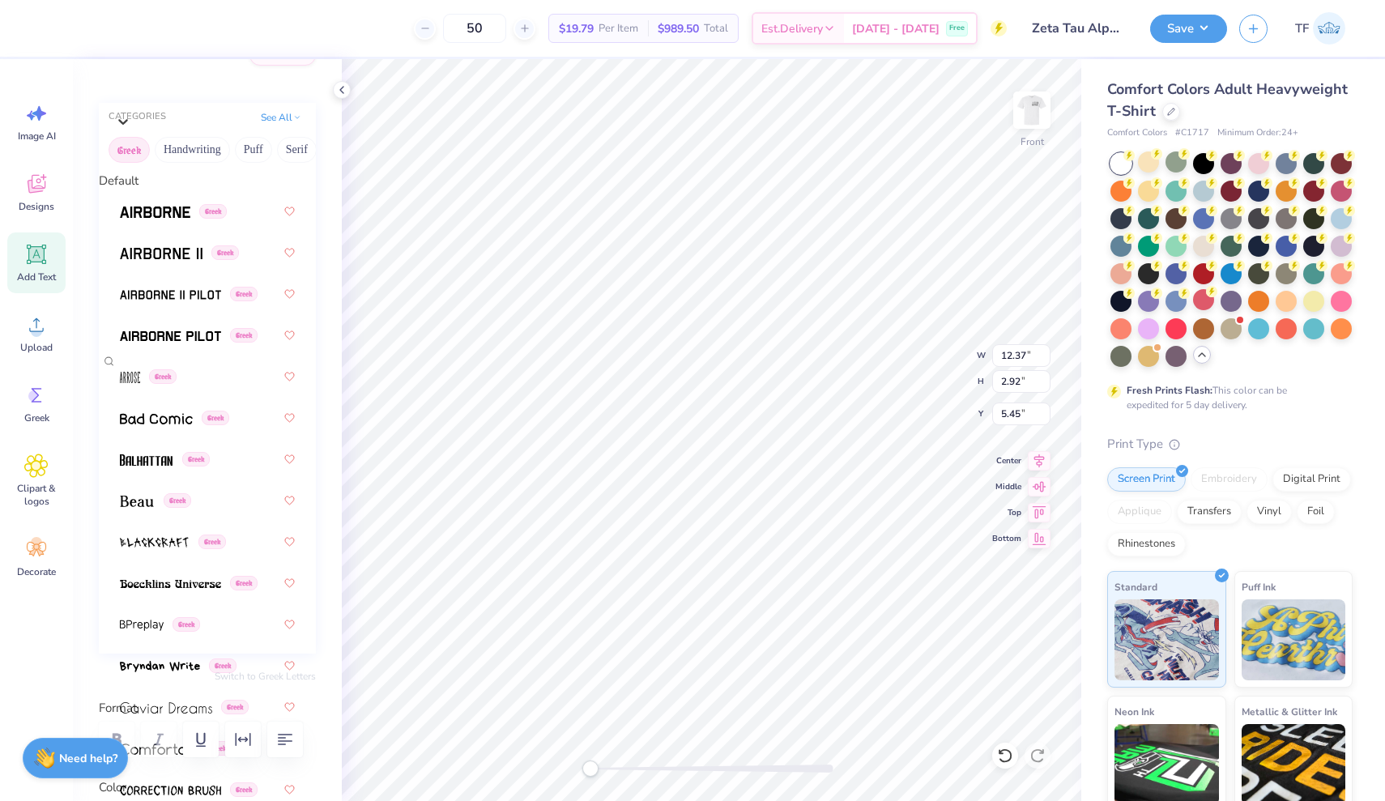
scroll to position [866, 0]
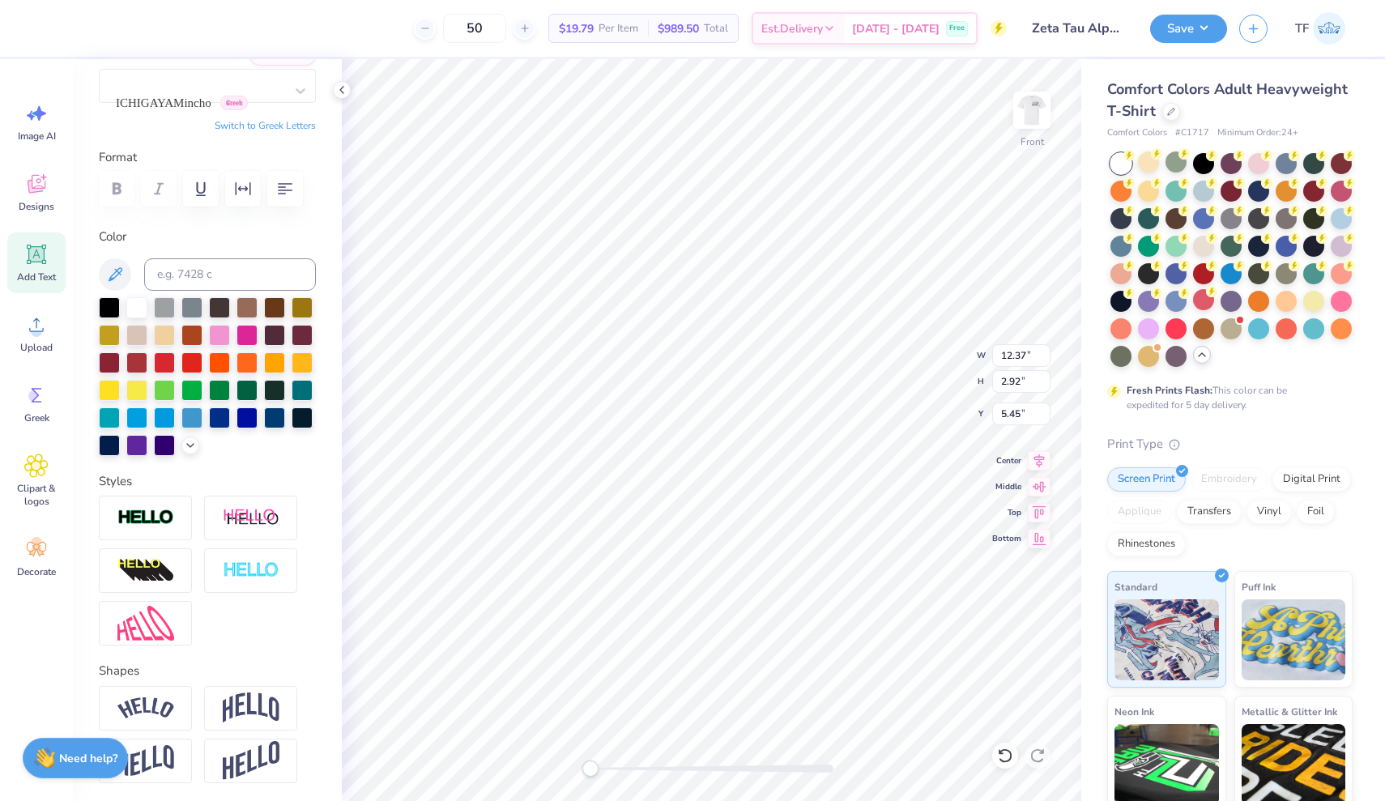
scroll to position [1, 1]
type textarea "DST Charity Bash [DATE]"
click at [1037, 108] on img at bounding box center [1031, 110] width 65 height 65
click at [1027, 126] on img at bounding box center [1031, 110] width 65 height 65
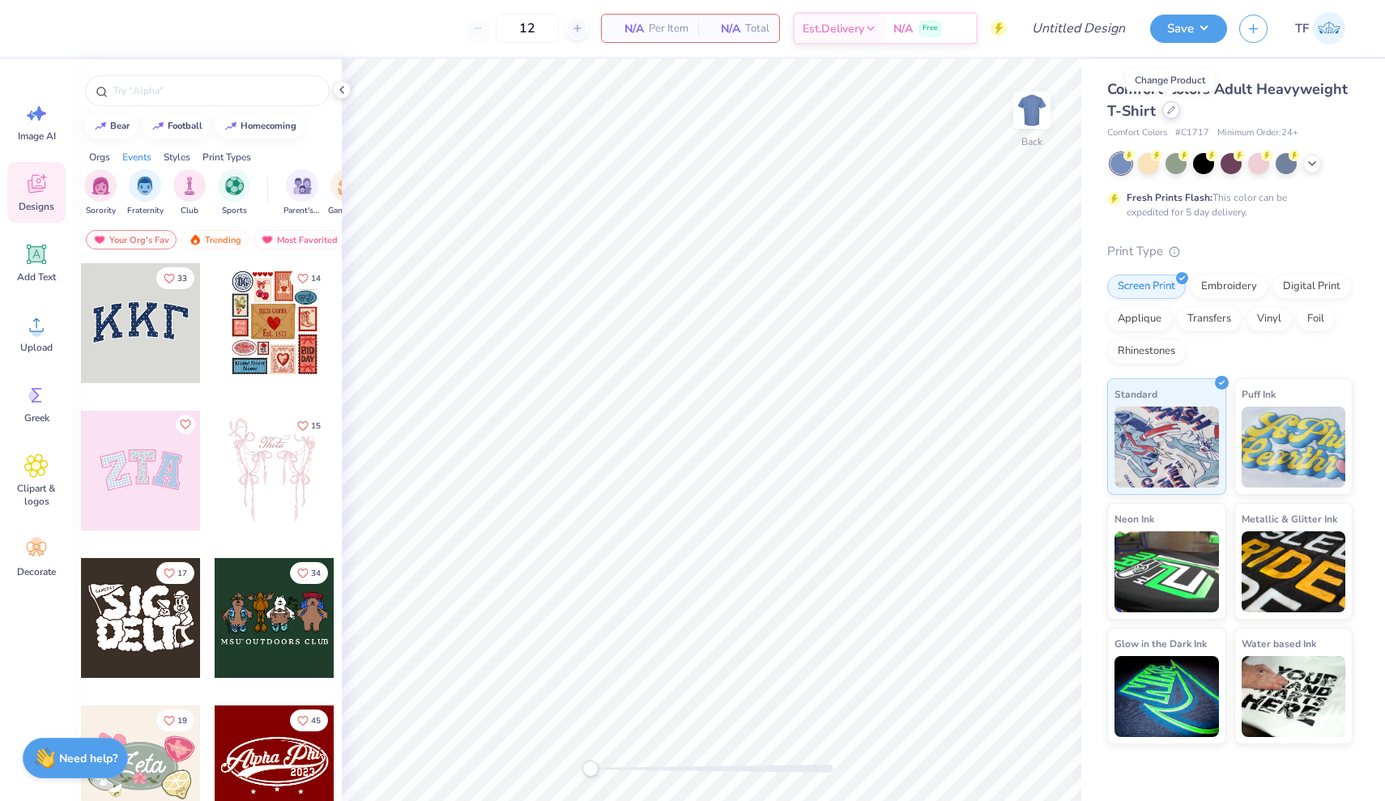
click at [1174, 117] on div at bounding box center [1171, 110] width 18 height 18
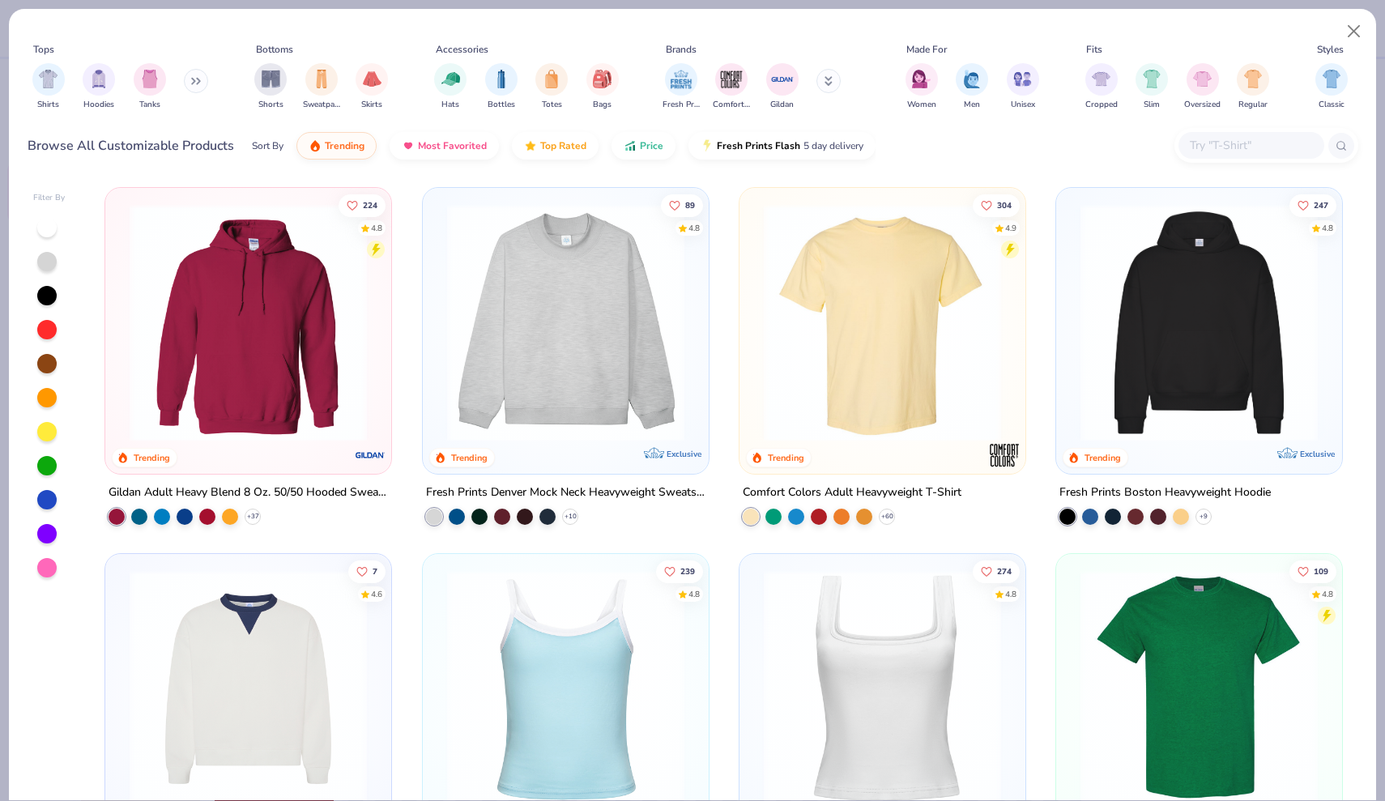
click at [579, 402] on img at bounding box center [566, 322] width 254 height 237
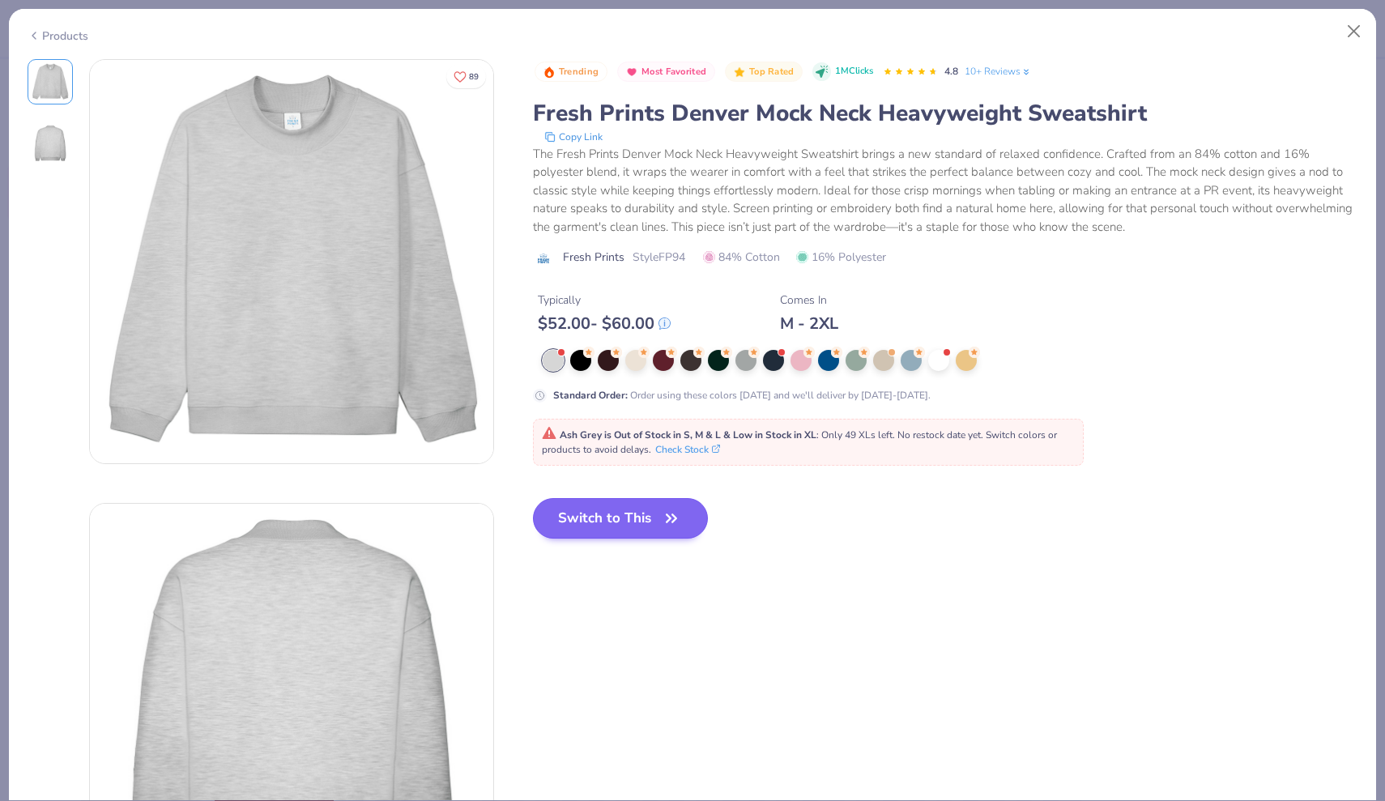
click at [607, 517] on button "Switch to This" at bounding box center [621, 518] width 176 height 40
type input "50"
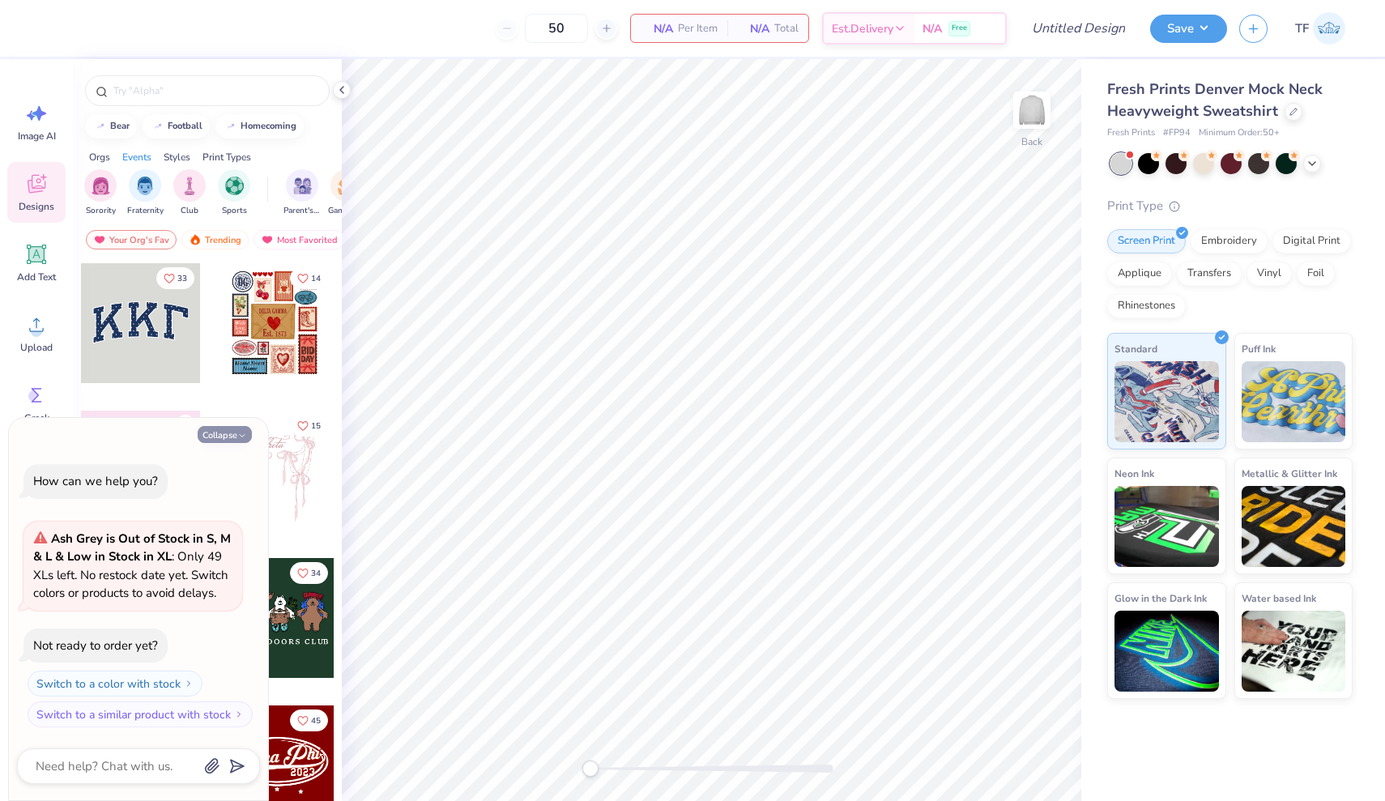
click at [220, 437] on button "Collapse" at bounding box center [225, 434] width 54 height 17
type textarea "x"
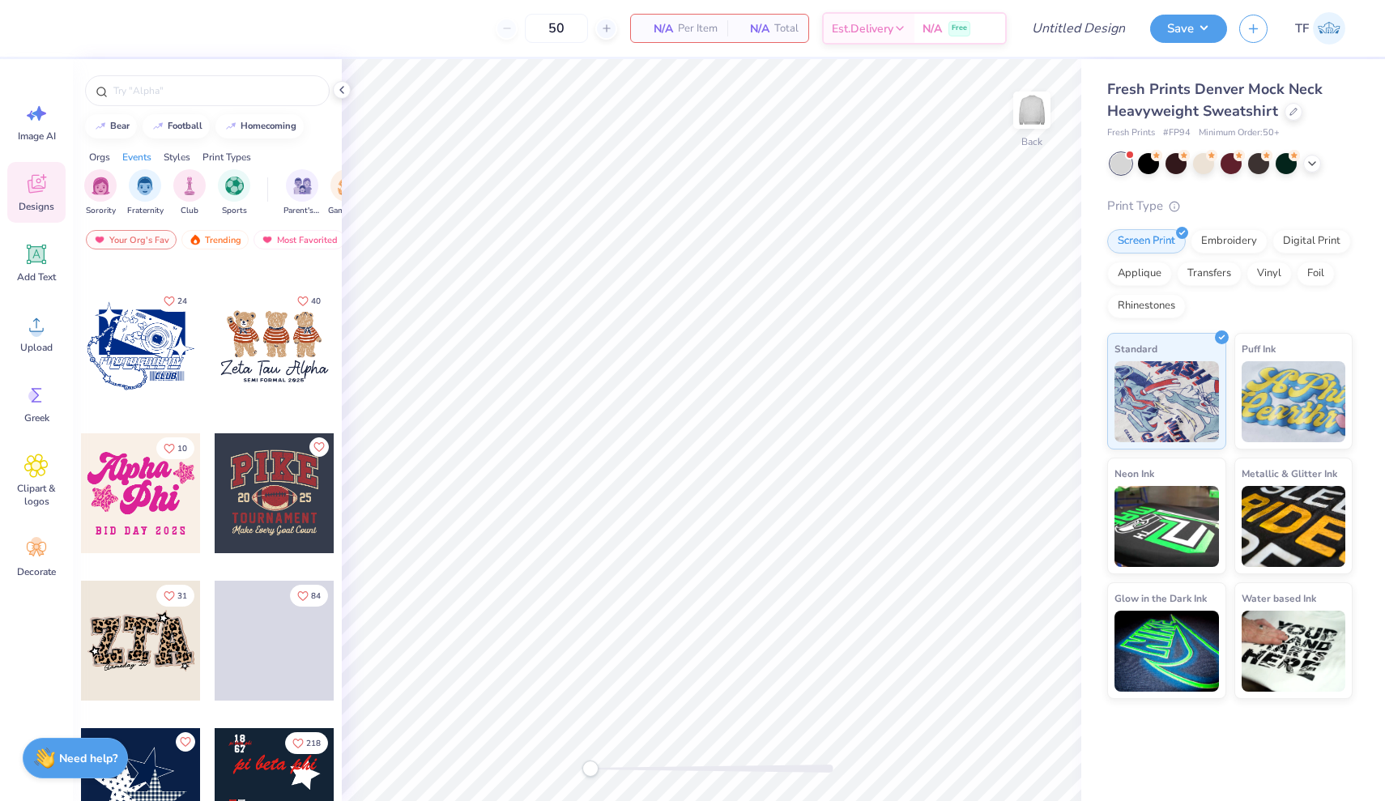
scroll to position [1010, 0]
click at [147, 649] on div at bounding box center [141, 640] width 120 height 120
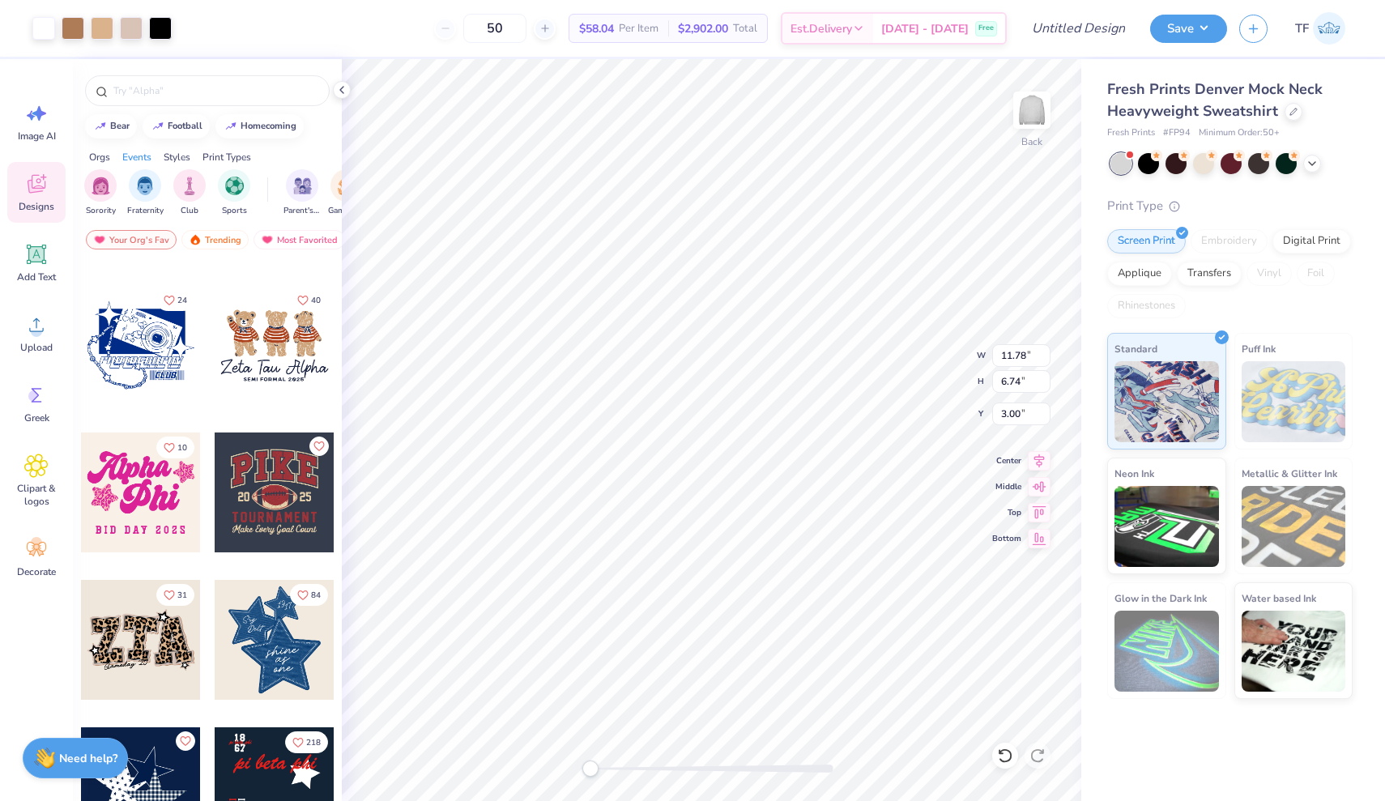
type input "9.56"
type input "5.47"
type input "4.29"
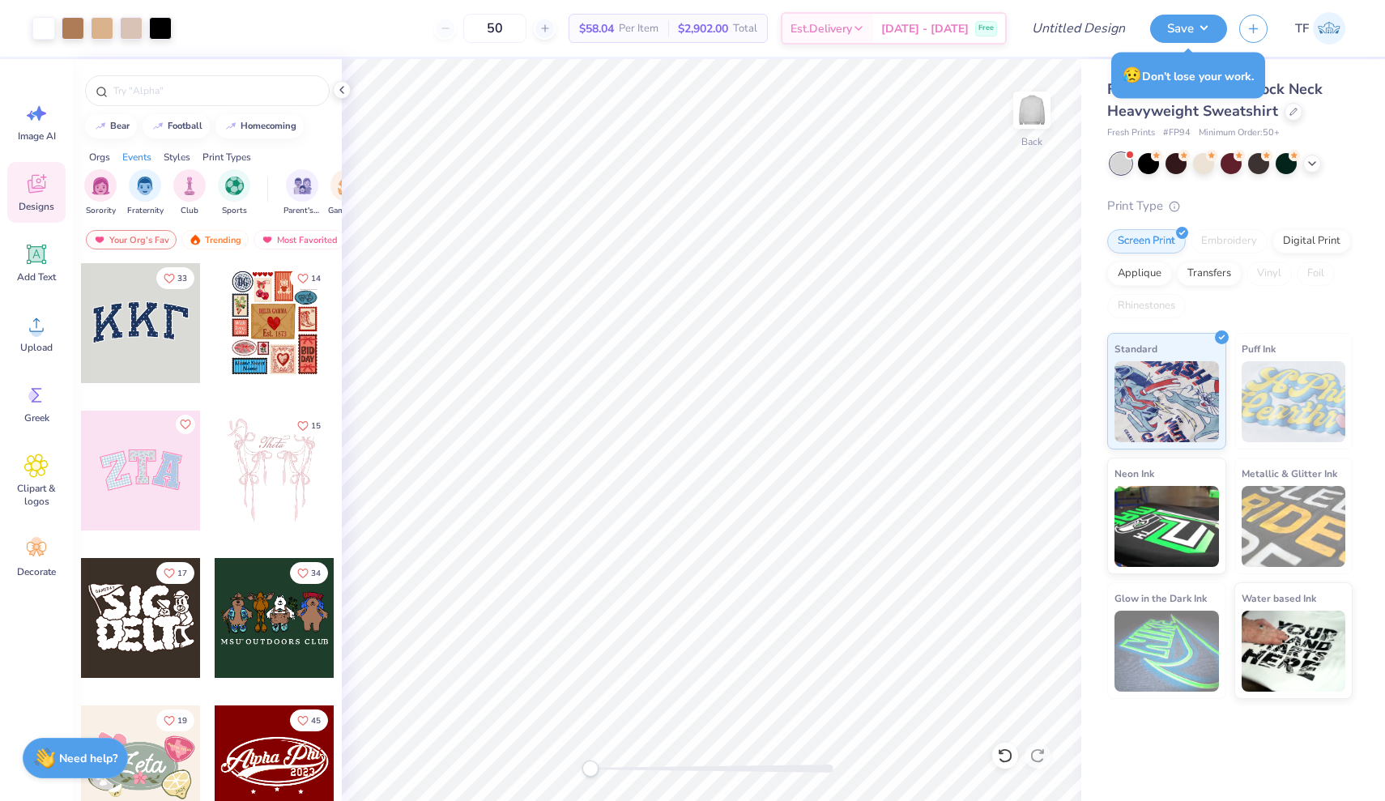
scroll to position [0, 0]
click at [134, 180] on div "filter for Fraternity" at bounding box center [145, 184] width 32 height 32
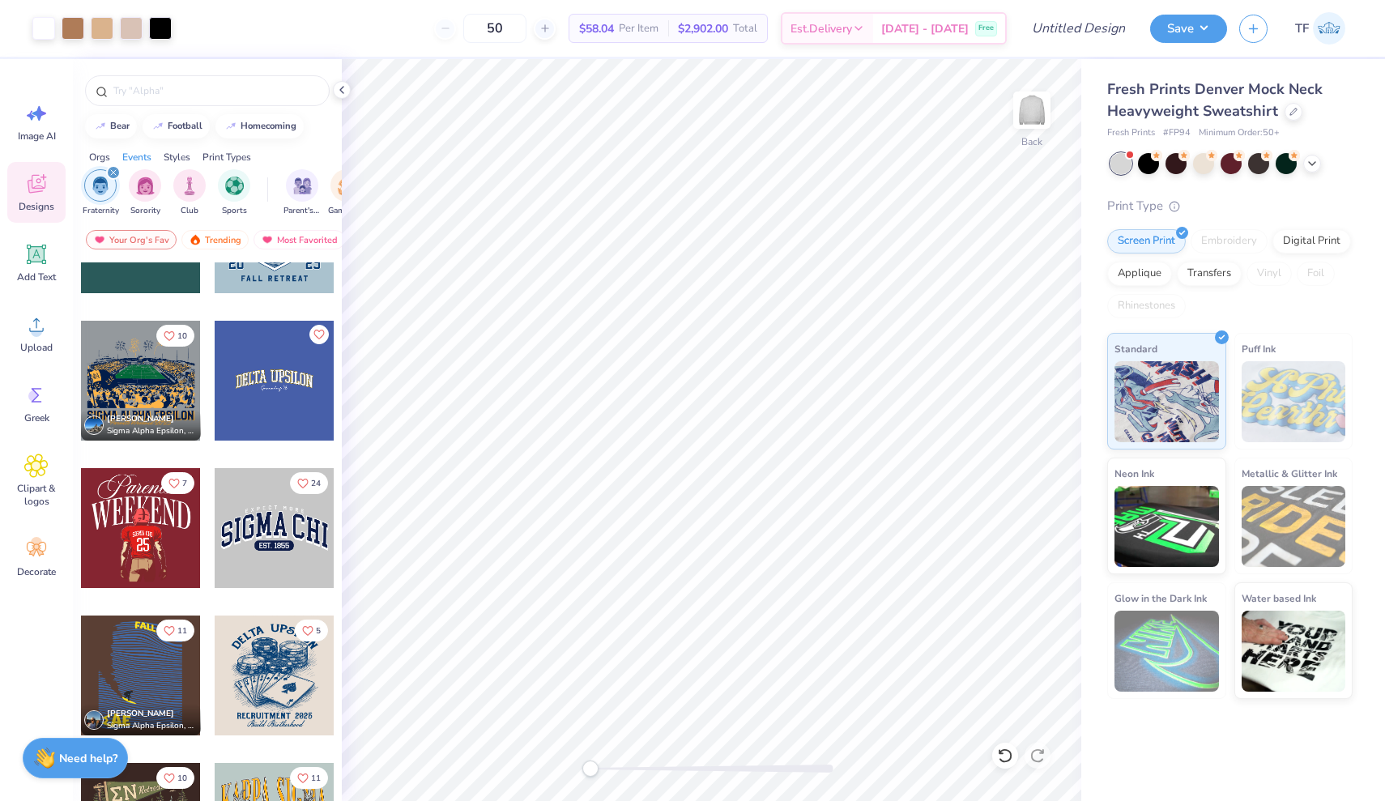
scroll to position [698, 0]
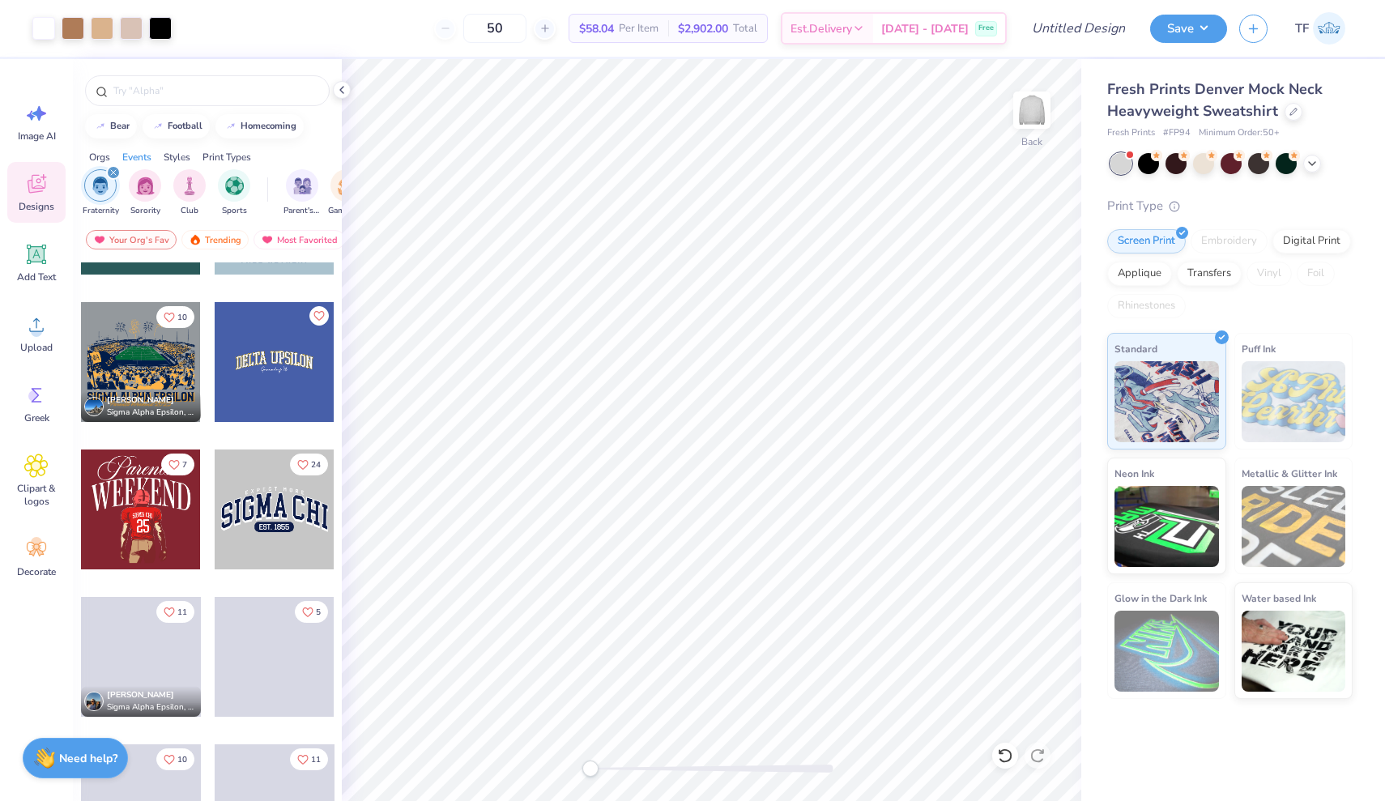
click at [109, 355] on div at bounding box center [141, 362] width 120 height 120
